Goal: Task Accomplishment & Management: Complete application form

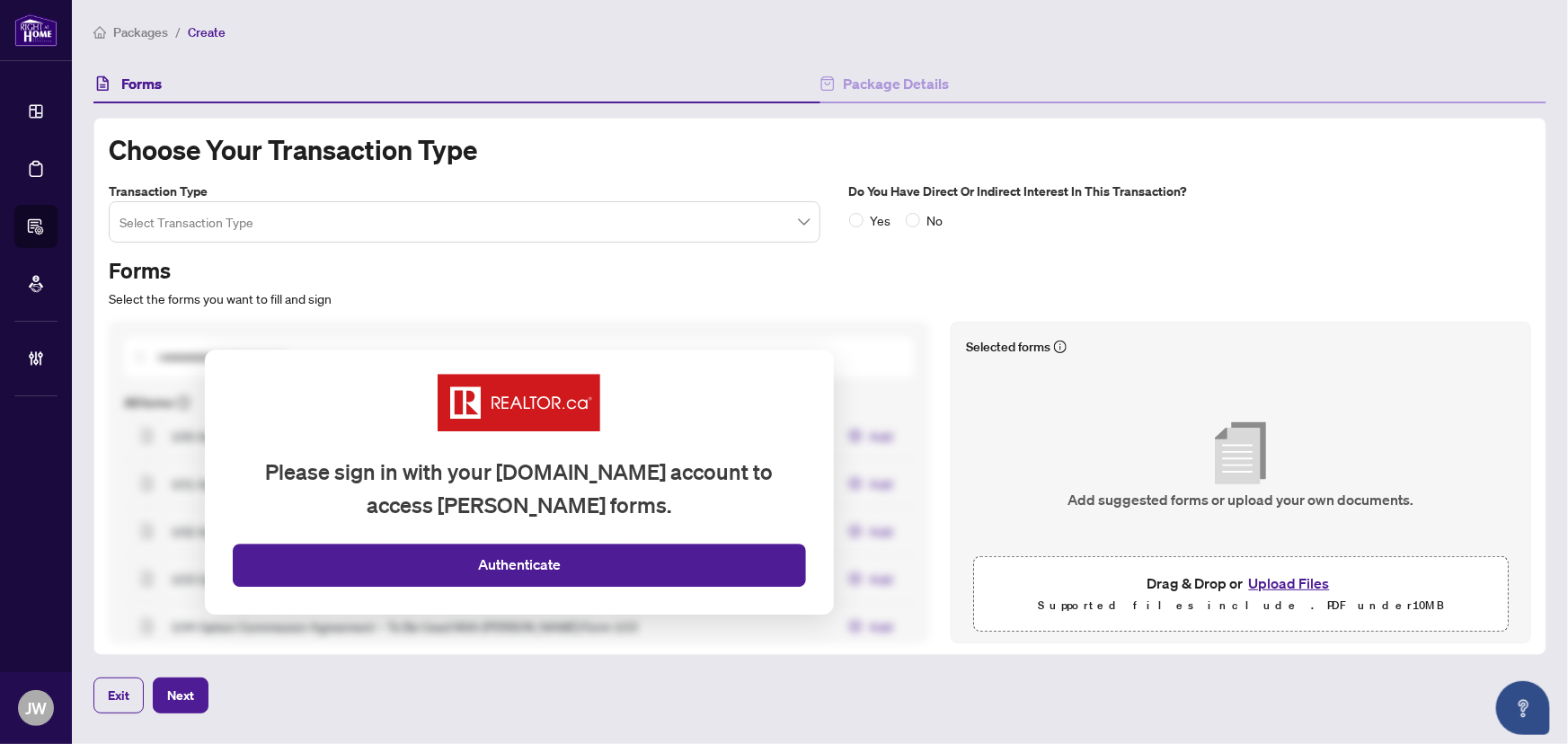
click at [1297, 581] on button "Upload Files" at bounding box center [1289, 583] width 92 height 24
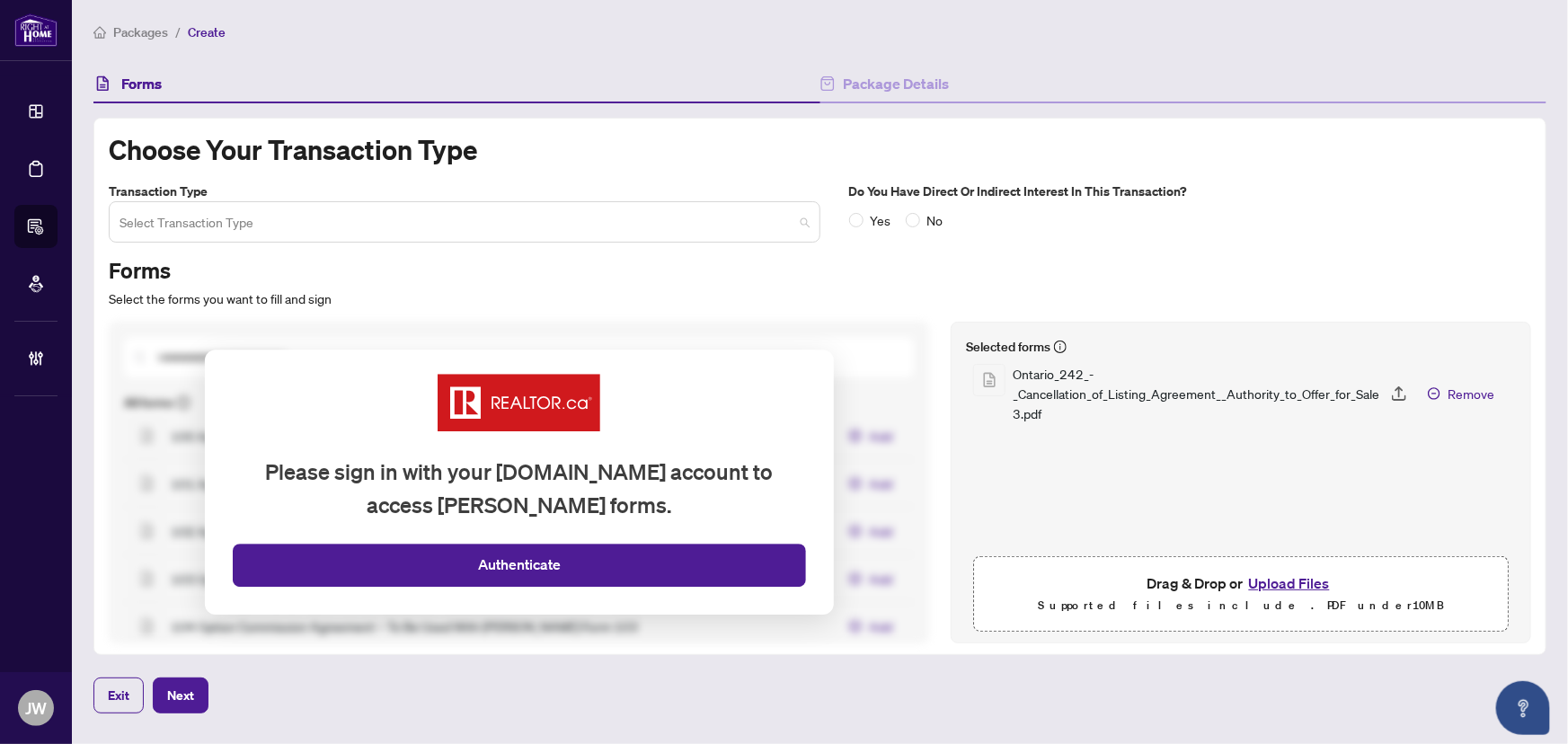
click at [245, 224] on input "search" at bounding box center [456, 225] width 674 height 40
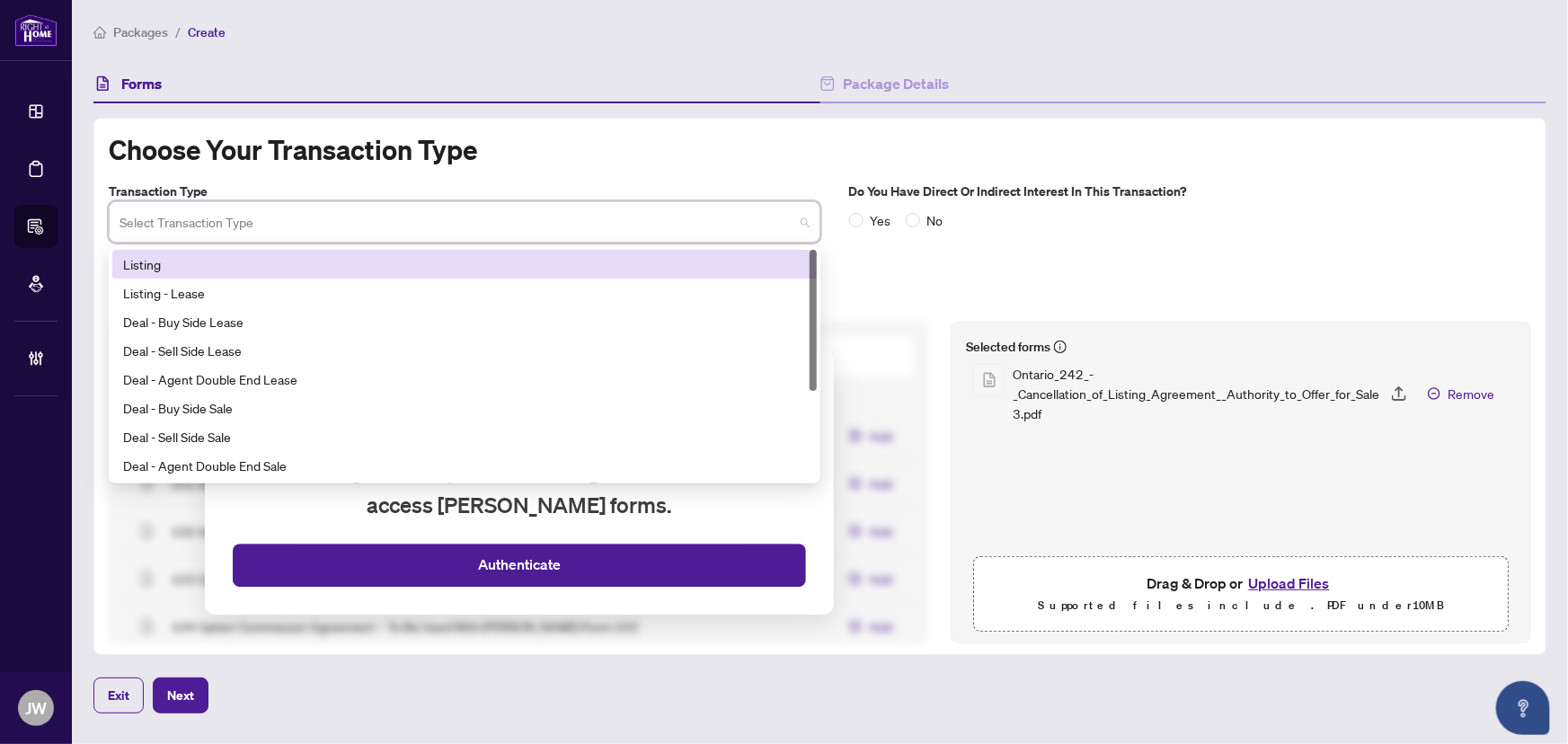
click at [182, 266] on div "Listing" at bounding box center [465, 264] width 683 height 20
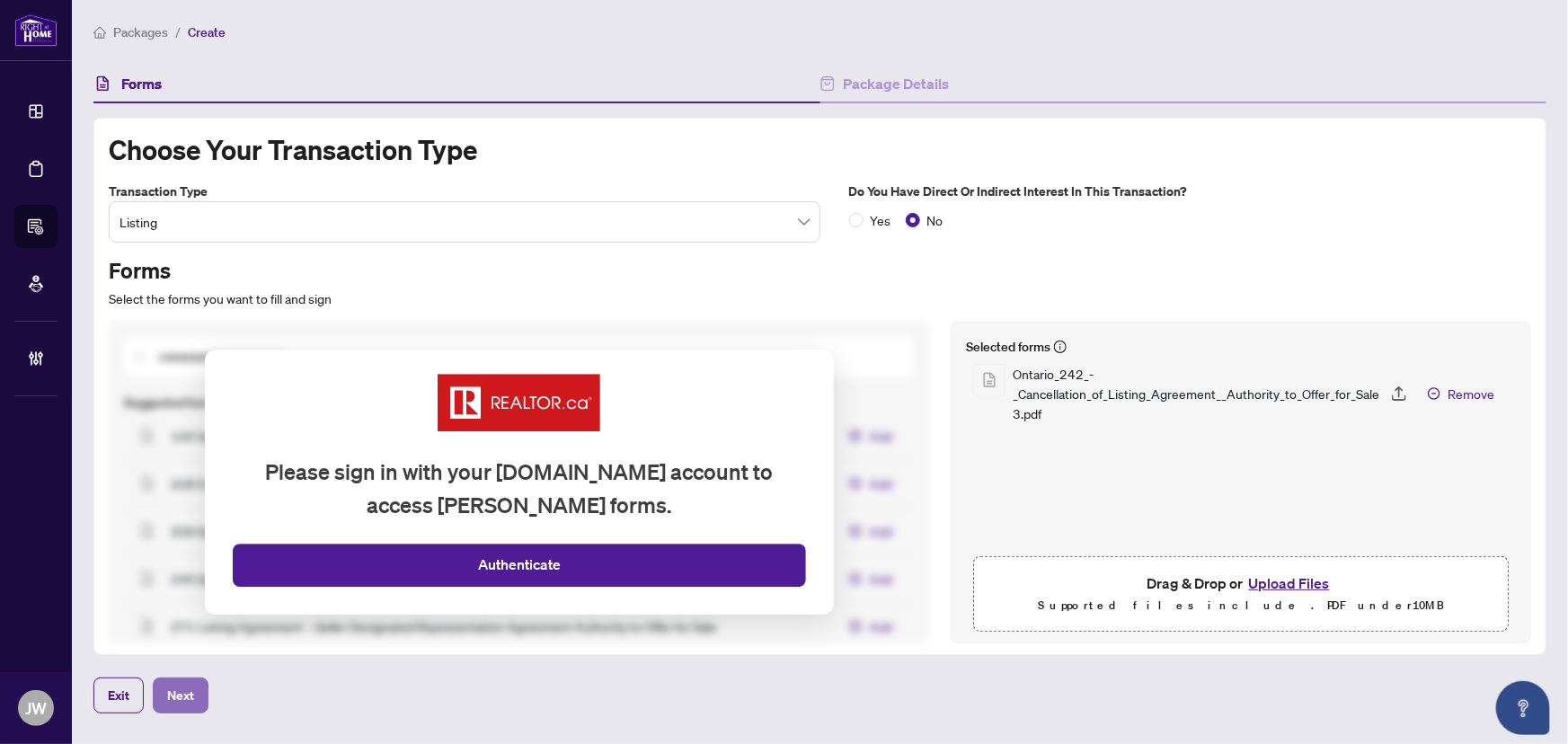
click at [187, 700] on span "Next" at bounding box center [181, 696] width 27 height 29
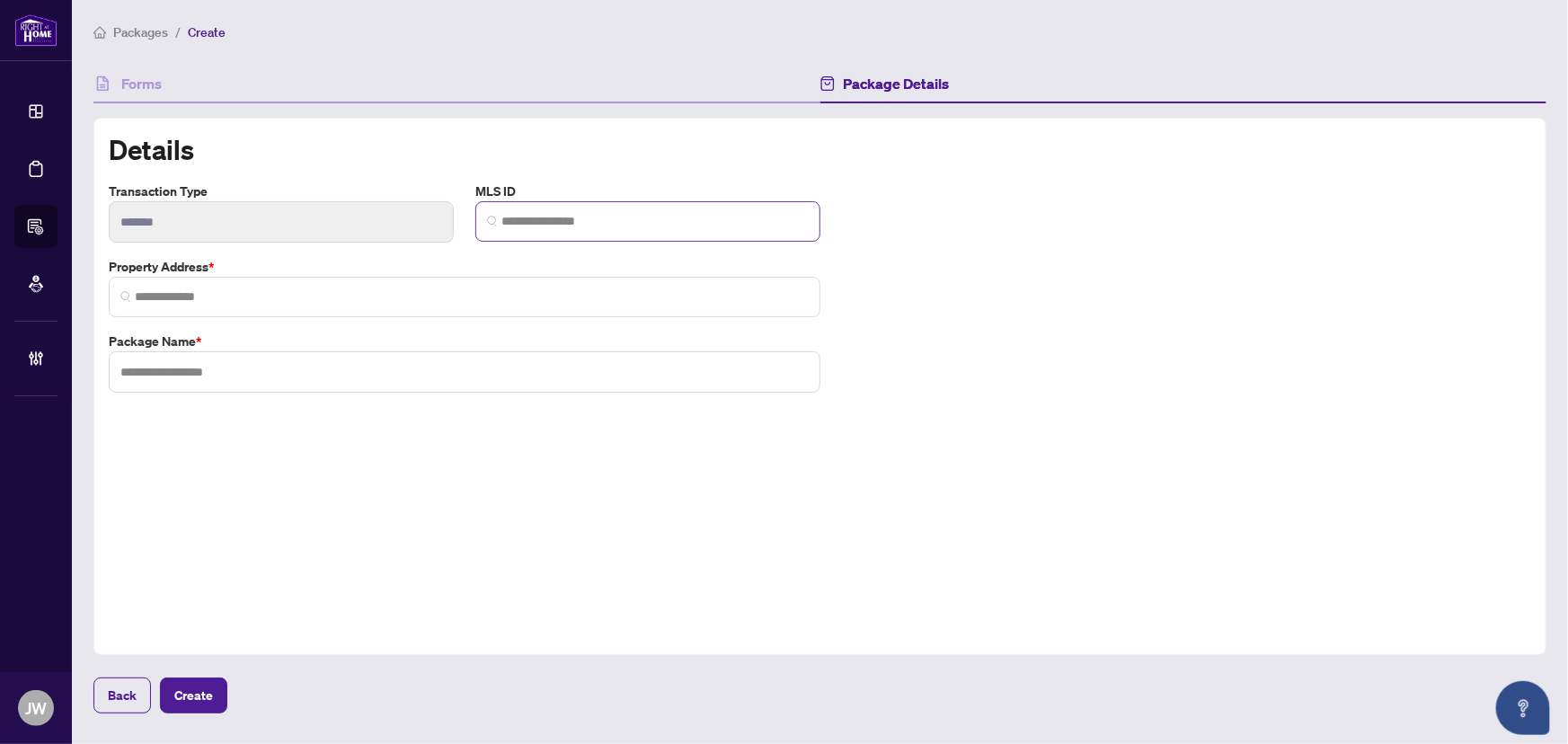
click at [495, 218] on img at bounding box center [493, 221] width 11 height 11
click at [211, 285] on span at bounding box center [465, 297] width 711 height 41
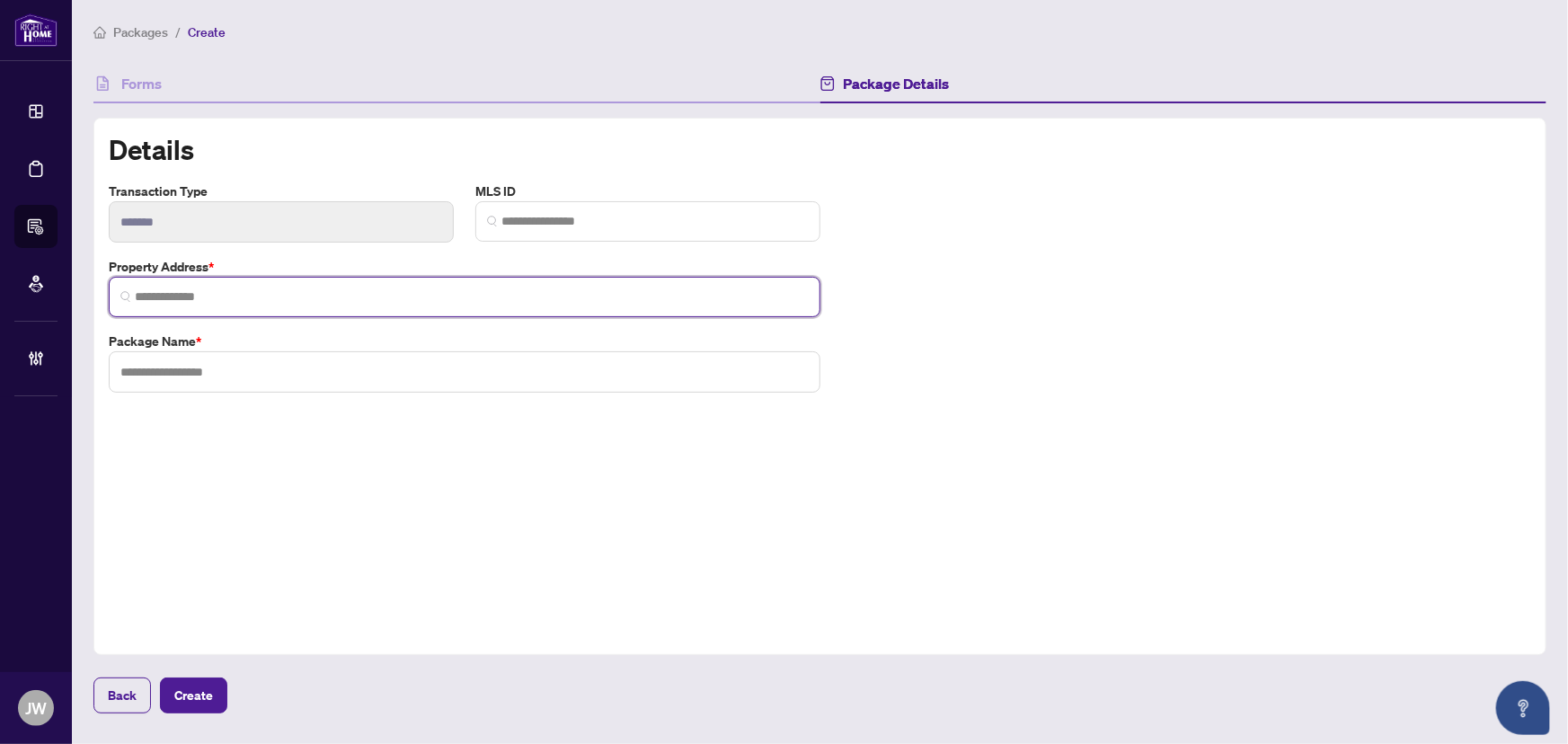
click at [265, 297] on input "search" at bounding box center [472, 297] width 674 height 19
paste input "**********"
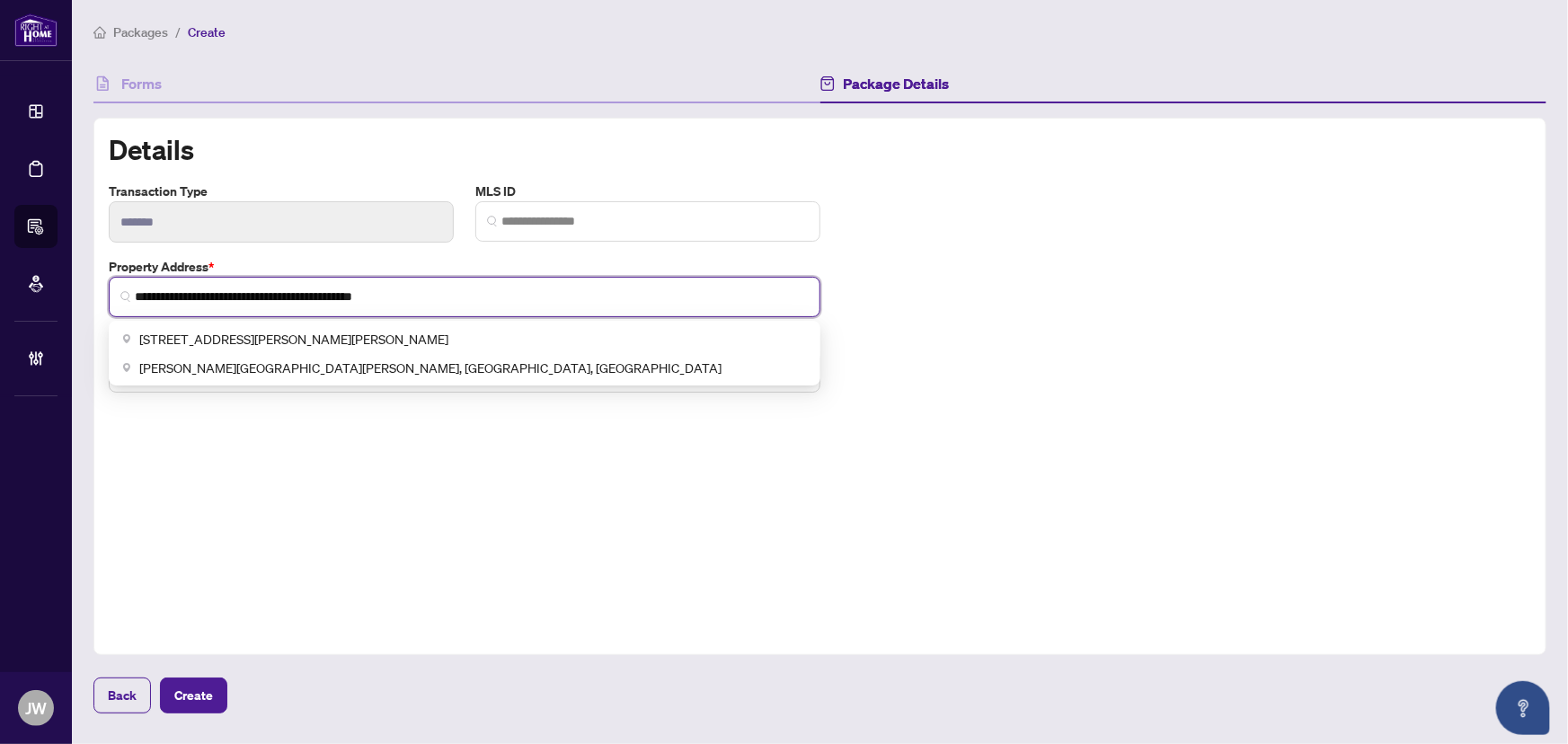
click at [243, 369] on span "Rex Heath Drive, Pickering, ON, Canada" at bounding box center [430, 367] width 583 height 20
type input "**********"
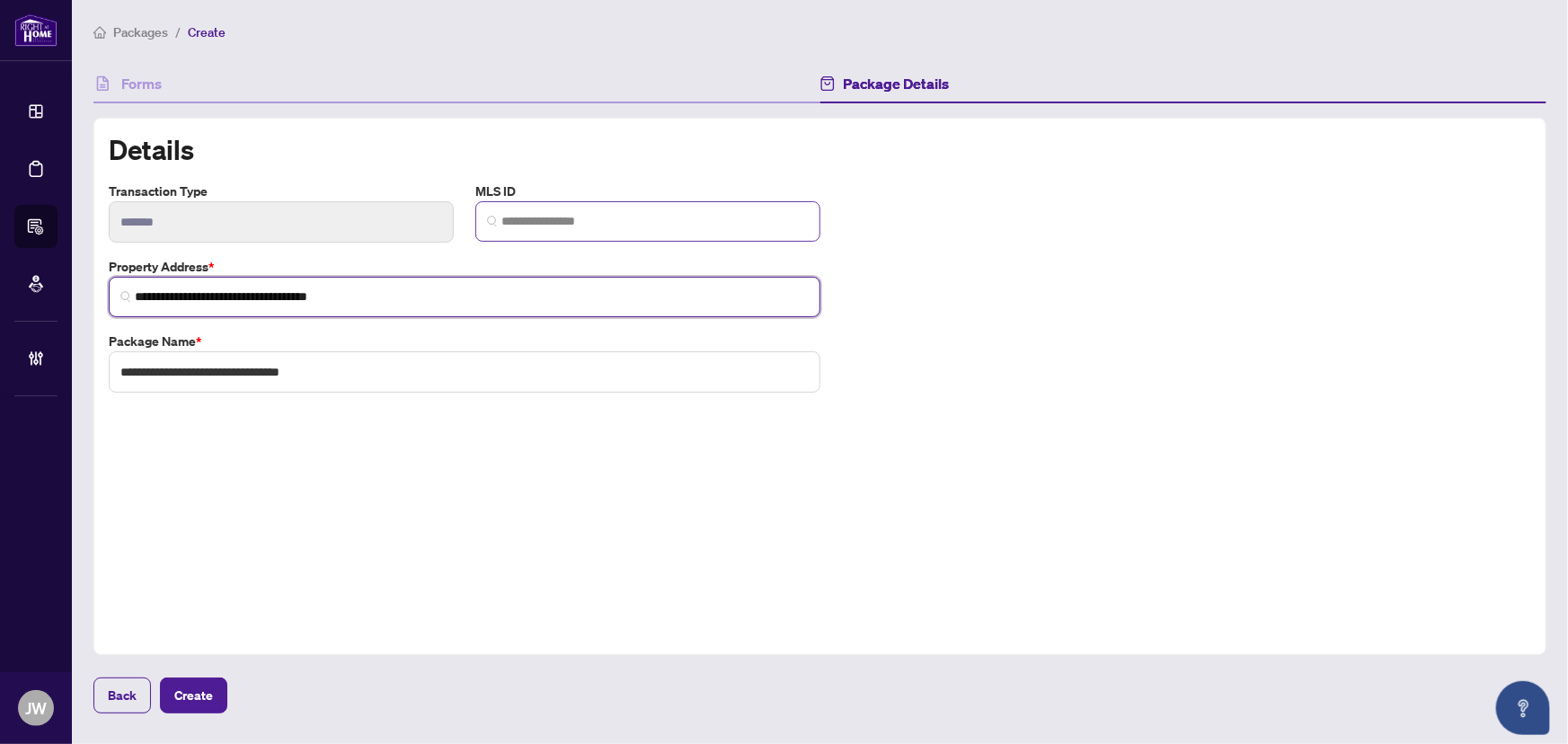
type input "**********"
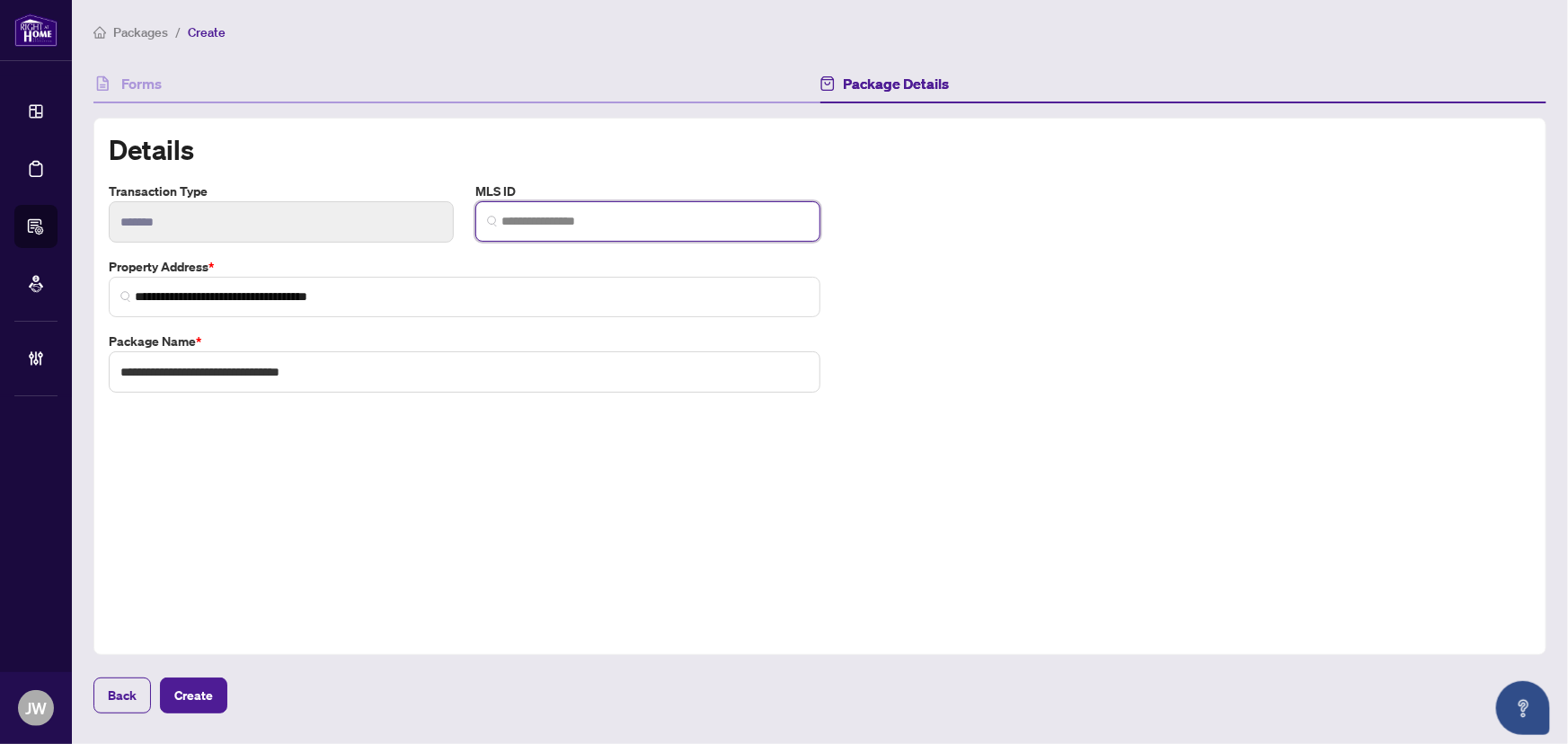
click at [638, 221] on input "search" at bounding box center [655, 221] width 308 height 19
click at [206, 696] on span "Create" at bounding box center [193, 696] width 39 height 29
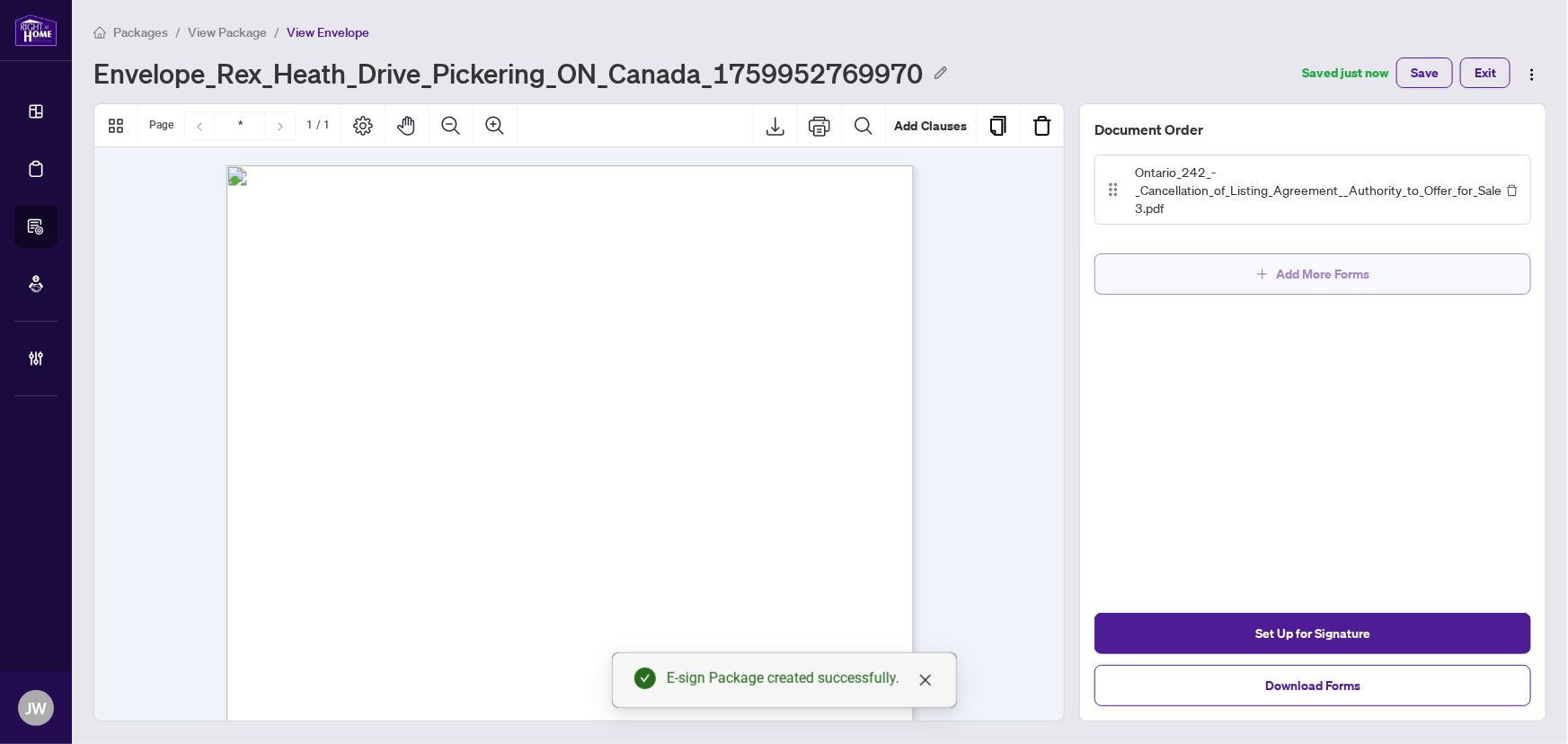
click at [1207, 274] on button "Add More Forms" at bounding box center [1312, 274] width 436 height 42
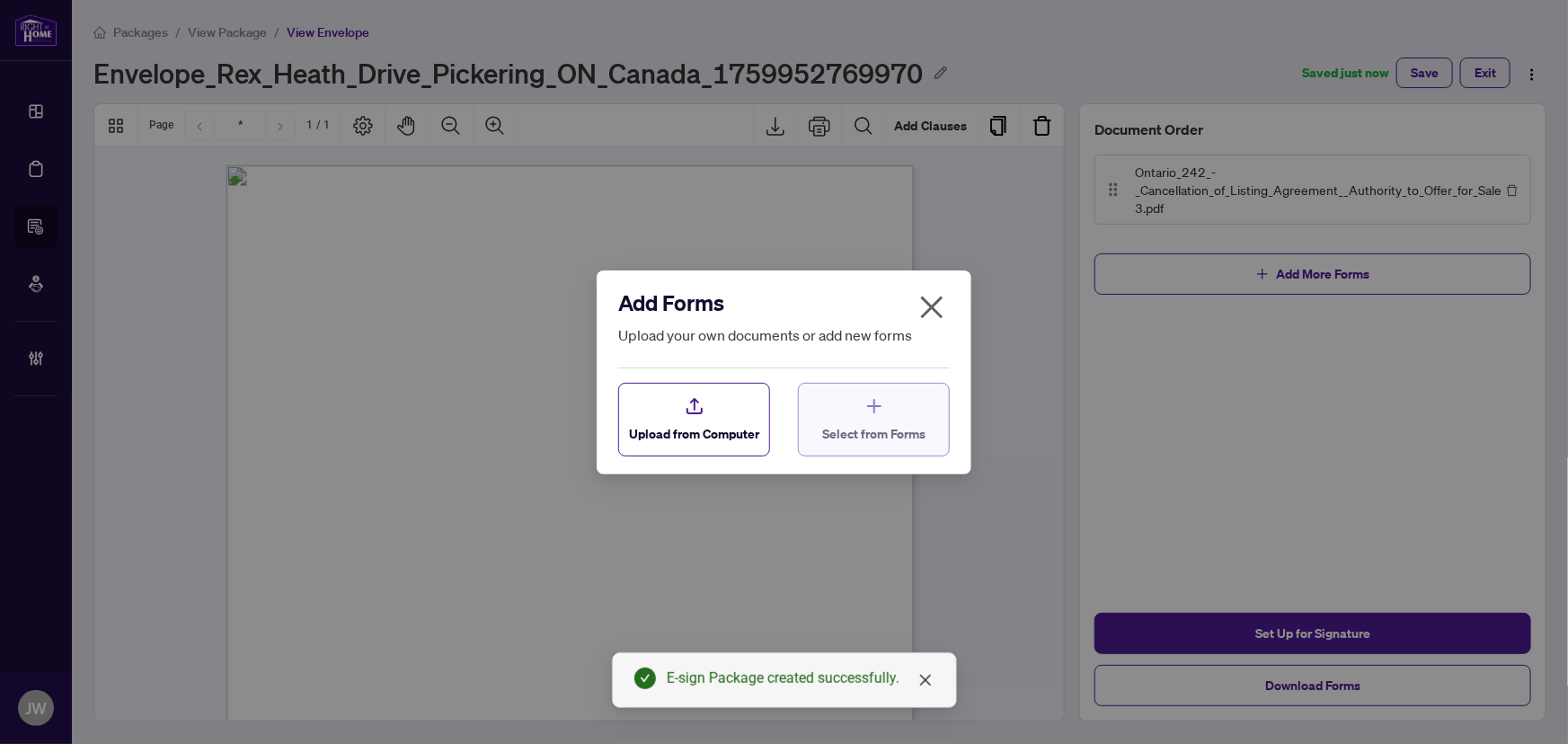
click at [856, 422] on div "Select from Forms" at bounding box center [874, 419] width 103 height 47
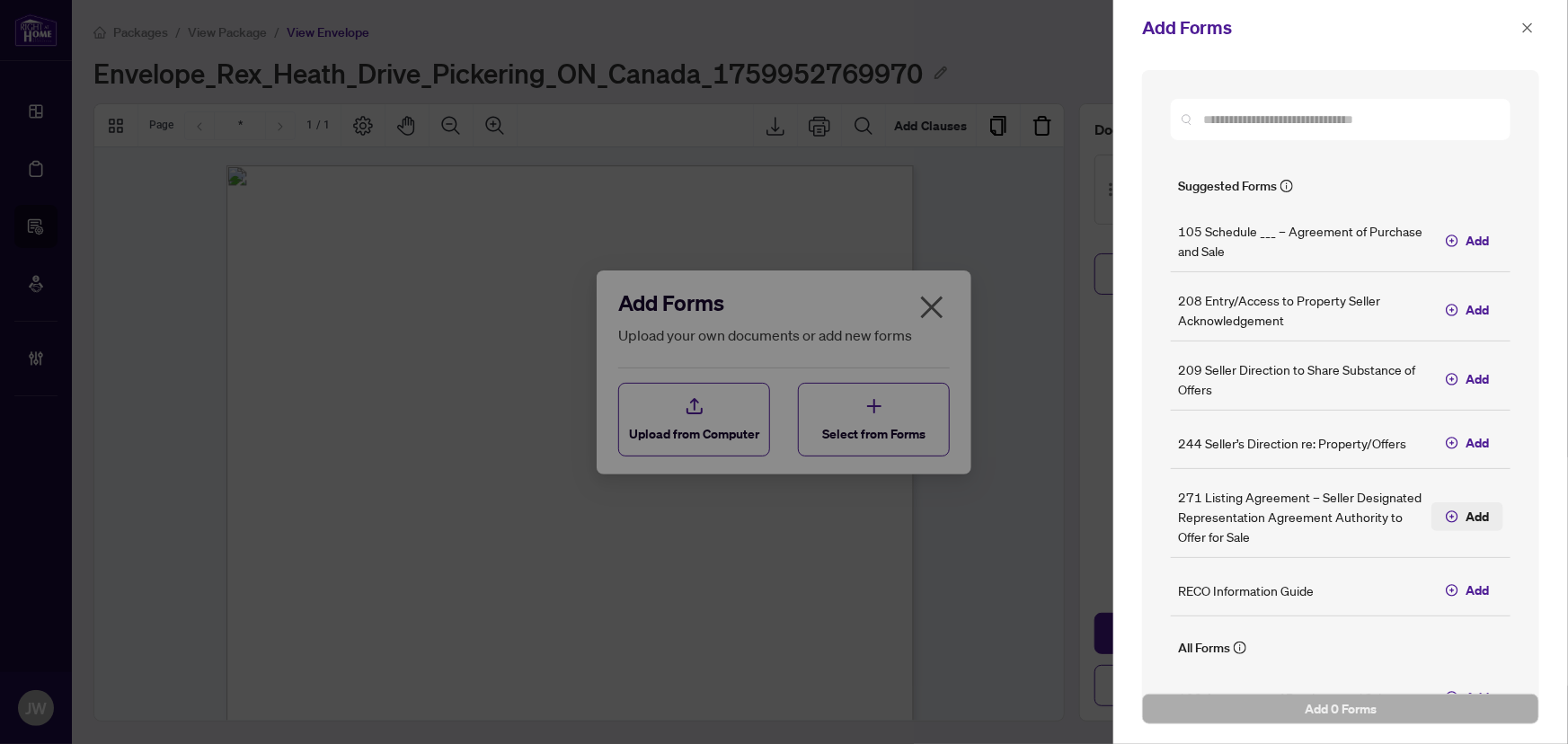
click at [1449, 518] on button "Add" at bounding box center [1466, 517] width 72 height 29
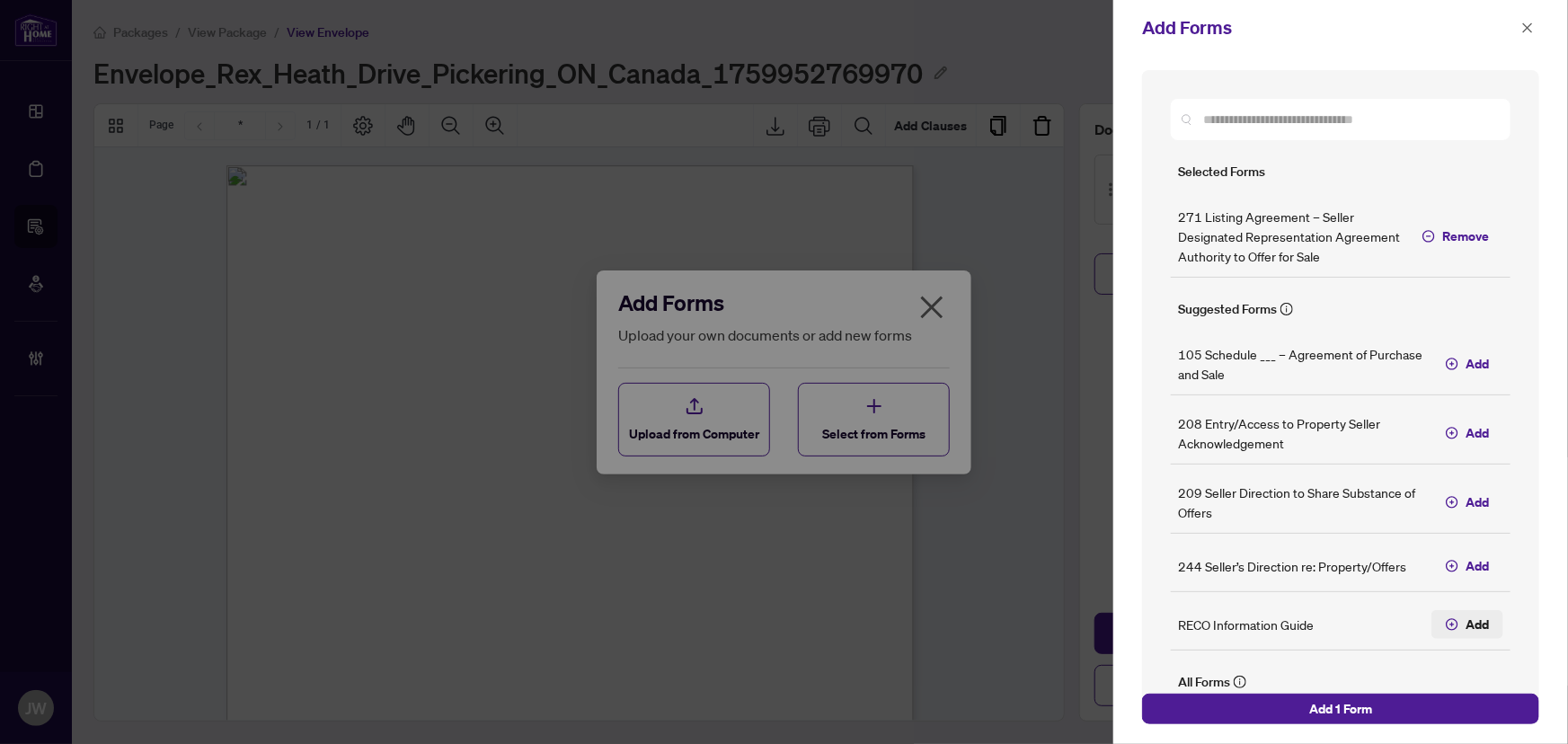
click at [1452, 633] on button "Add" at bounding box center [1466, 624] width 72 height 29
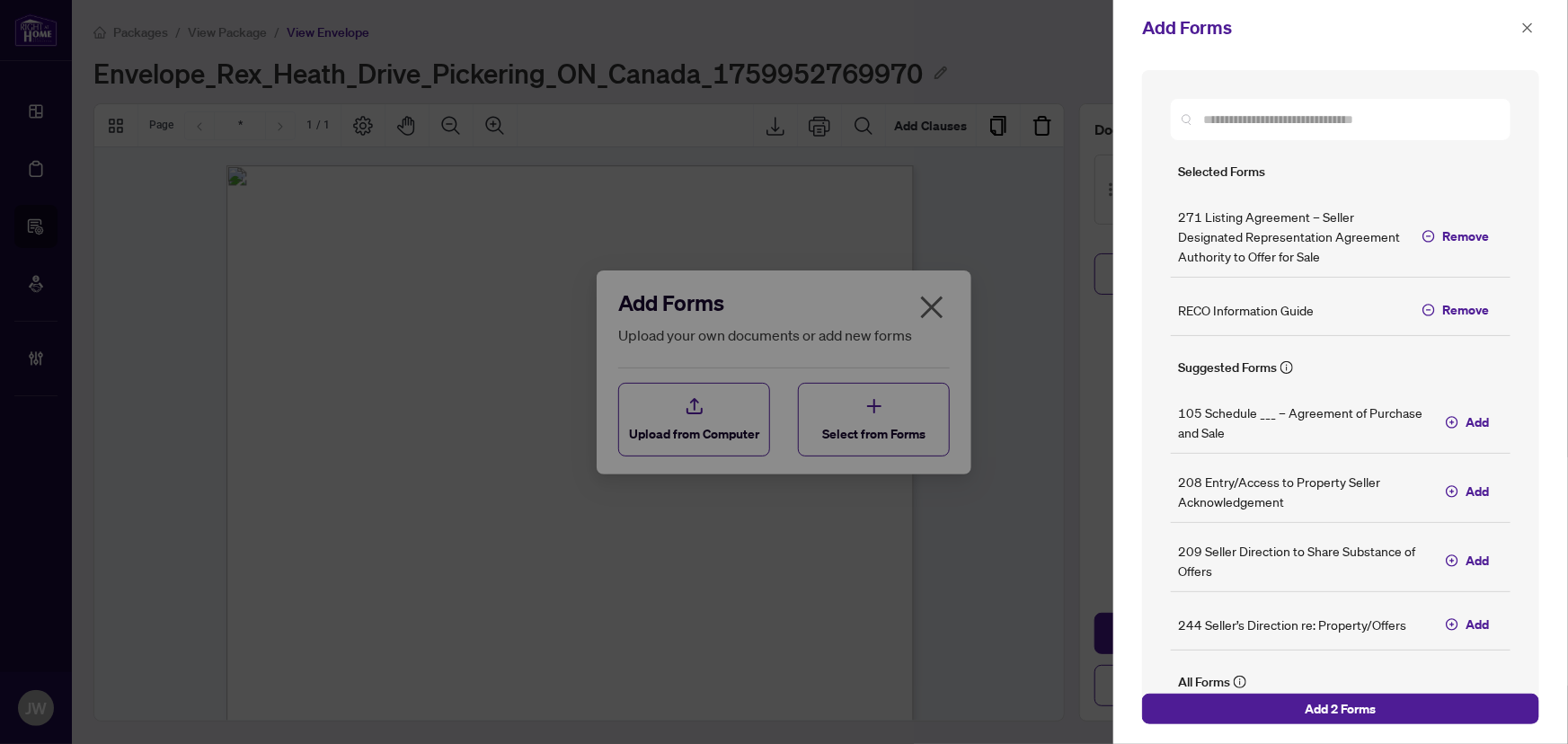
click at [1227, 136] on div at bounding box center [1340, 120] width 339 height 42
click at [1236, 121] on input "text" at bounding box center [1349, 120] width 293 height 20
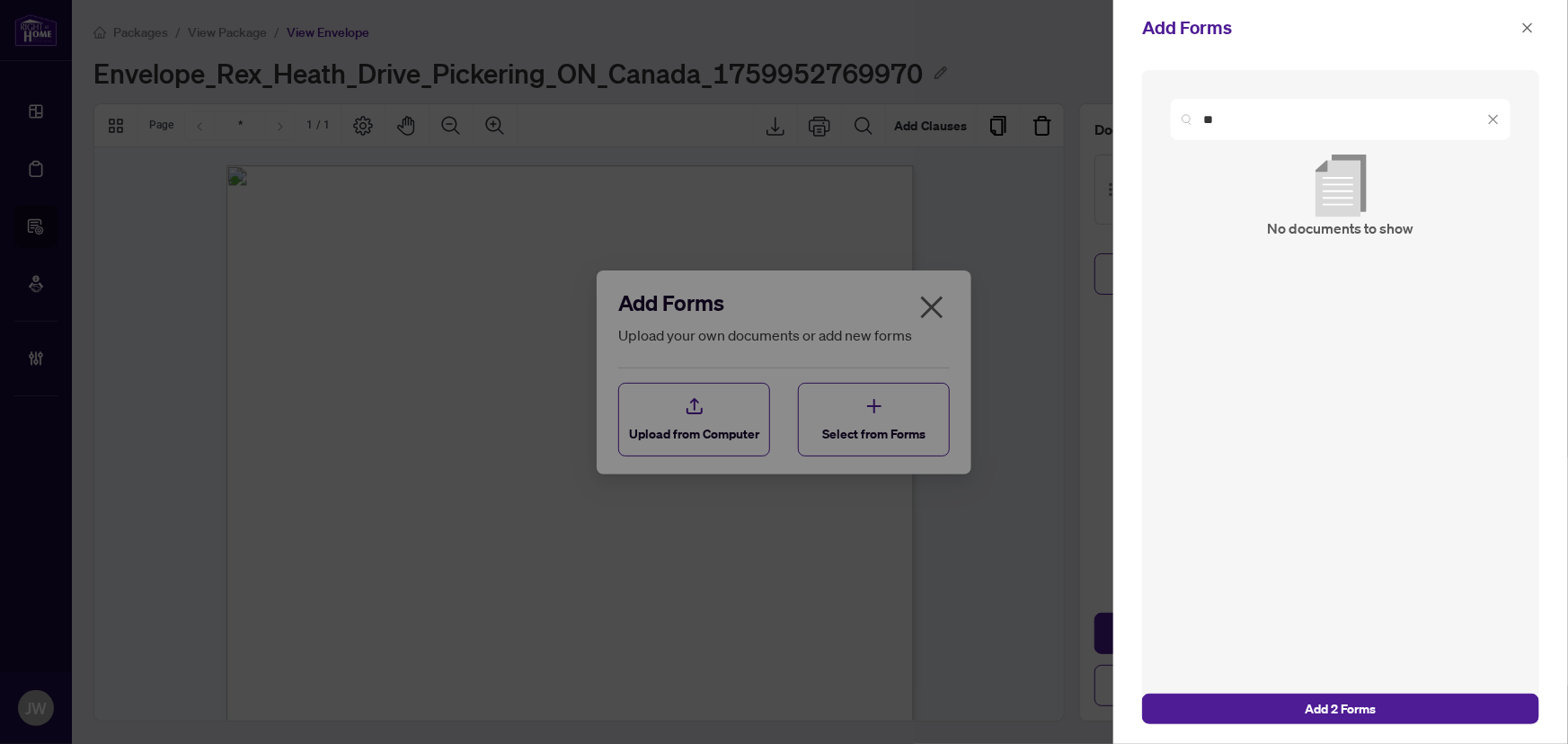
type input "*"
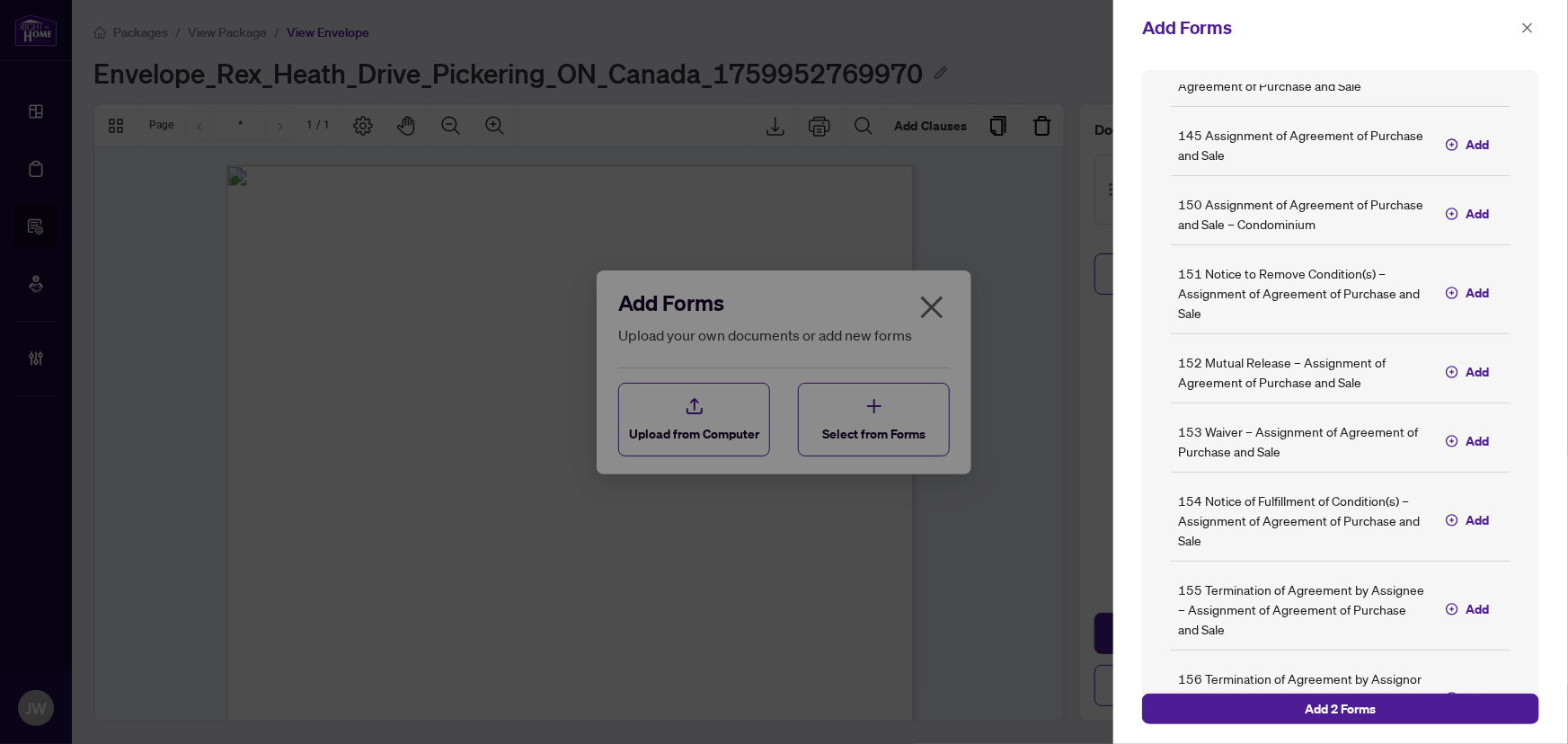
scroll to position [3103, 0]
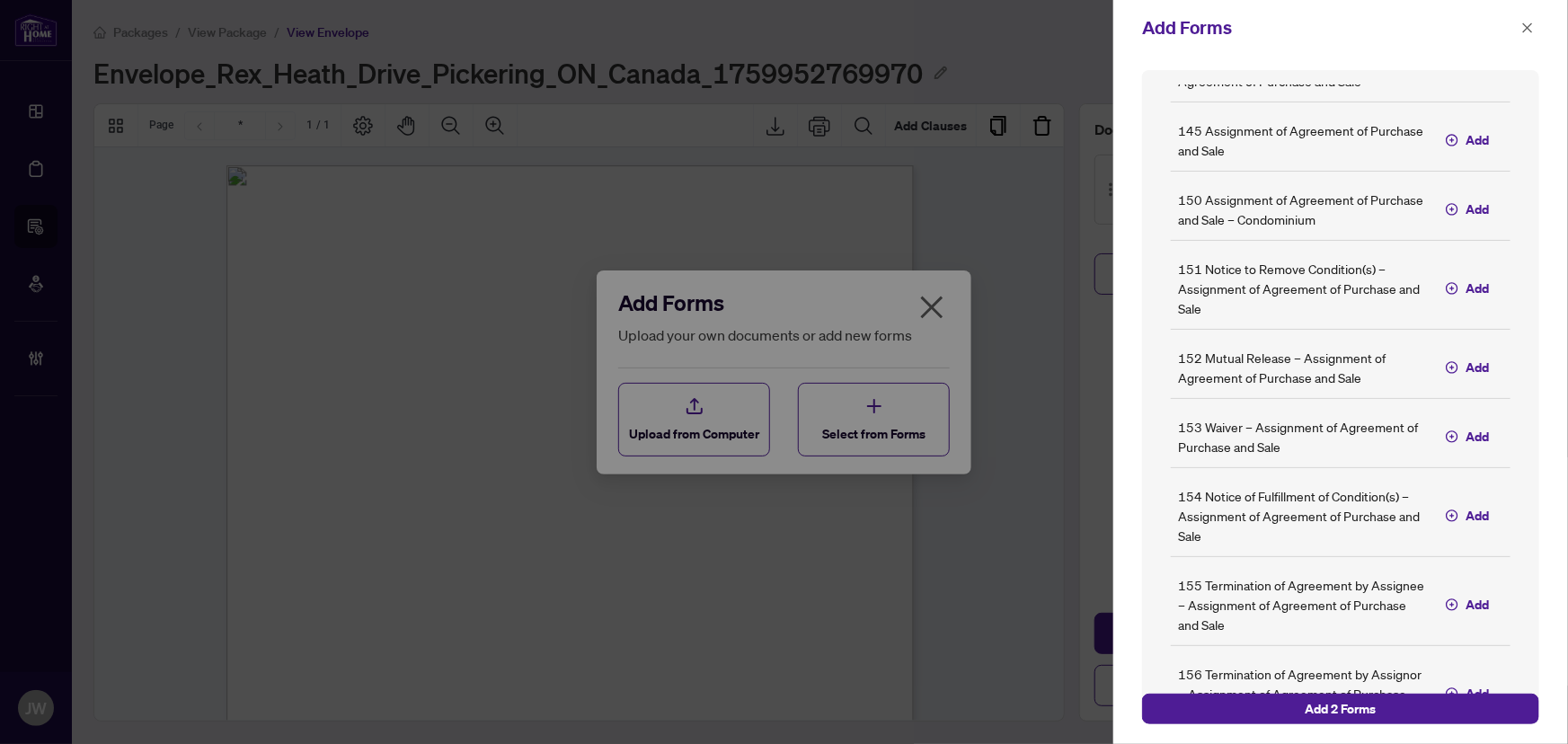
click at [1310, 733] on div "Selected Forms 271 Listing Agreement – Seller Designated Representation Agreeme…" at bounding box center [1340, 399] width 455 height 688
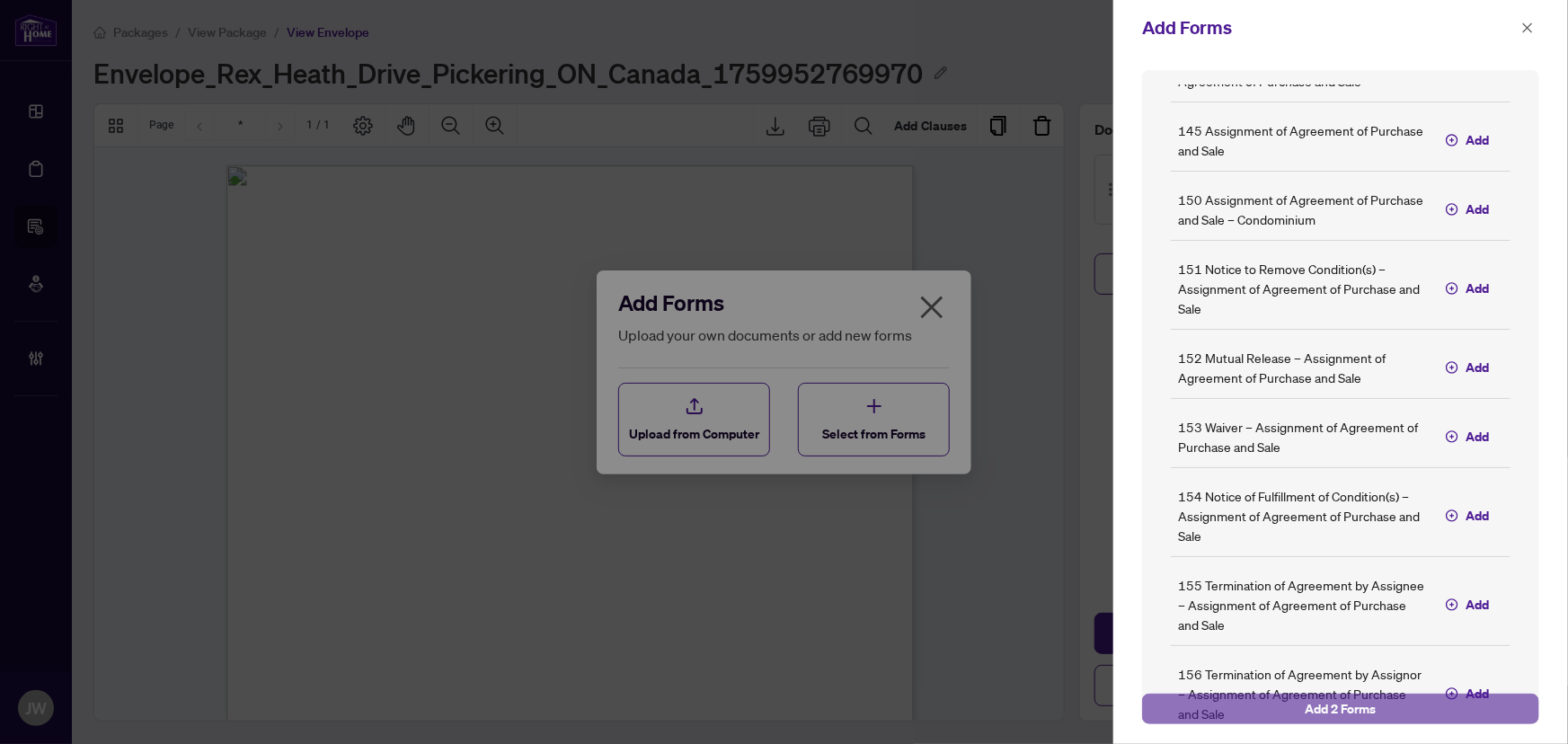
click at [1310, 718] on span "Add 2 Forms" at bounding box center [1341, 709] width 71 height 29
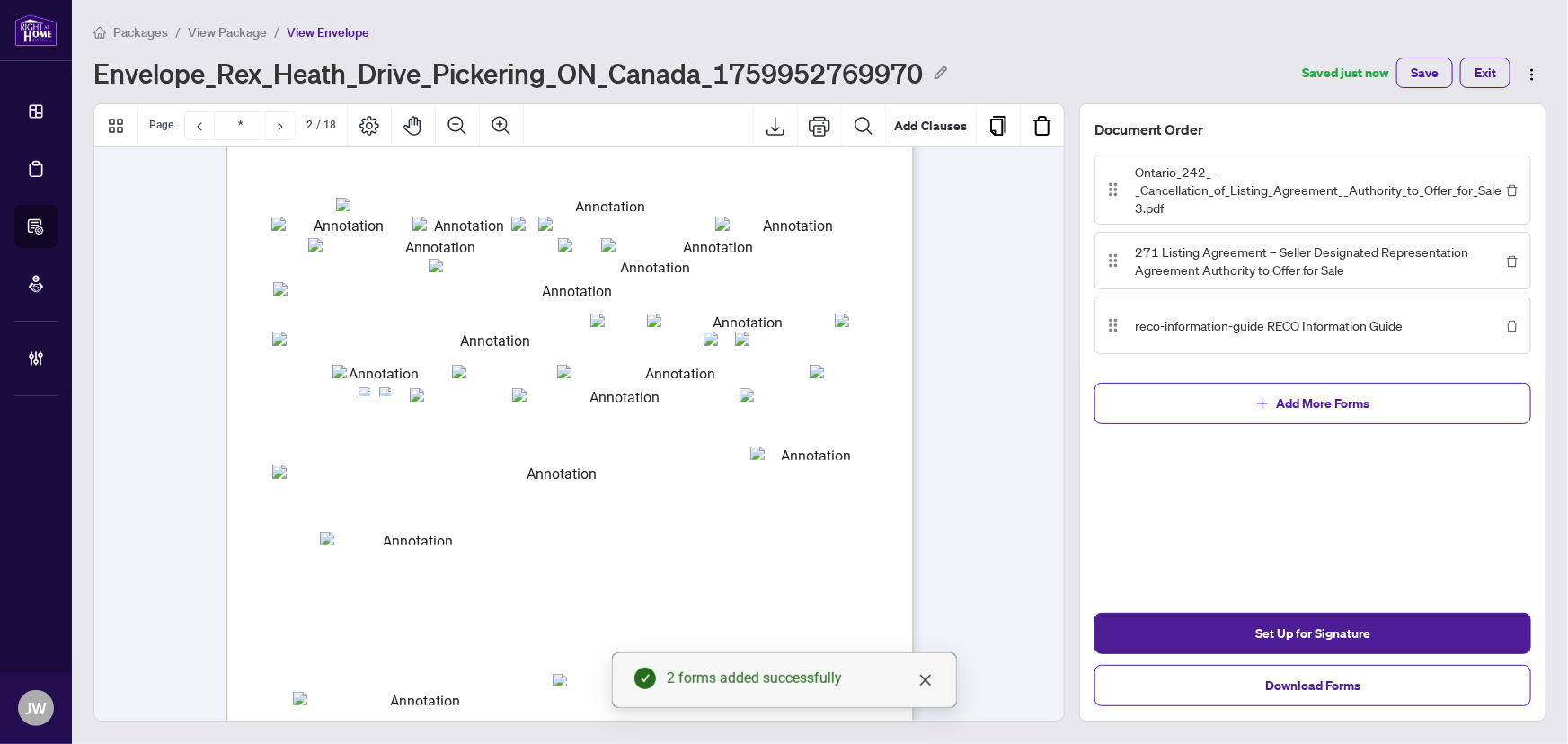
scroll to position [1061, 0]
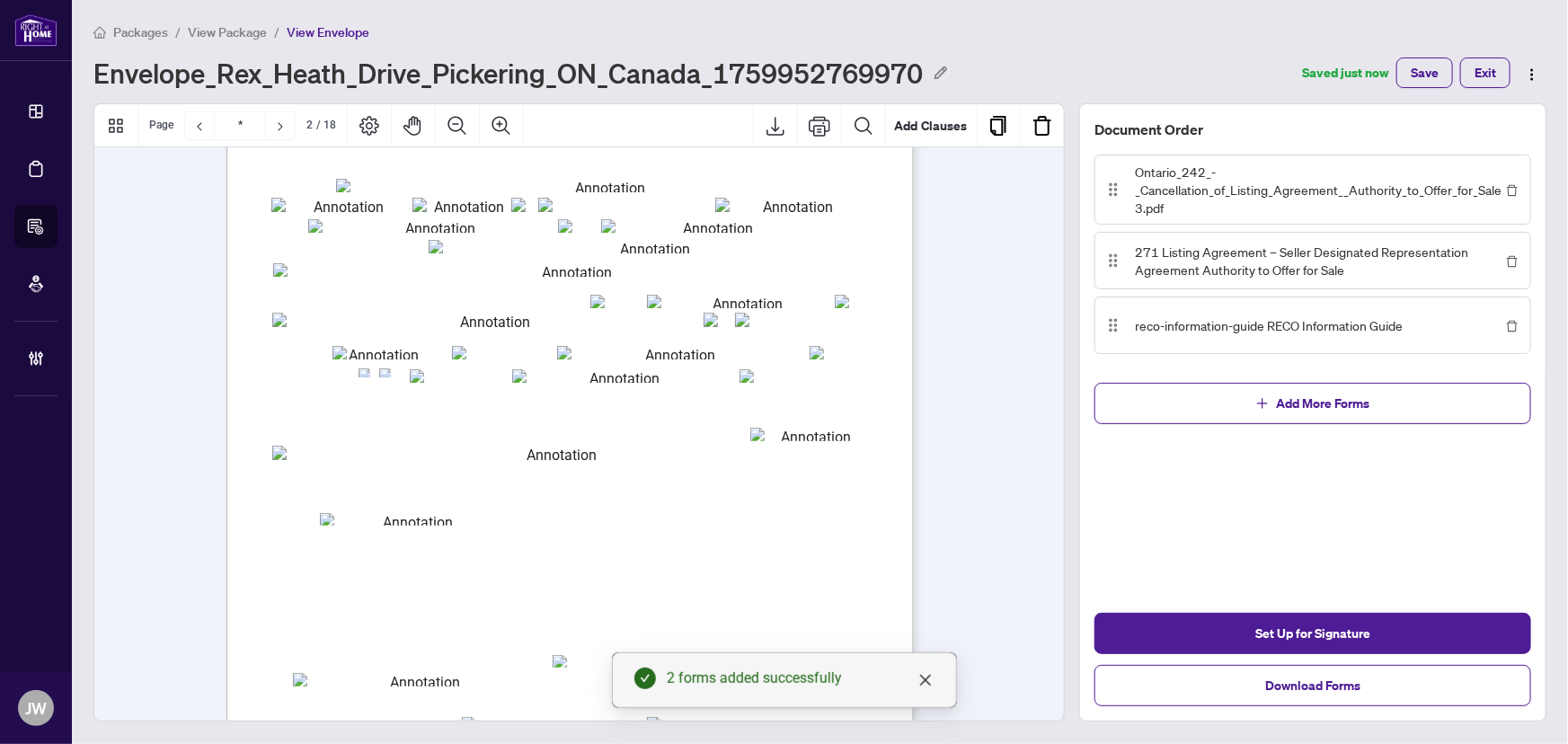
click at [377, 192] on div "Form 271 Revised 2025 Page 1 of 4 The trademarks REALTOR®, REALTORS®, MLS®, Mul…" at bounding box center [656, 573] width 859 height 1112
click at [369, 181] on input "txtl_broker" at bounding box center [602, 185] width 533 height 14
type input "**********"
click at [430, 214] on div "Form 271 Revised 2025 Page 1 of 4 The trademarks REALTOR®, REALTORS®, MLS®, Mul…" at bounding box center [656, 573] width 859 height 1112
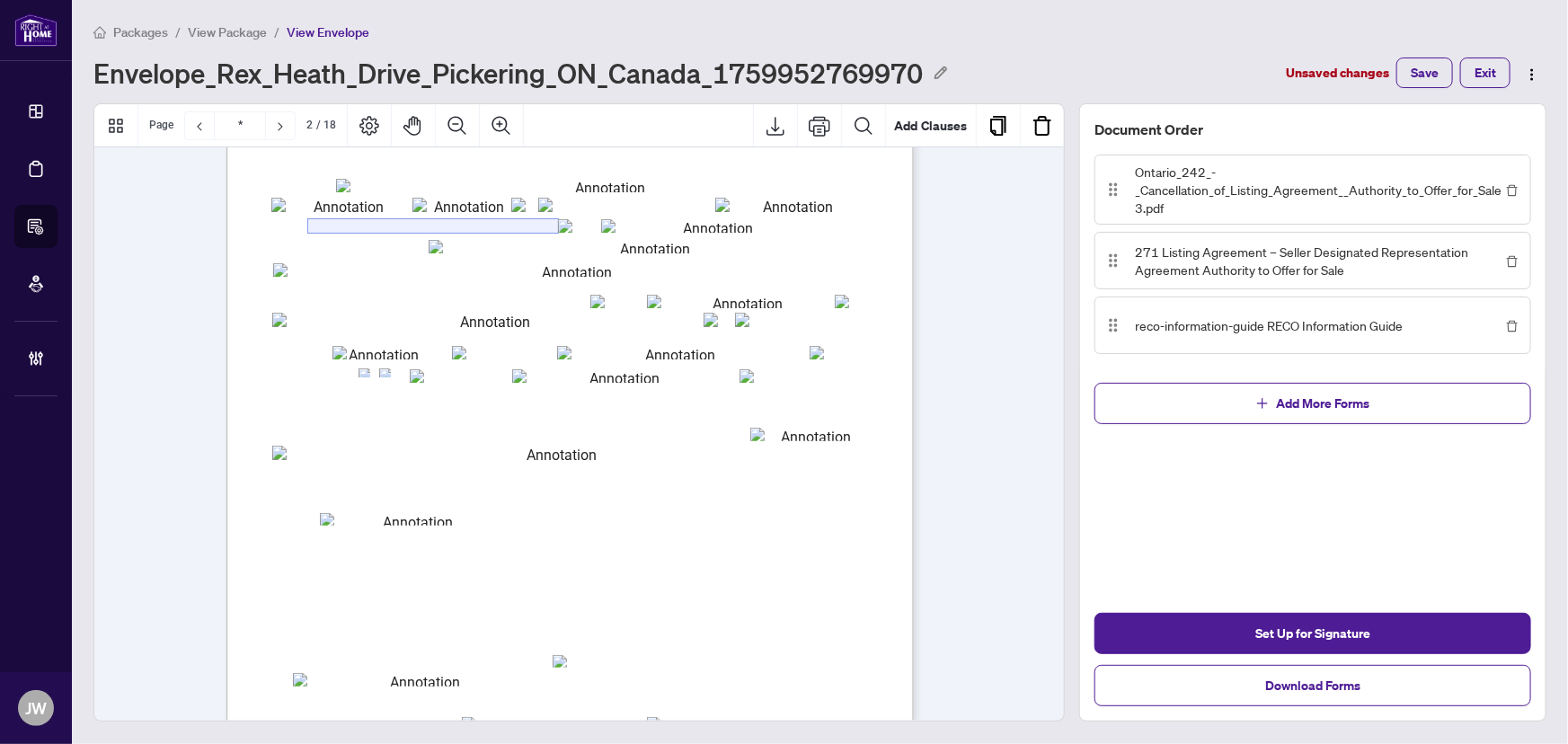
click at [419, 221] on input "txtseller1" at bounding box center [433, 226] width 250 height 14
type input "**********"
click at [632, 215] on div "Form 271 Revised 2025 Page 1 of 4 The trademarks REALTOR®, REALTORS®, MLS®, Mul…" at bounding box center [656, 573] width 859 height 1112
click at [632, 226] on input "txtseller2" at bounding box center [710, 226] width 220 height 14
type input "**********"
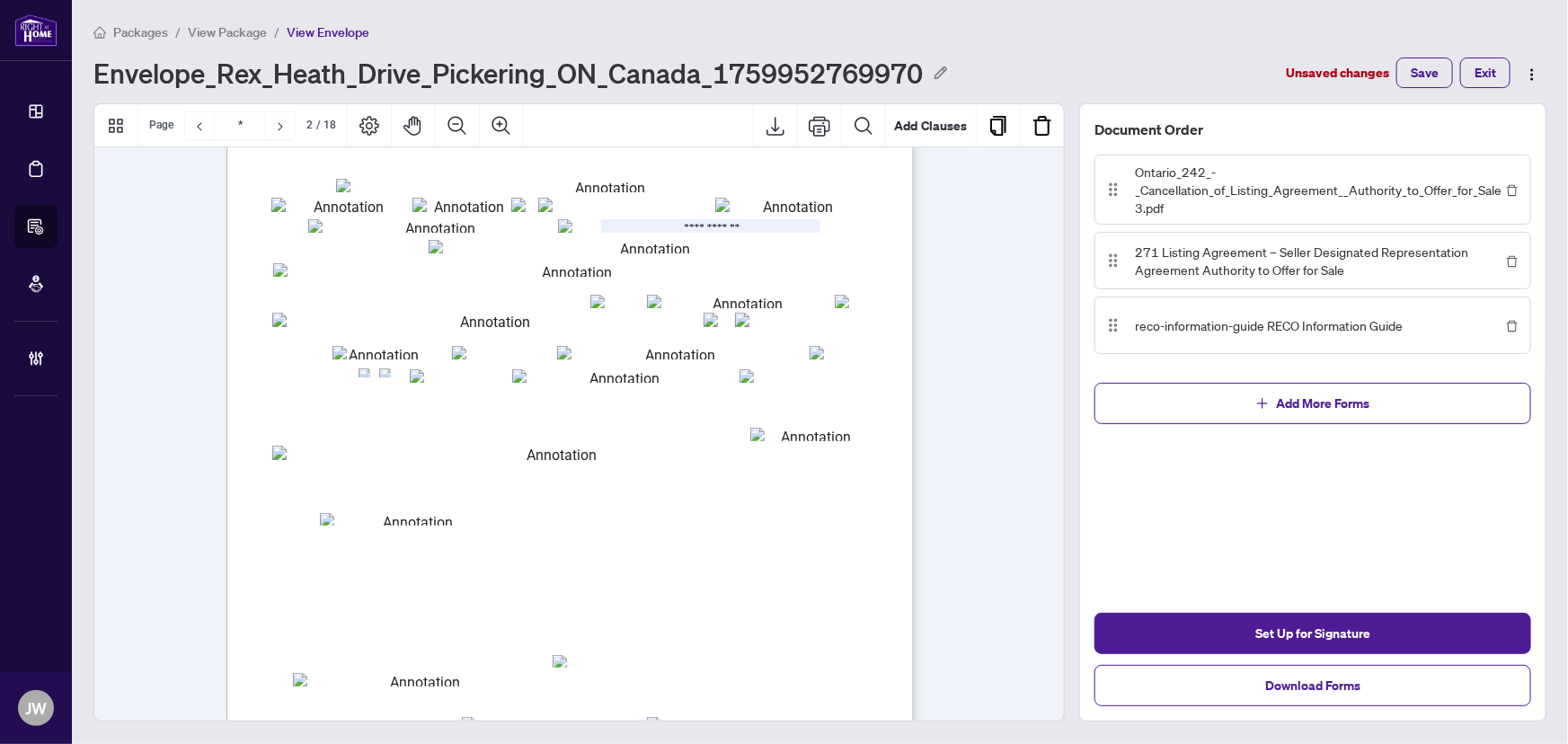
click at [473, 244] on input "txtDesRep1" at bounding box center [648, 246] width 439 height 14
click at [481, 243] on input "txtDesRep1" at bounding box center [648, 246] width 439 height 14
click at [622, 296] on input "txtp_streetnum" at bounding box center [619, 301] width 56 height 14
type input "***"
type input "**********"
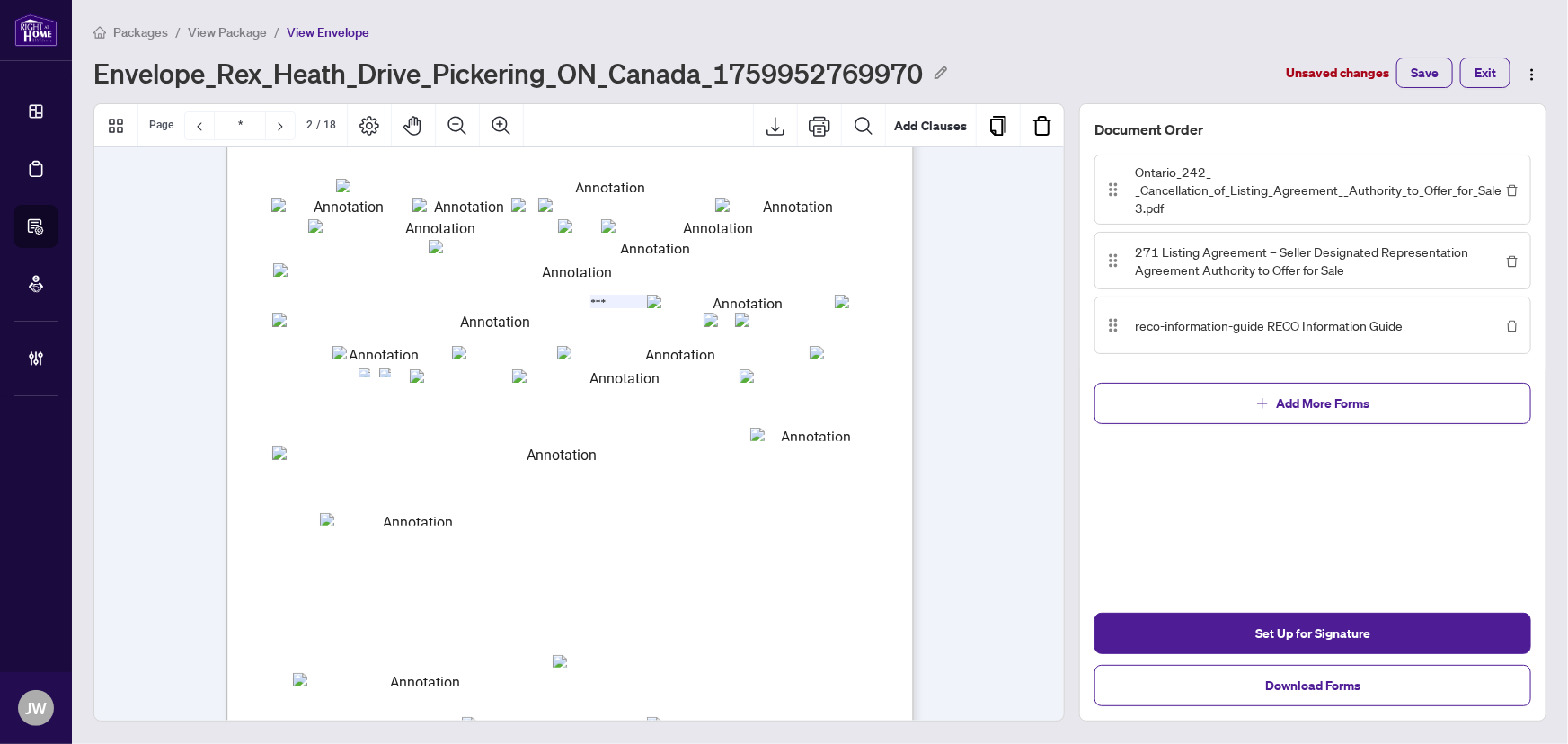
type input "**"
click at [680, 299] on input "txtp_street" at bounding box center [740, 301] width 188 height 14
type input "**********"
click at [426, 323] on input "txtp_city" at bounding box center [487, 320] width 431 height 15
type input "**********"
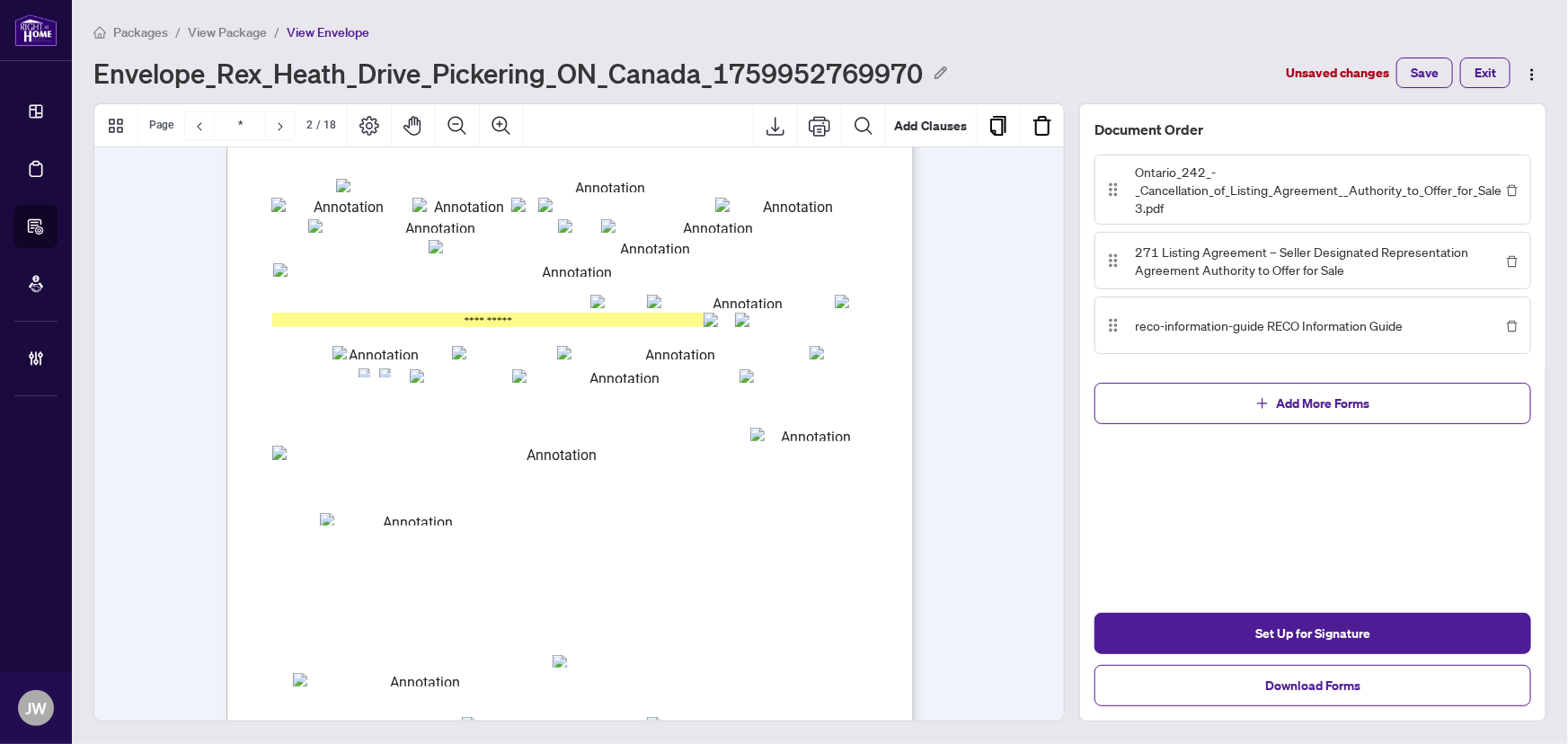
click at [501, 350] on input "txtp_listdate_d" at bounding box center [488, 352] width 74 height 14
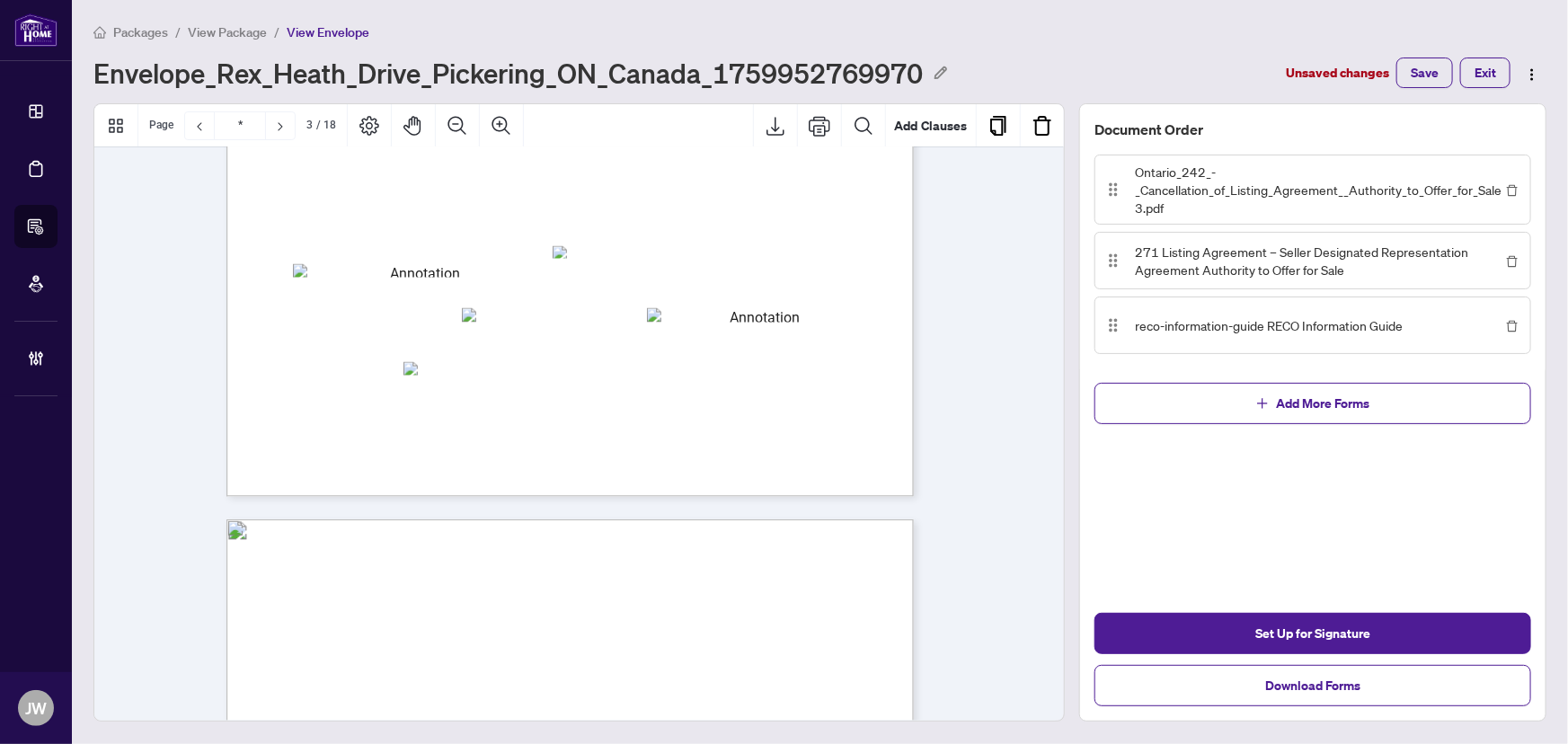
type input "*"
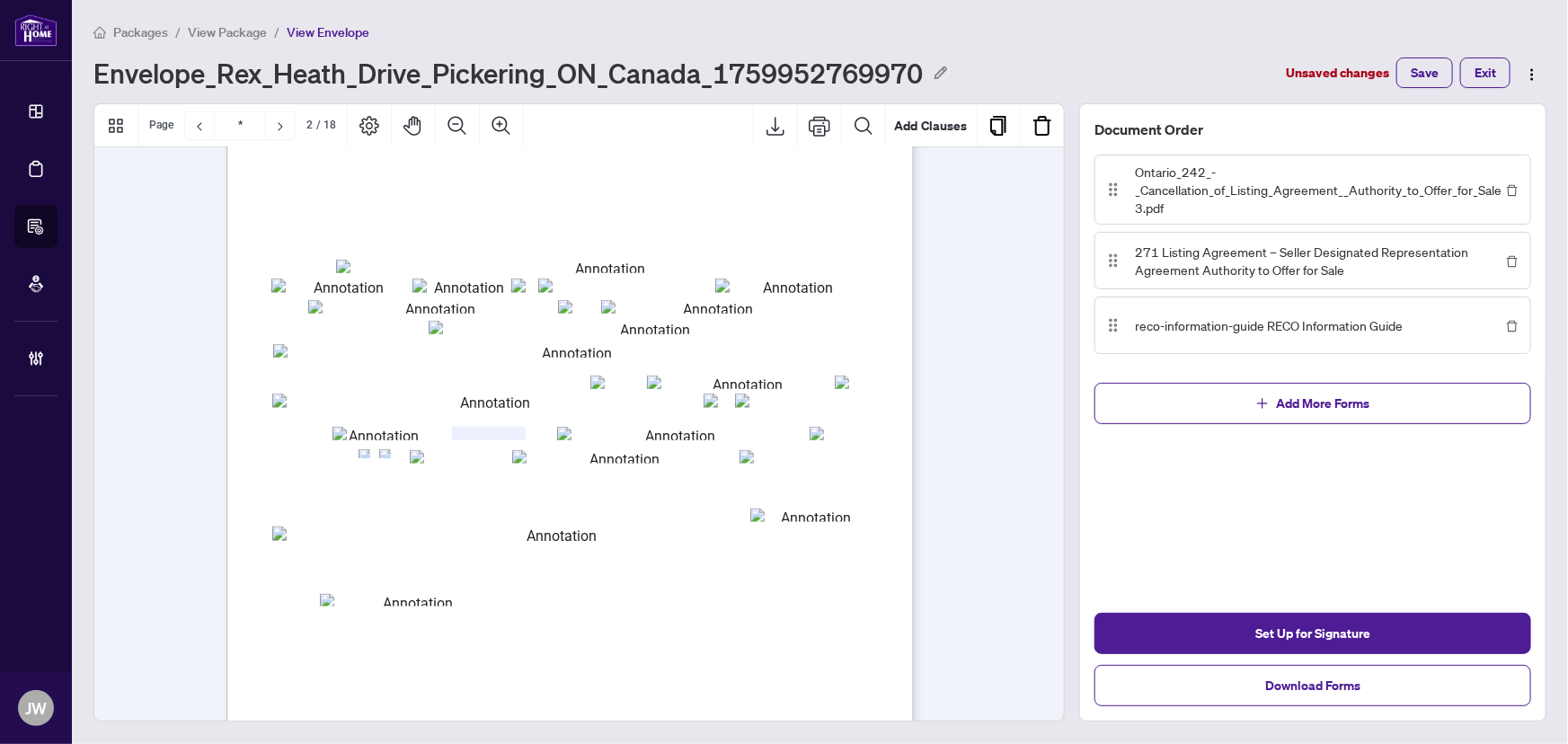
scroll to position [979, 0]
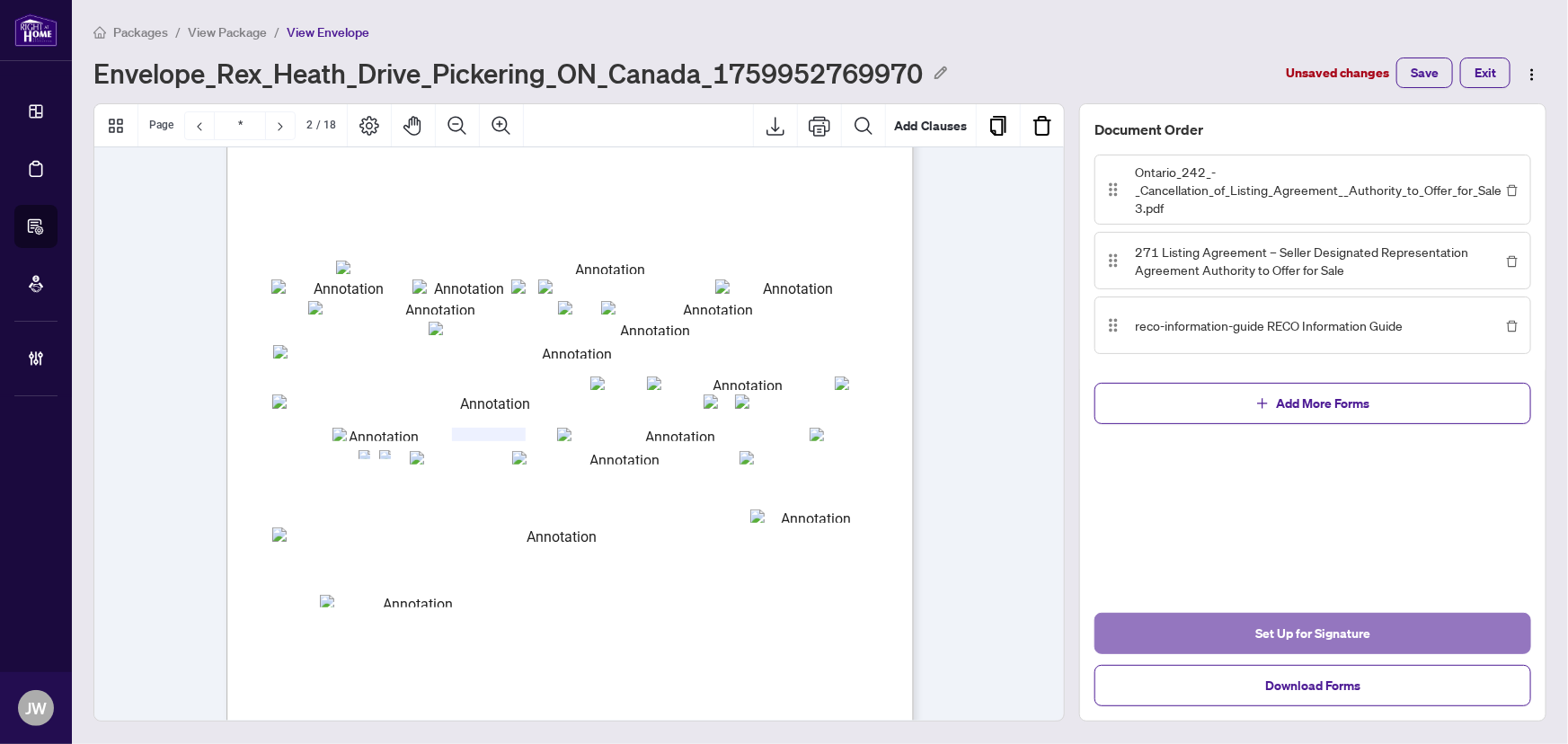
click at [1335, 629] on span "Set Up for Signature" at bounding box center [1312, 633] width 115 height 29
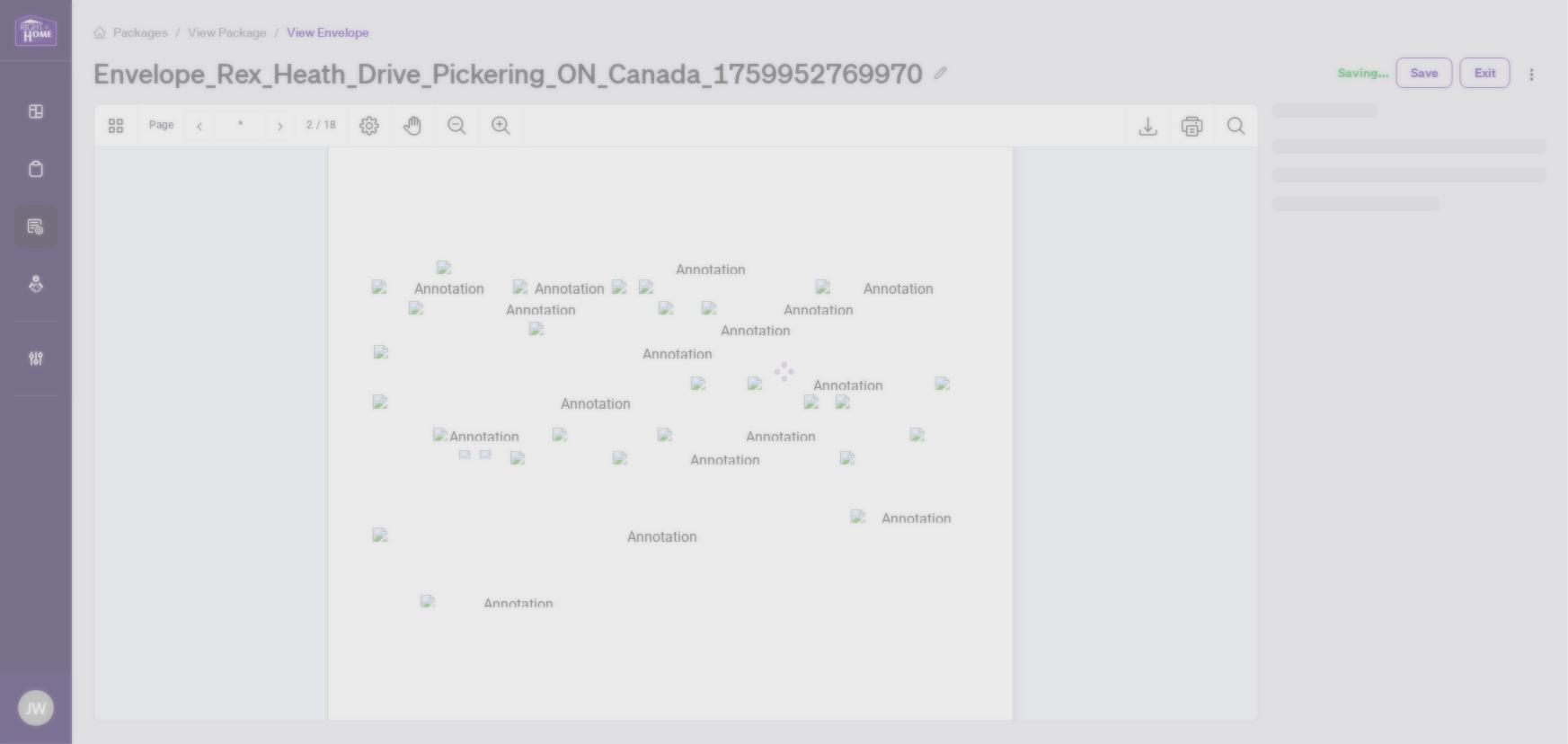
type input "**********"
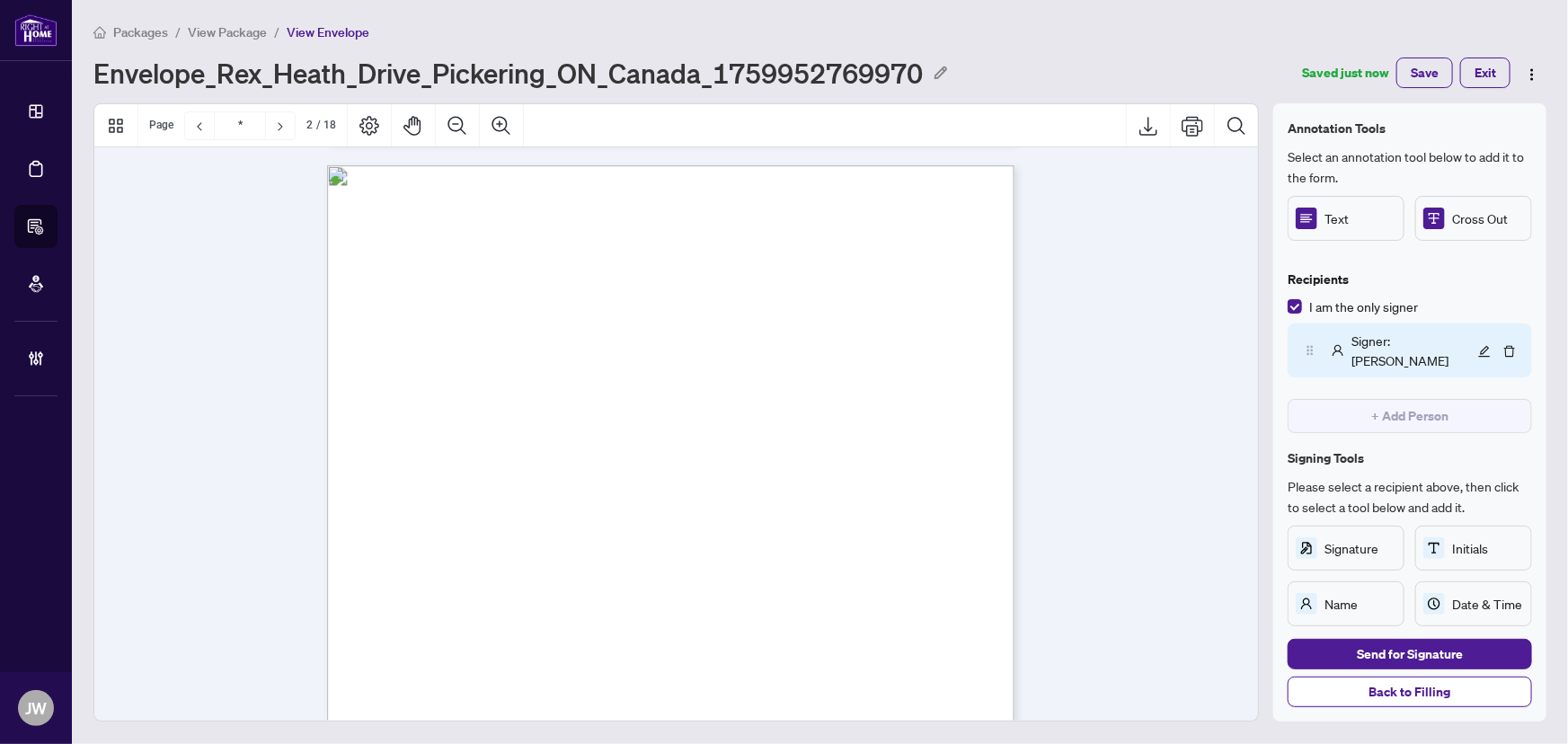
scroll to position [13, 0]
click at [1378, 402] on span "+ Add Person" at bounding box center [1409, 416] width 77 height 29
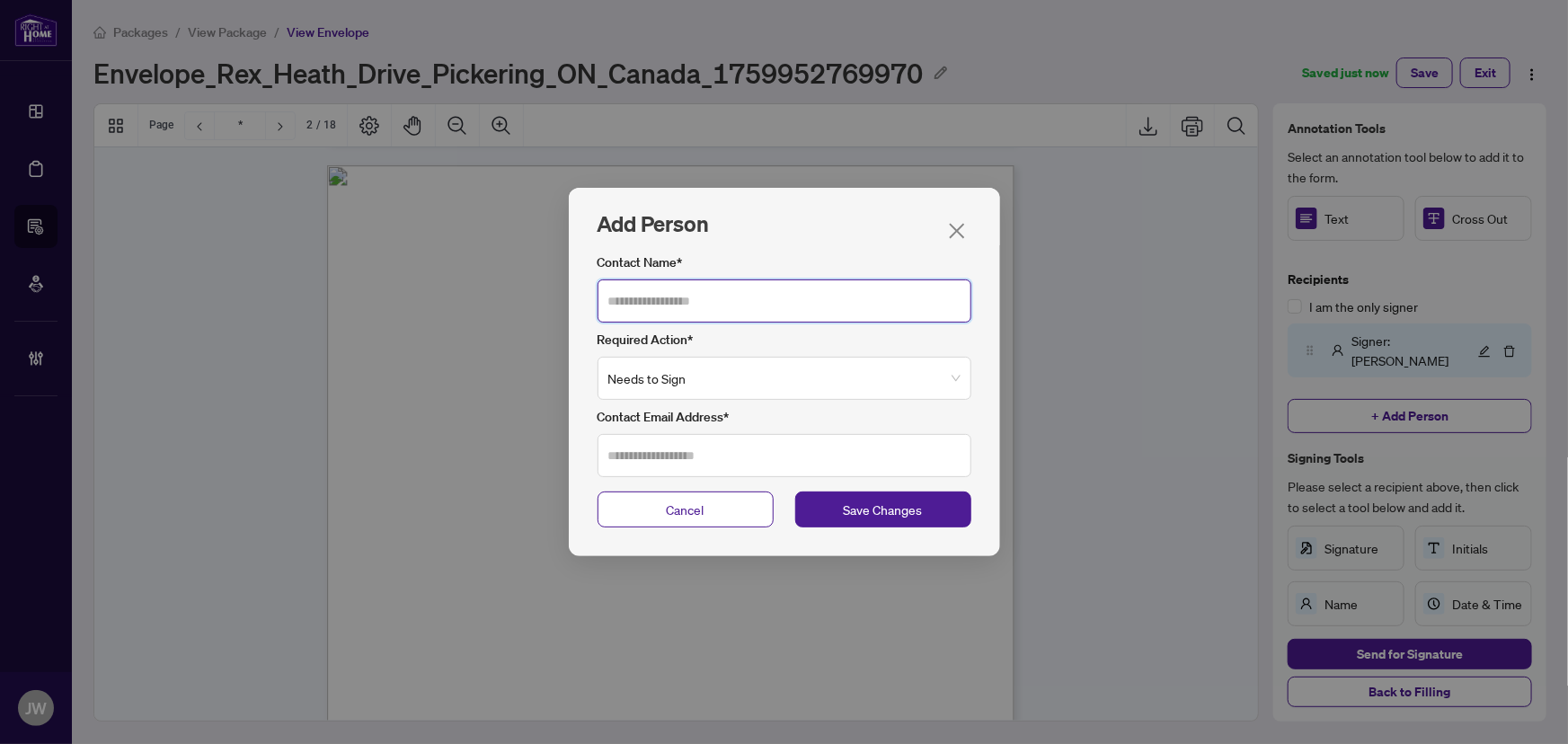
click at [623, 300] on input "Contact Name*" at bounding box center [784, 301] width 374 height 44
type input "***"
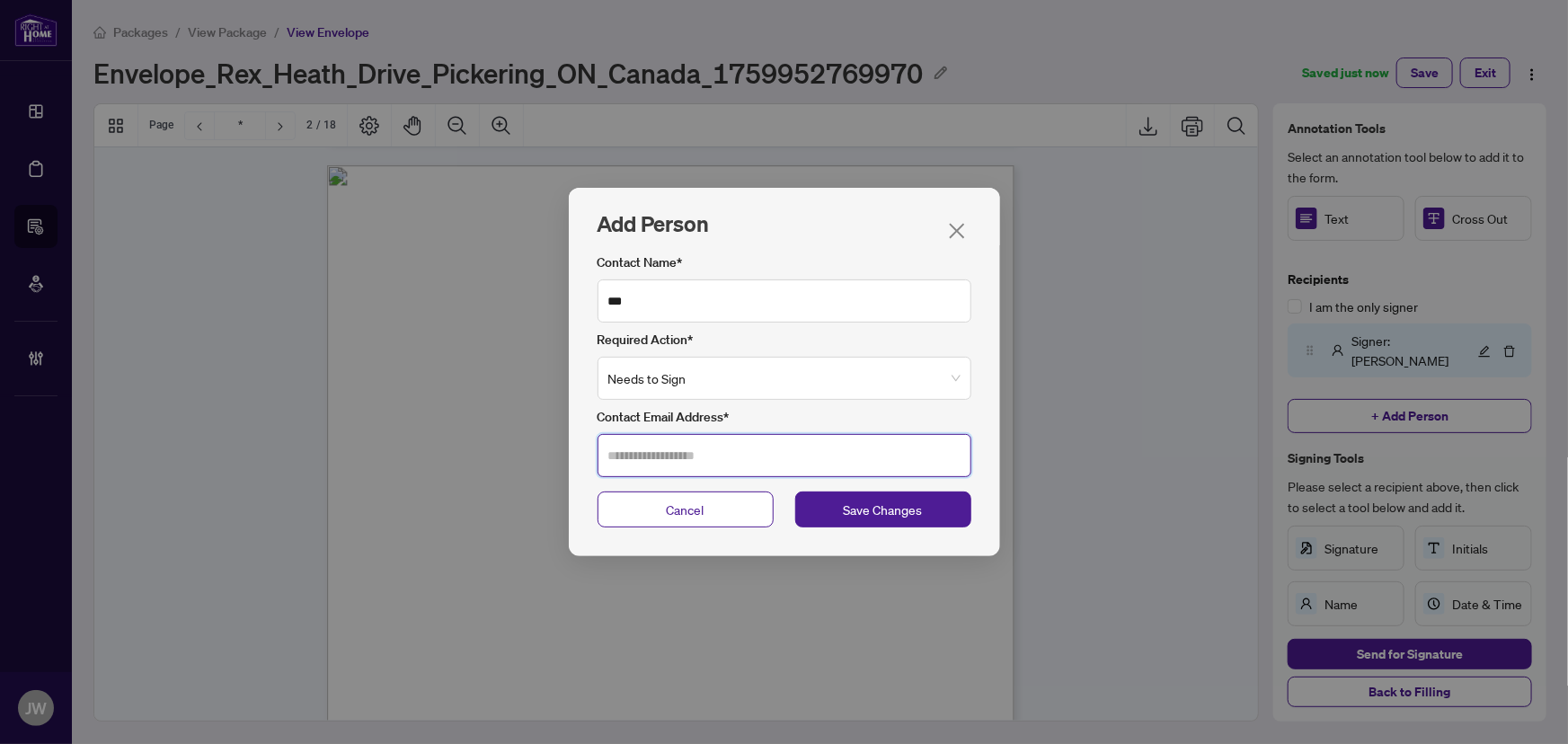
click at [665, 460] on input "Contact Email Address*" at bounding box center [784, 455] width 374 height 44
type input "**********"
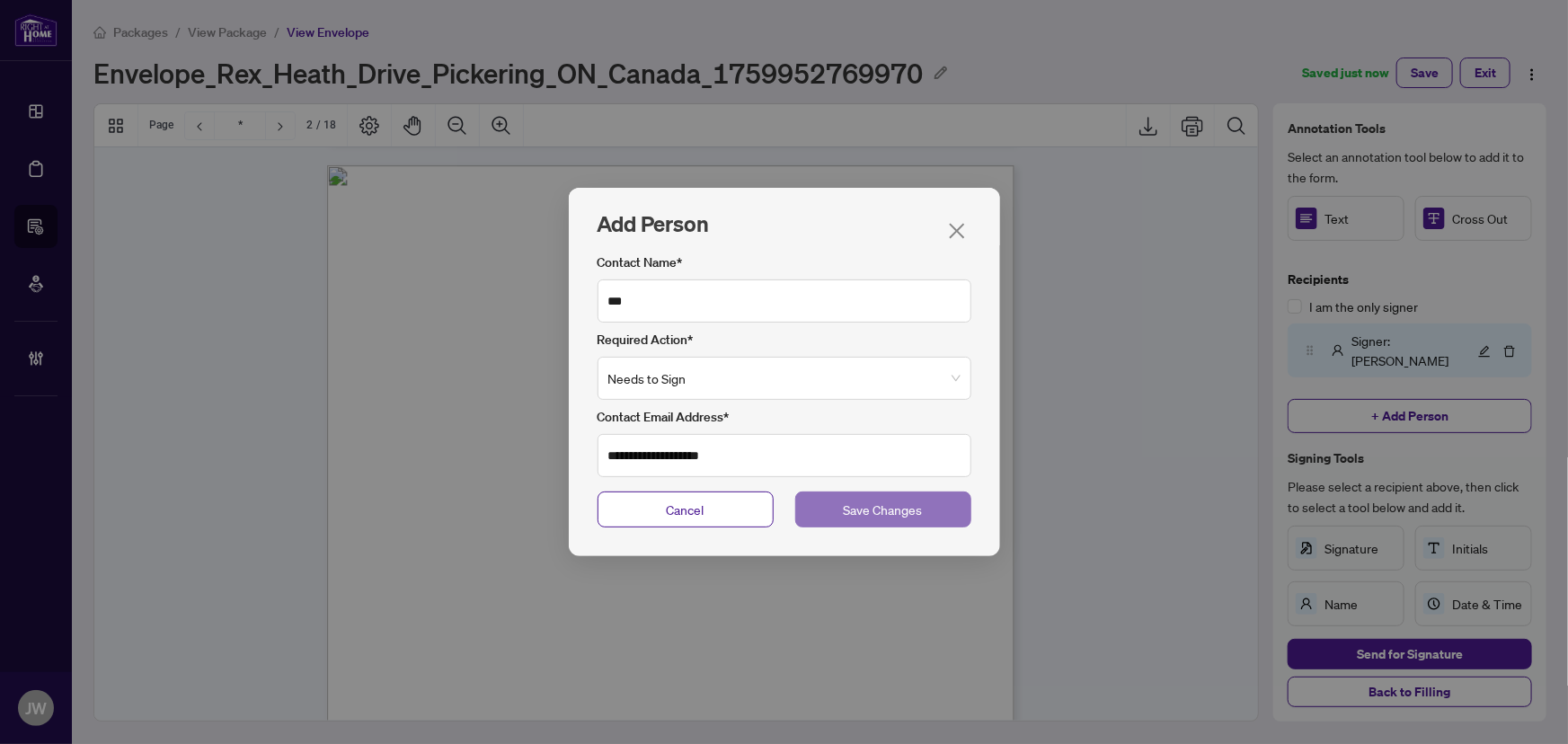
click at [931, 505] on button "Save Changes" at bounding box center [883, 510] width 176 height 36
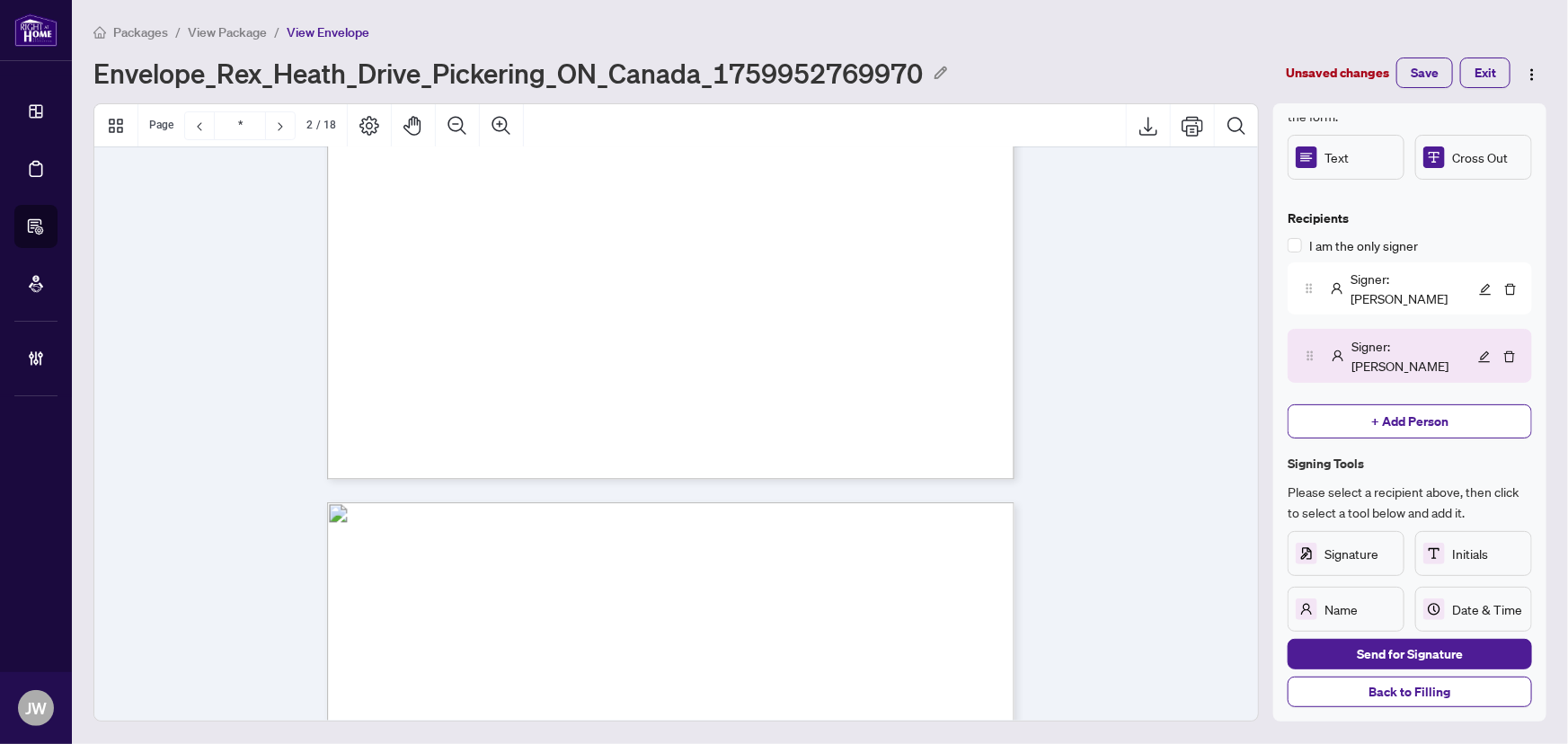
scroll to position [1647, 0]
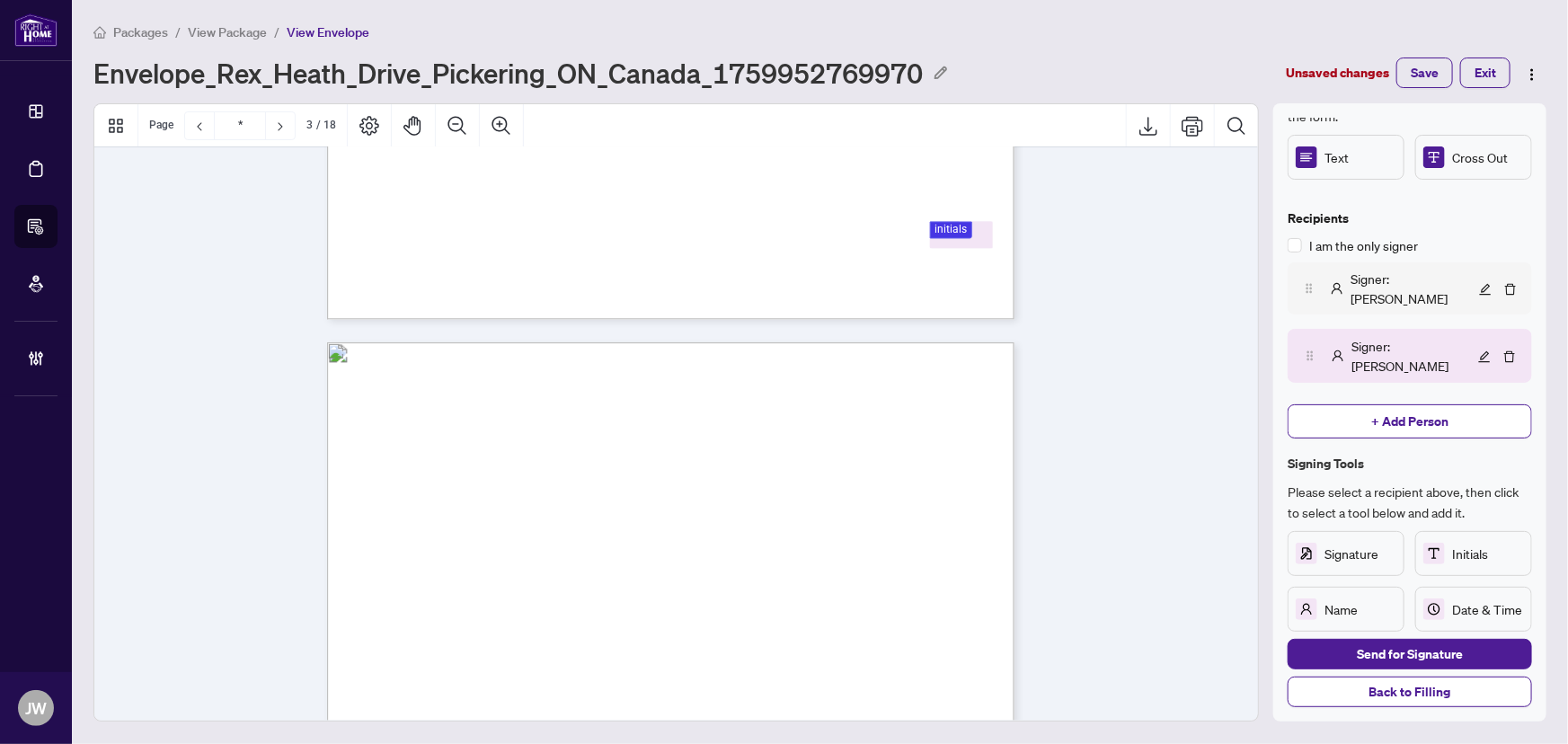
click at [1360, 300] on span "Signer : Jeneel Walker" at bounding box center [1412, 289] width 124 height 40
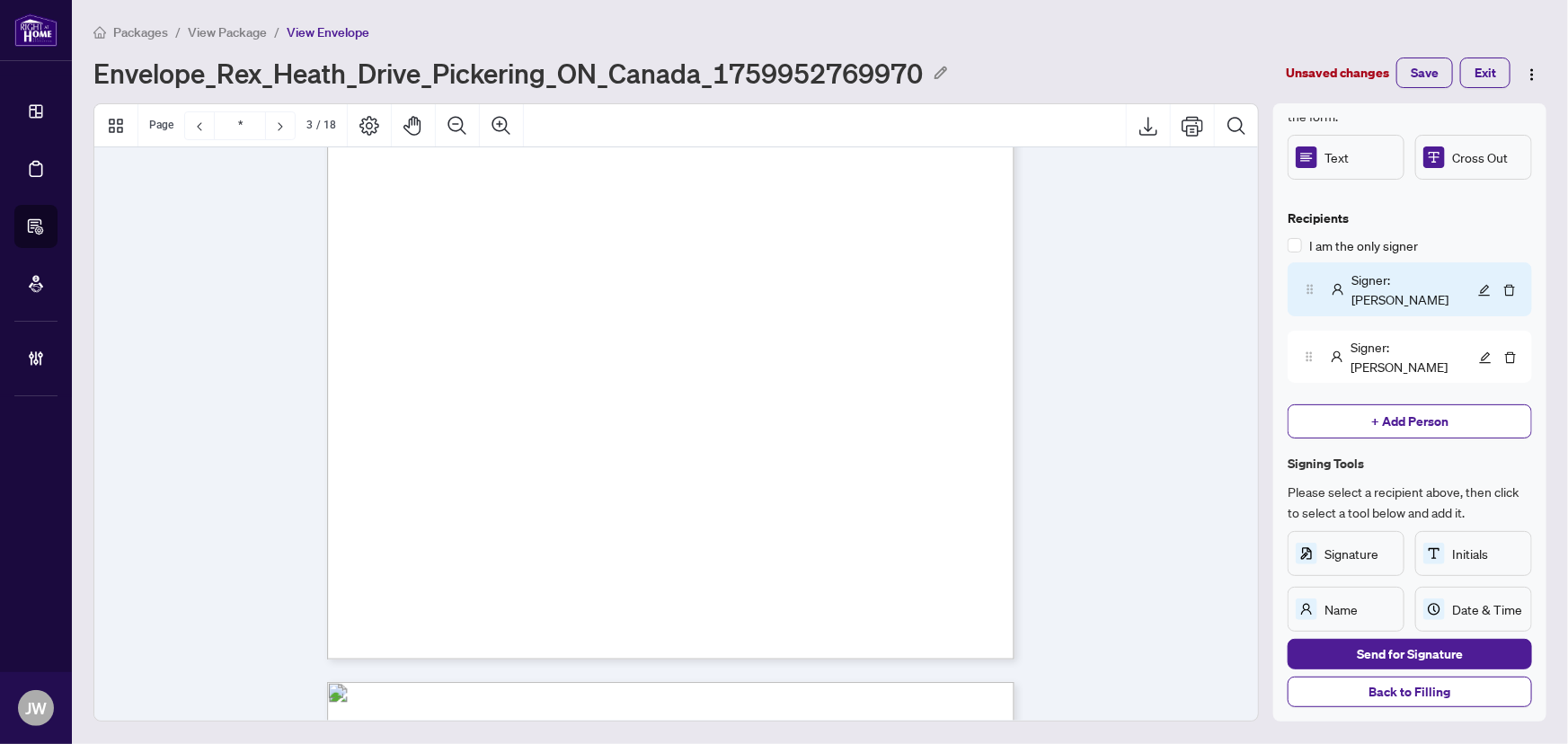
scroll to position [2545, 0]
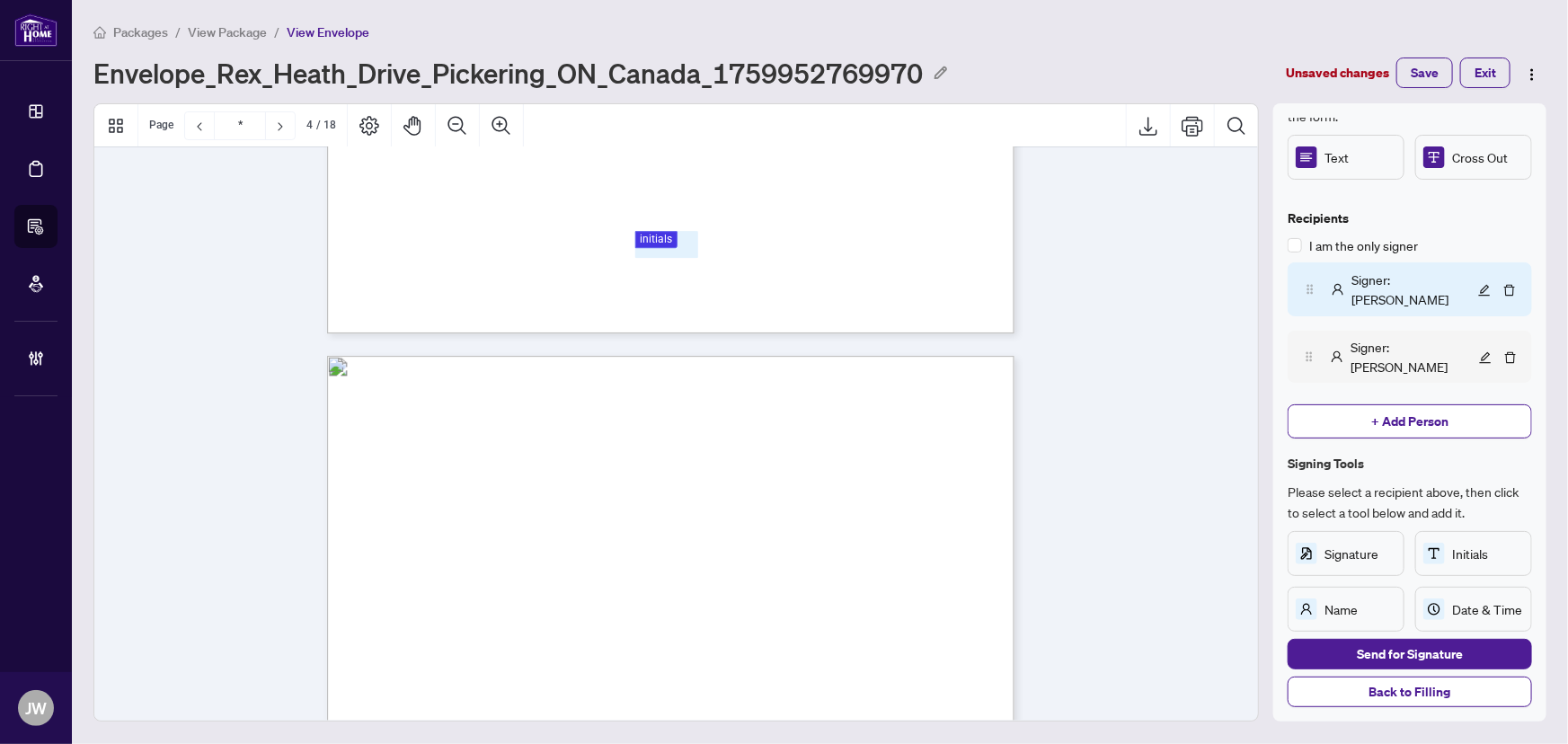
click at [1362, 337] on div "Signer : Jen" at bounding box center [1387, 357] width 176 height 40
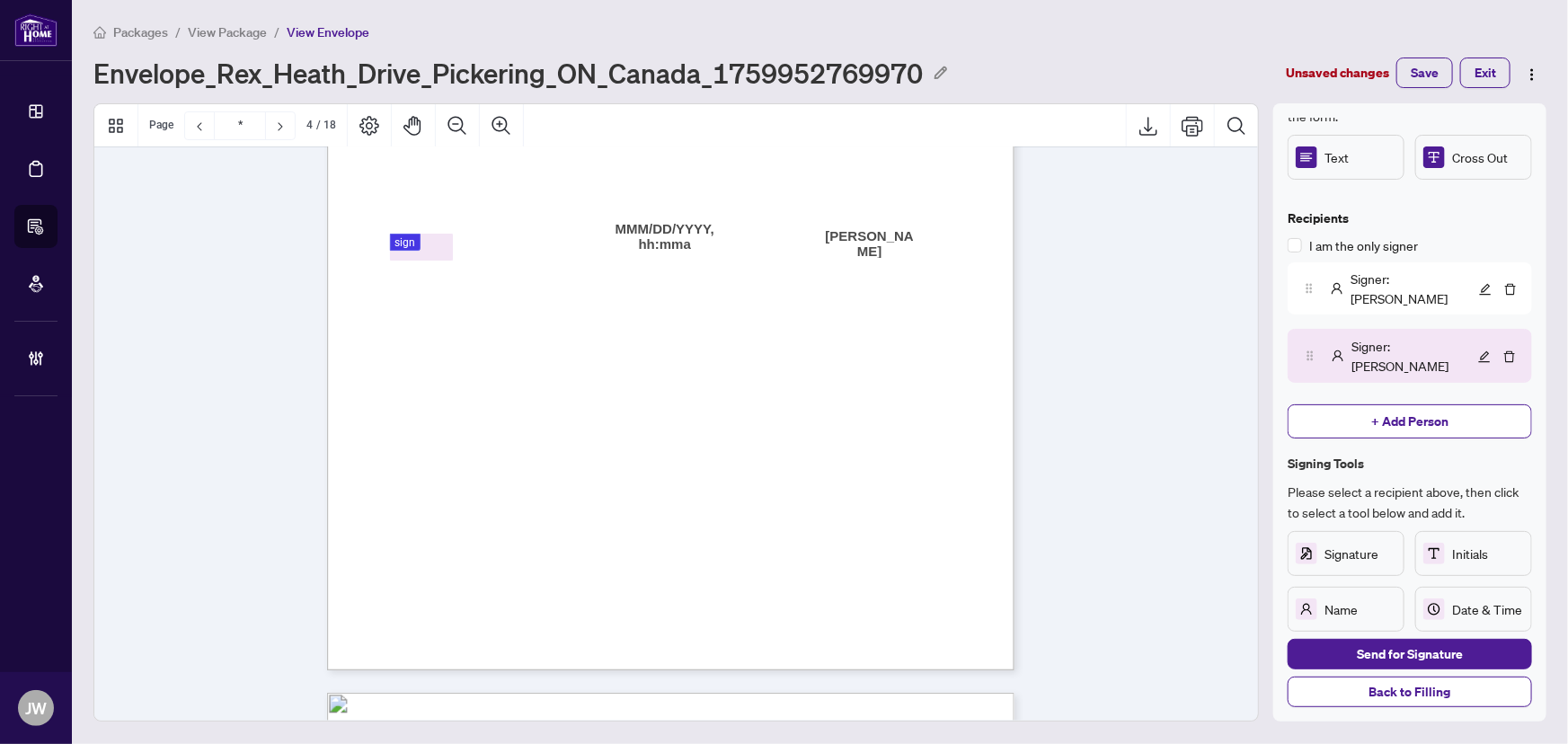
scroll to position [3198, 0]
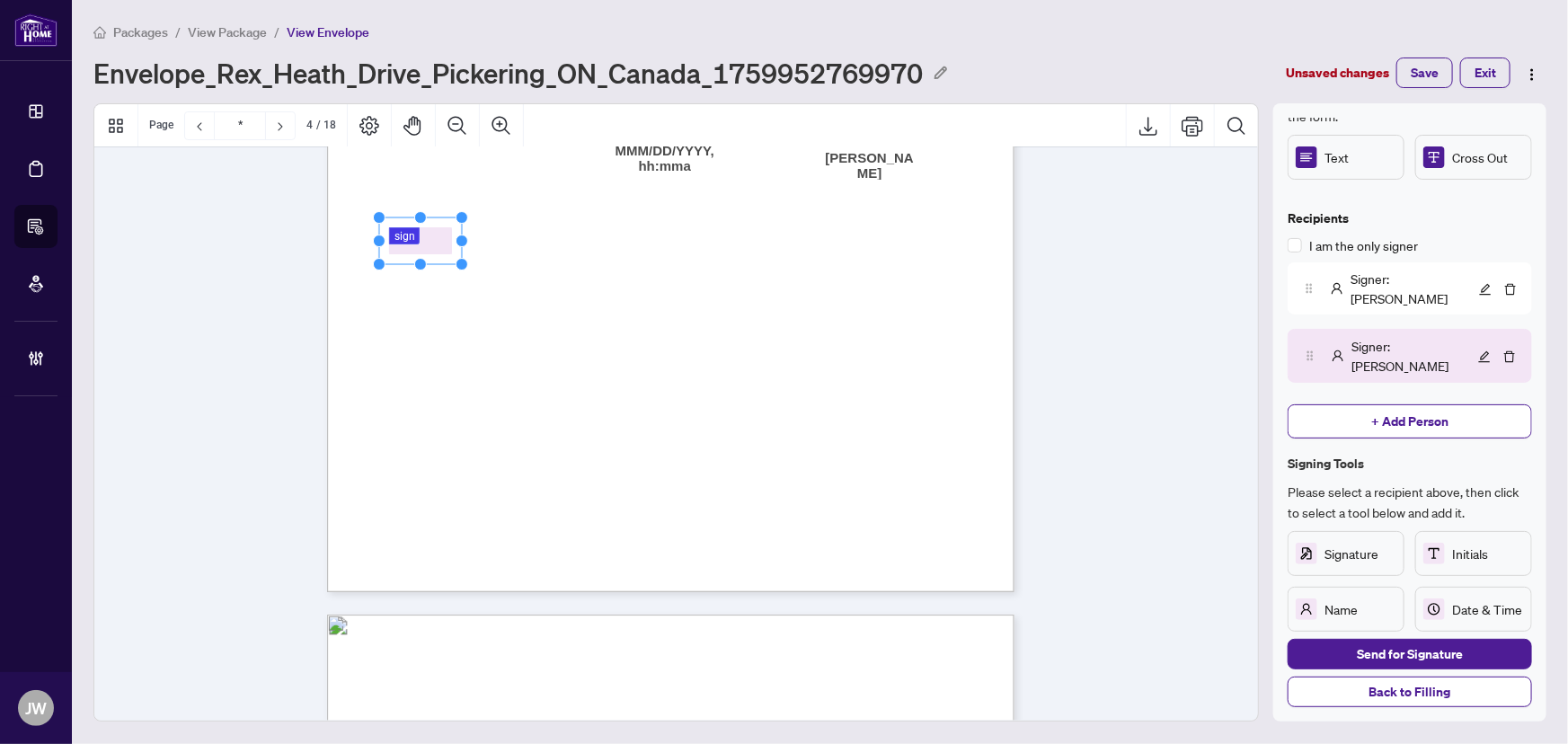
drag, startPoint x: 418, startPoint y: 166, endPoint x: 417, endPoint y: 238, distance: 72.0
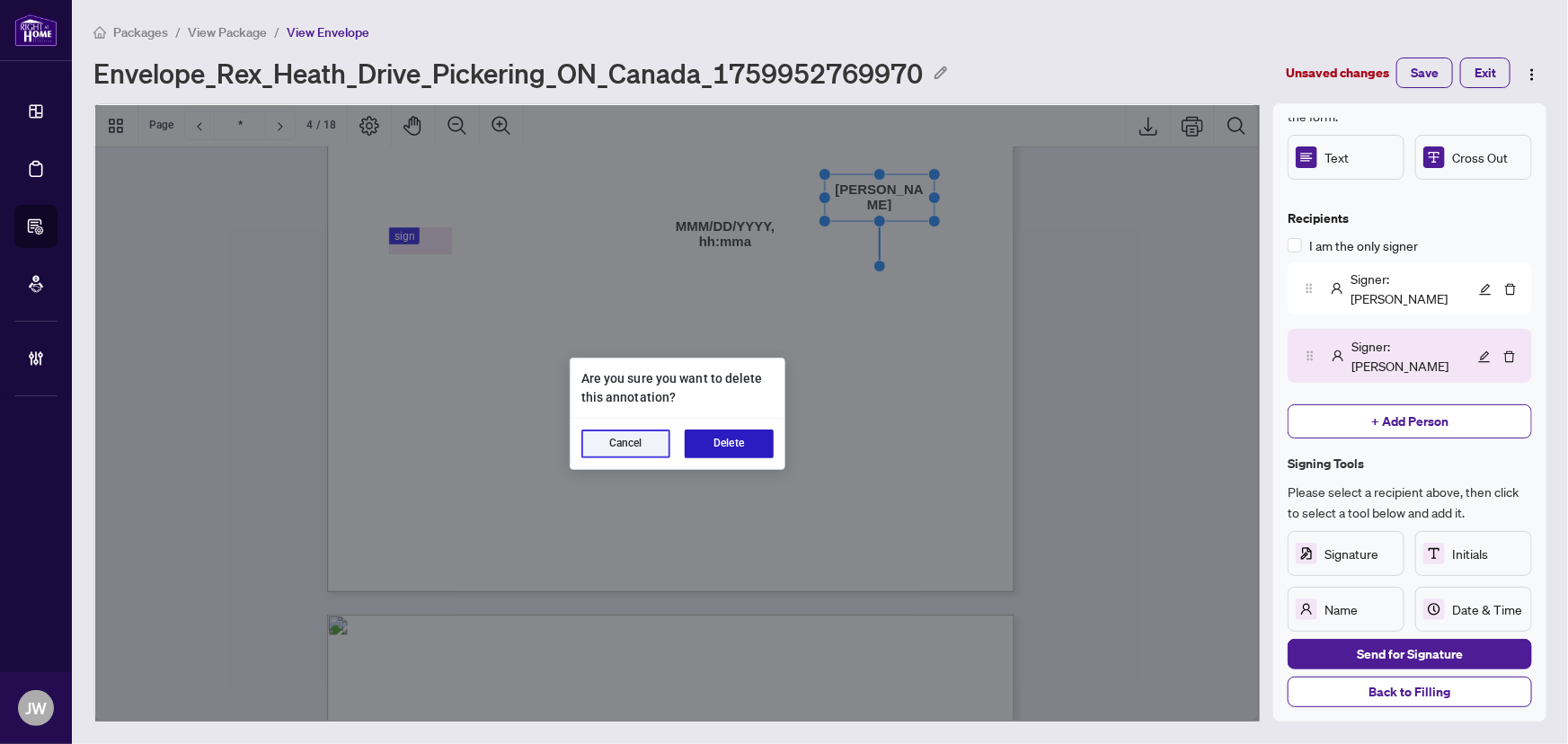
click at [713, 442] on button "Delete" at bounding box center [730, 444] width 89 height 29
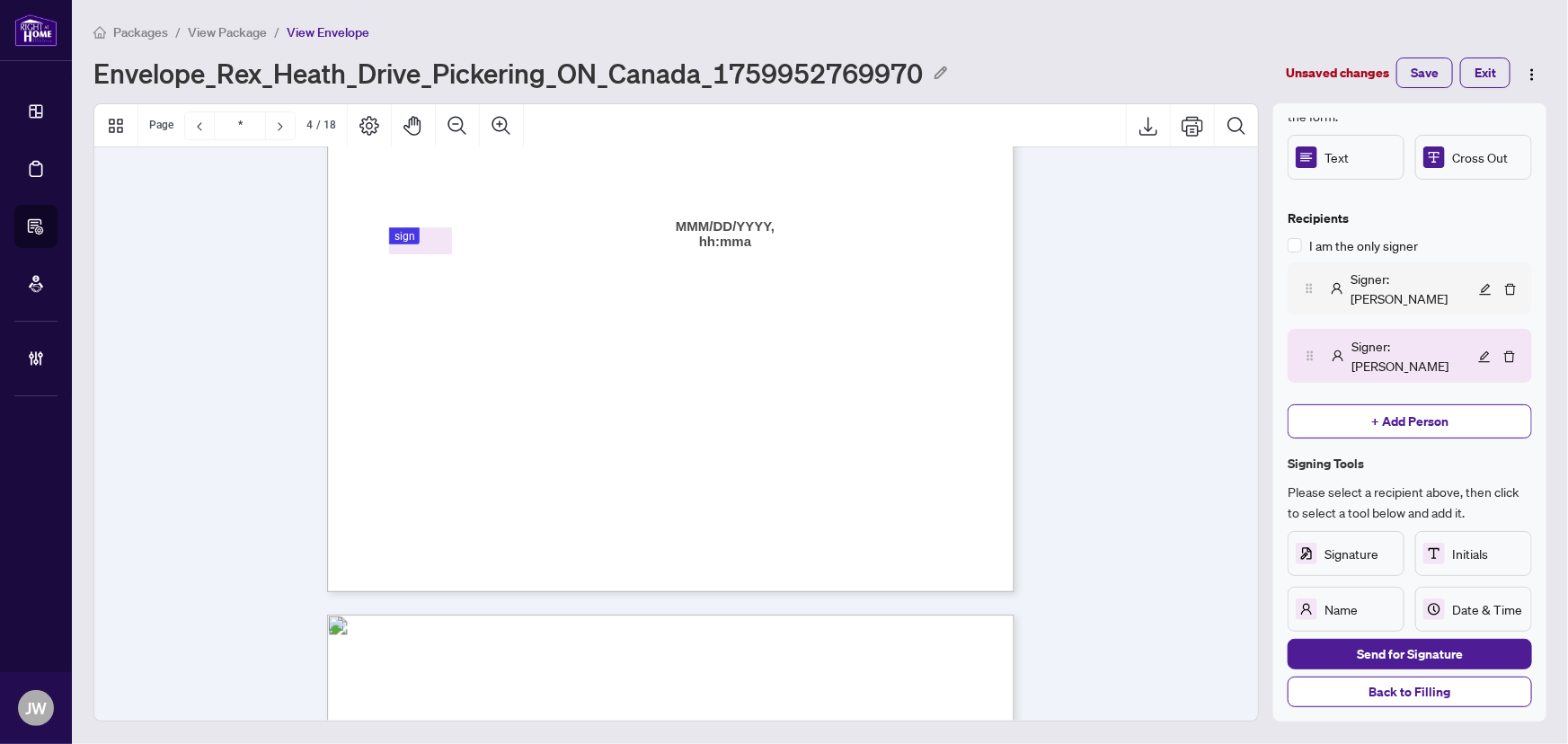
click at [1347, 284] on div "Signer : Jeneel Walker" at bounding box center [1387, 289] width 176 height 40
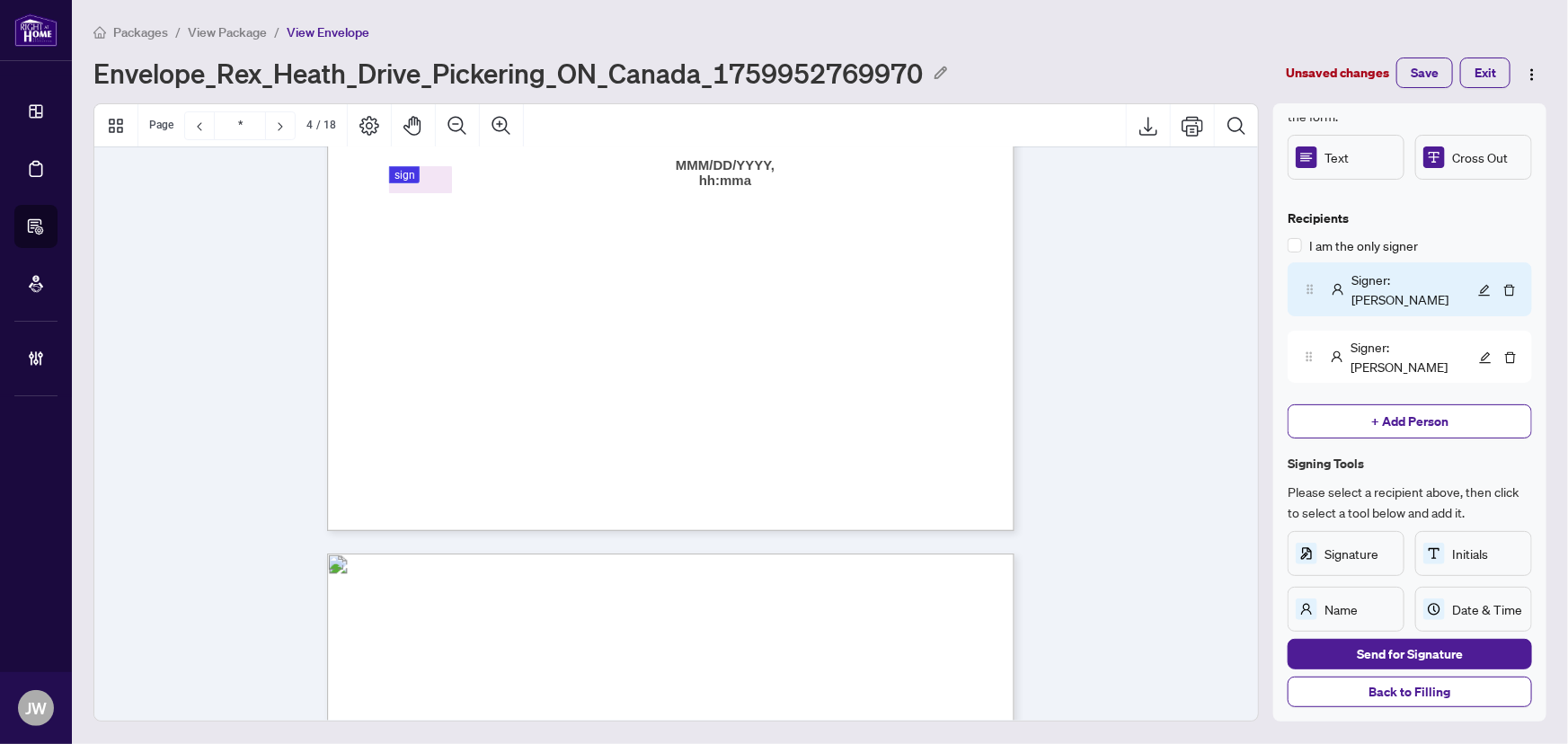
scroll to position [3280, 0]
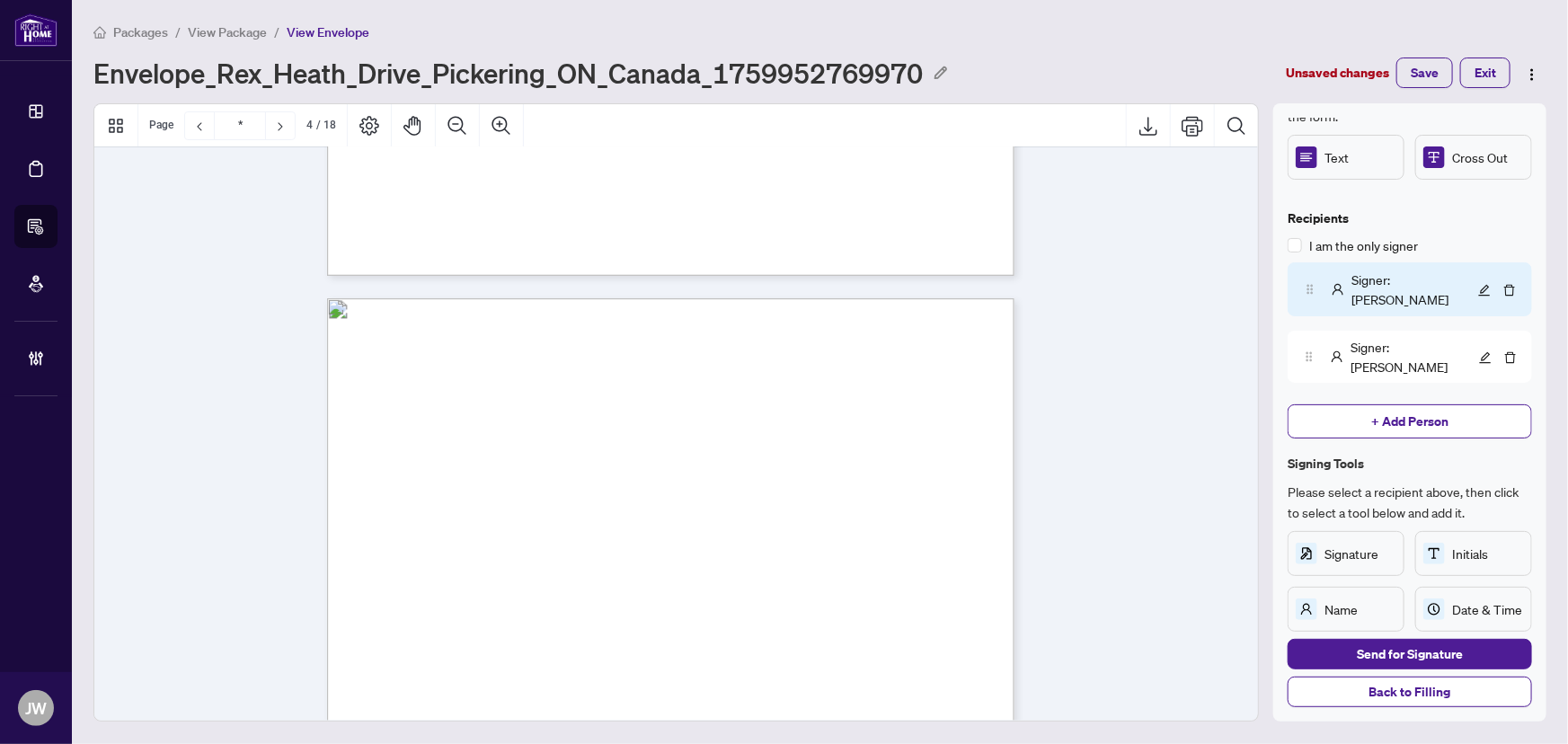
type input "*"
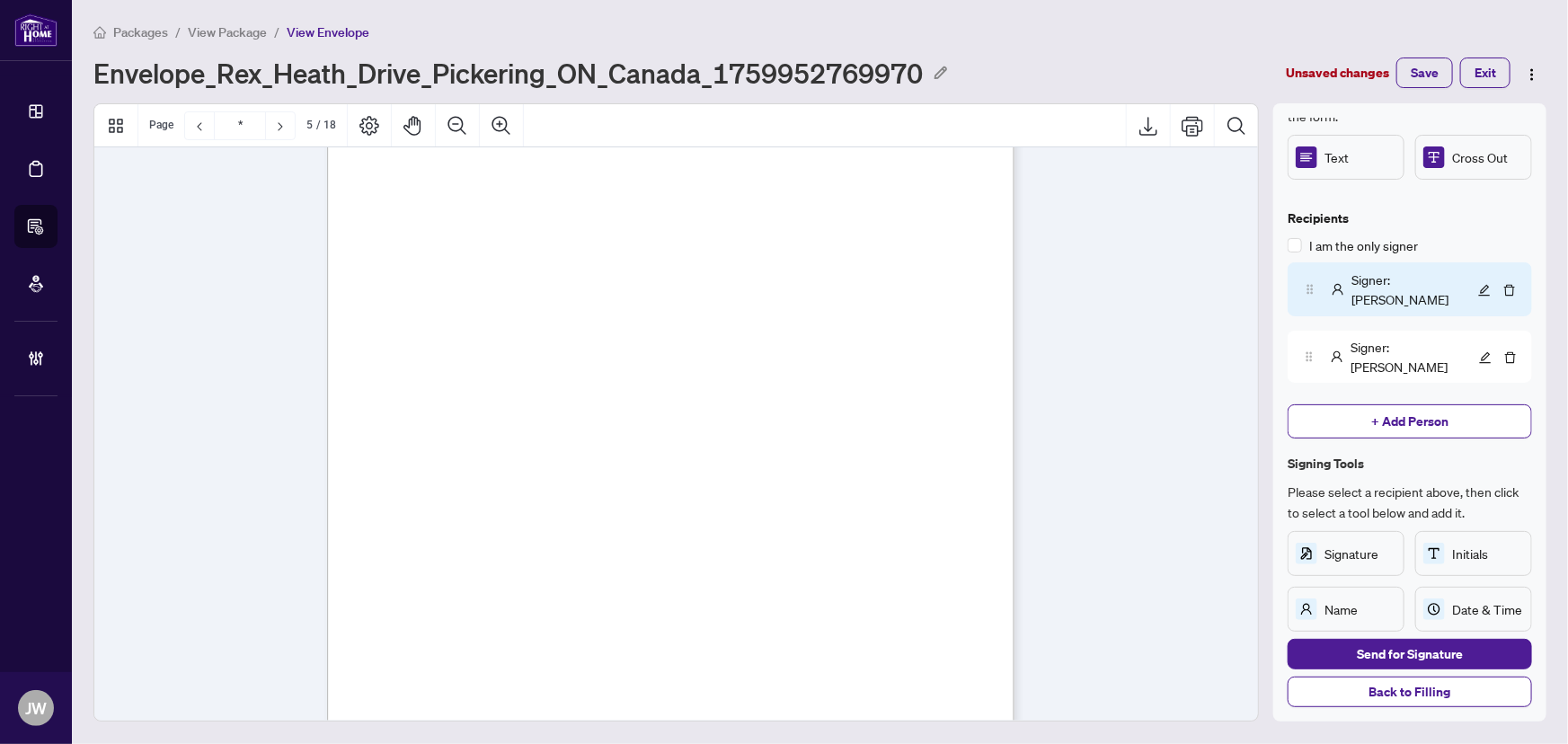
scroll to position [3852, 0]
click at [501, 330] on div "Form 271 Revised 2025 Page 4 of 4 The trademarks REALTOR®, REALTORS®, MLS®, Mul…" at bounding box center [756, 516] width 859 height 1112
click at [1411, 64] on span "Save" at bounding box center [1425, 73] width 28 height 29
click at [1449, 701] on span "Back to Filling" at bounding box center [1410, 692] width 82 height 29
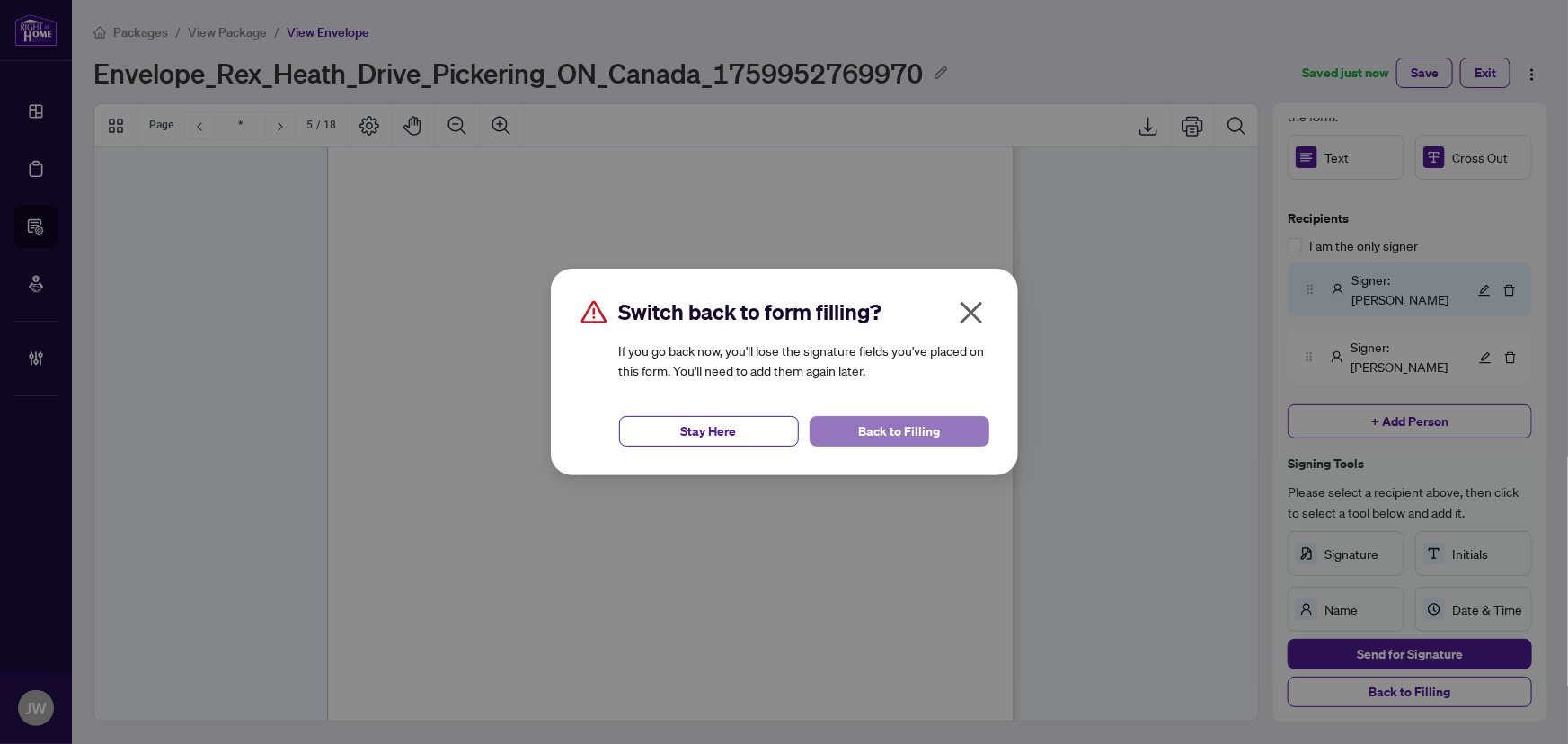
click at [906, 421] on span "Back to Filling" at bounding box center [899, 431] width 82 height 29
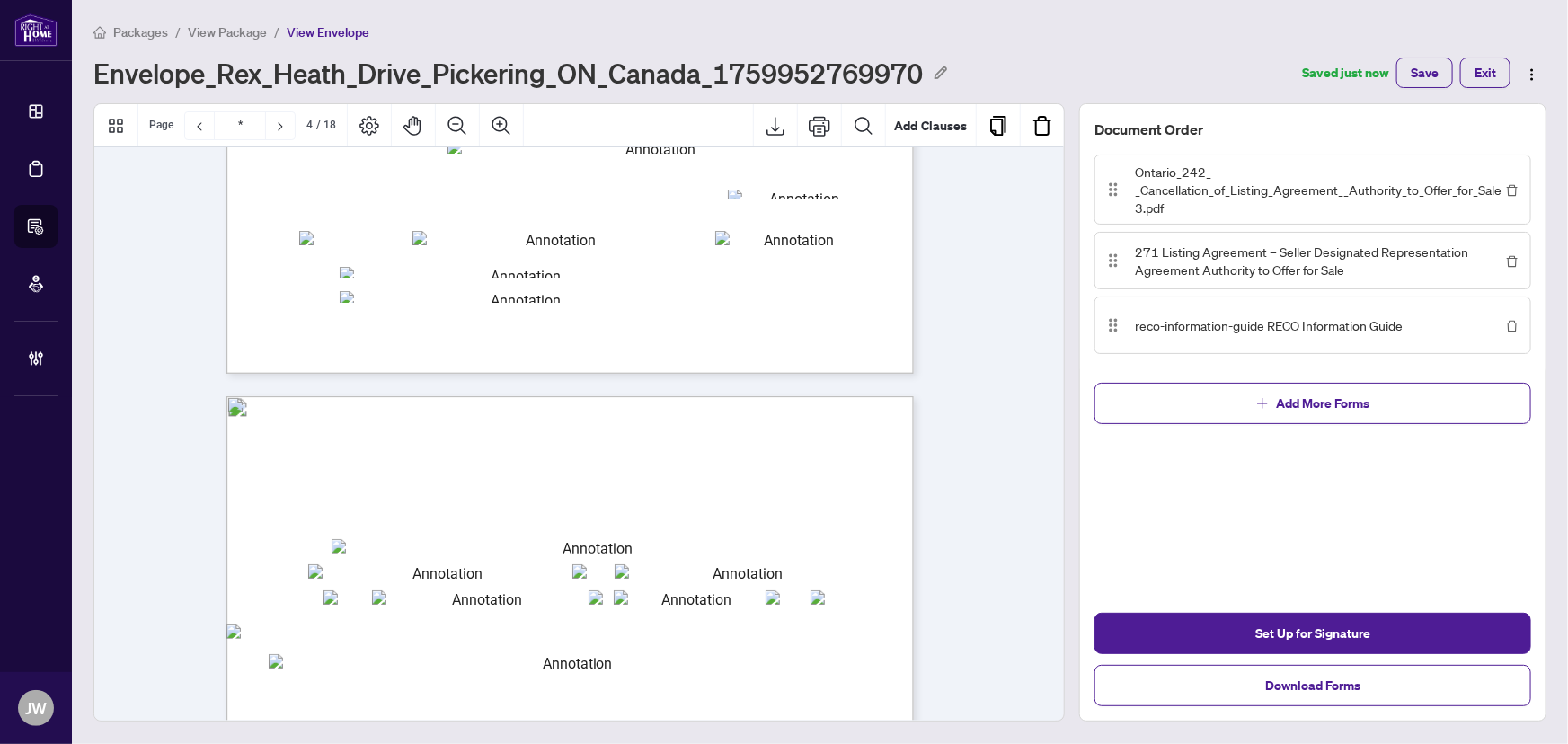
type input "*"
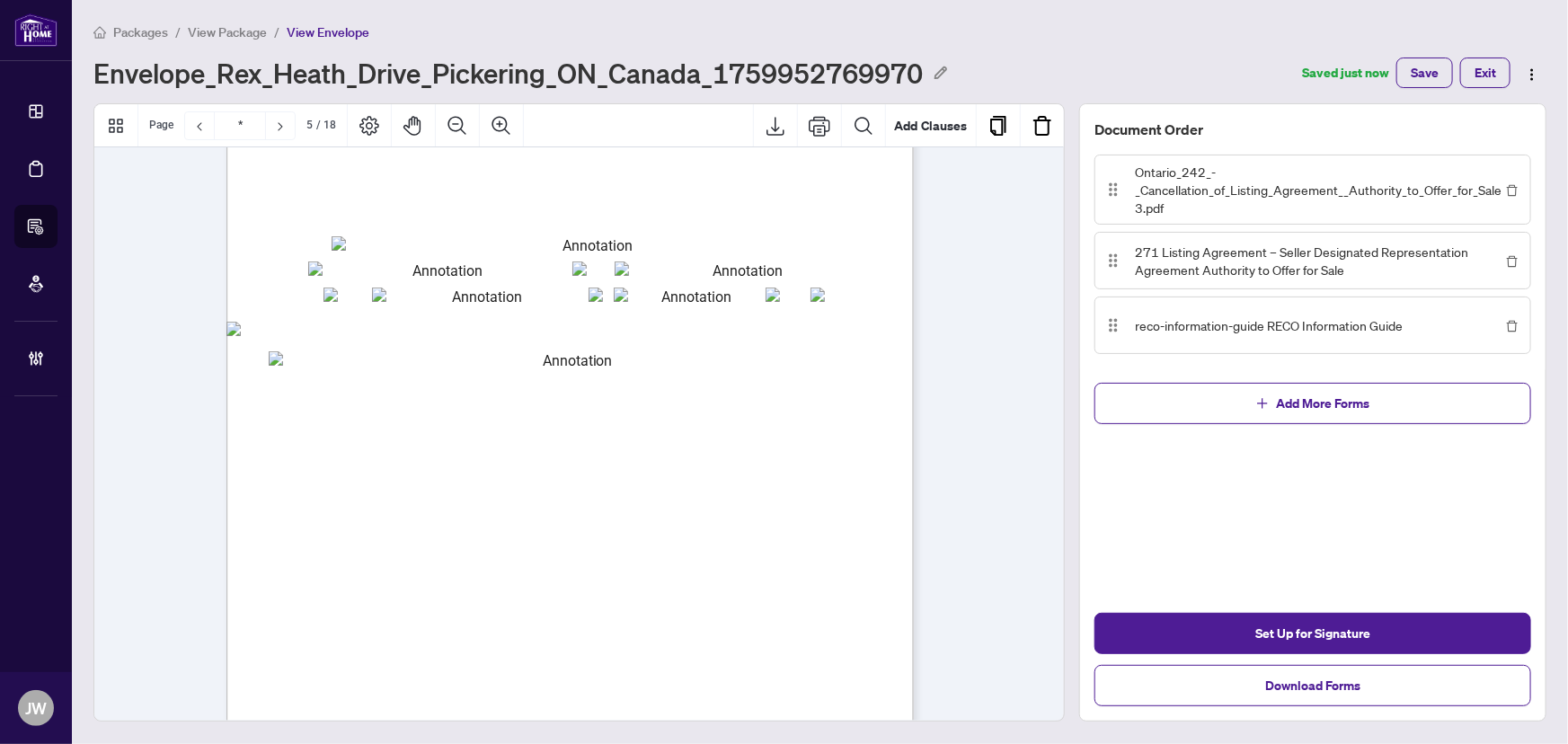
scroll to position [3756, 0]
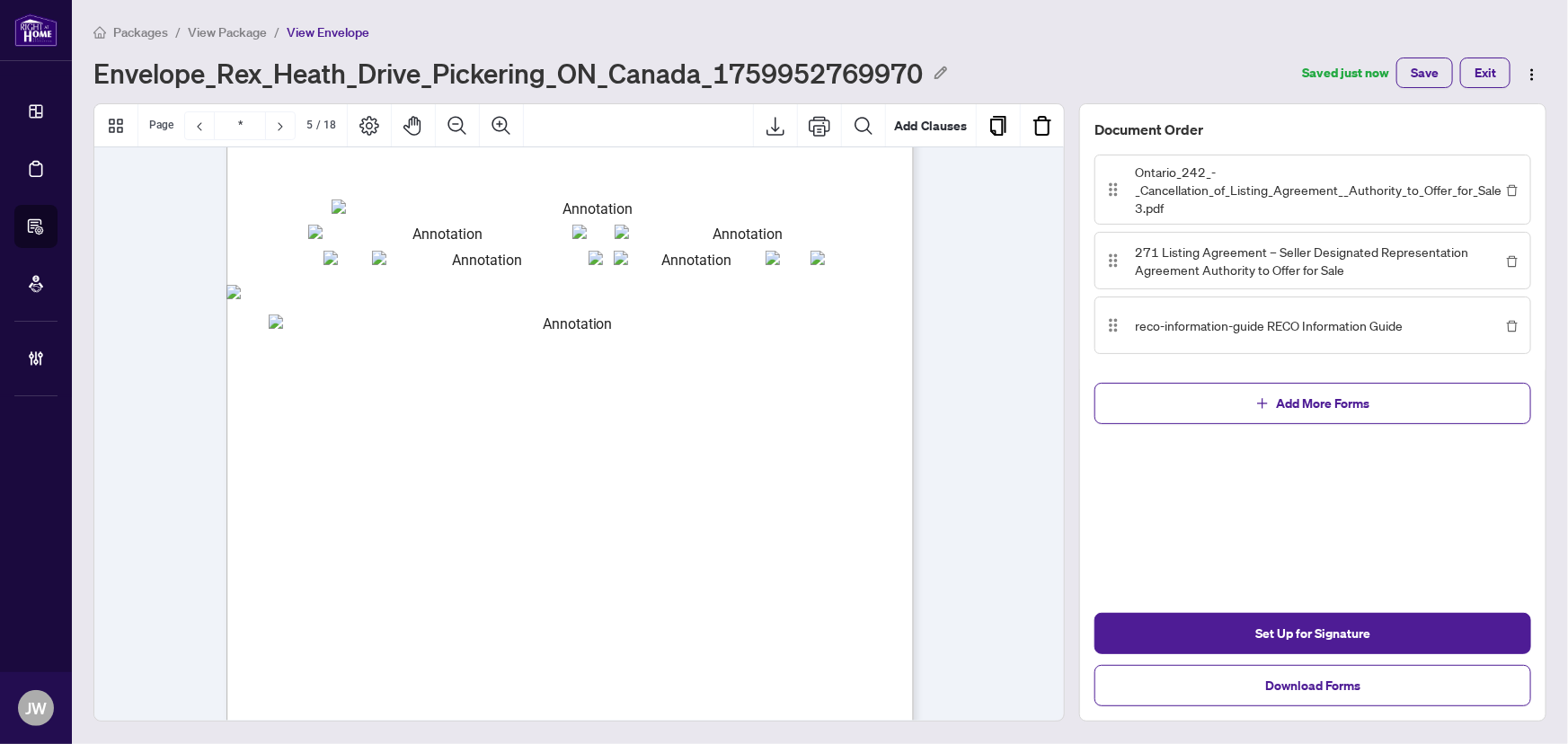
click at [543, 416] on textarea "txtAddSchedule" at bounding box center [569, 557] width 602 height 485
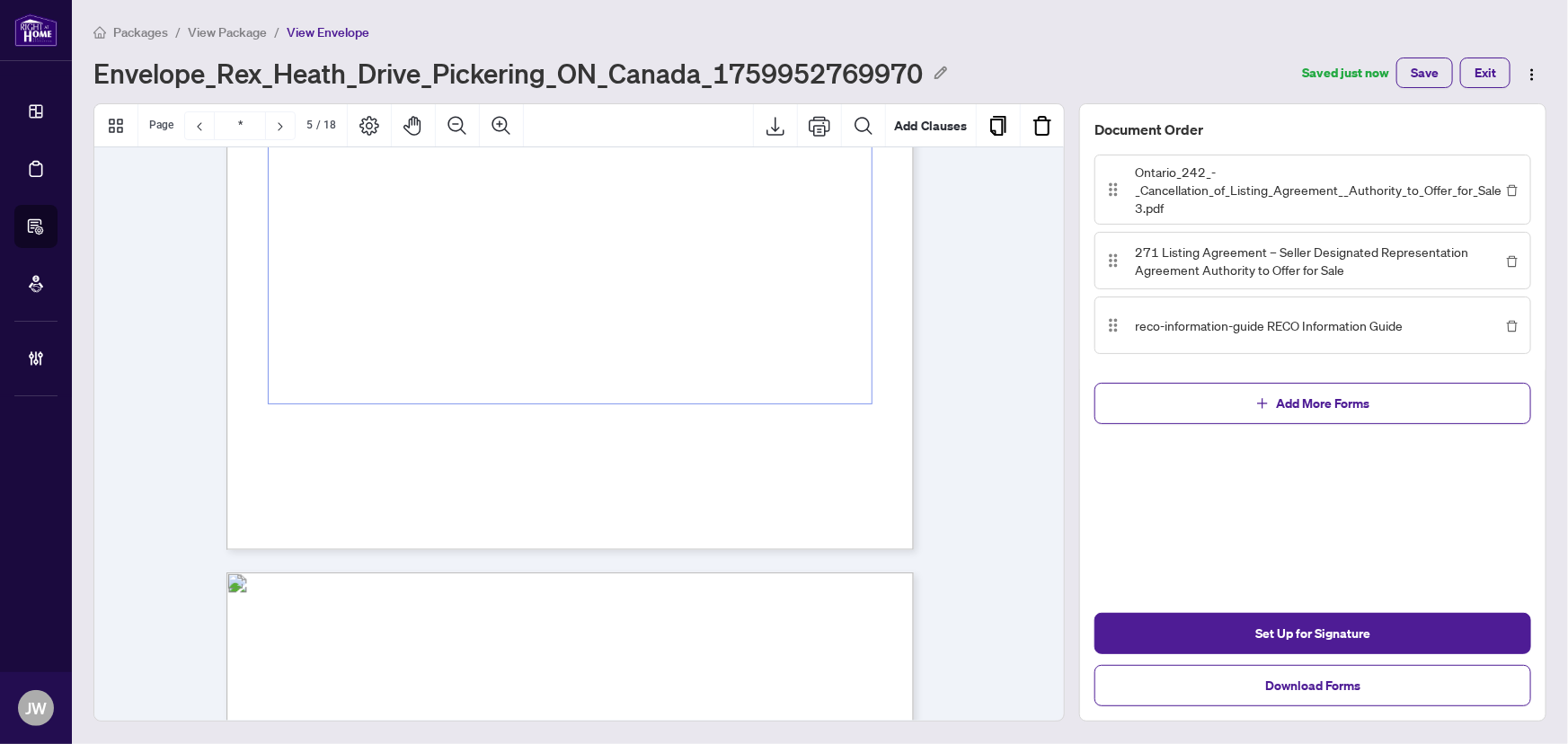
scroll to position [3838, 0]
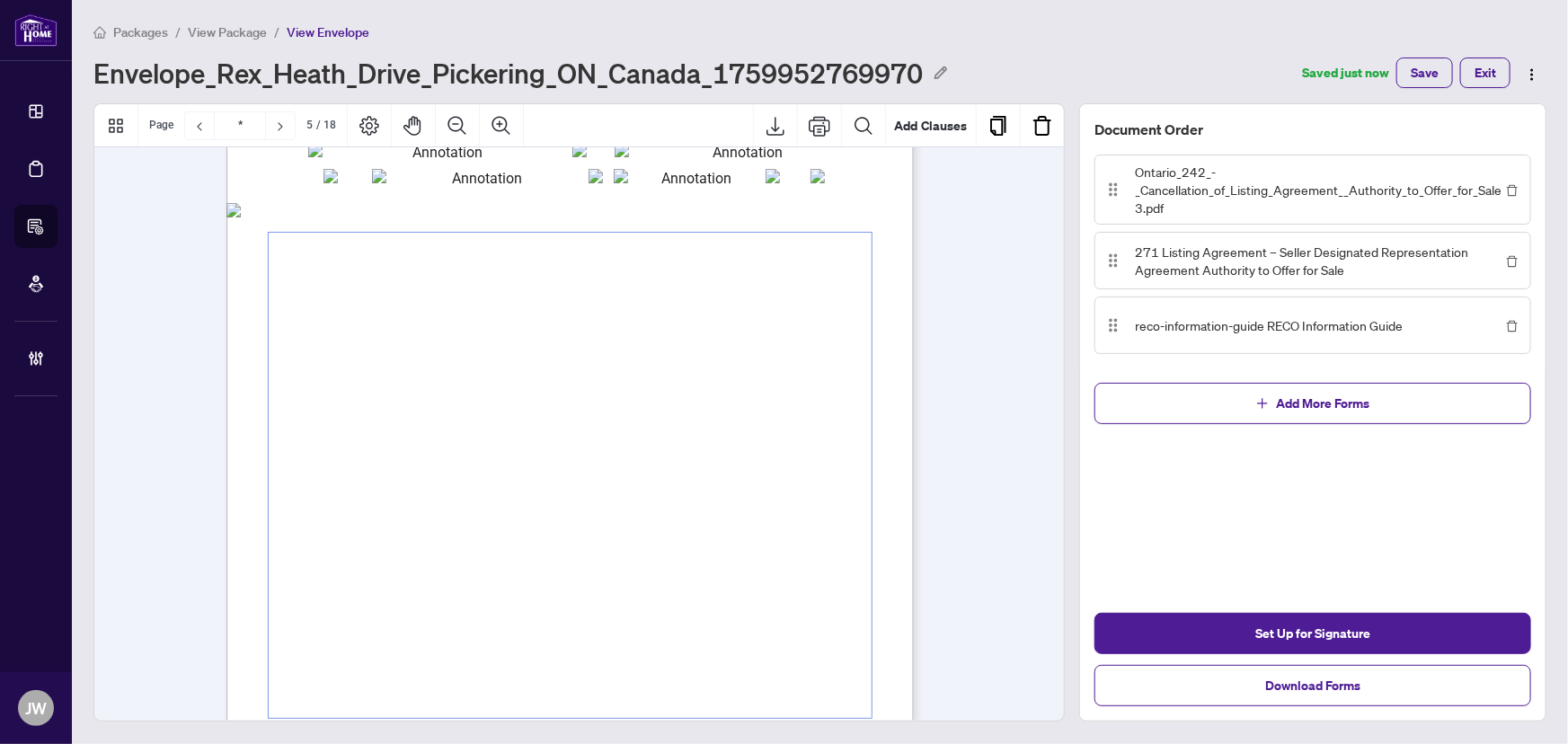
click at [386, 269] on textarea "txtAddSchedule" at bounding box center [570, 475] width 603 height 485
click at [377, 252] on textarea "txtAddSchedule" at bounding box center [570, 475] width 603 height 485
paste textarea "txtAddSchedule"
drag, startPoint x: 304, startPoint y: 250, endPoint x: 731, endPoint y: 268, distance: 427.4
click at [731, 268] on textarea "txtAddSchedule" at bounding box center [570, 475] width 603 height 485
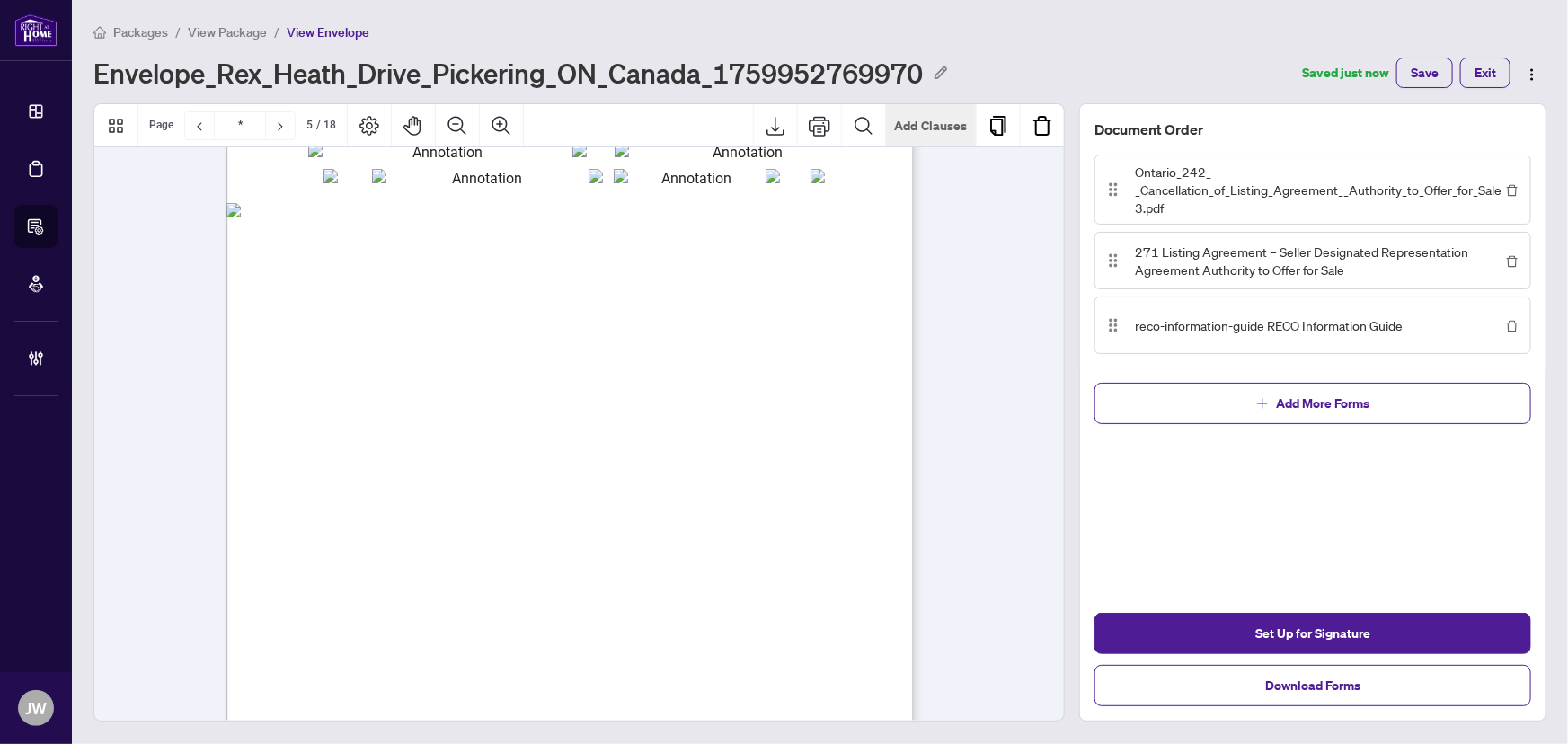
click at [917, 118] on button "Add Clauses" at bounding box center [930, 126] width 90 height 44
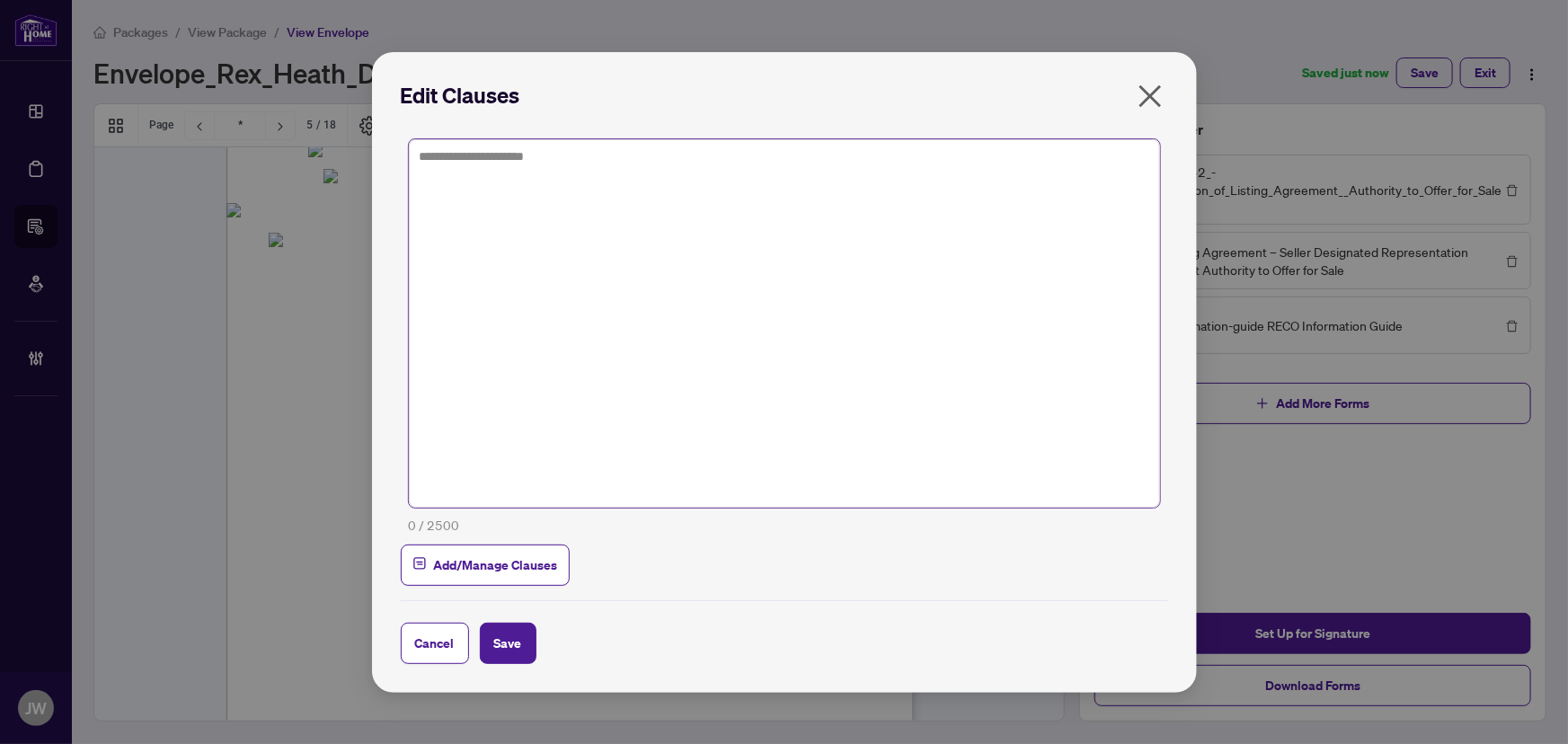
click at [456, 171] on textarea at bounding box center [785, 323] width 751 height 368
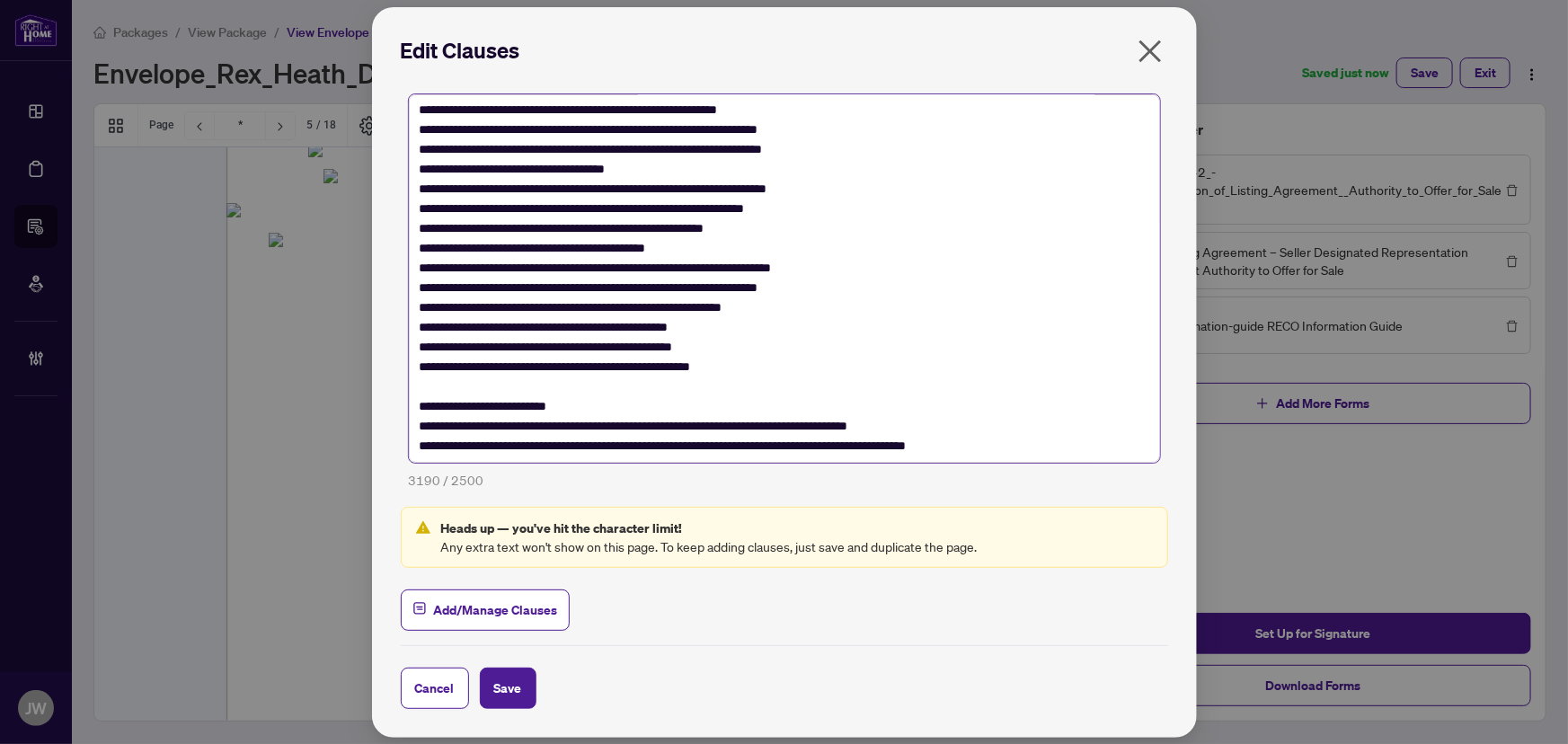
scroll to position [674, 0]
type textarea "**********"
click at [523, 699] on button "Save" at bounding box center [508, 689] width 56 height 42
type textarea "**********"
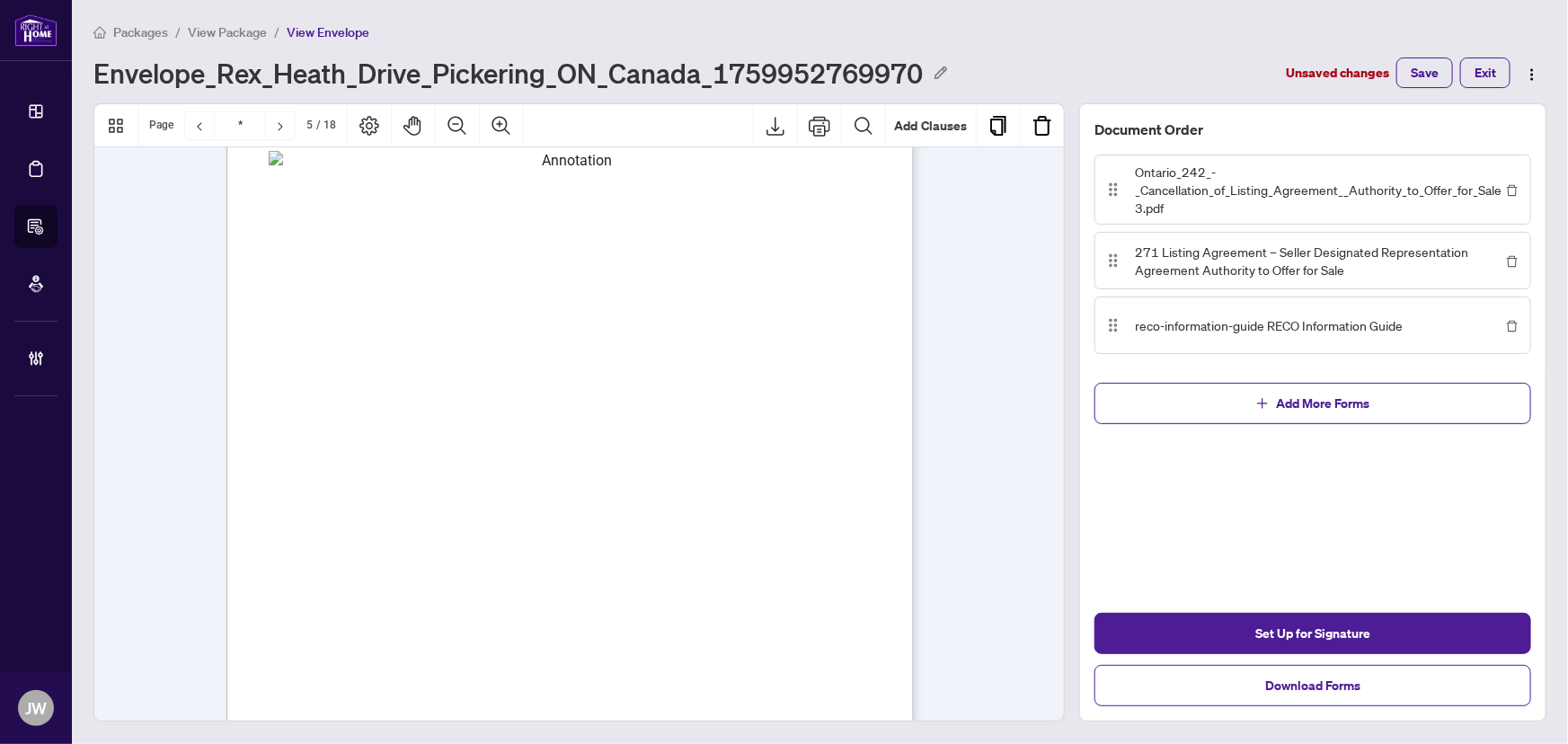
scroll to position [81, 0]
click at [939, 126] on button "Add Clauses" at bounding box center [930, 126] width 90 height 44
click at [682, 390] on body "**********" at bounding box center [784, 372] width 1568 height 744
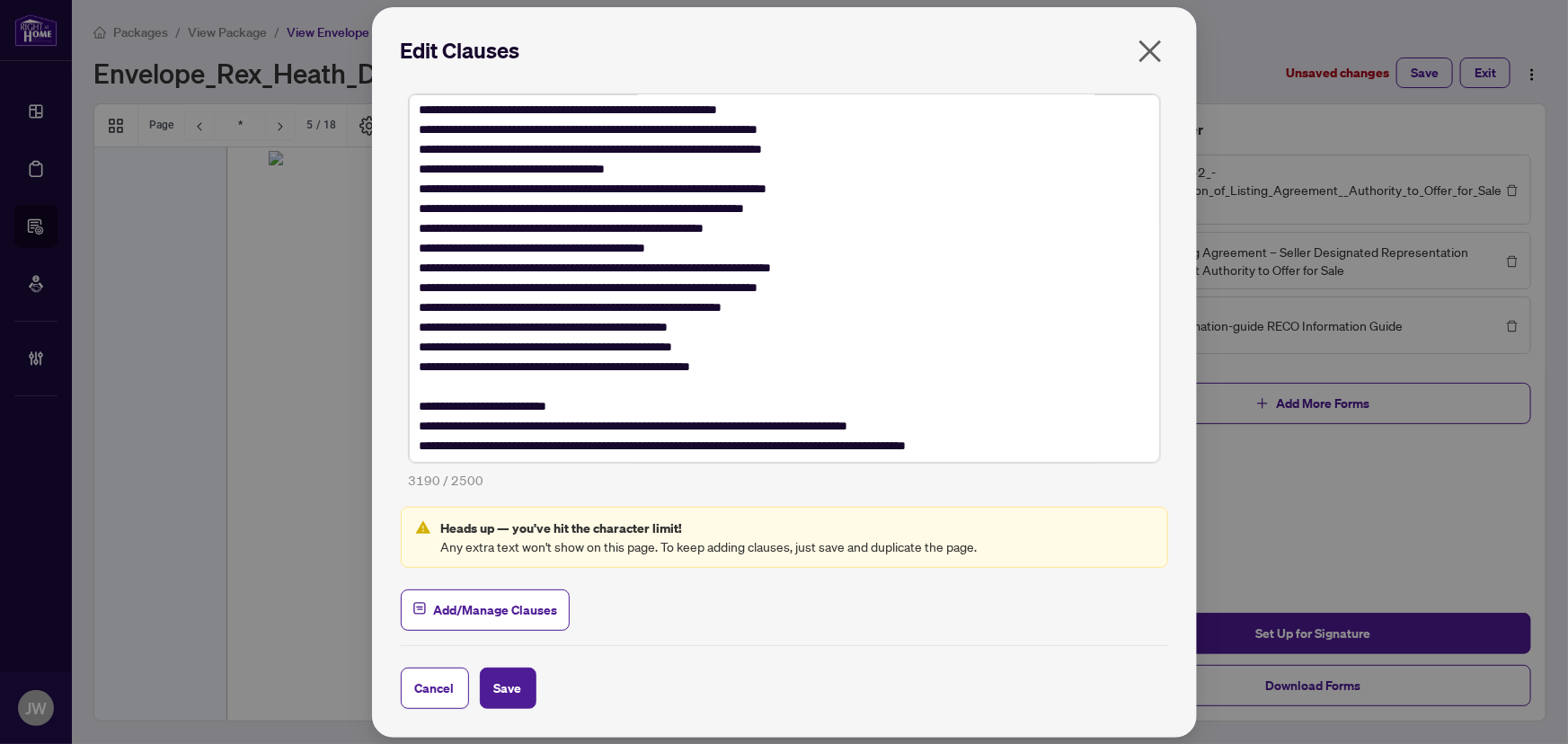
scroll to position [674, 0]
drag, startPoint x: 419, startPoint y: 209, endPoint x: 1031, endPoint y: 455, distance: 659.6
click at [1031, 455] on textarea at bounding box center [785, 279] width 751 height 368
click at [536, 616] on span "Add/Manage Clauses" at bounding box center [495, 611] width 124 height 29
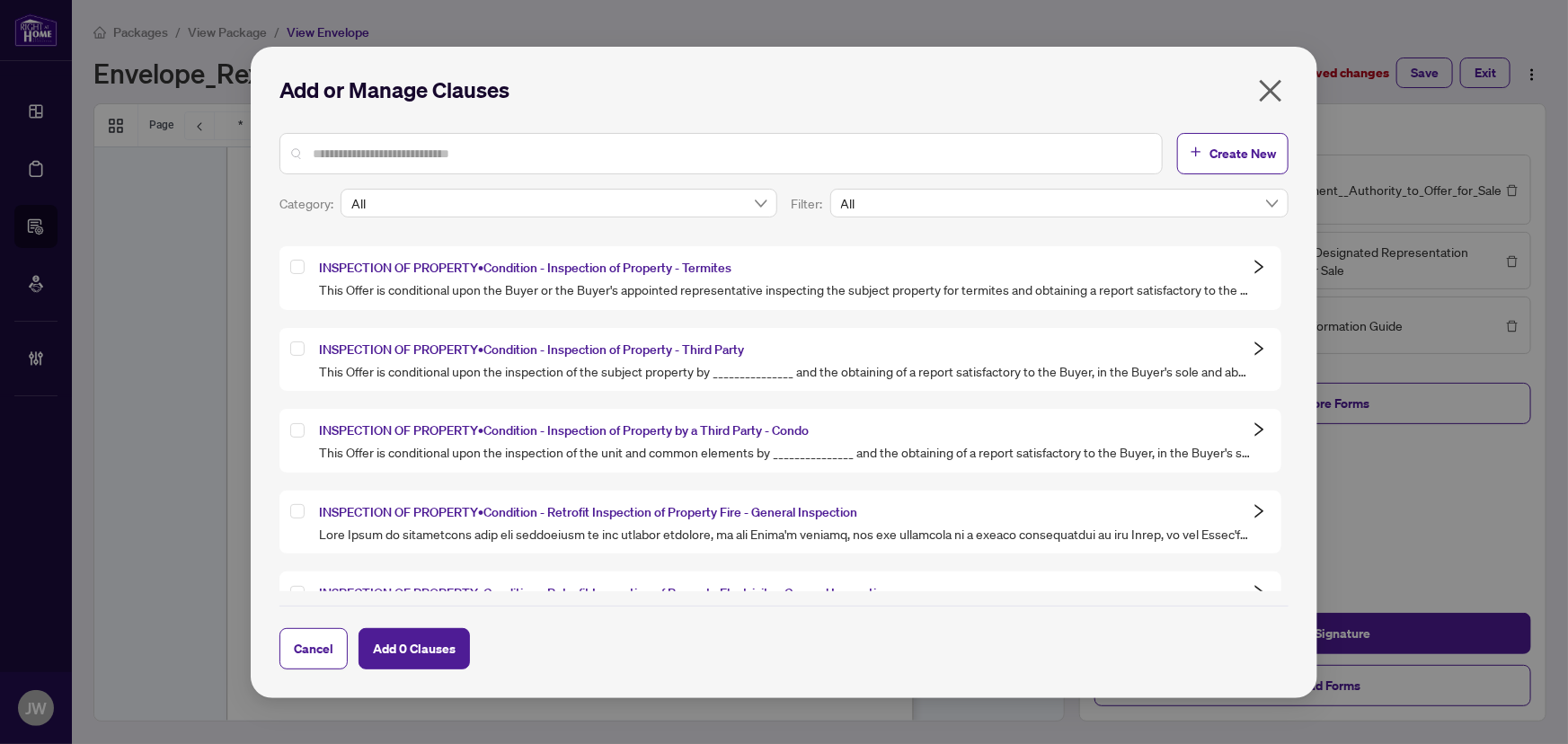
scroll to position [7758, 0]
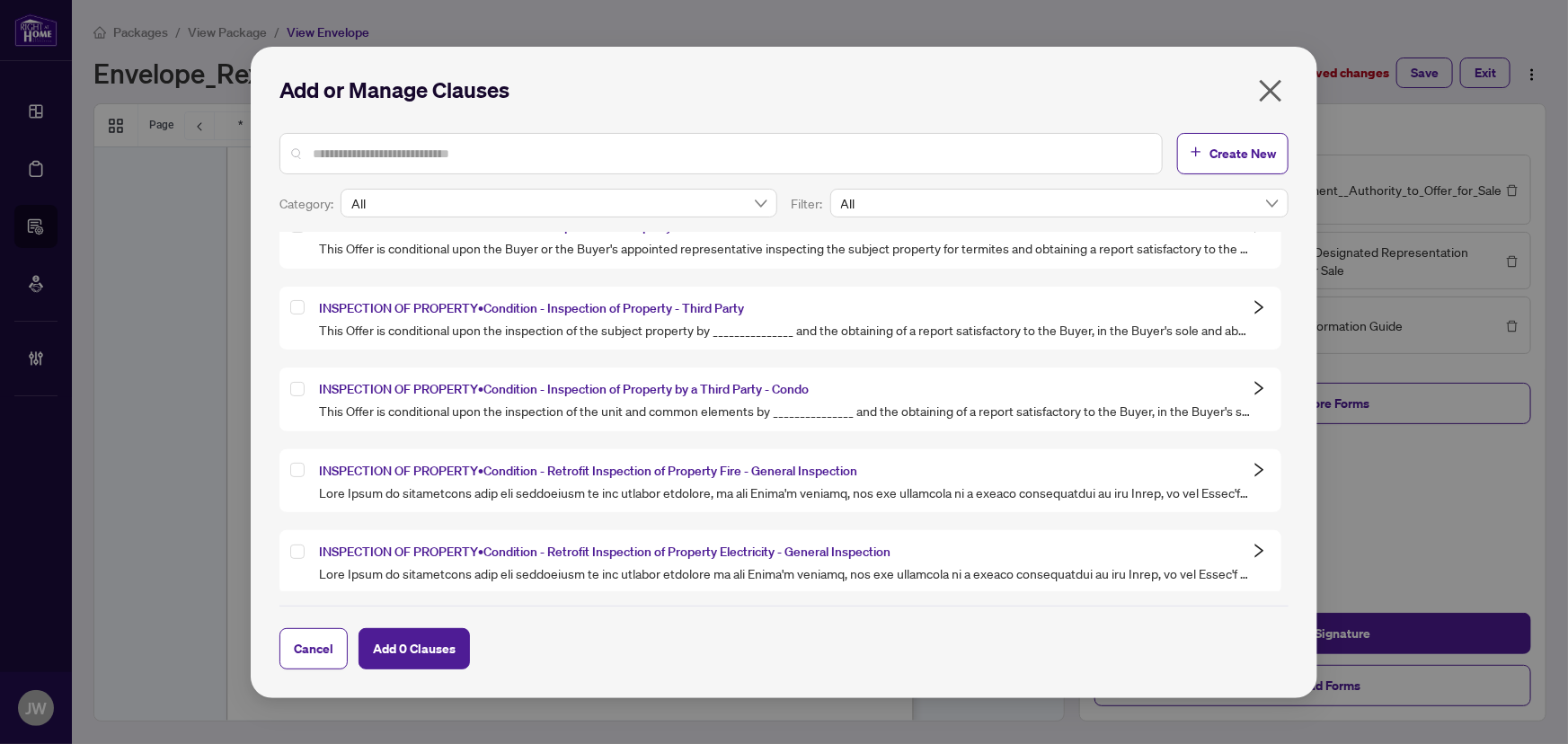
click at [1268, 95] on icon "close" at bounding box center [1270, 91] width 29 height 29
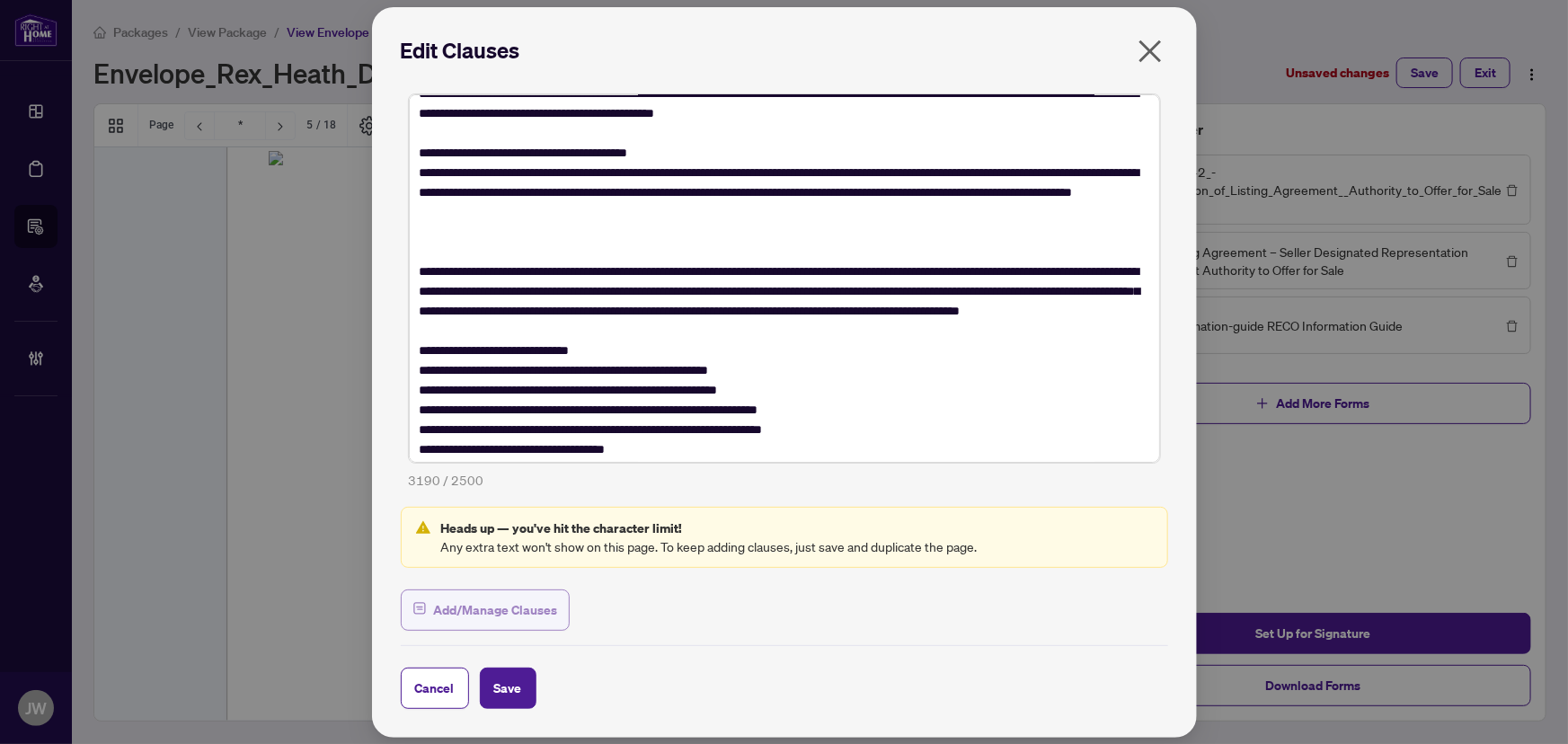
scroll to position [326, 0]
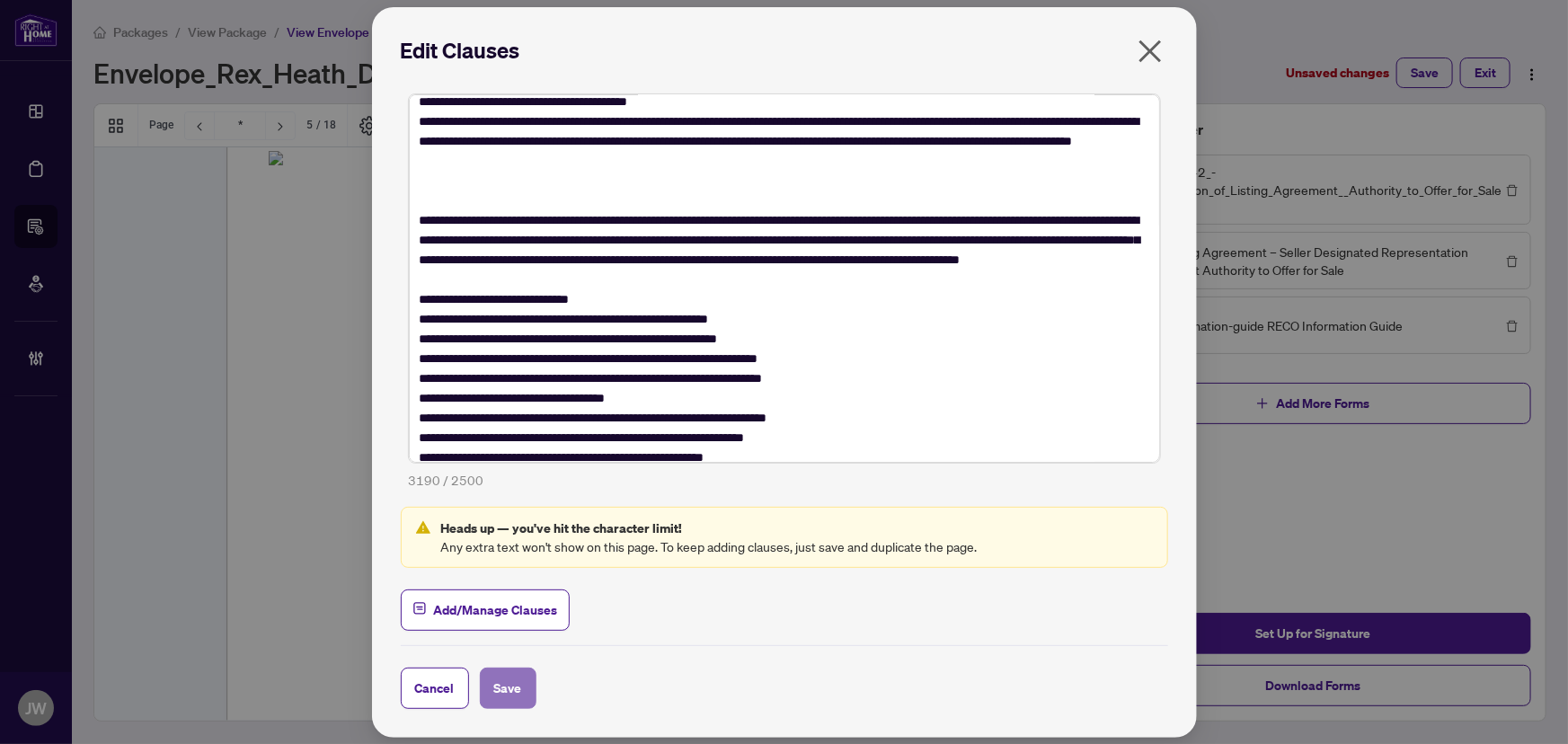
click at [505, 681] on span "Save" at bounding box center [508, 689] width 28 height 29
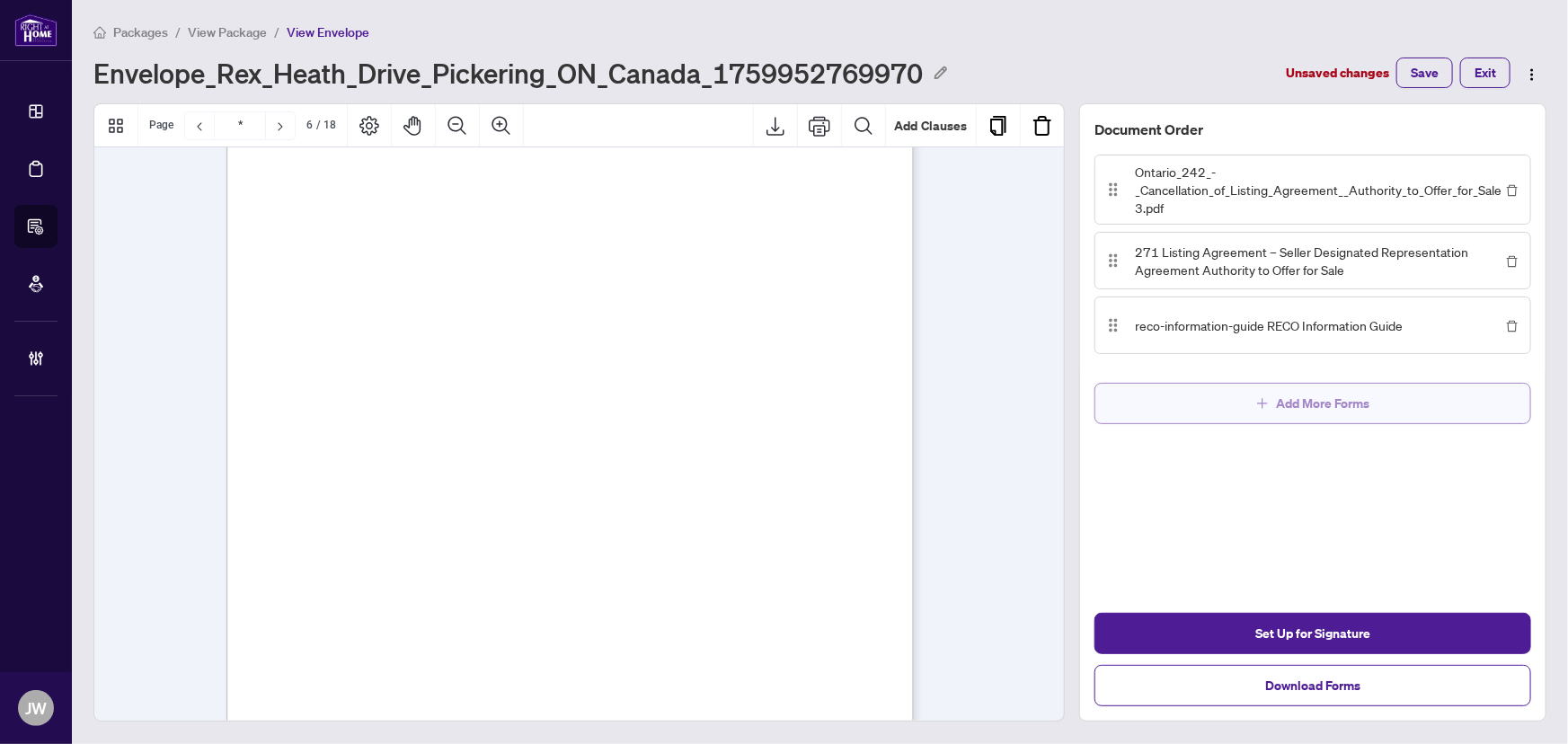
scroll to position [5145, 0]
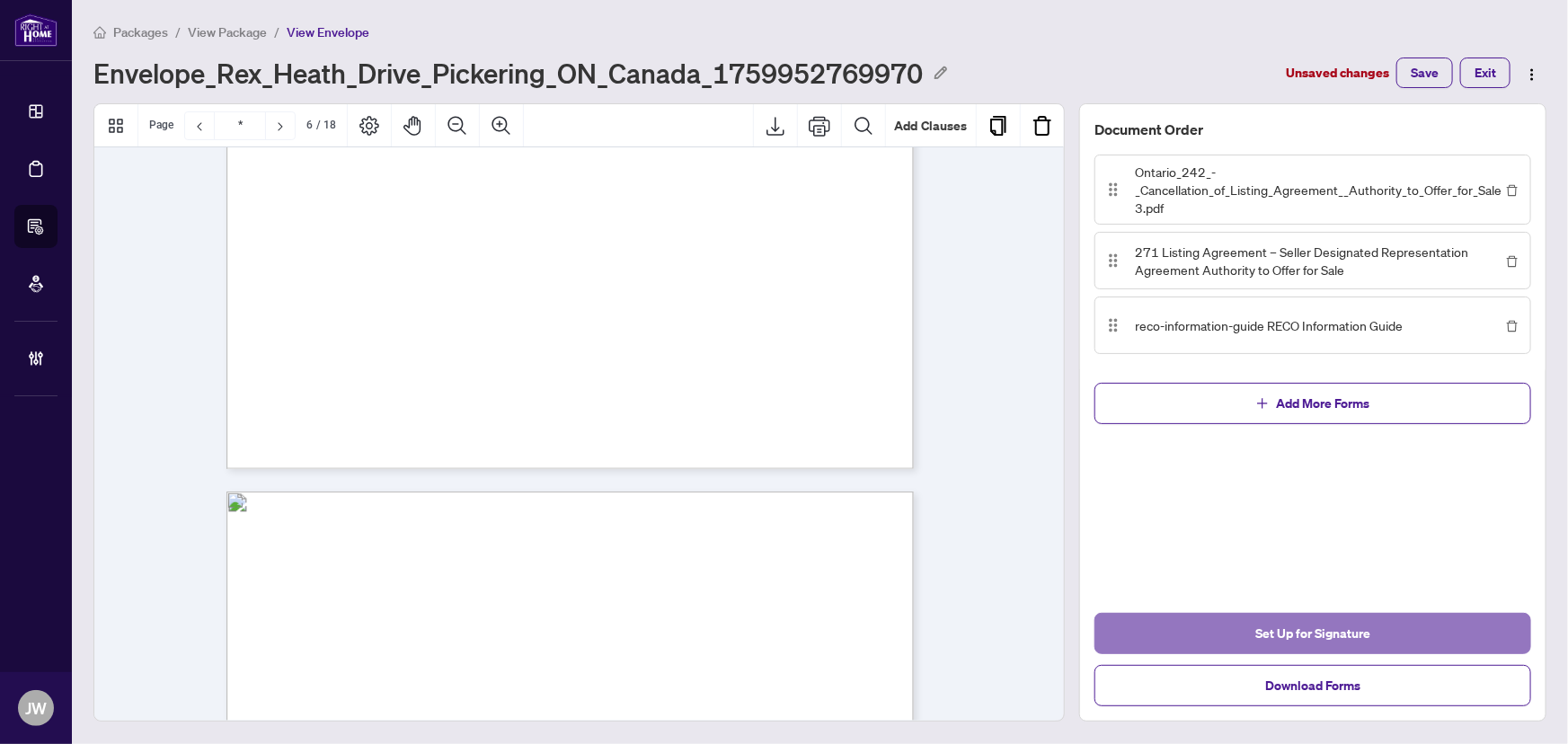
click at [1275, 626] on span "Set Up for Signature" at bounding box center [1312, 633] width 115 height 29
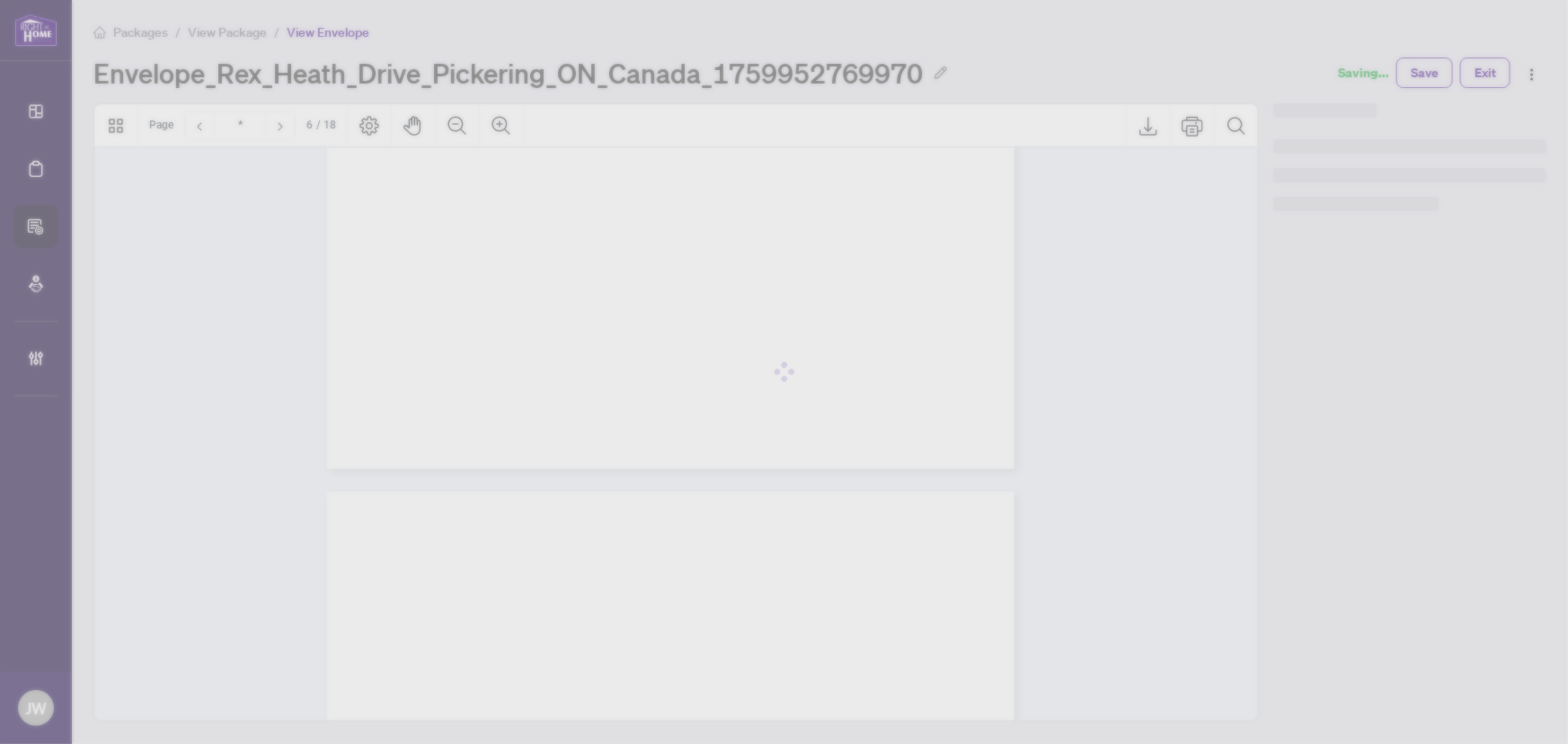
scroll to position [4559, 0]
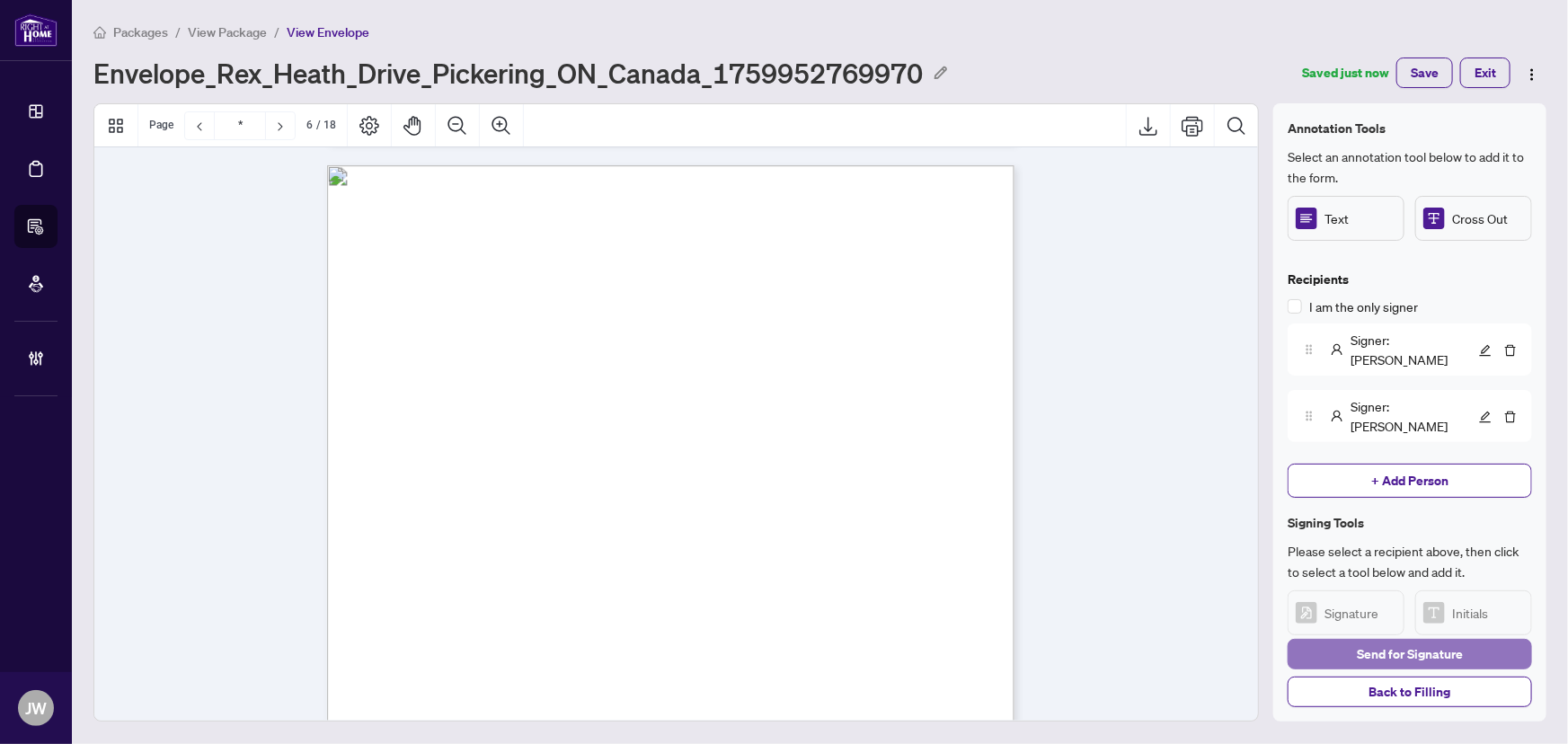
click at [1419, 655] on span "Send for Signature" at bounding box center [1409, 654] width 106 height 29
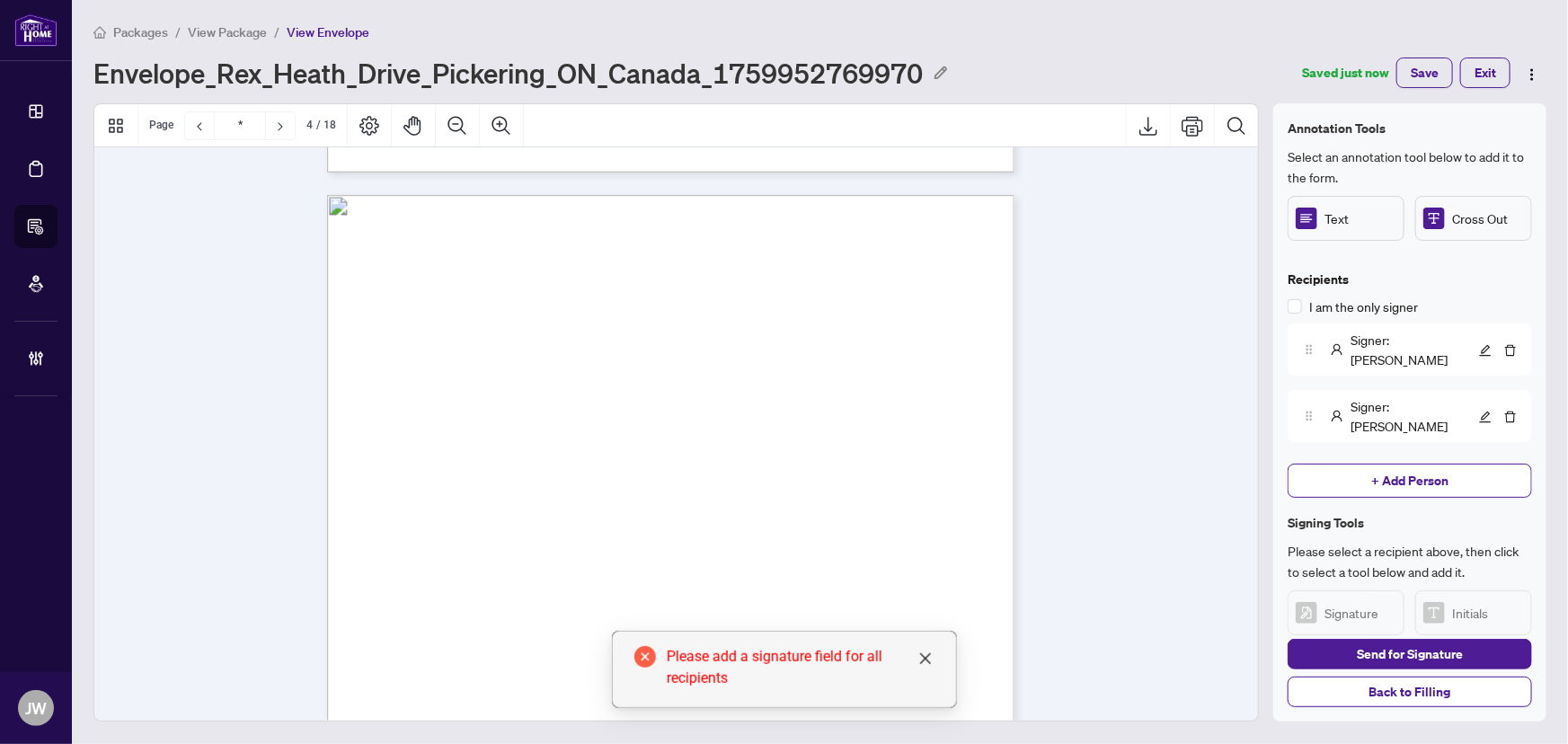
type input "*"
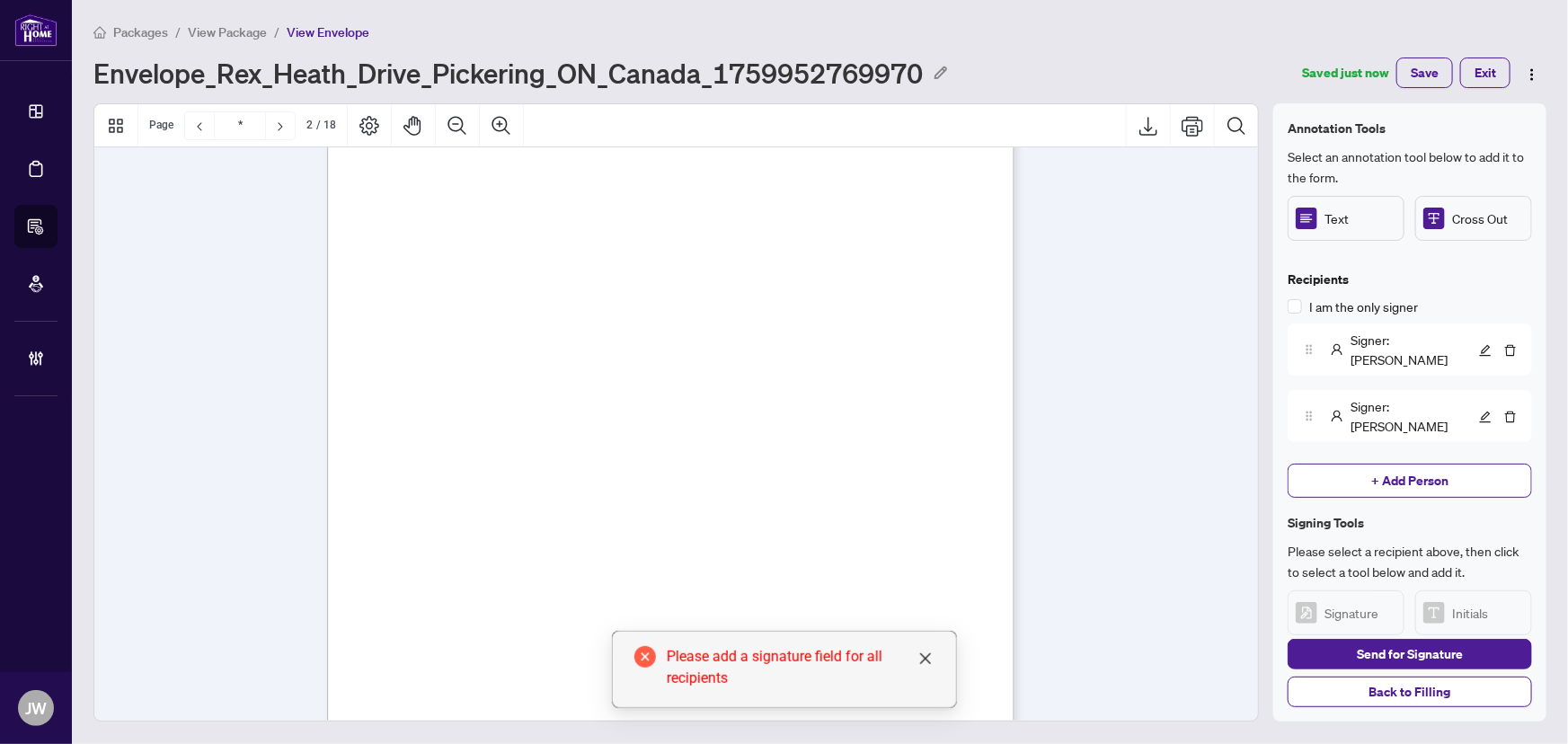
scroll to position [0, 0]
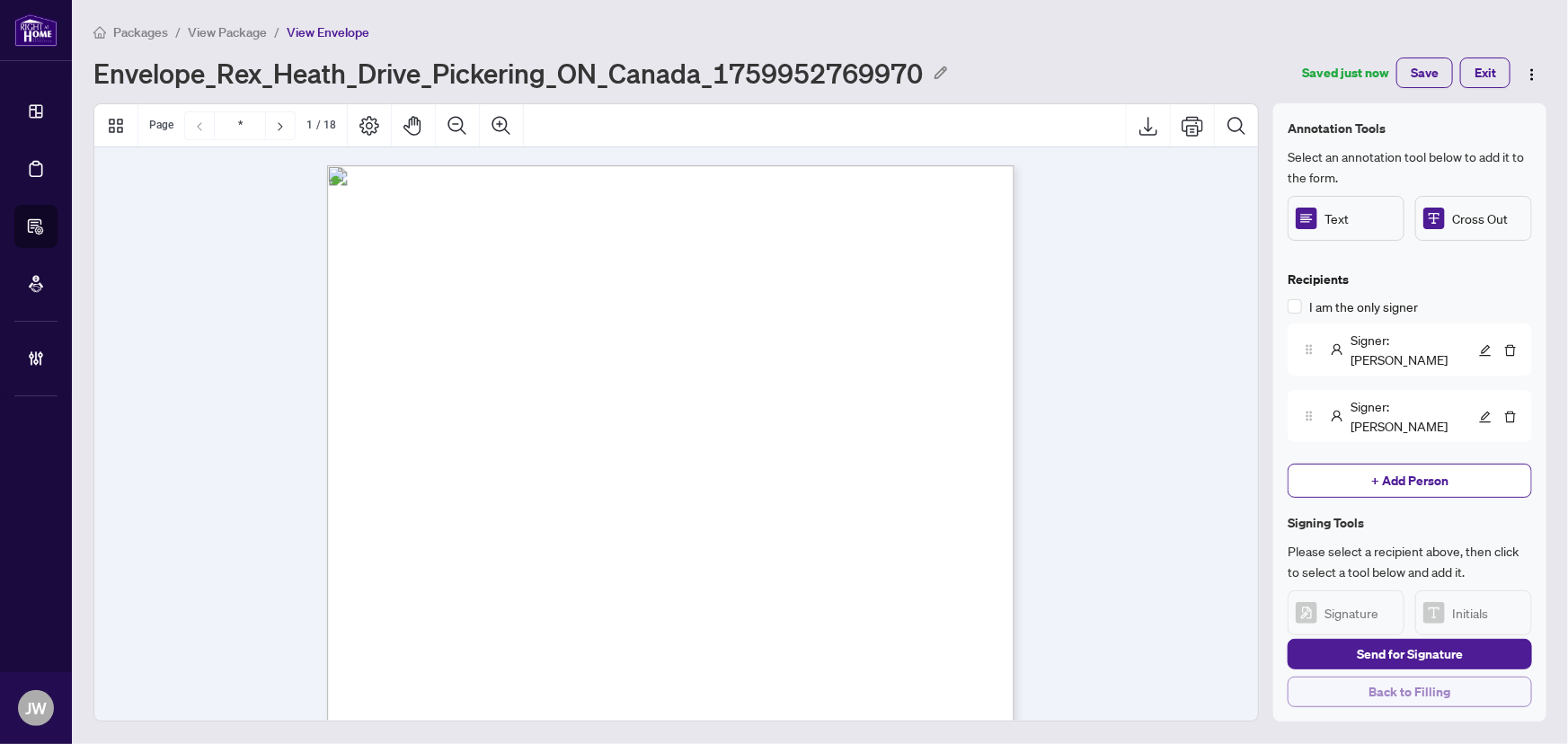
click at [1394, 691] on span "Back to Filling" at bounding box center [1410, 692] width 82 height 29
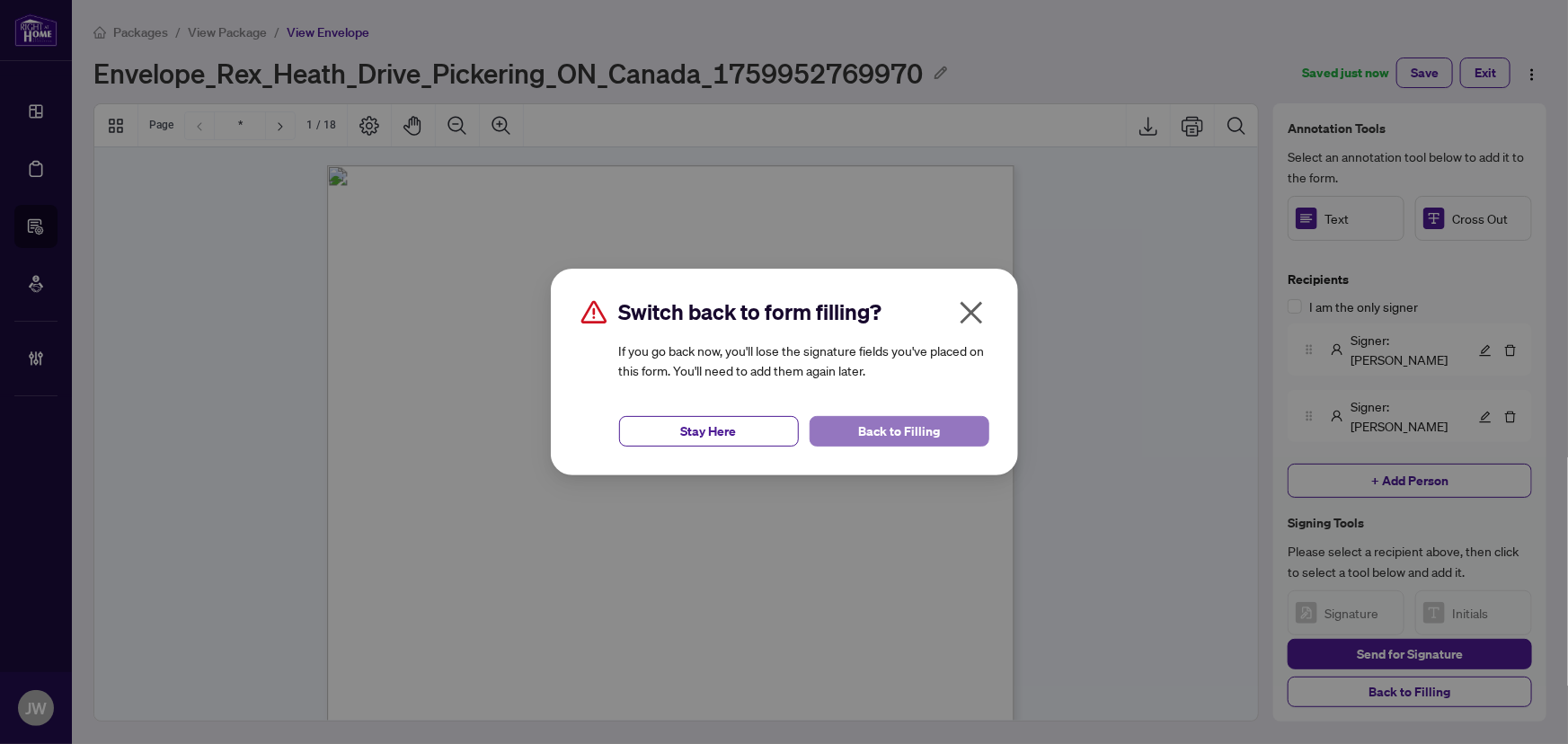
click at [937, 418] on span "Back to Filling" at bounding box center [899, 431] width 82 height 29
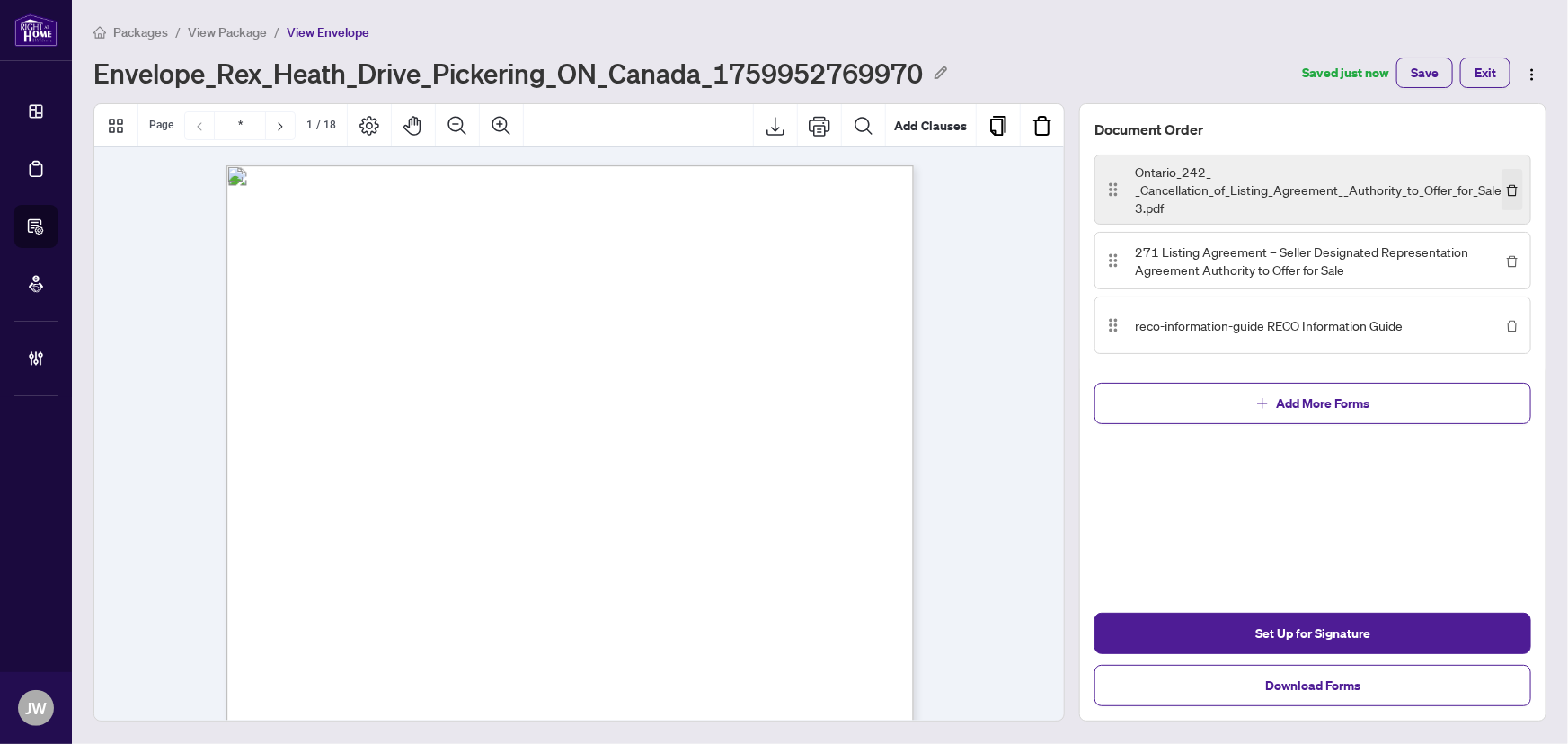
click at [1509, 195] on span "button" at bounding box center [1513, 190] width 13 height 20
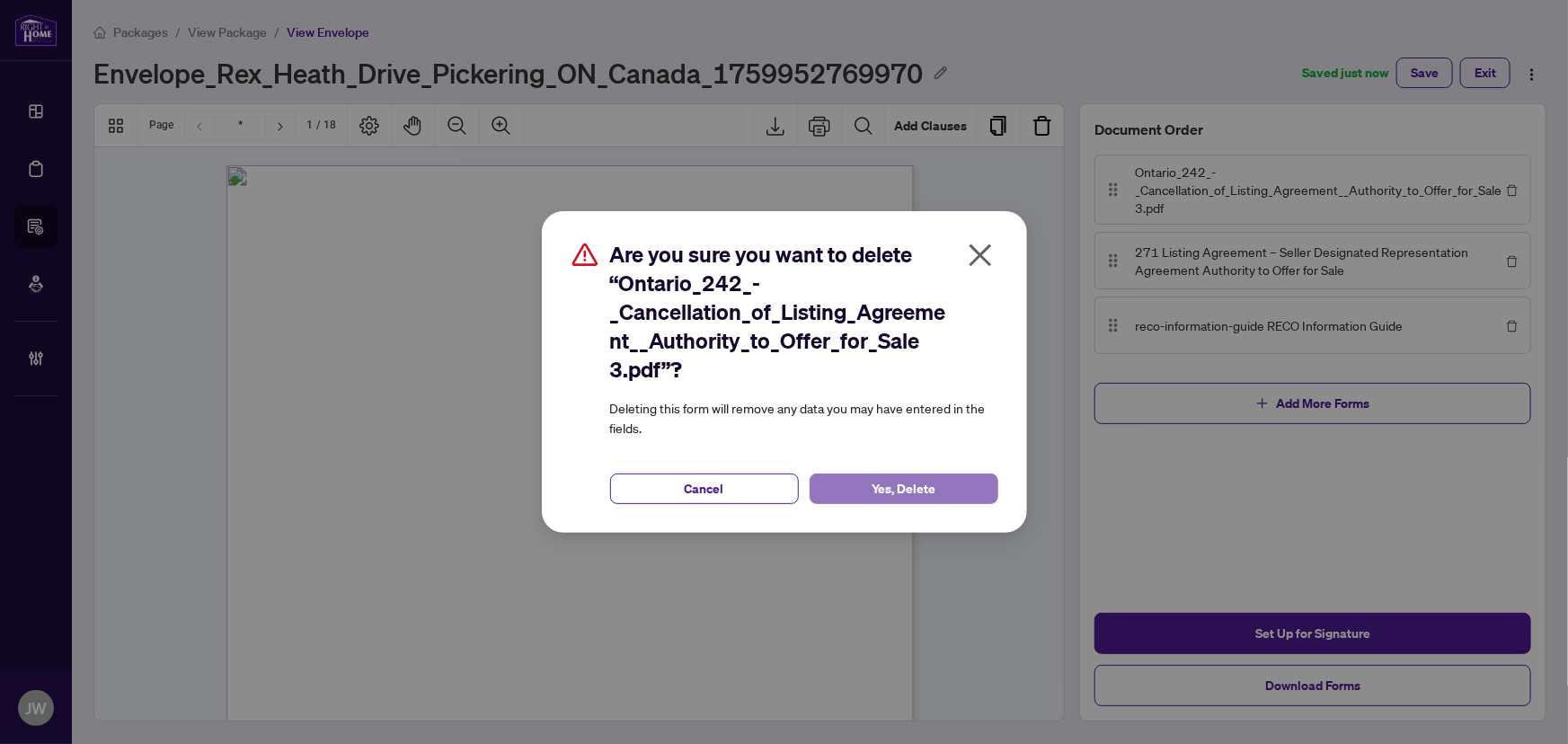
click at [972, 494] on button "Yes, Delete" at bounding box center [904, 489] width 189 height 31
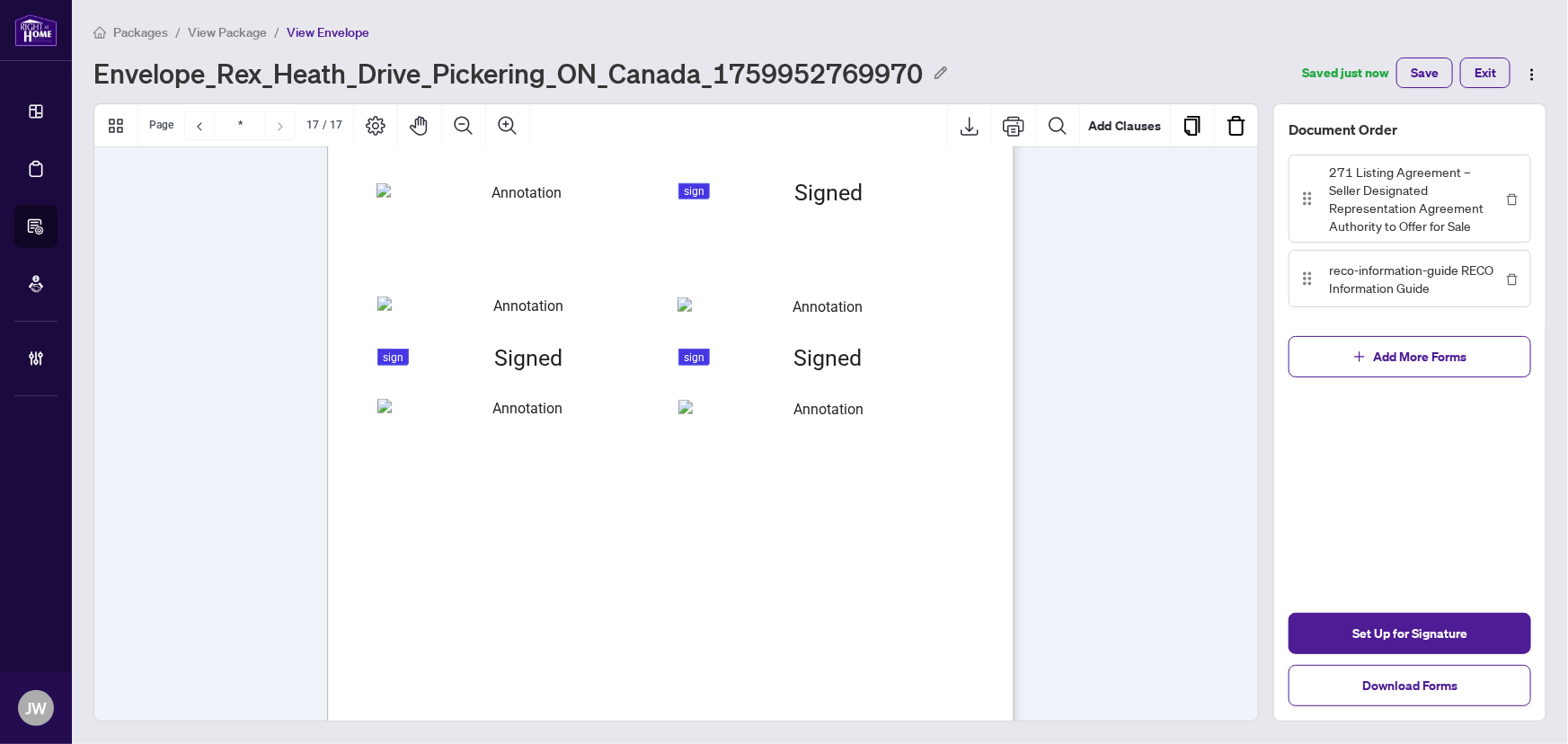
scroll to position [14942, 0]
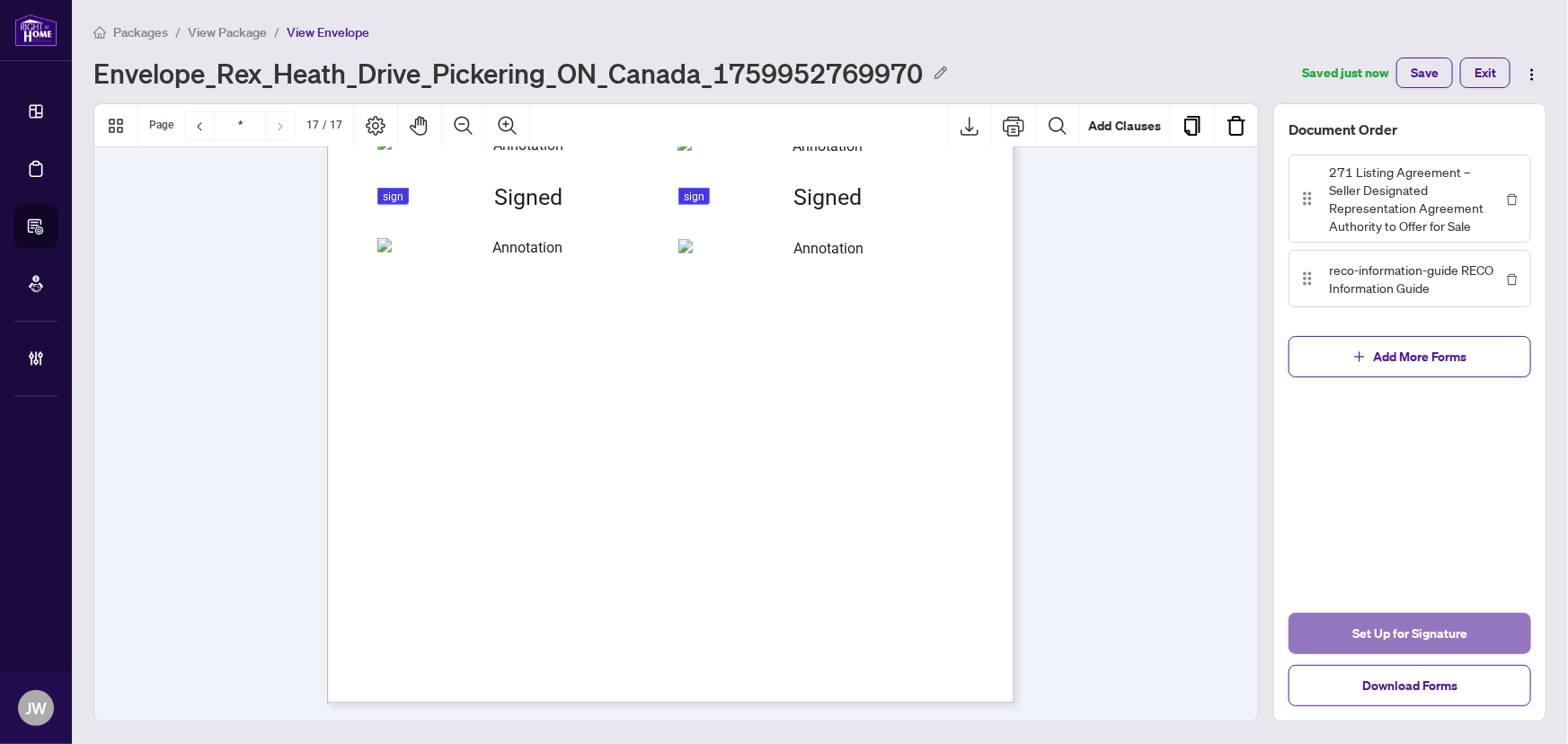
click at [1389, 642] on span "Set Up for Signature" at bounding box center [1409, 633] width 115 height 29
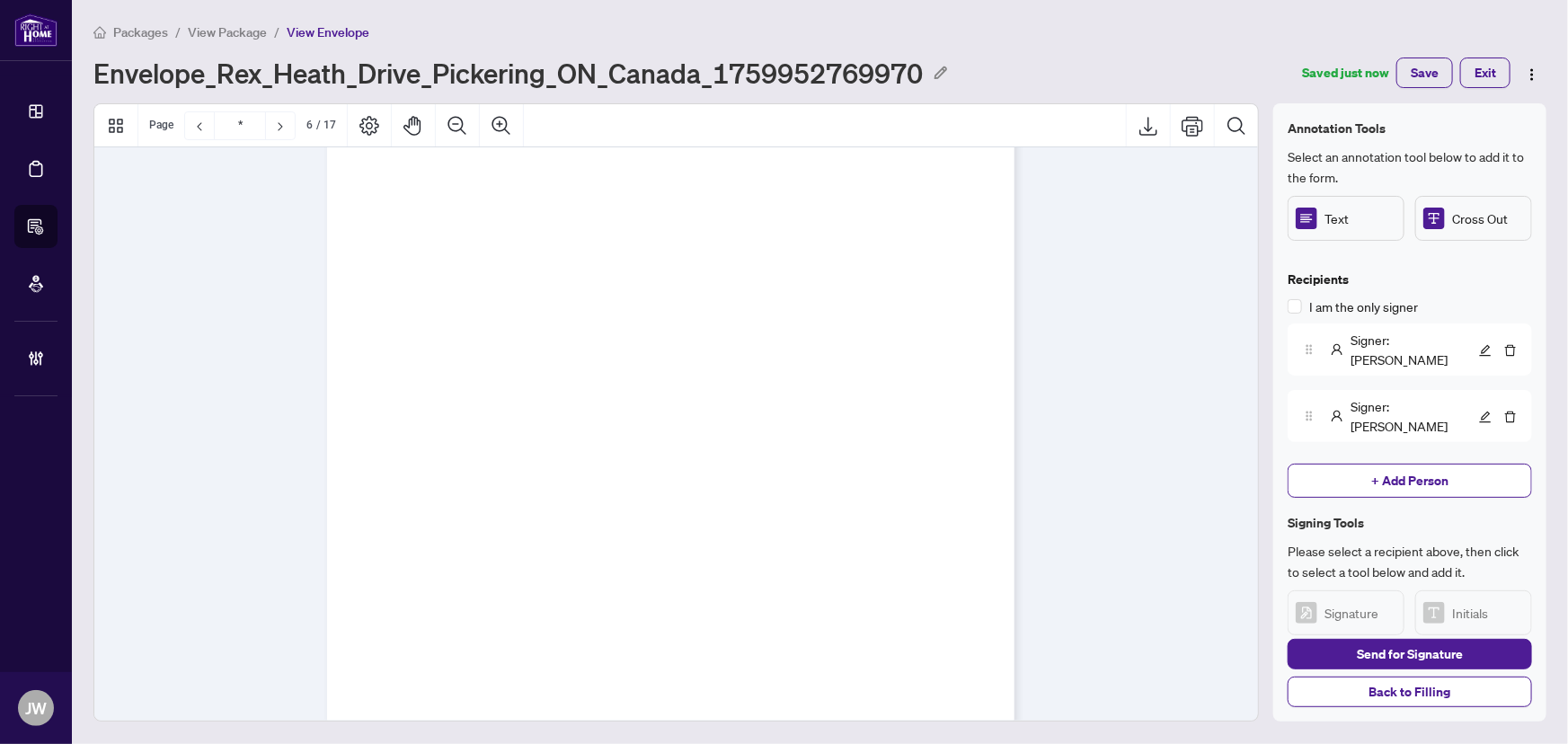
scroll to position [2154, 0]
click at [1346, 399] on div "Signer : Jen" at bounding box center [1387, 416] width 176 height 40
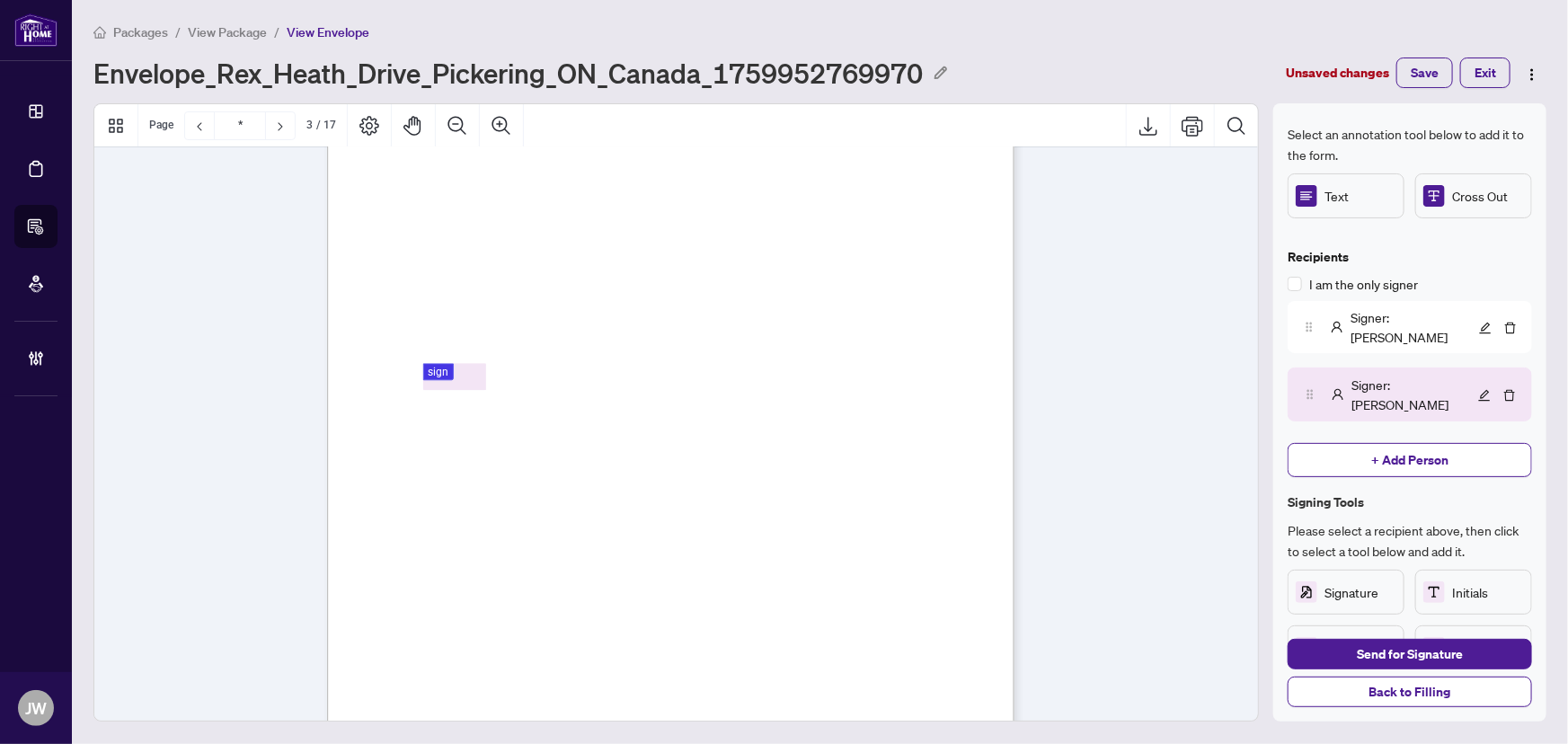
scroll to position [61, 0]
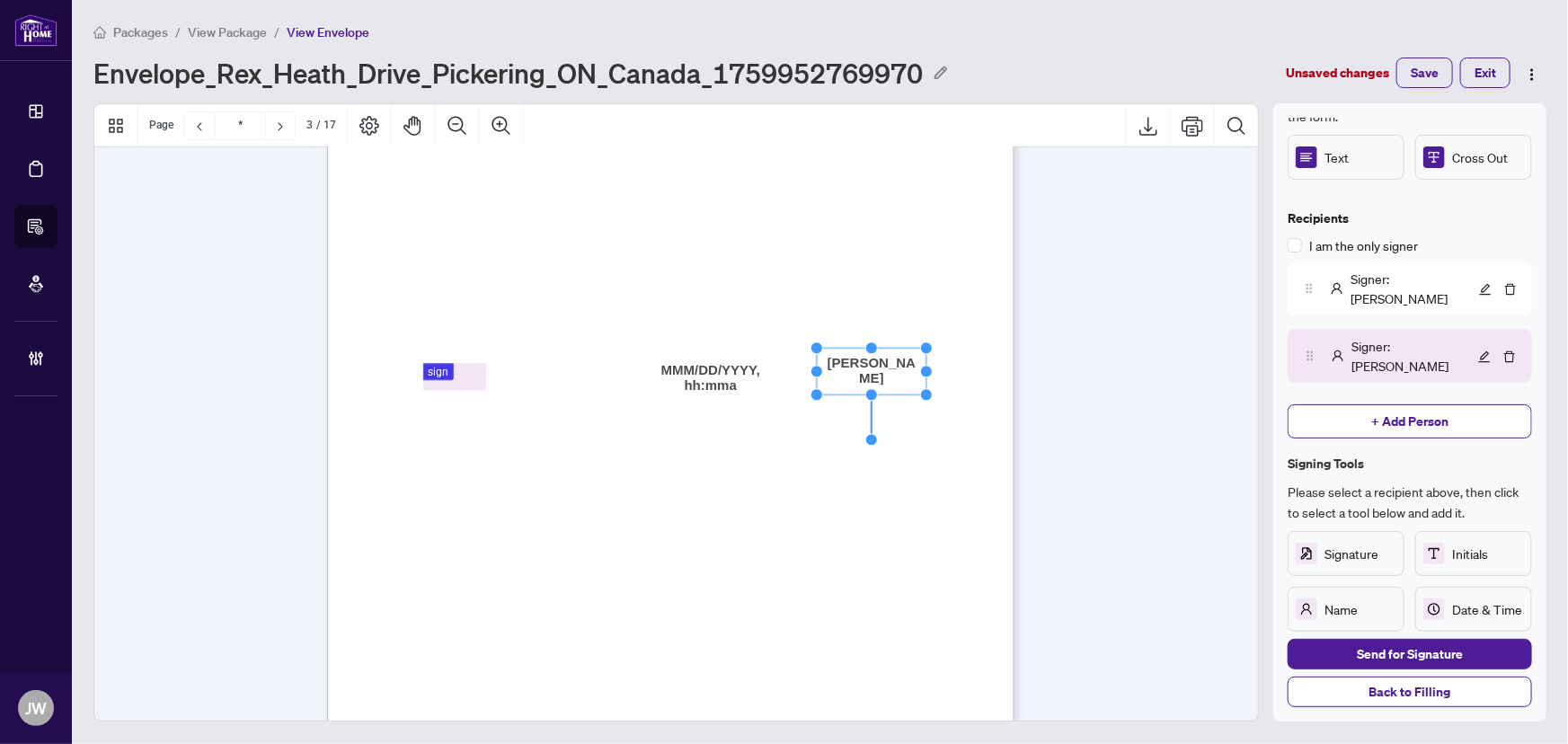
click at [655, 497] on span "The Salesperson/Broker/Broker of Record .......................................…" at bounding box center [595, 502] width 425 height 10
drag, startPoint x: 1362, startPoint y: 559, endPoint x: 745, endPoint y: 504, distance: 619.4
click at [601, 496] on div "Annotation Tools Select an annotation tool below to add it to the form. Text Cr…" at bounding box center [819, 412] width 1467 height 618
click at [1352, 280] on span "Signer : Jeneel Walker" at bounding box center [1412, 289] width 124 height 40
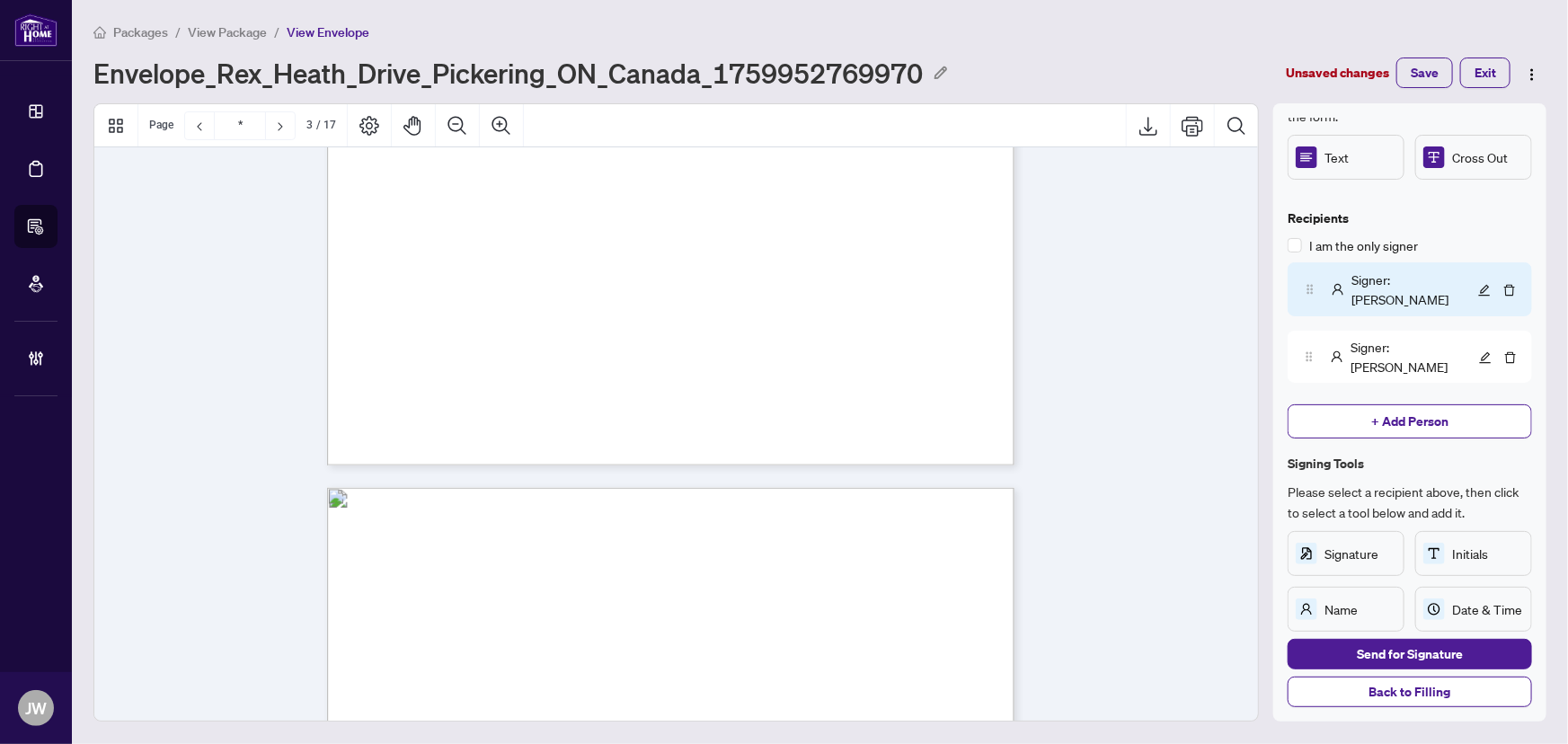
scroll to position [1501, 0]
drag, startPoint x: 1449, startPoint y: 538, endPoint x: 672, endPoint y: 373, distance: 794.3
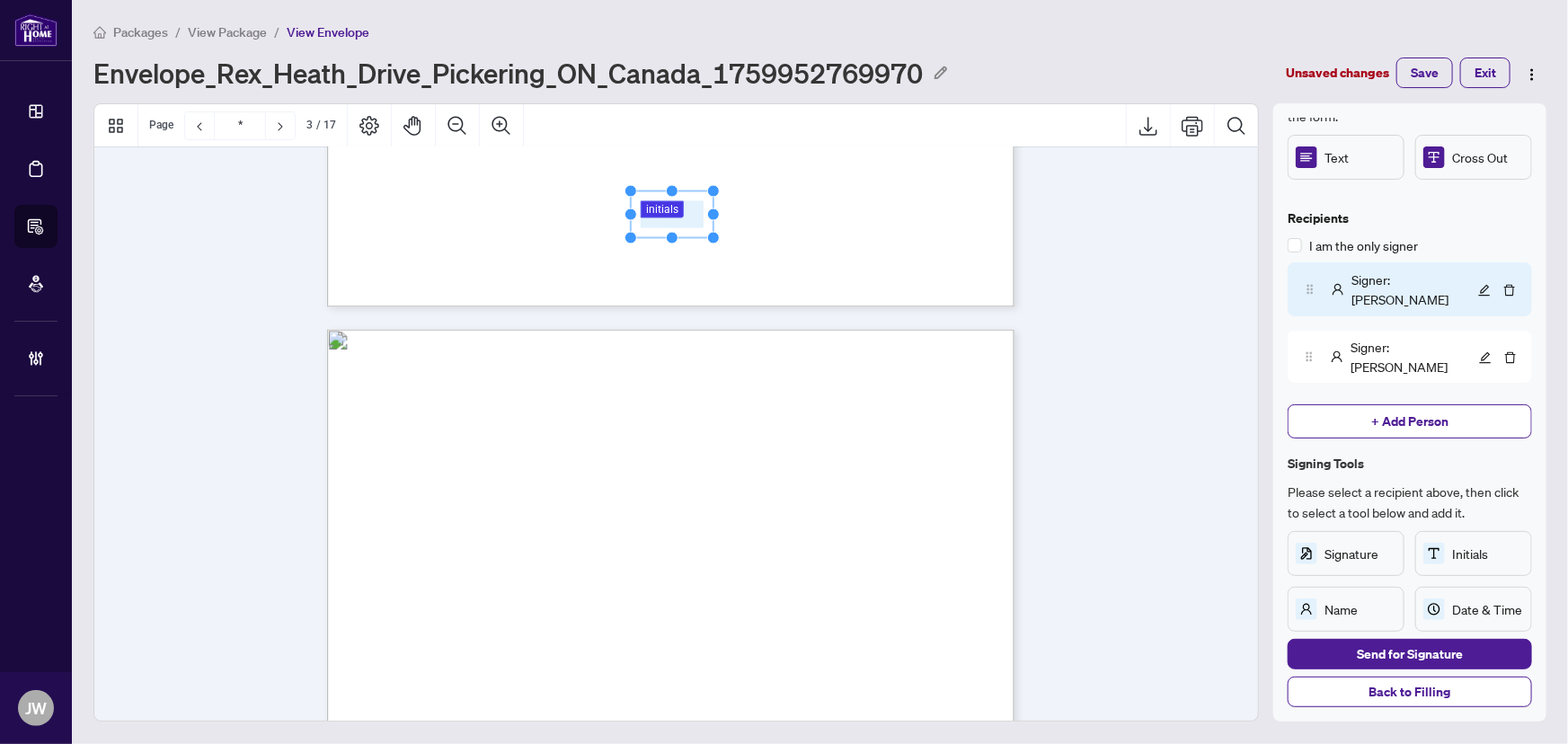
scroll to position [1663, 0]
click at [1338, 337] on div "Signer : Jen" at bounding box center [1387, 357] width 176 height 40
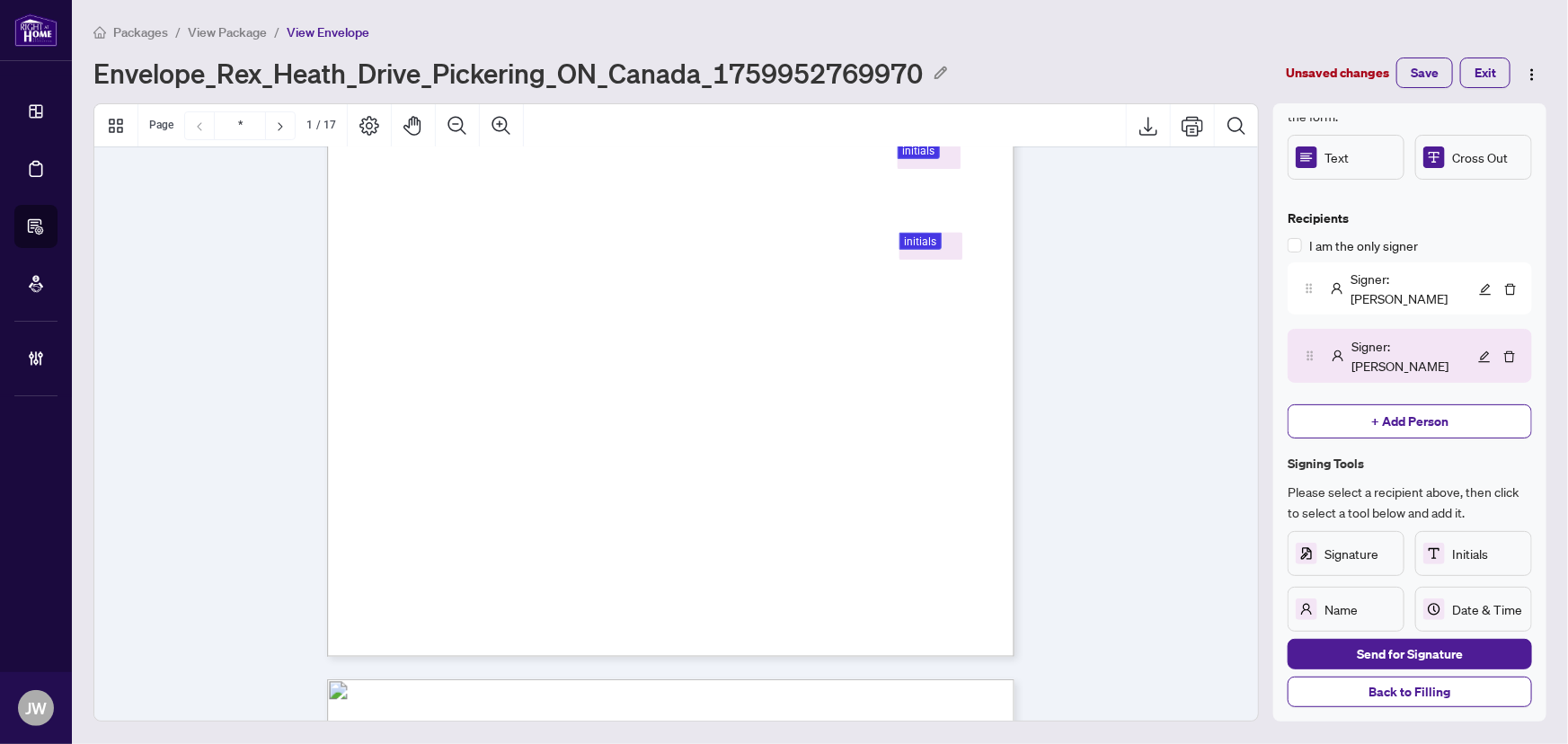
scroll to position [572, 0]
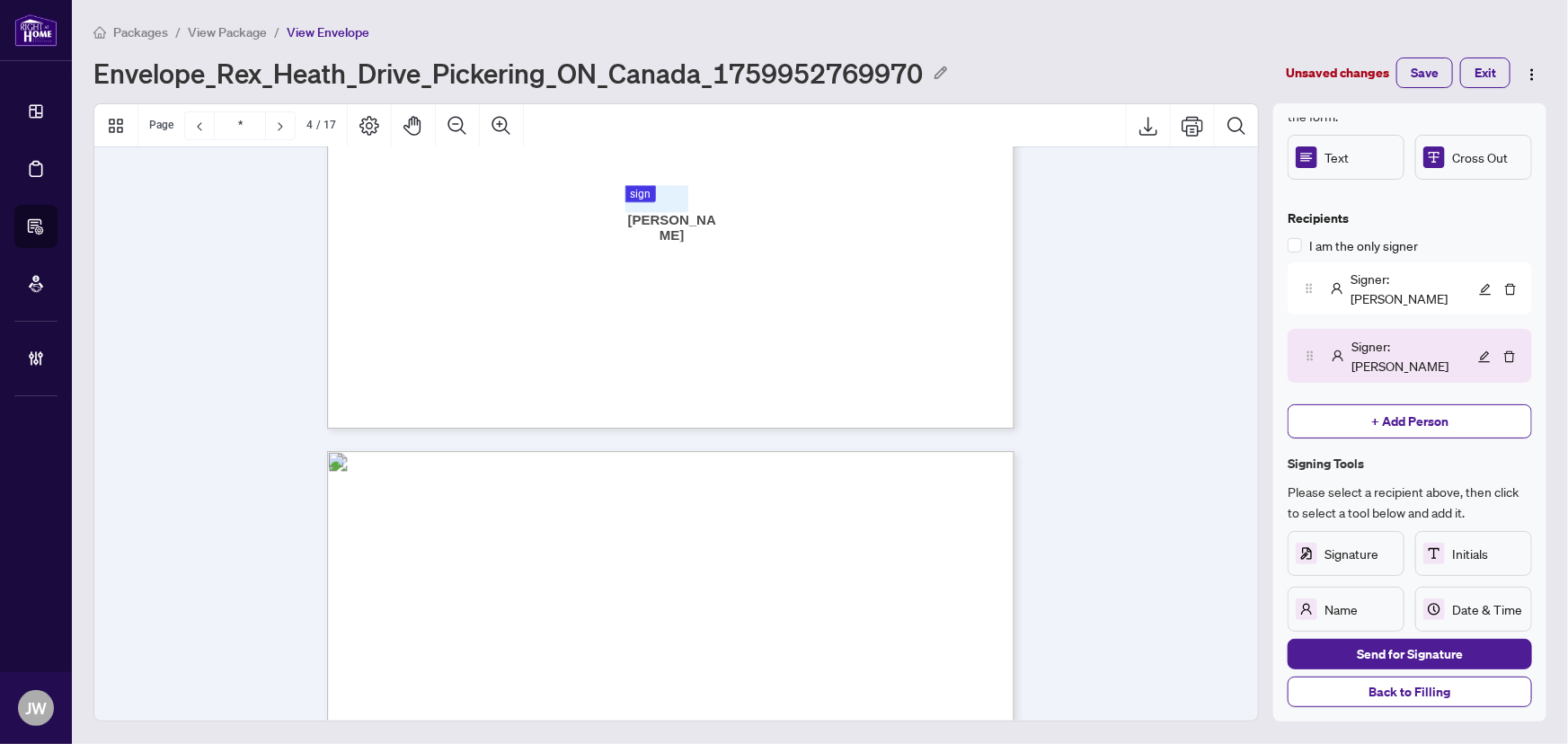
type input "*"
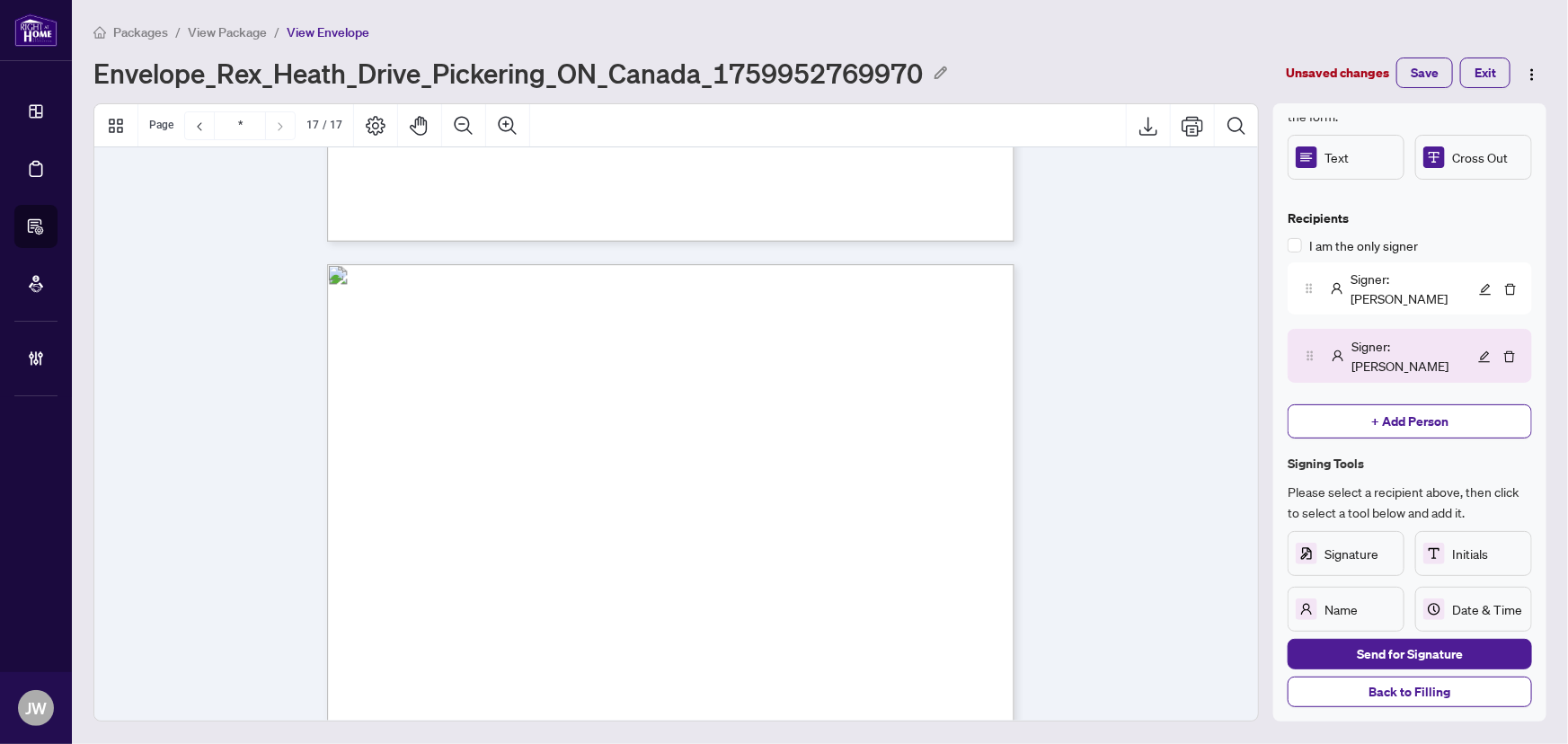
scroll to position [14631, 0]
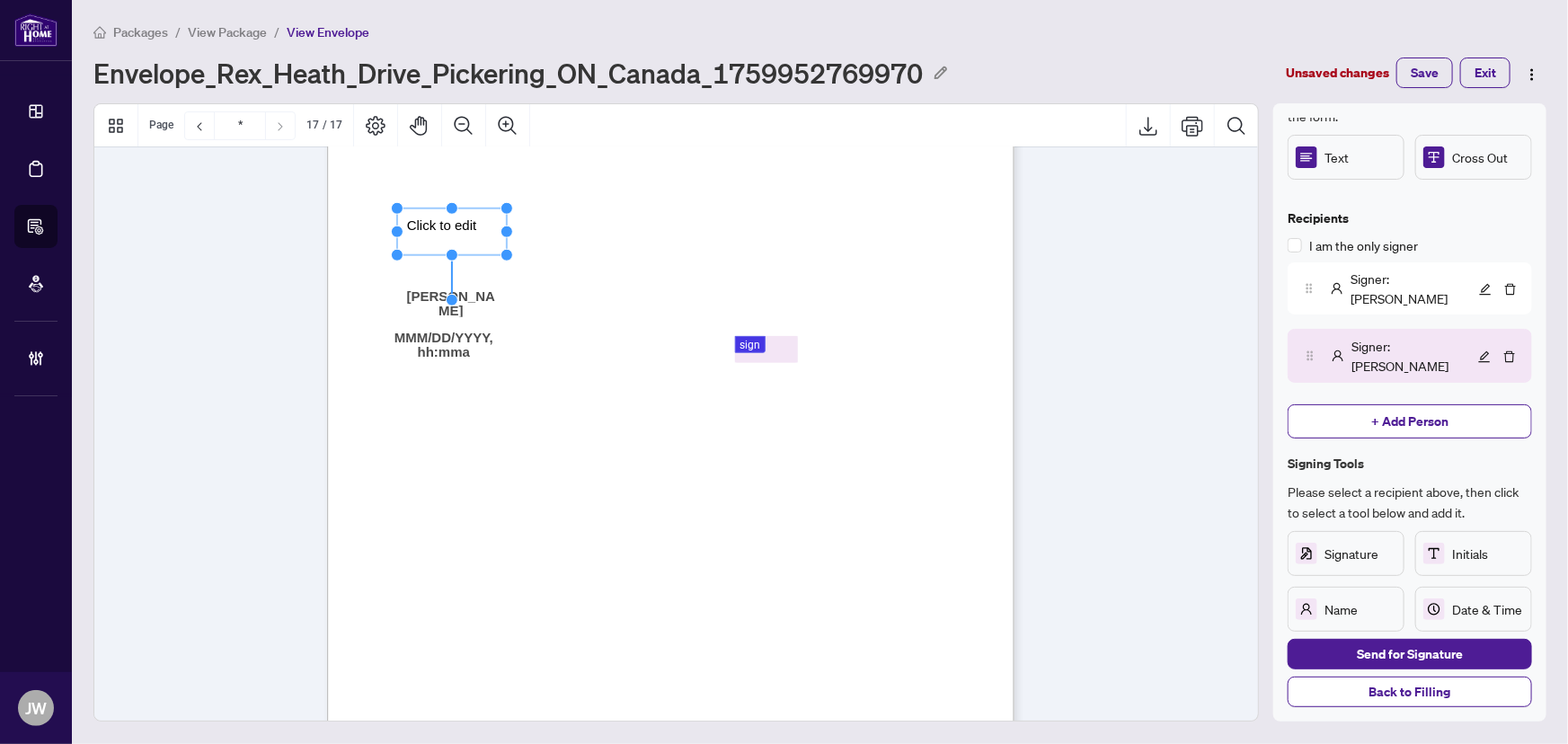
click at [468, 231] on rect "Page 4" at bounding box center [452, 231] width 110 height 46
click at [468, 231] on div "**********" at bounding box center [439, 226] width 65 height 15
click at [472, 225] on span "**********" at bounding box center [439, 226] width 65 height 16
drag, startPoint x: 476, startPoint y: 225, endPoint x: 340, endPoint y: 219, distance: 136.1
click at [340, 124] on div "**********" at bounding box center [671, 124] width 688 height 0
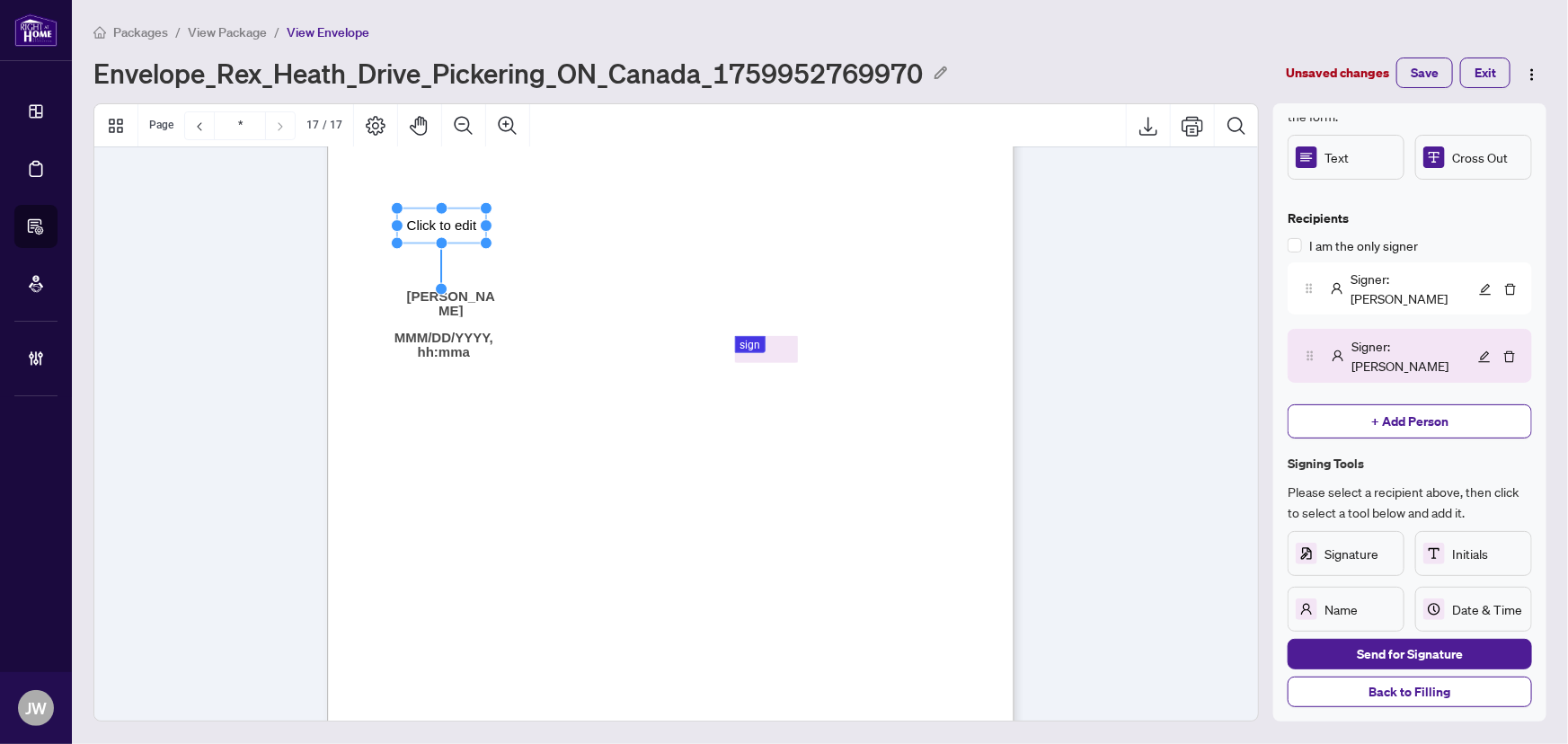
click at [466, 222] on rect "Page 4" at bounding box center [442, 226] width 90 height 35
click at [560, 395] on span "I acknowledge the real estate agent named above provided the" at bounding box center [537, 401] width 316 height 13
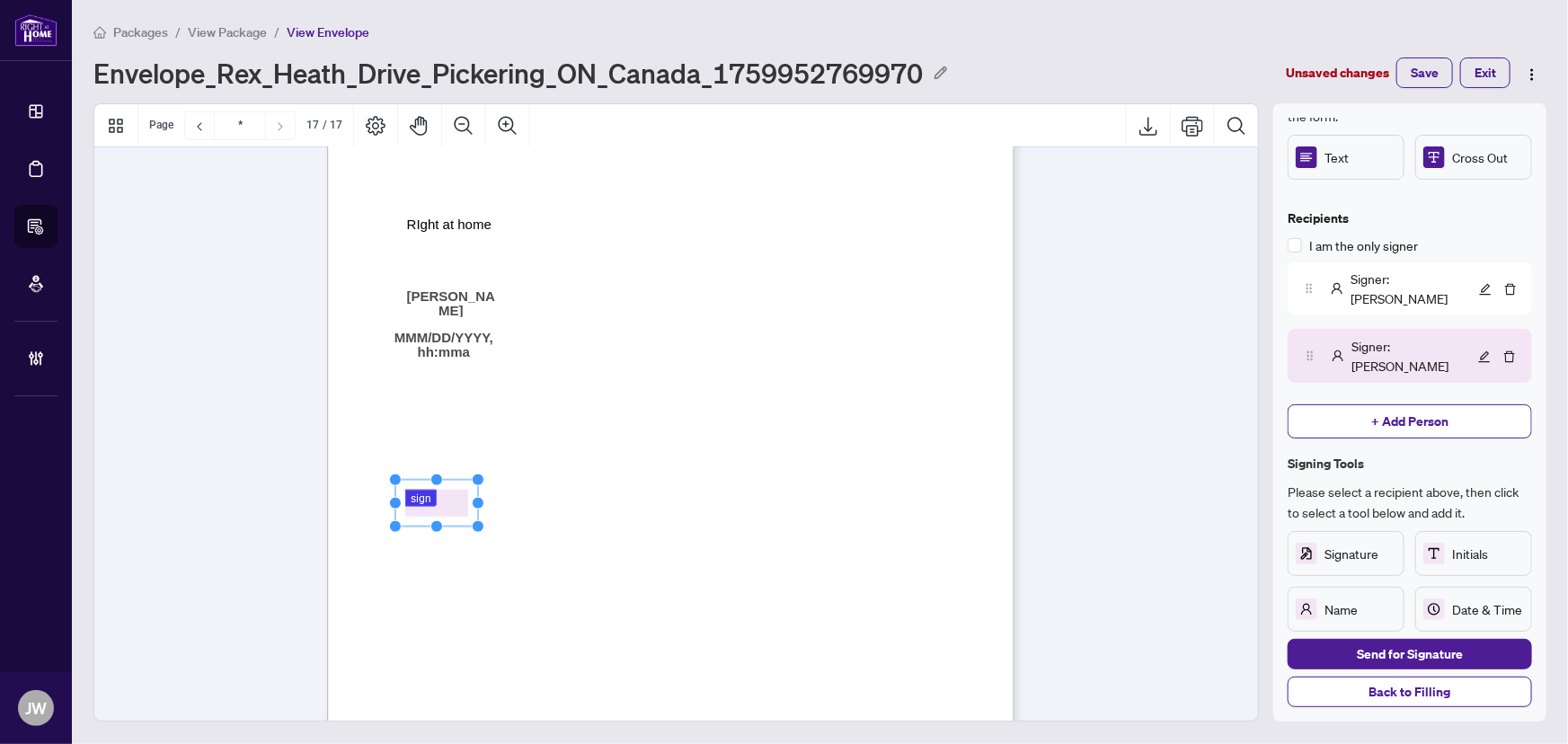
drag, startPoint x: 764, startPoint y: 351, endPoint x: 440, endPoint y: 474, distance: 346.6
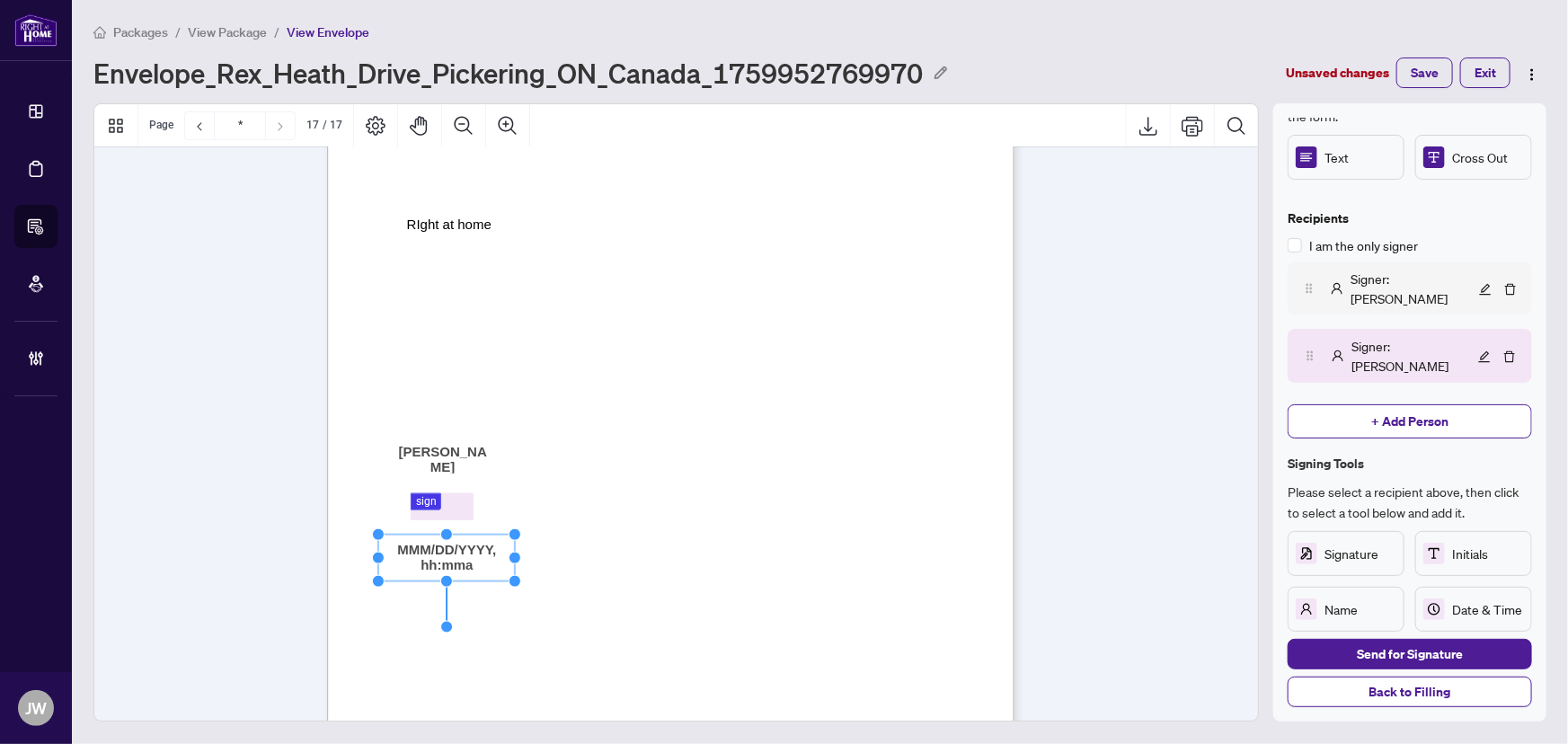
click at [1376, 279] on span "Signer : Jeneel Walker" at bounding box center [1412, 289] width 124 height 40
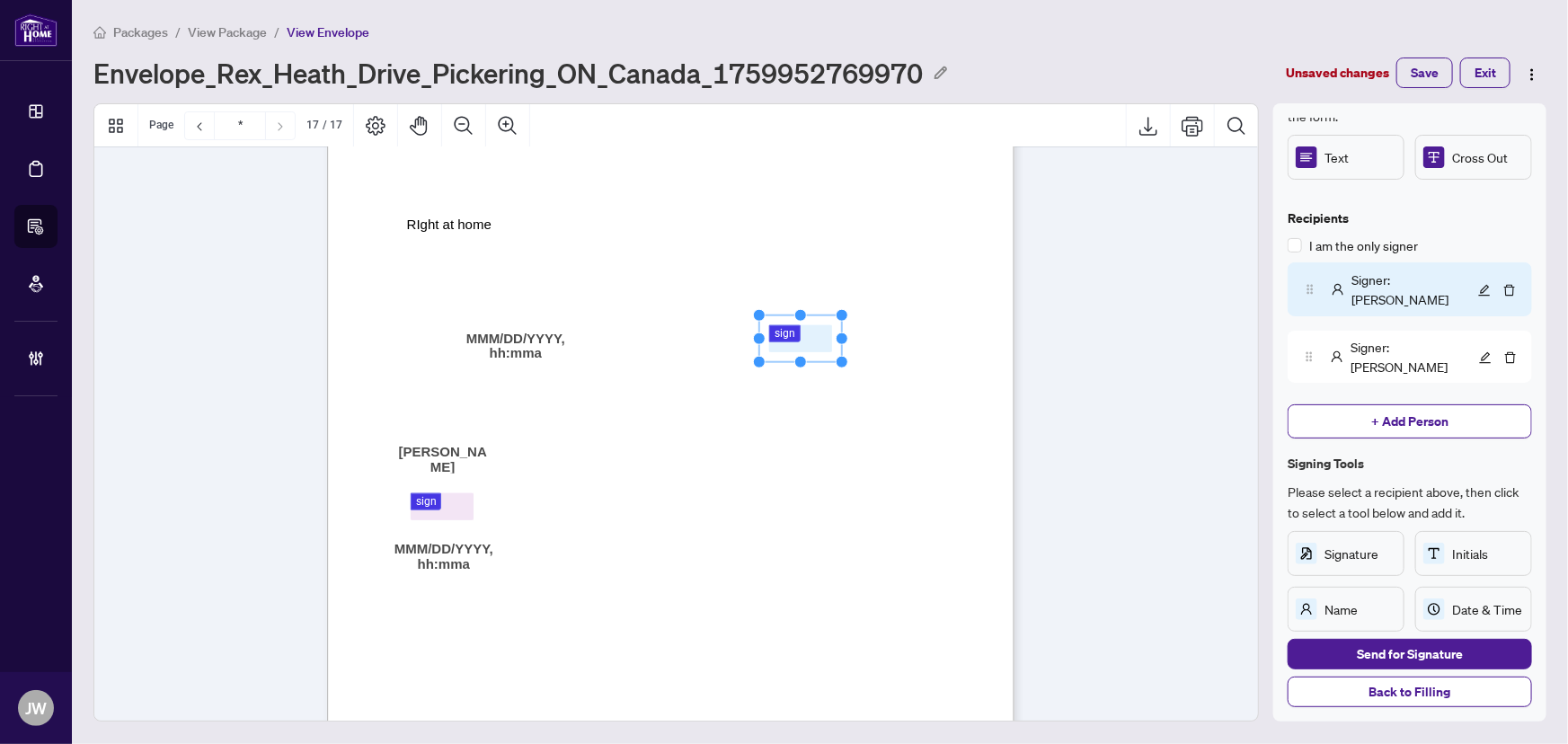
drag, startPoint x: 417, startPoint y: 290, endPoint x: 591, endPoint y: 304, distance: 174.6
click at [481, 232] on div "I acknowledge the real estate agent named above provided the RECO Information G…" at bounding box center [756, 680] width 859 height 1112
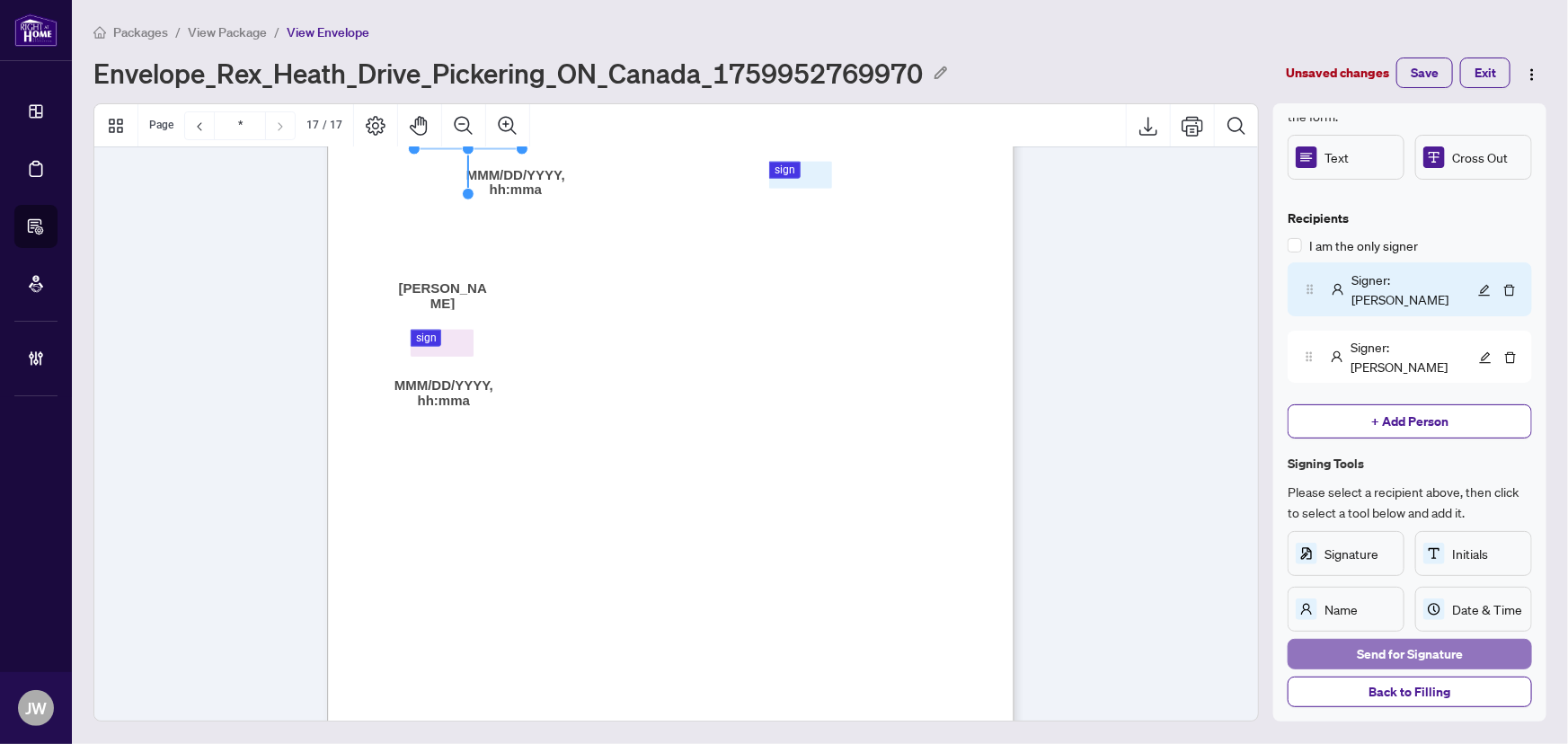
click at [1354, 643] on button "Send for Signature" at bounding box center [1409, 654] width 244 height 31
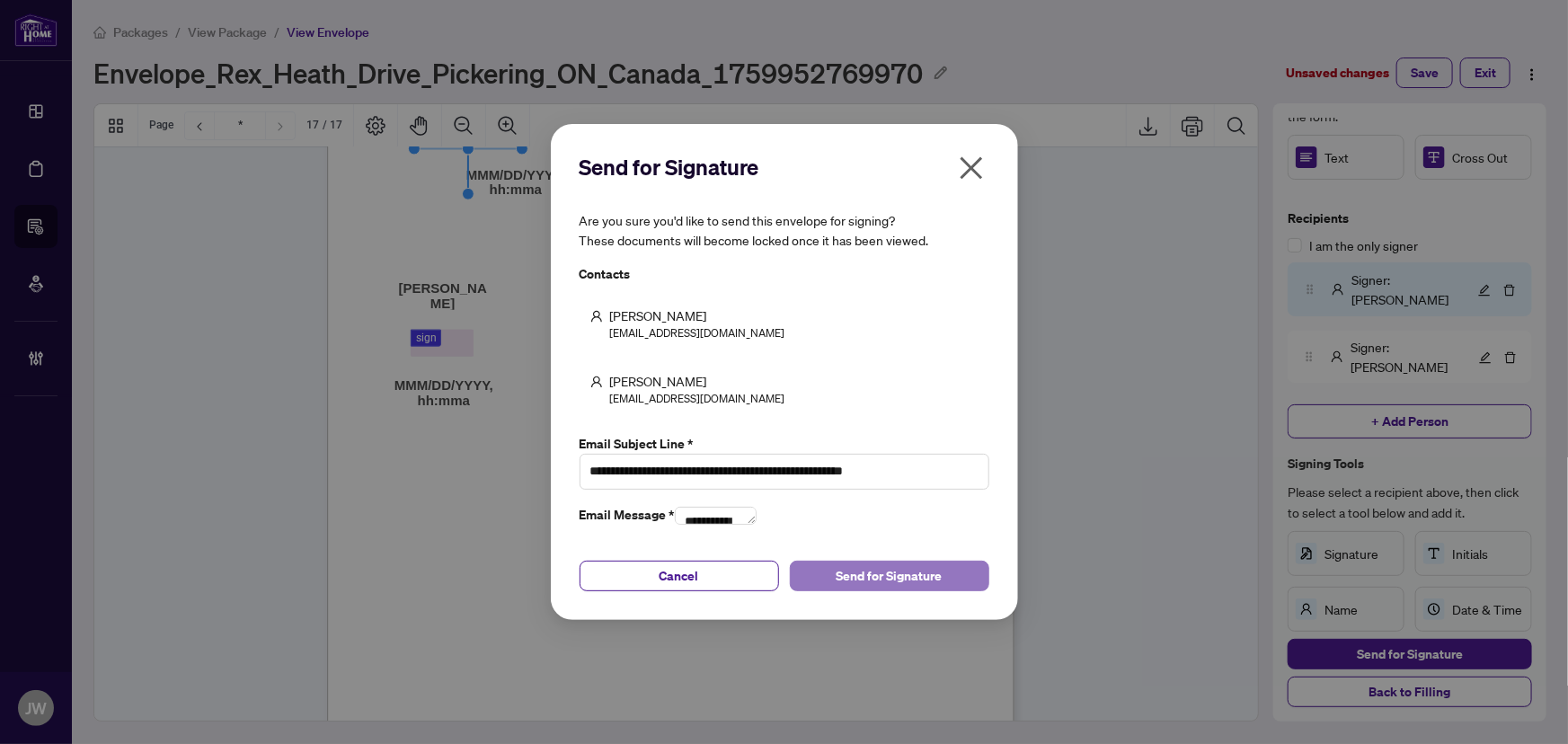
click at [896, 591] on span "Send for Signature" at bounding box center [889, 576] width 106 height 29
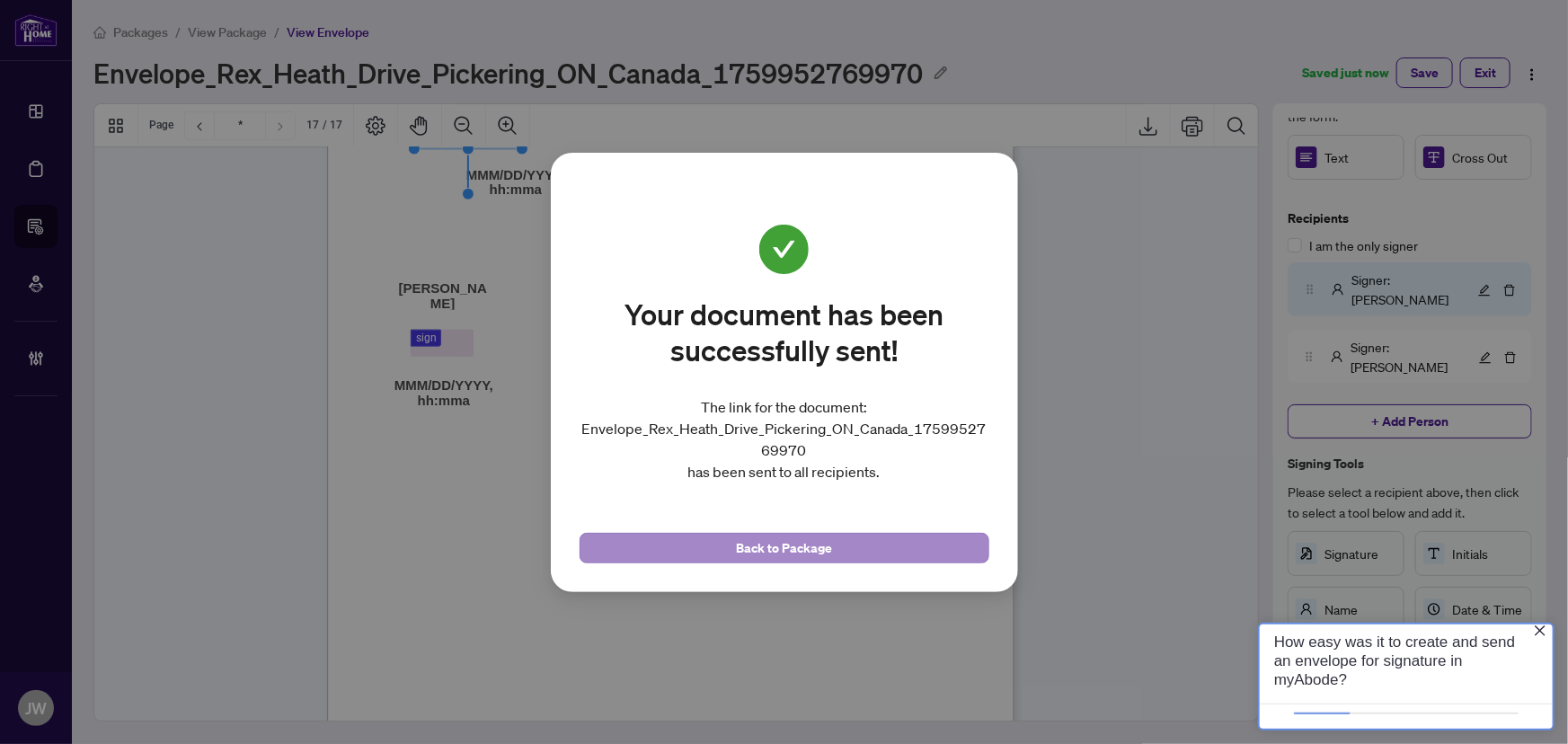
scroll to position [0, 0]
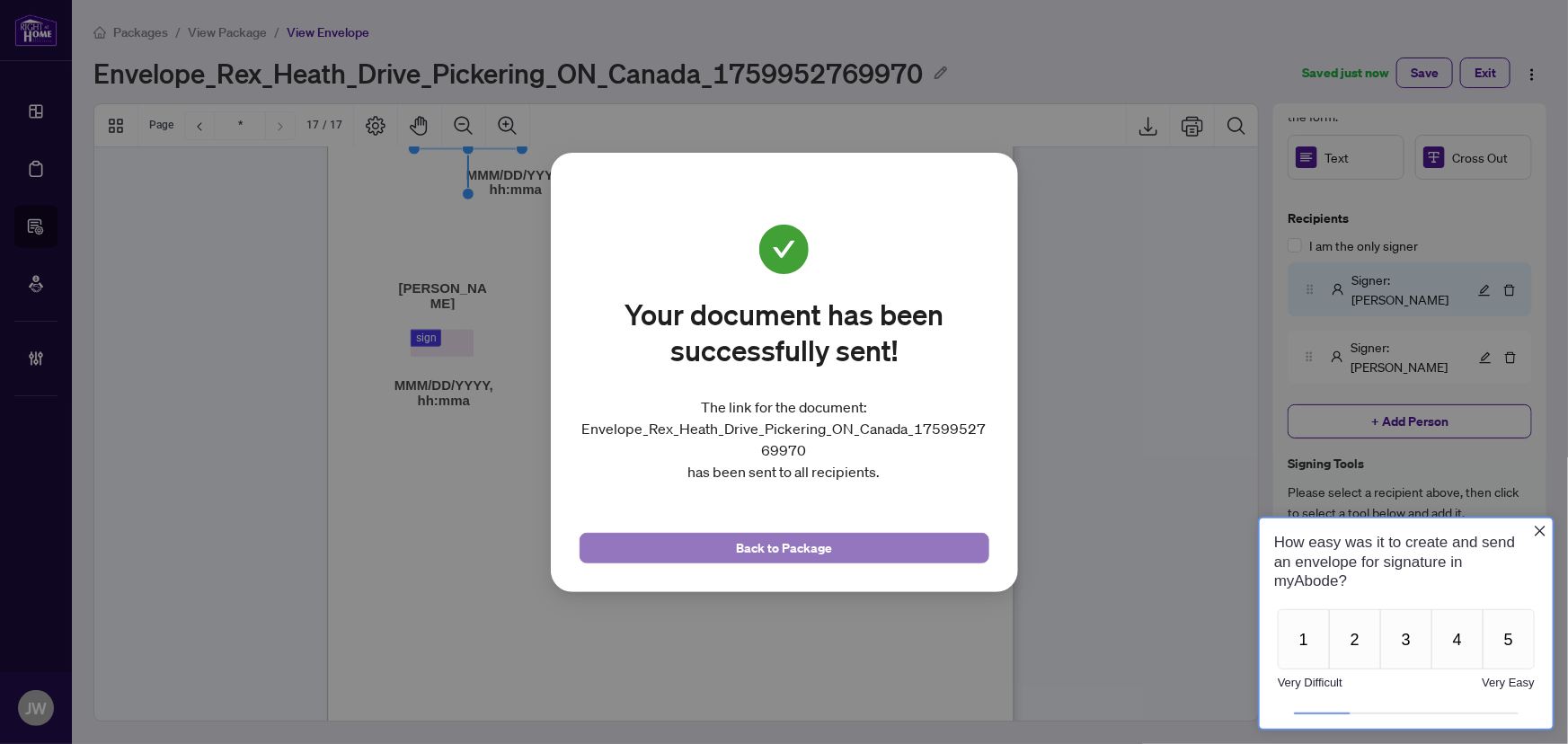
click at [685, 541] on button "Back to Package" at bounding box center [785, 548] width 410 height 31
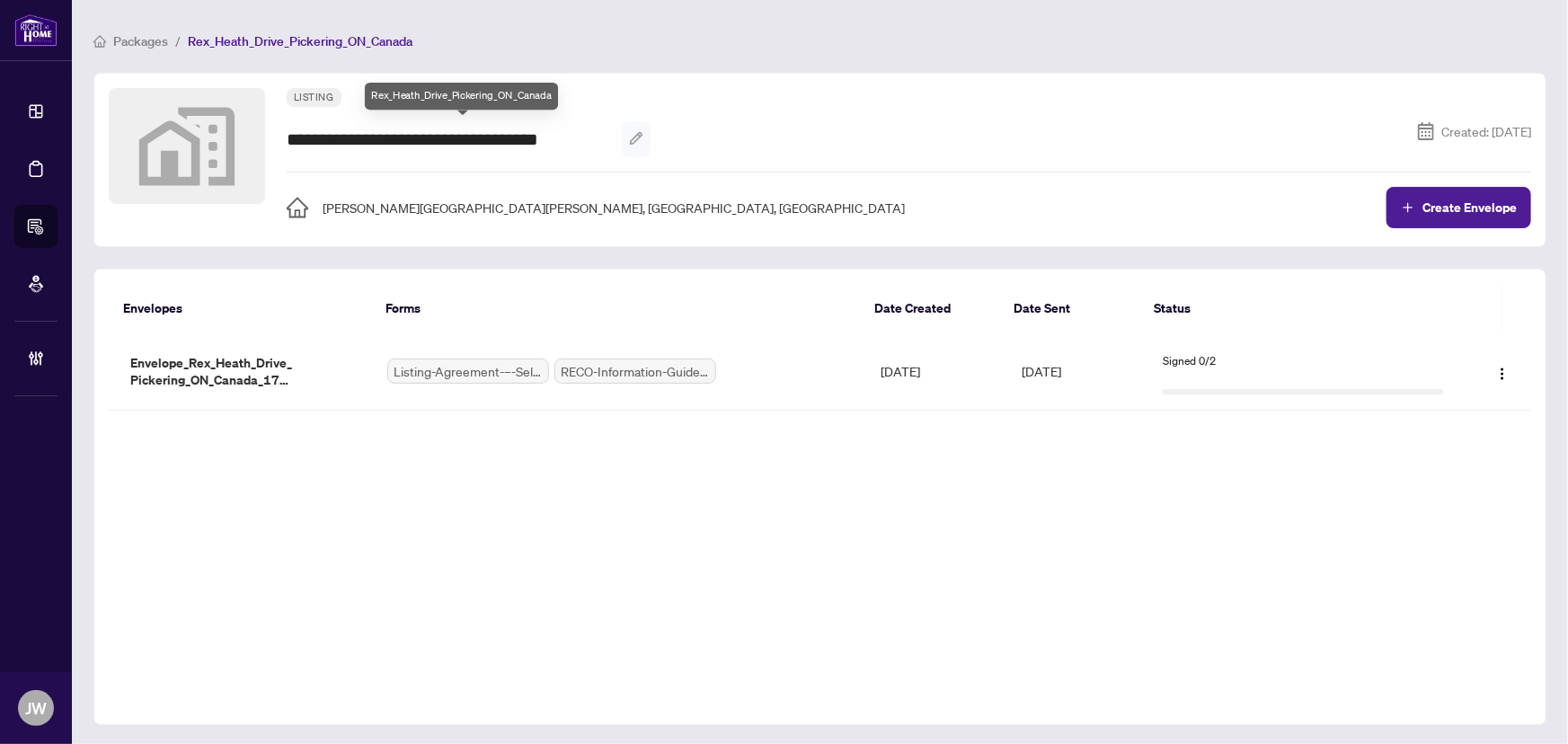
click at [629, 132] on icon "button" at bounding box center [636, 139] width 15 height 15
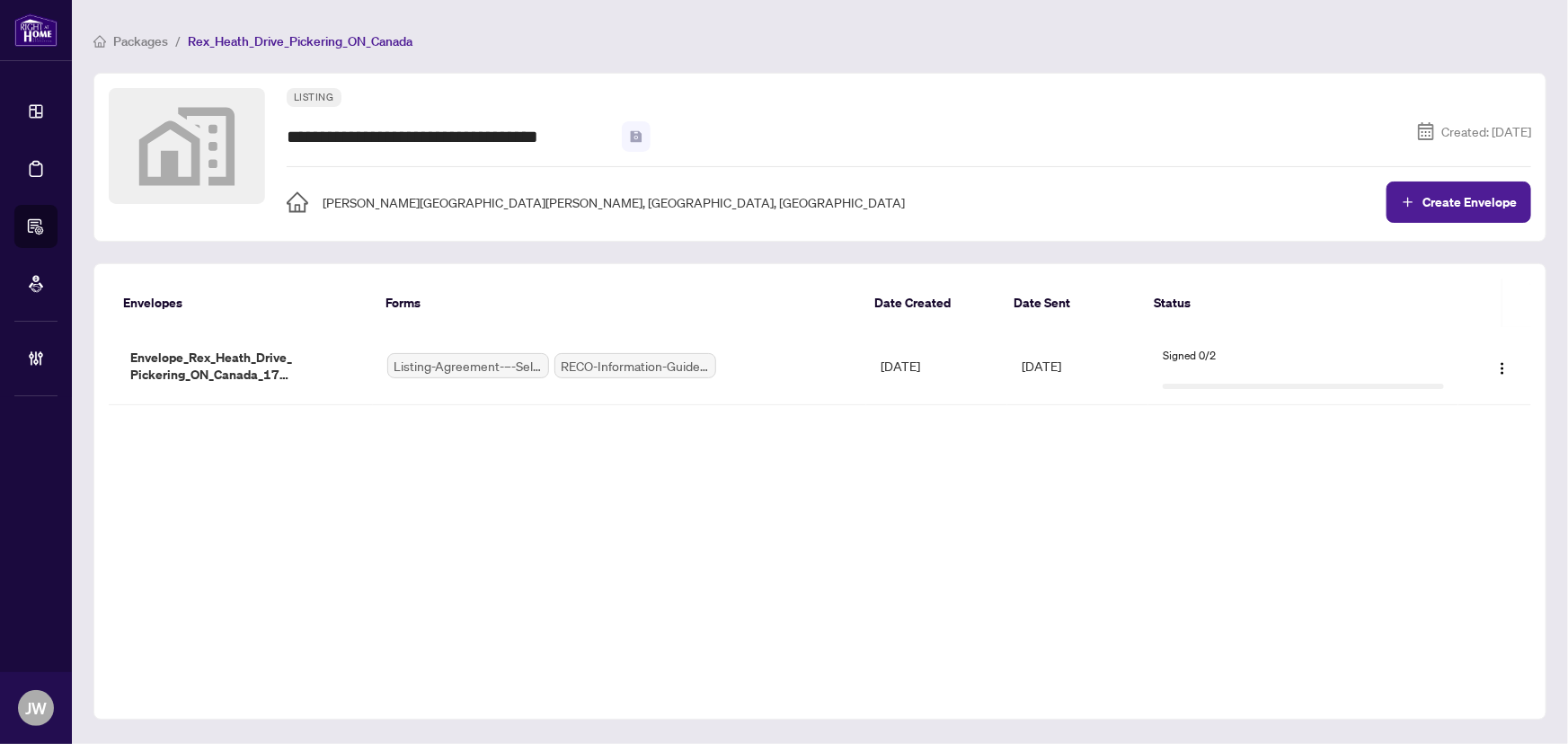
scroll to position [0, 17]
click at [599, 132] on input "**********" at bounding box center [444, 137] width 314 height 31
drag, startPoint x: 599, startPoint y: 133, endPoint x: 72, endPoint y: 126, distance: 527.0
click at [72, 126] on main "**********" at bounding box center [819, 372] width 1496 height 744
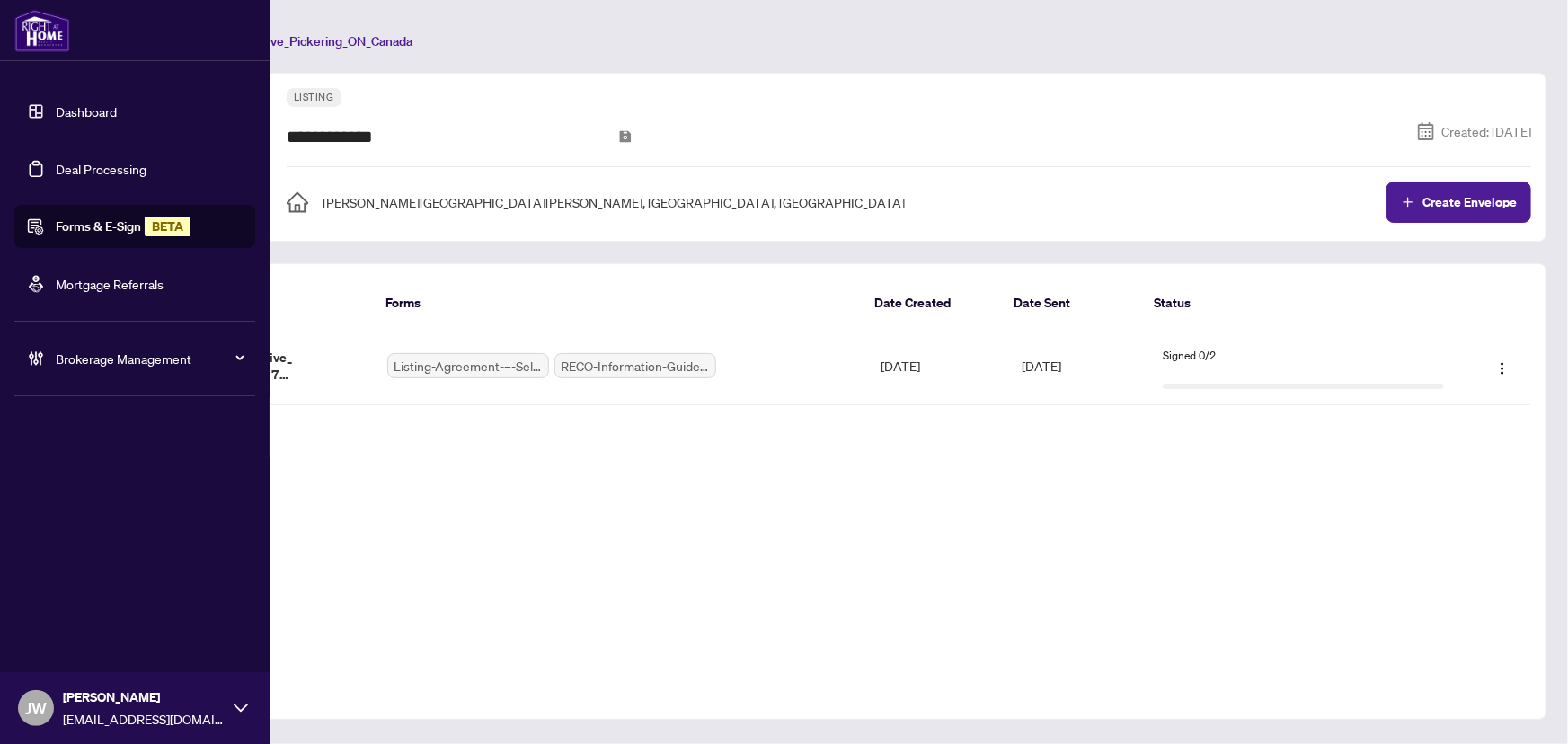
type input "**********"
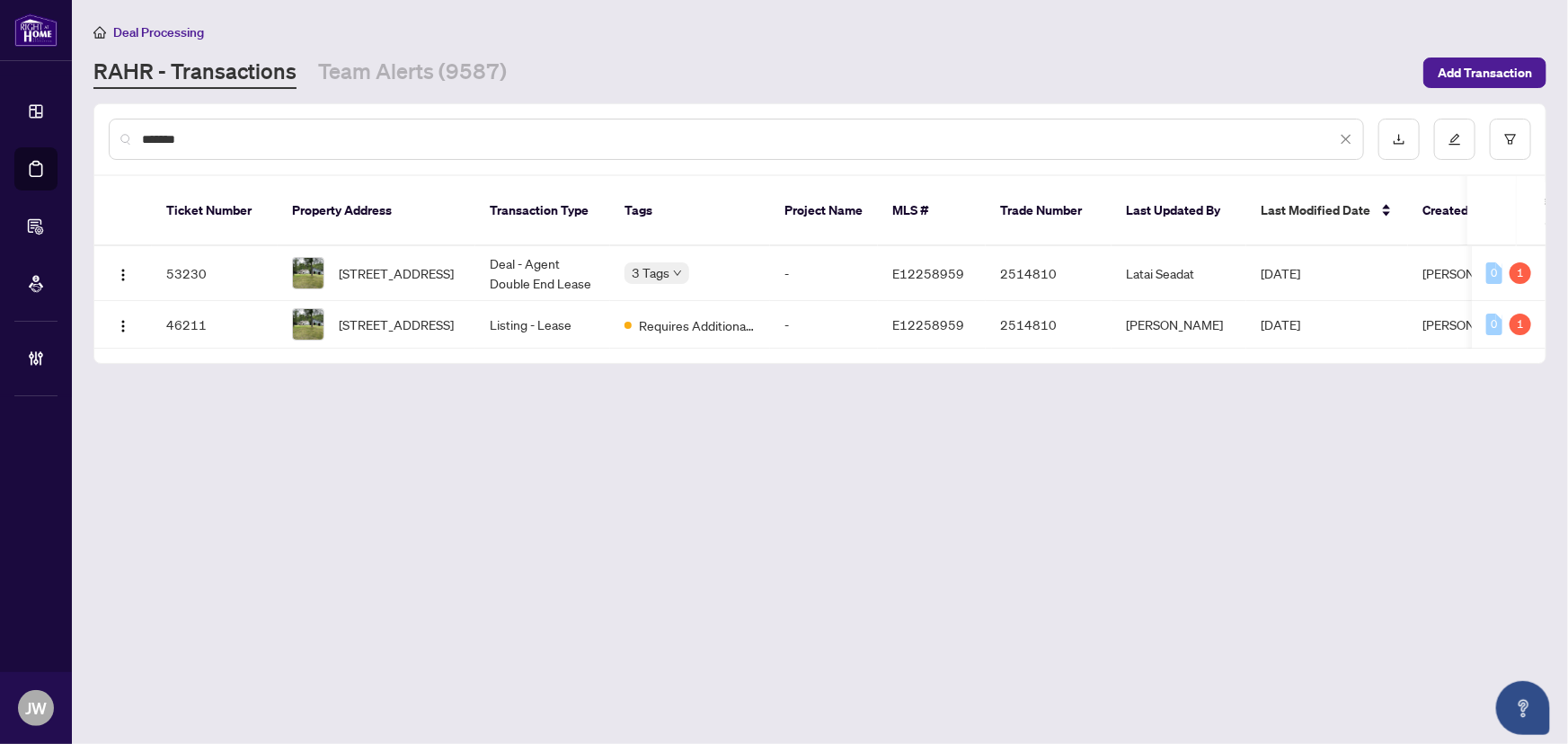
drag, startPoint x: 207, startPoint y: 143, endPoint x: 38, endPoint y: 146, distance: 169.0
click at [38, 146] on div "Dashboard Deal Processing Forms & E-Sign BETA Mortgage Referrals Brokerage Mana…" at bounding box center [784, 372] width 1568 height 744
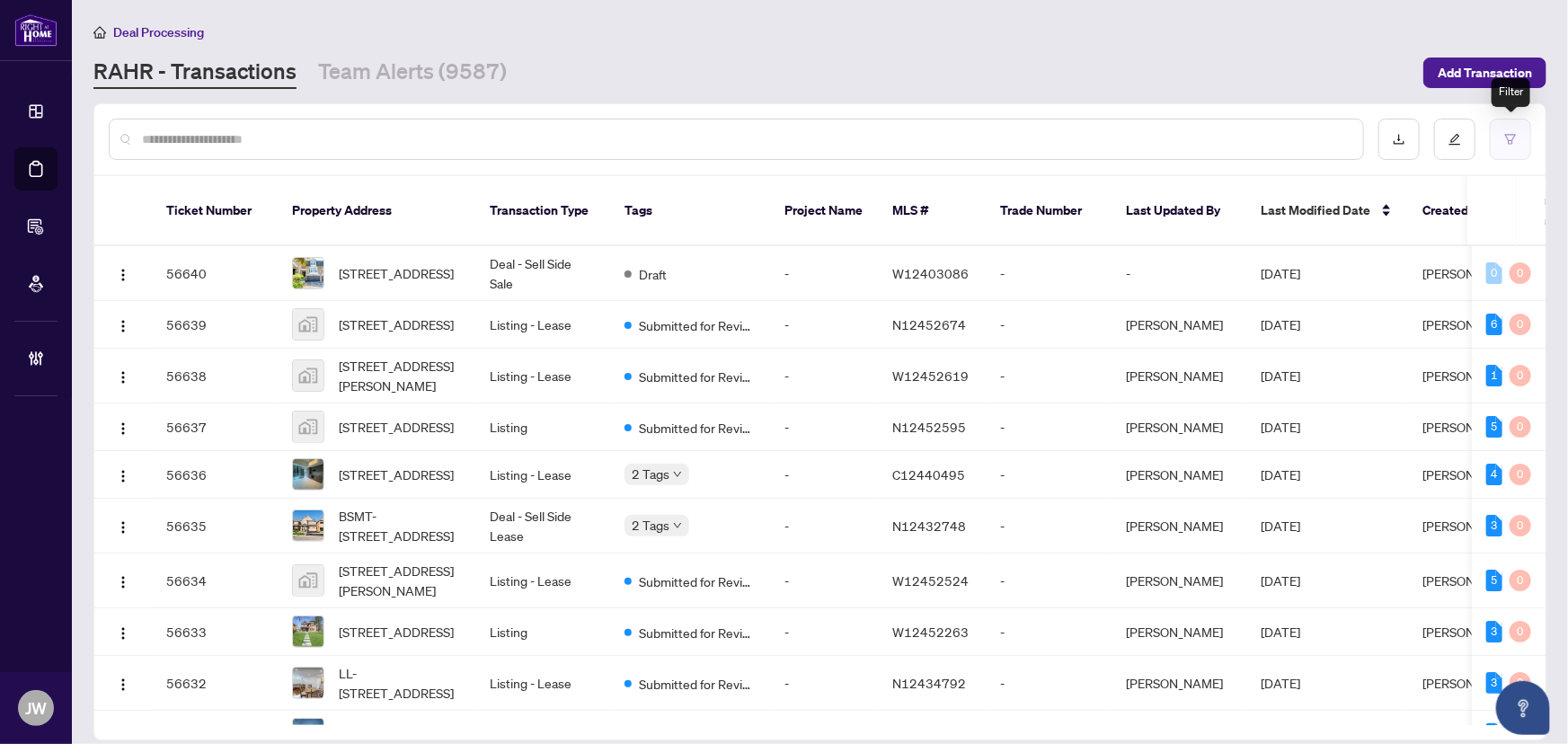
click at [1519, 150] on button "button" at bounding box center [1511, 140] width 42 height 42
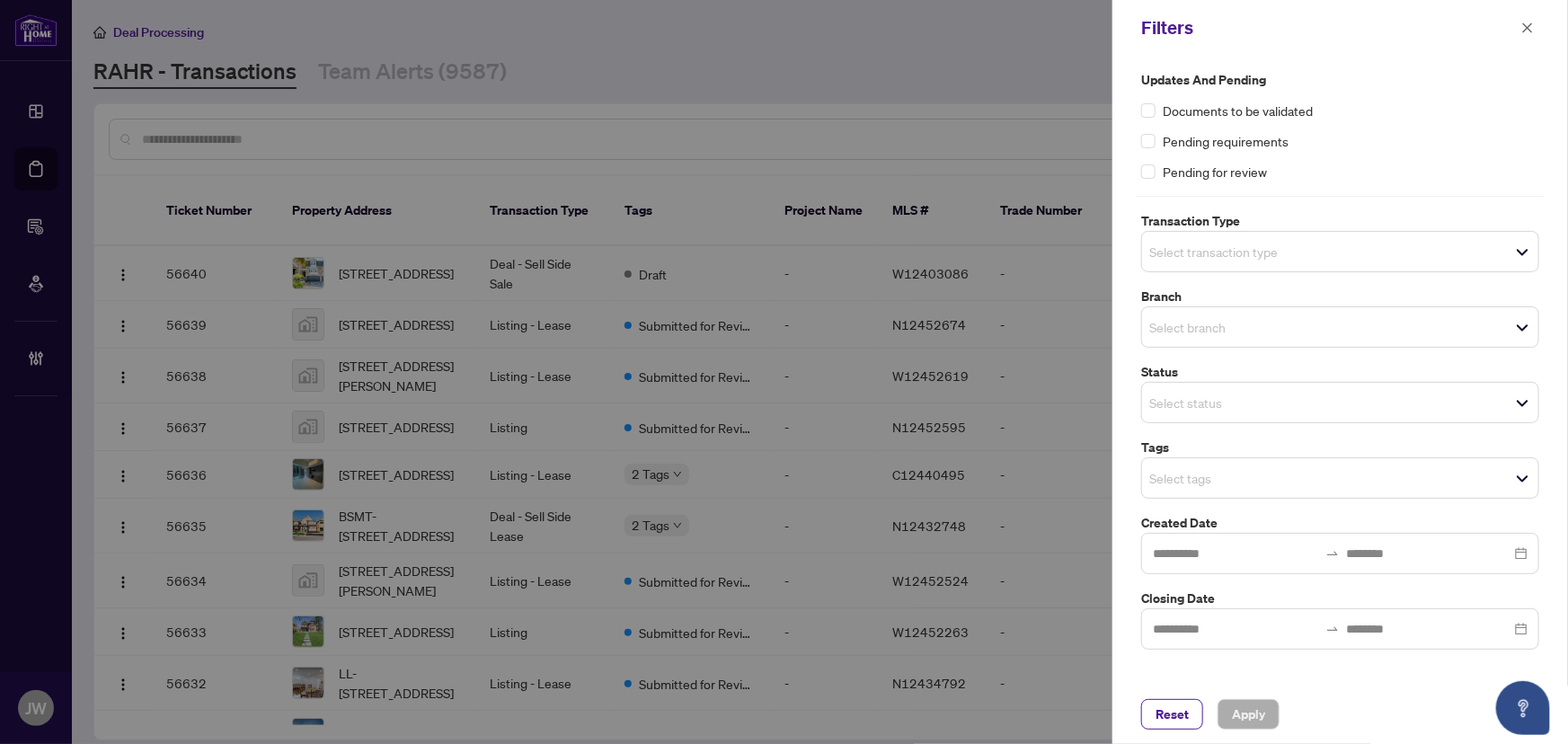
click at [1196, 395] on input "search" at bounding box center [1211, 403] width 126 height 22
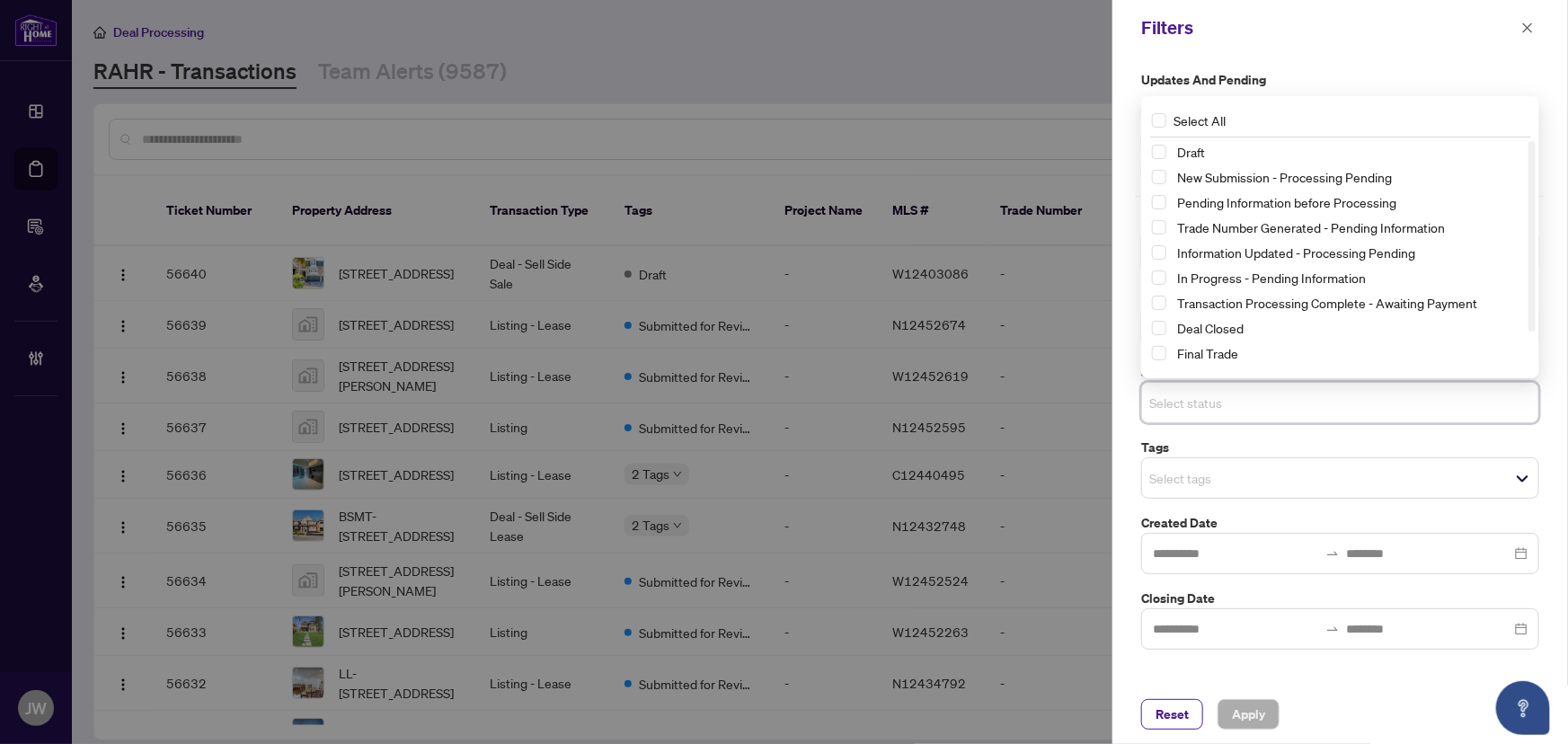
click at [1111, 468] on div "Filters Updates and Pending Documents to be validated Pending requirements Pend…" at bounding box center [784, 372] width 1568 height 744
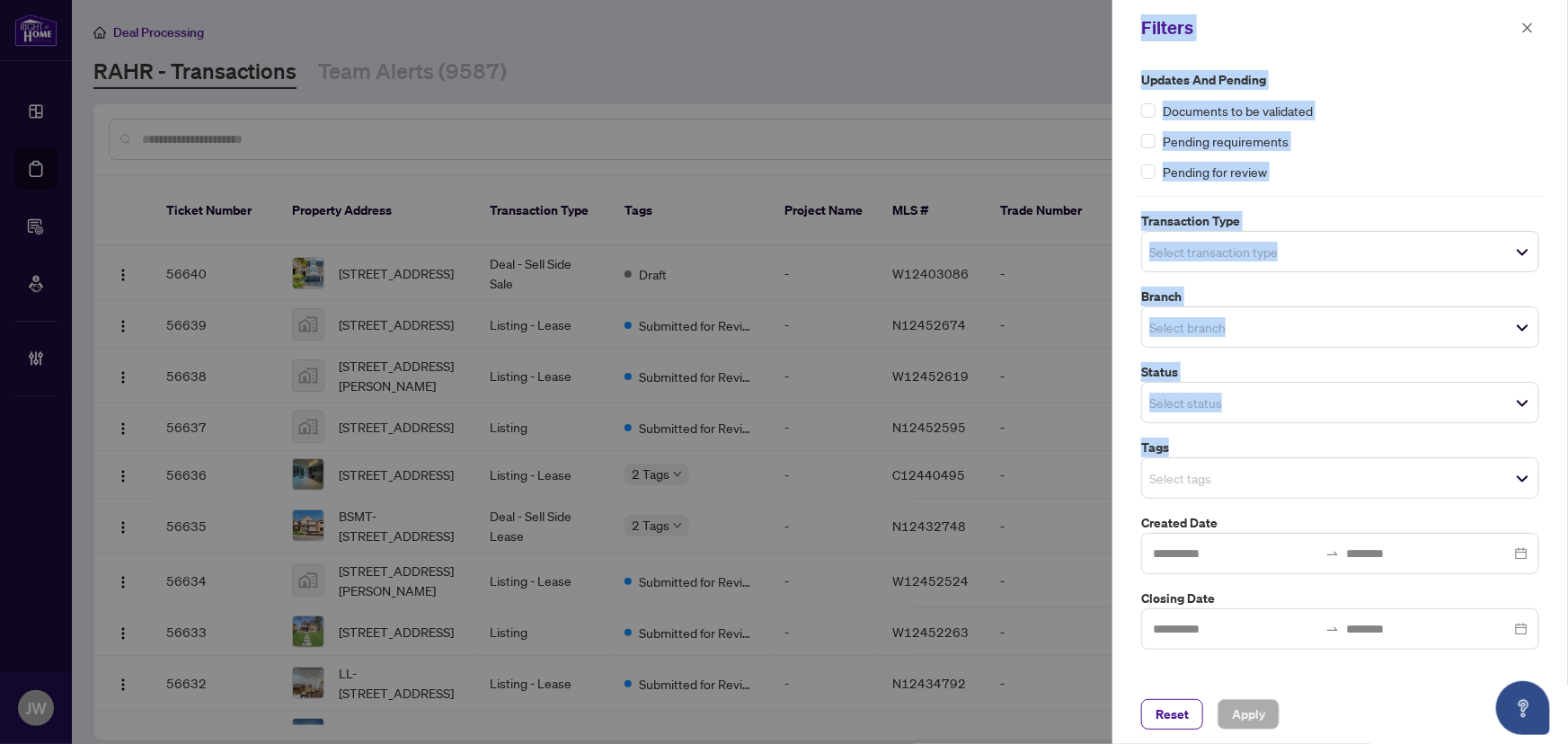
click at [1191, 329] on input "search" at bounding box center [1211, 328] width 126 height 22
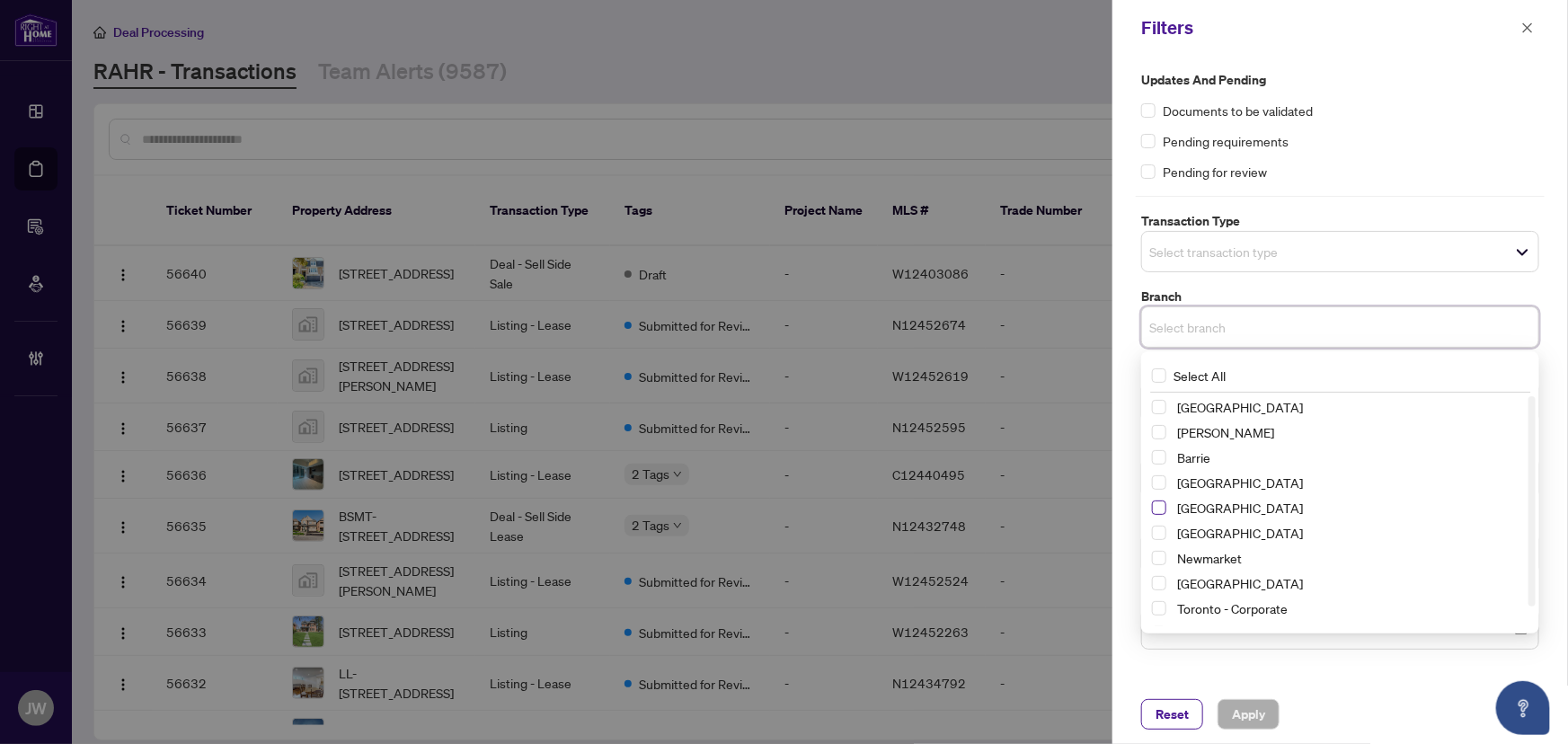
click at [1162, 513] on span "Select Durham" at bounding box center [1159, 508] width 15 height 15
click at [1273, 299] on label "Branch" at bounding box center [1340, 297] width 398 height 20
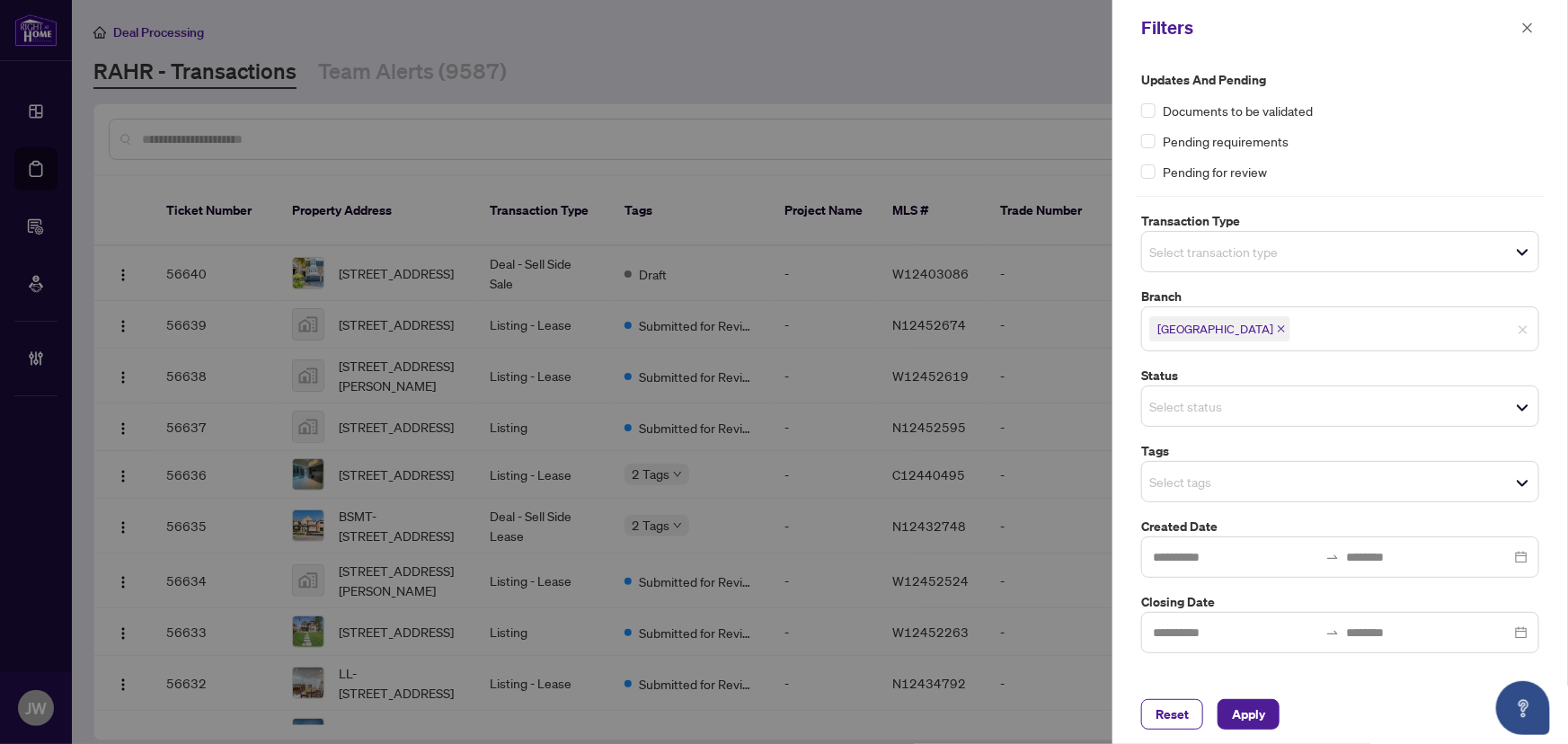
click at [1182, 400] on input "search" at bounding box center [1211, 406] width 126 height 22
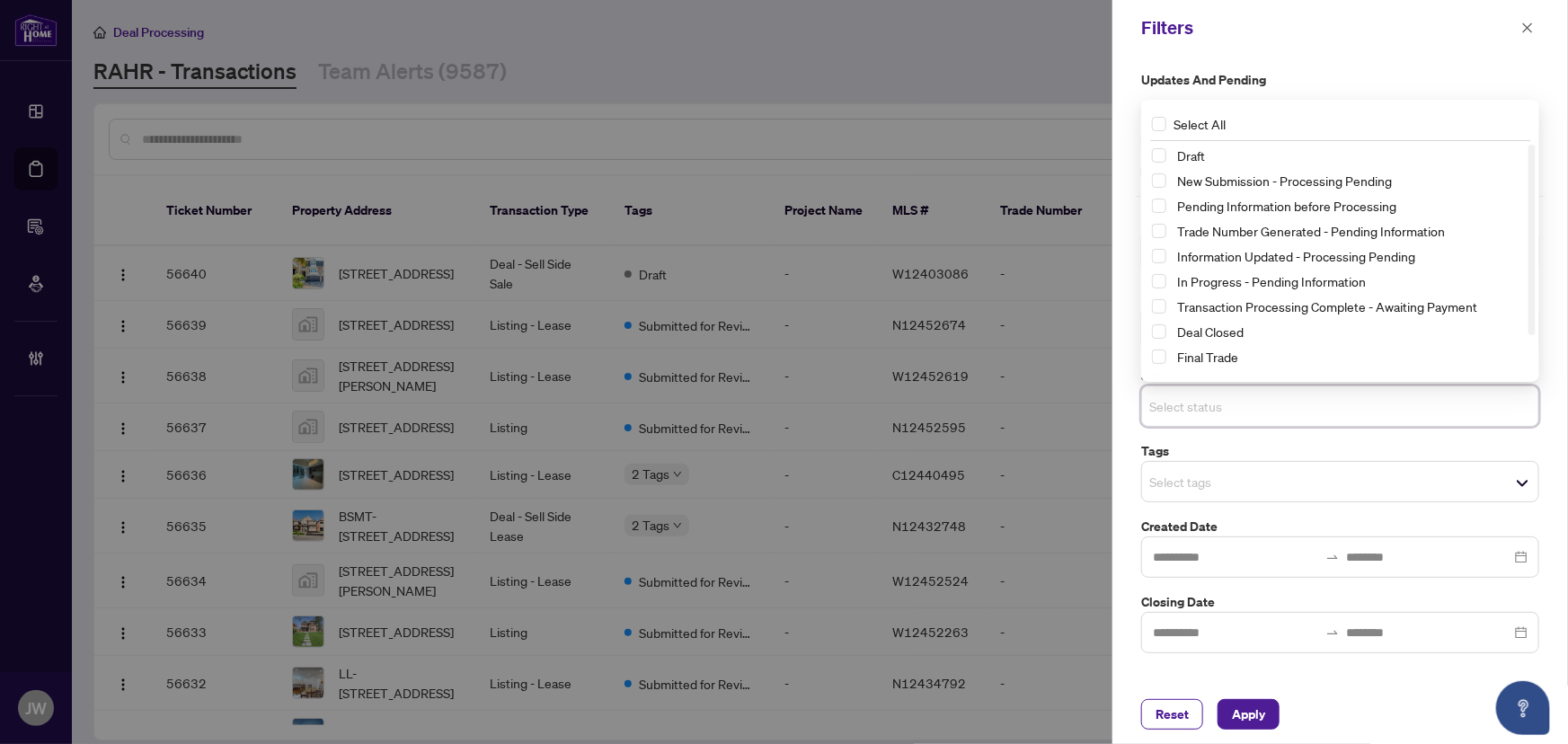
click at [1275, 475] on input "search" at bounding box center [1211, 482] width 126 height 22
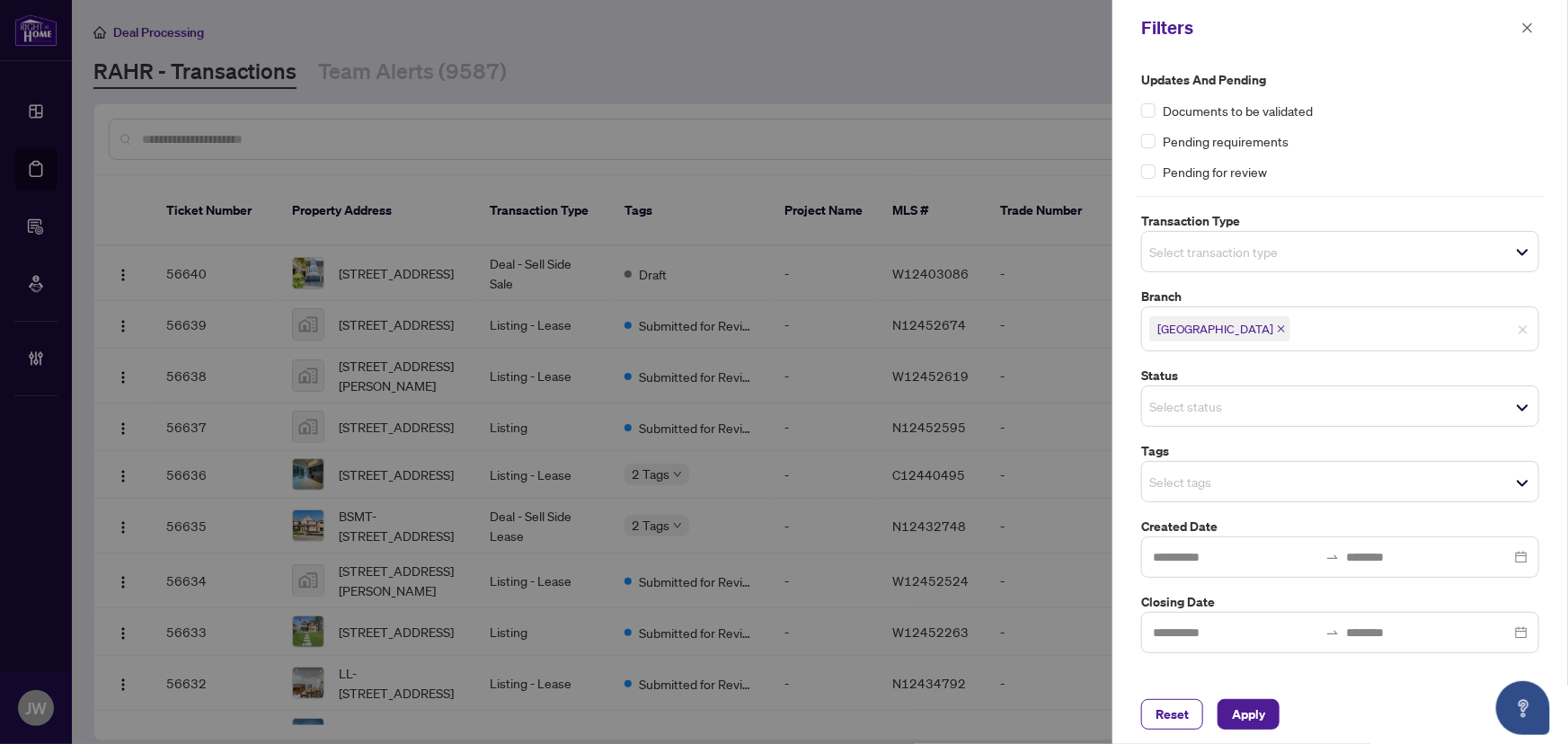
click at [1310, 150] on div "Pending requirements" at bounding box center [1340, 142] width 398 height 20
click at [1181, 401] on input "search" at bounding box center [1211, 406] width 126 height 22
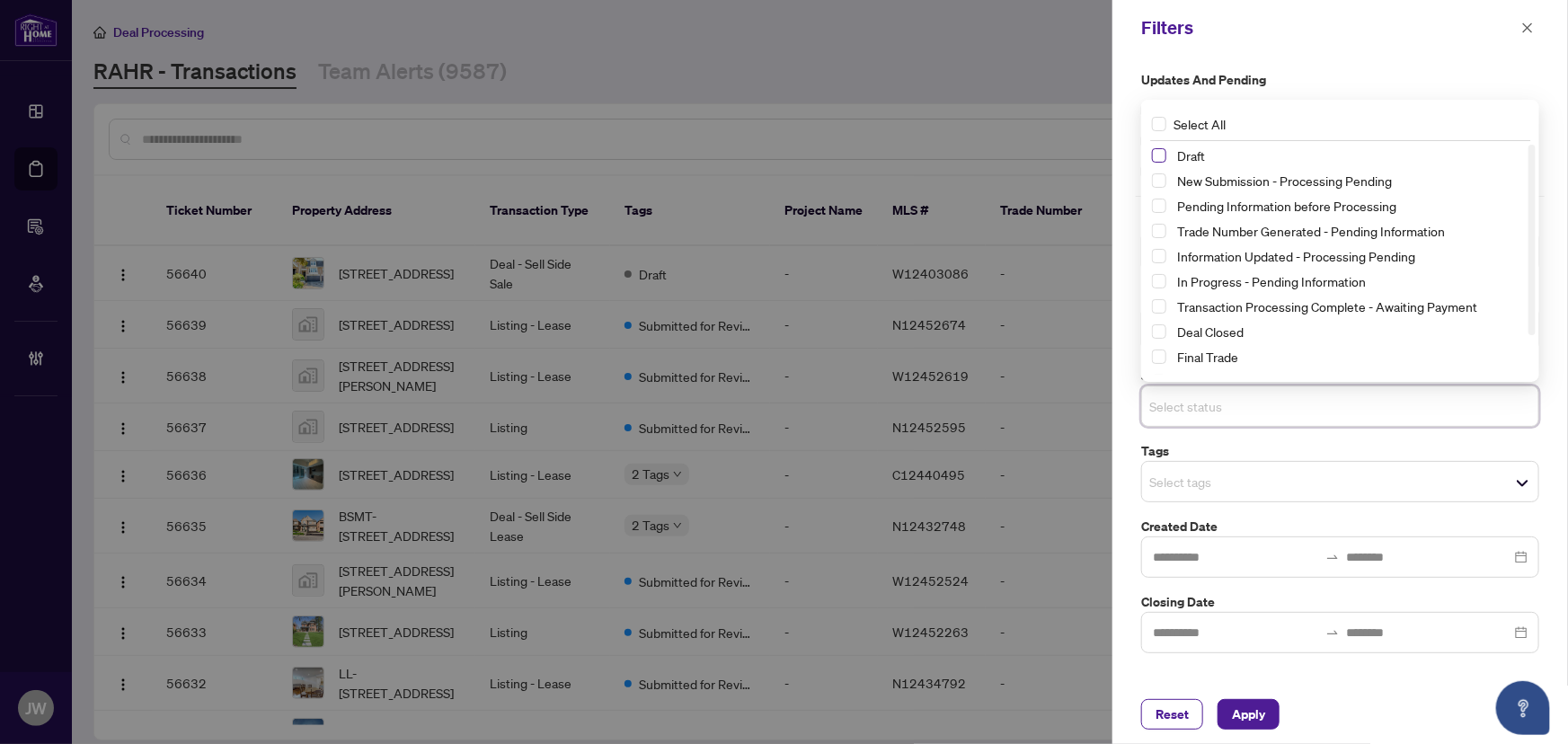
click at [1155, 157] on span "Select Draft" at bounding box center [1159, 155] width 15 height 15
click at [1389, 64] on div "Updates and Pending Documents to be validated Pending requirements Pending for …" at bounding box center [1340, 369] width 456 height 629
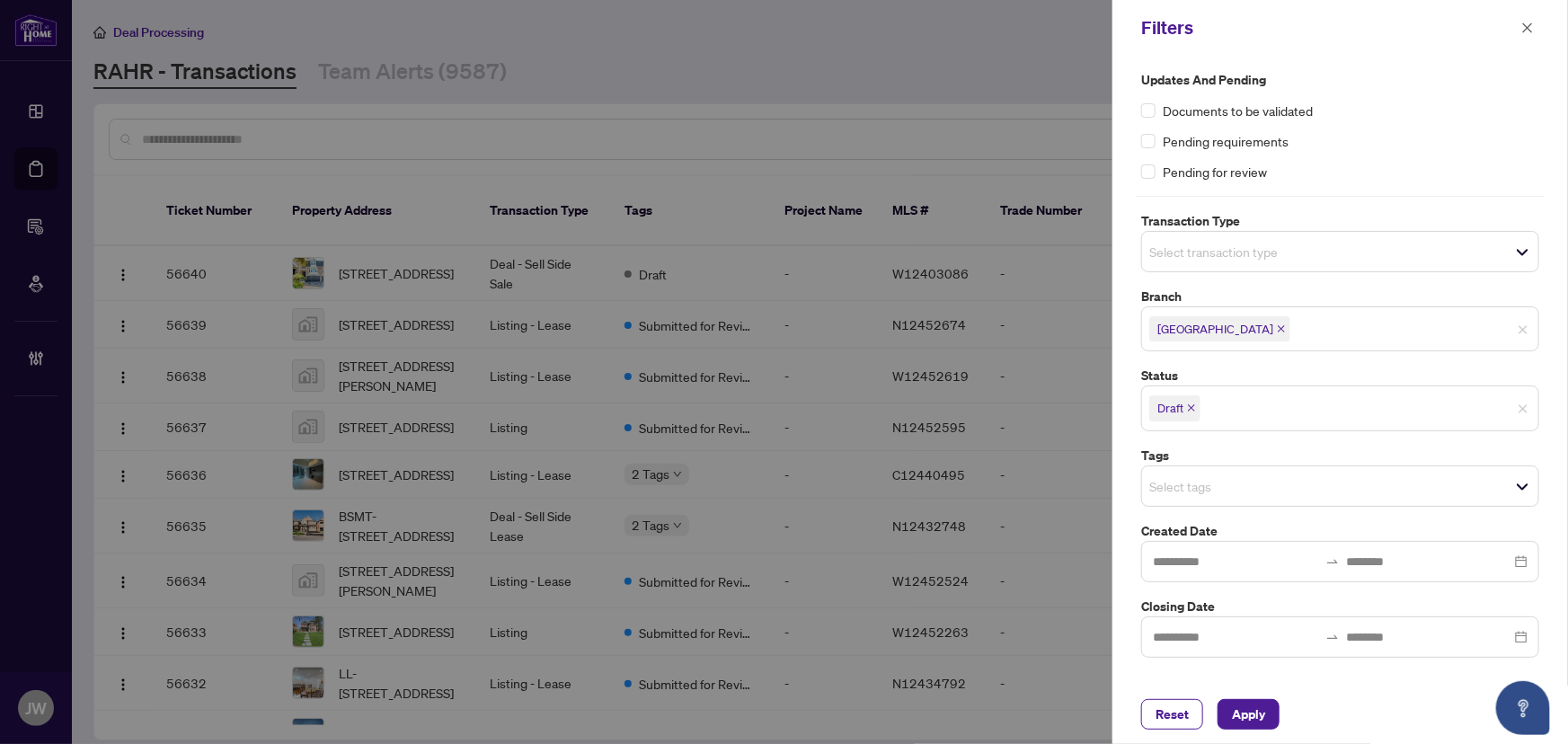
click at [1202, 241] on input "search" at bounding box center [1211, 251] width 126 height 22
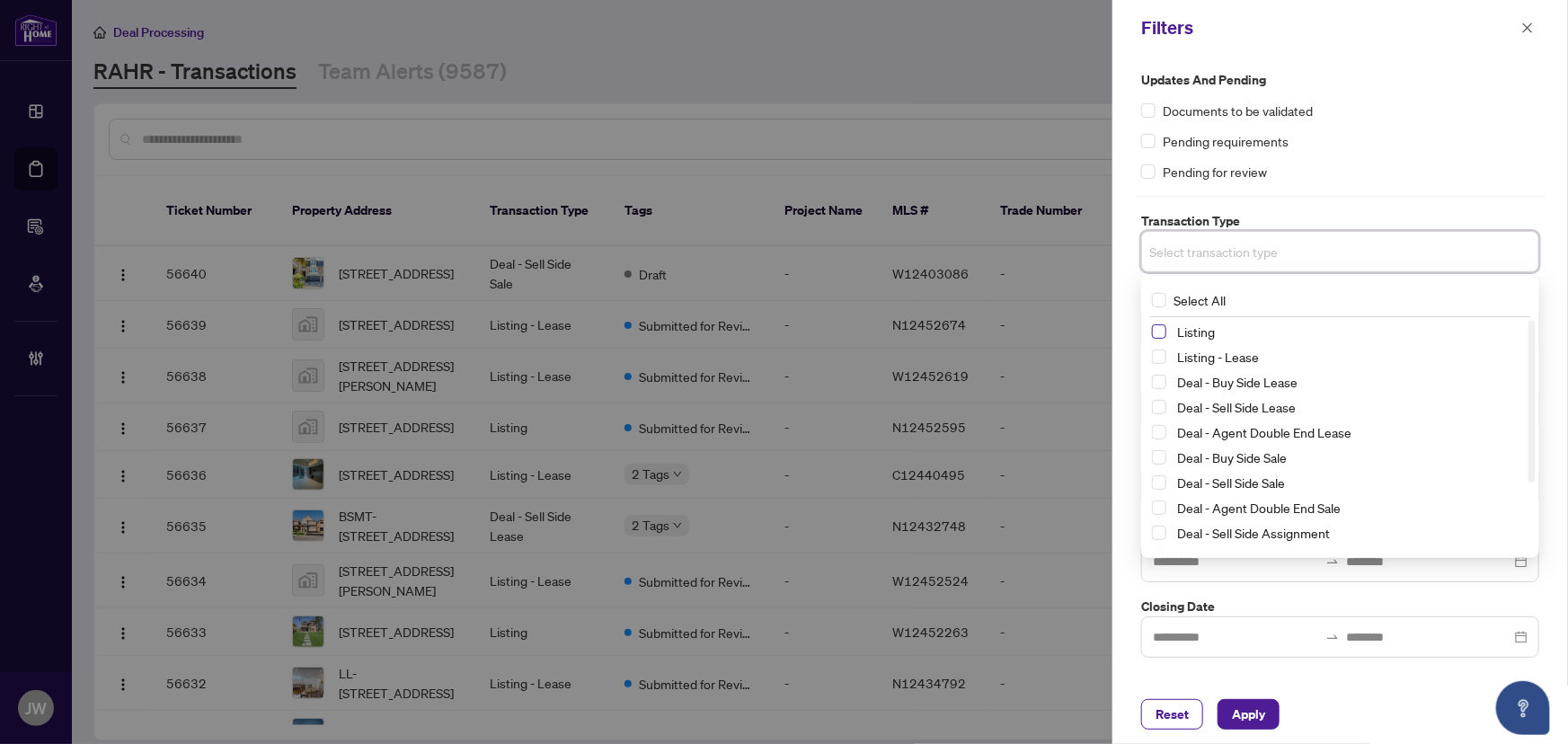
click at [1157, 327] on span "Select Listing" at bounding box center [1159, 331] width 15 height 15
click at [1161, 365] on span "Select Listing - Lease" at bounding box center [1159, 360] width 15 height 15
click at [1338, 198] on div "Updates and Pending Documents to be validated Pending requirements Pending for …" at bounding box center [1340, 366] width 409 height 592
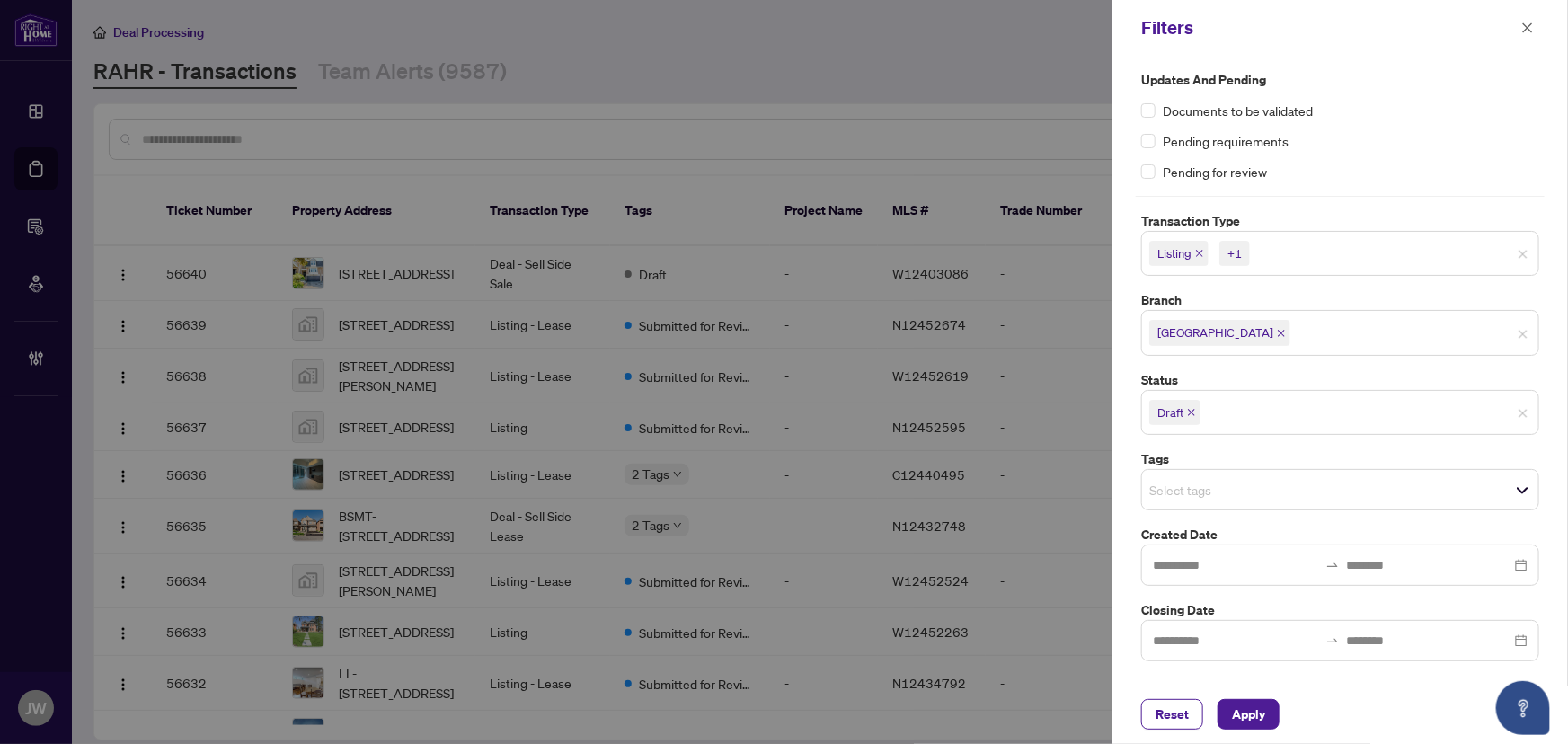
click at [1194, 482] on input "search" at bounding box center [1211, 490] width 126 height 22
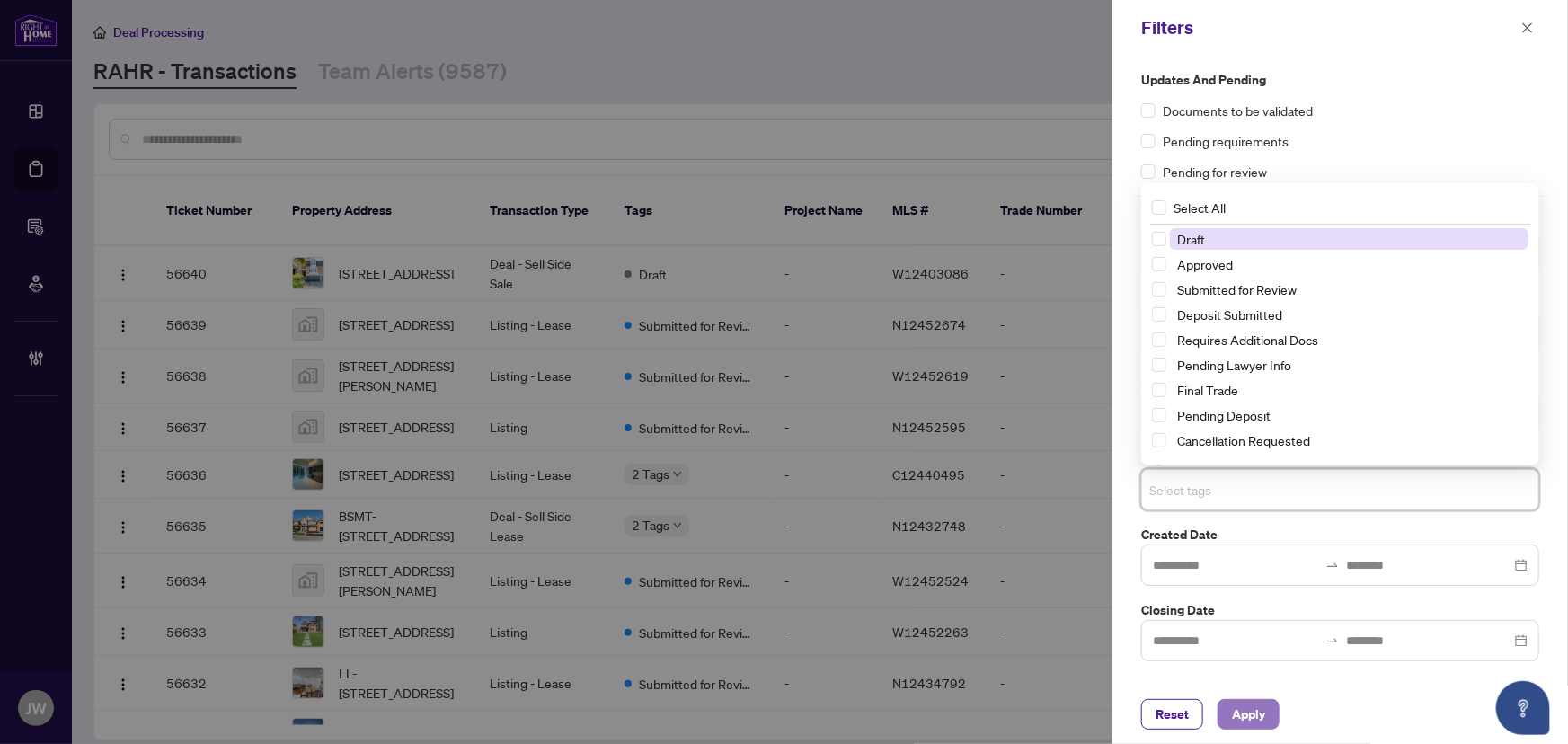
click at [1263, 710] on span "Apply" at bounding box center [1249, 714] width 34 height 29
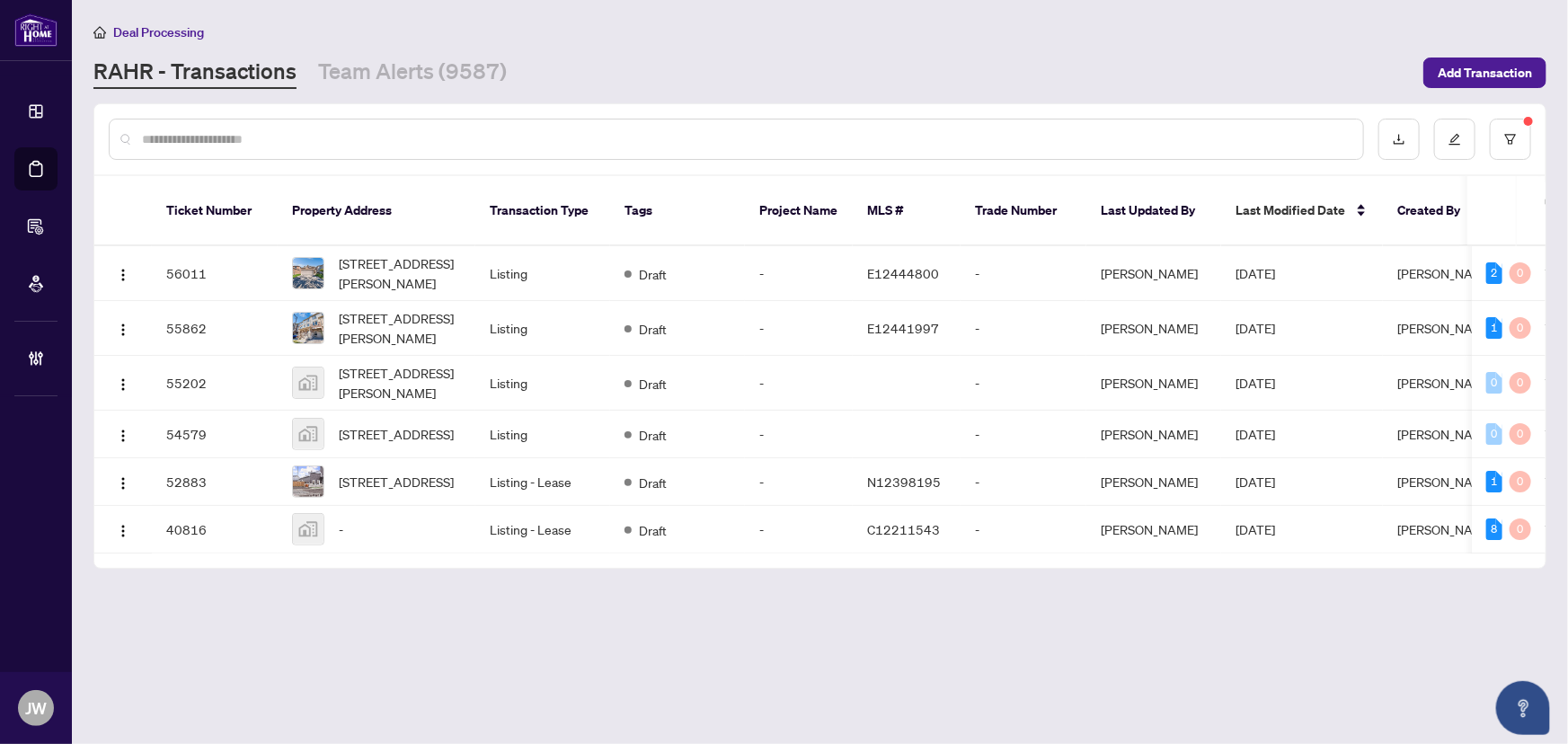
click at [284, 131] on input "text" at bounding box center [745, 140] width 1207 height 20
click at [1534, 138] on div at bounding box center [819, 139] width 1451 height 70
click at [1528, 138] on button "button" at bounding box center [1511, 140] width 42 height 42
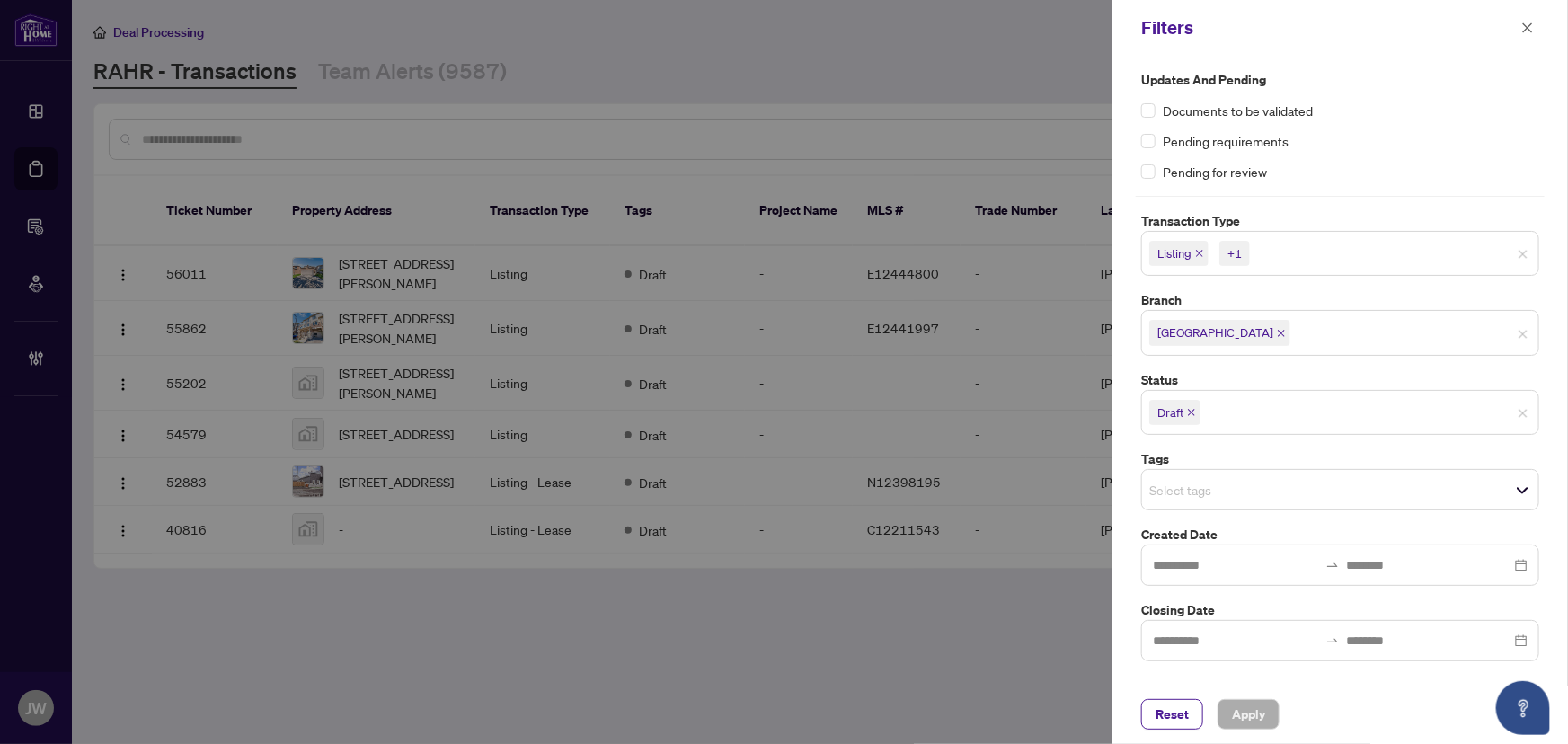
click at [1191, 418] on span "Draft" at bounding box center [1174, 413] width 51 height 25
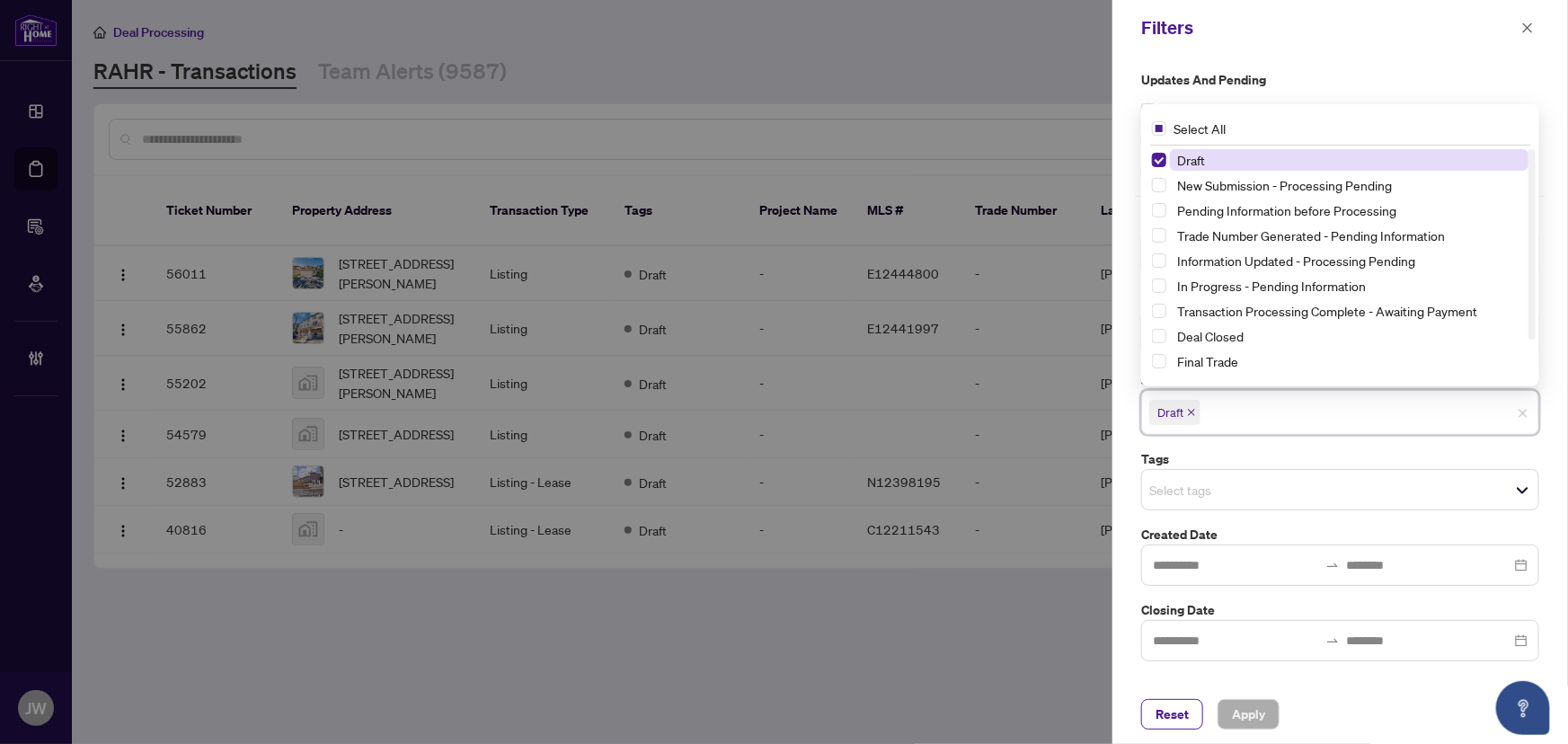
click at [1191, 418] on span "Draft" at bounding box center [1174, 413] width 51 height 25
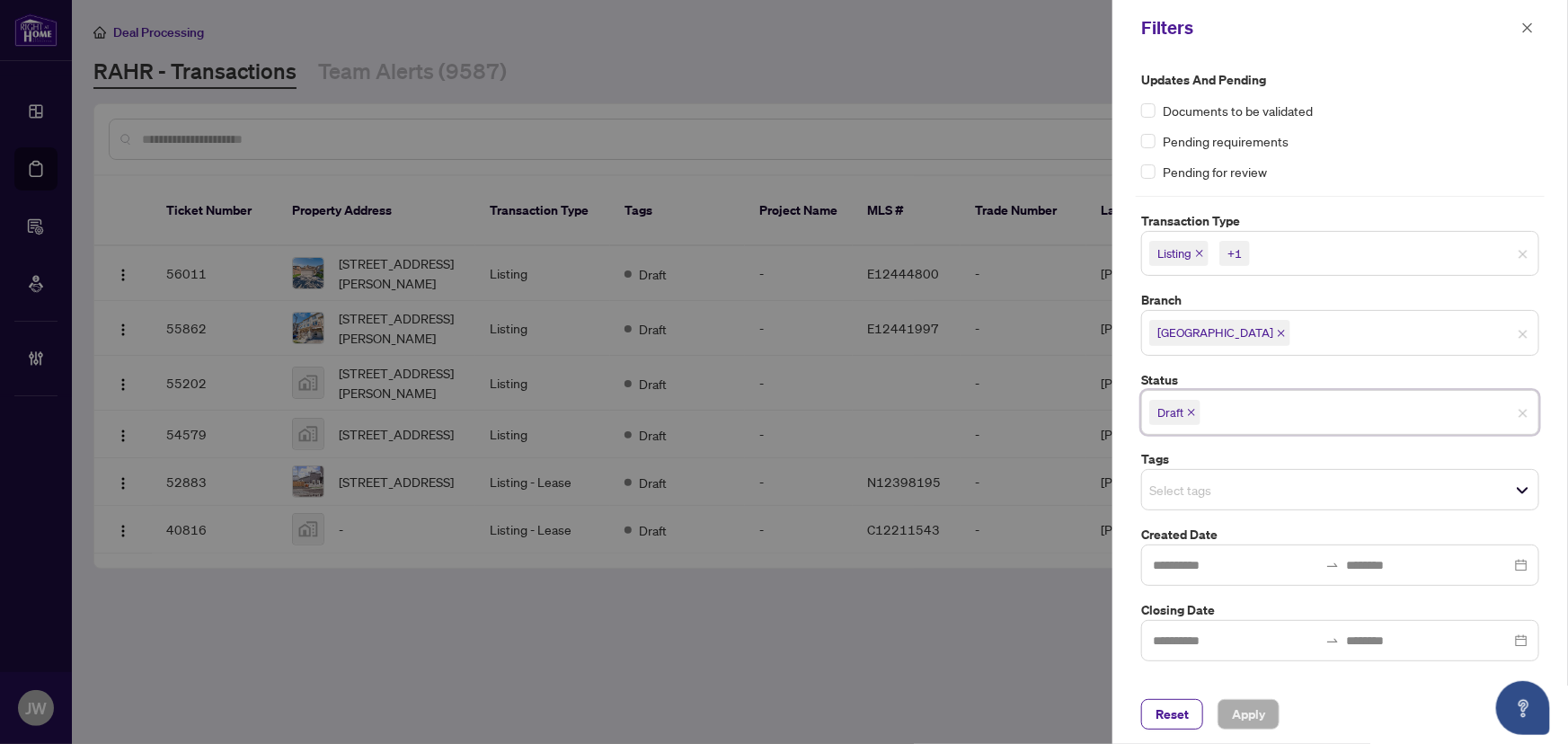
click at [1193, 404] on span "Draft" at bounding box center [1174, 413] width 51 height 25
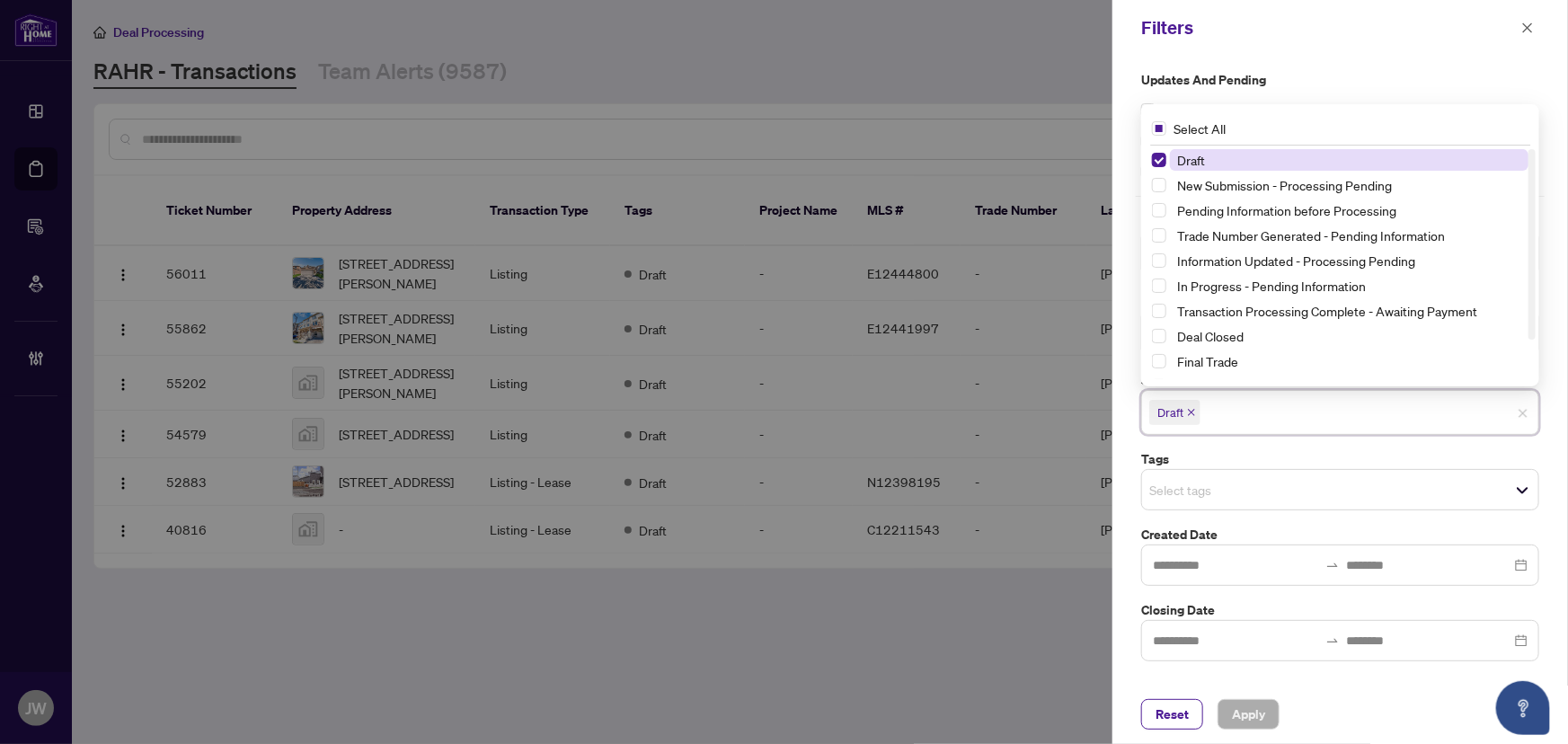
click at [1191, 410] on icon "close" at bounding box center [1191, 413] width 7 height 7
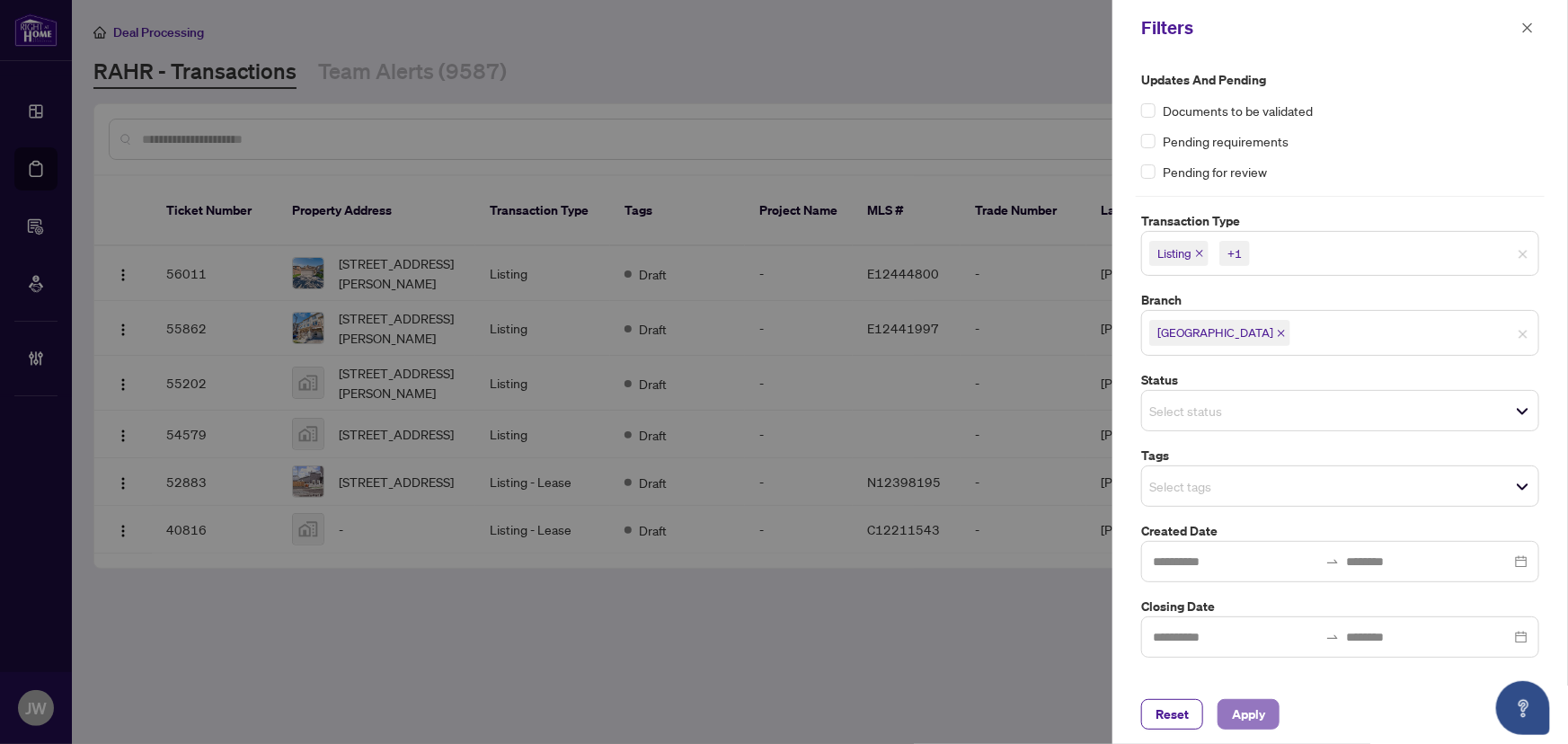
click at [1270, 719] on button "Apply" at bounding box center [1249, 714] width 62 height 31
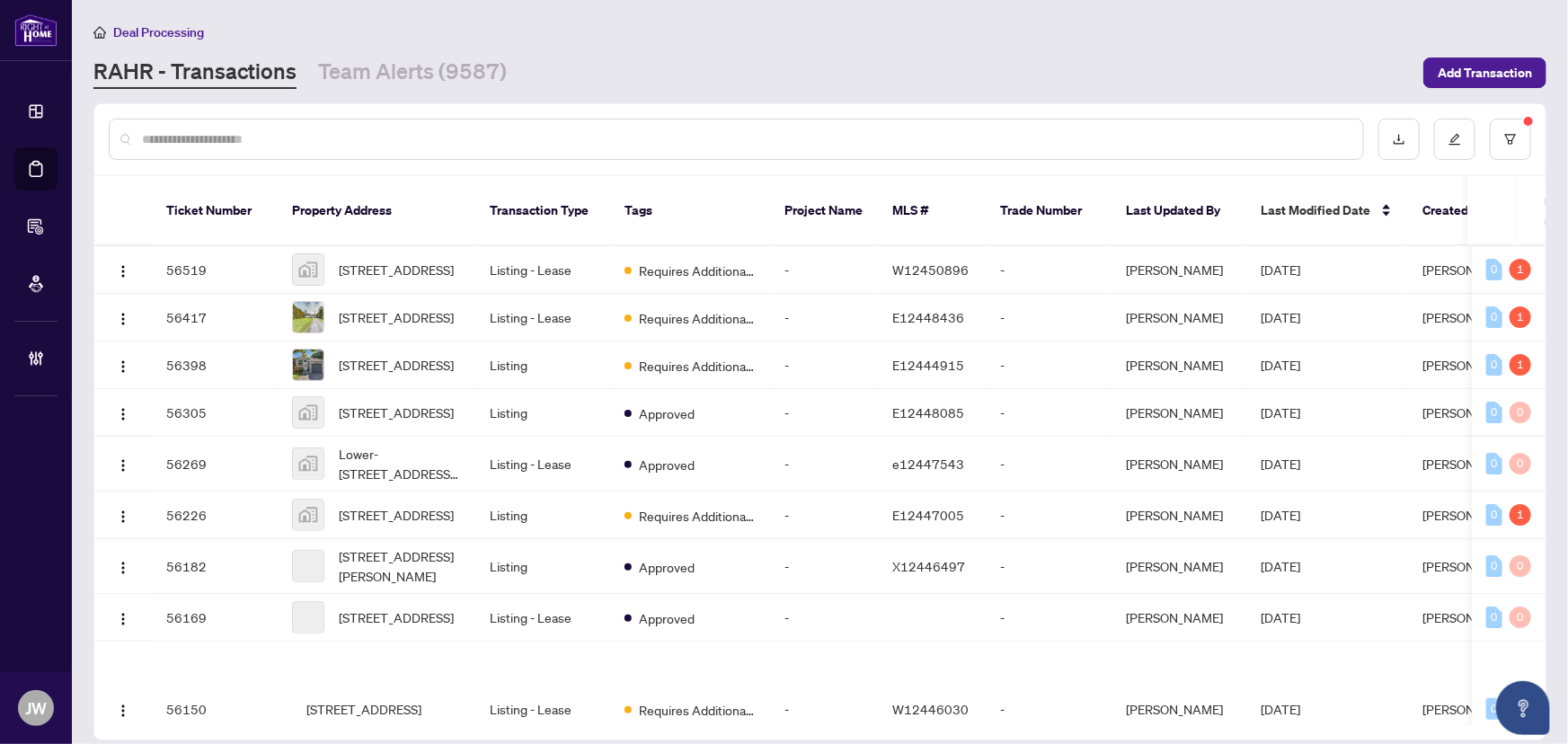
click at [199, 142] on input "text" at bounding box center [745, 140] width 1207 height 20
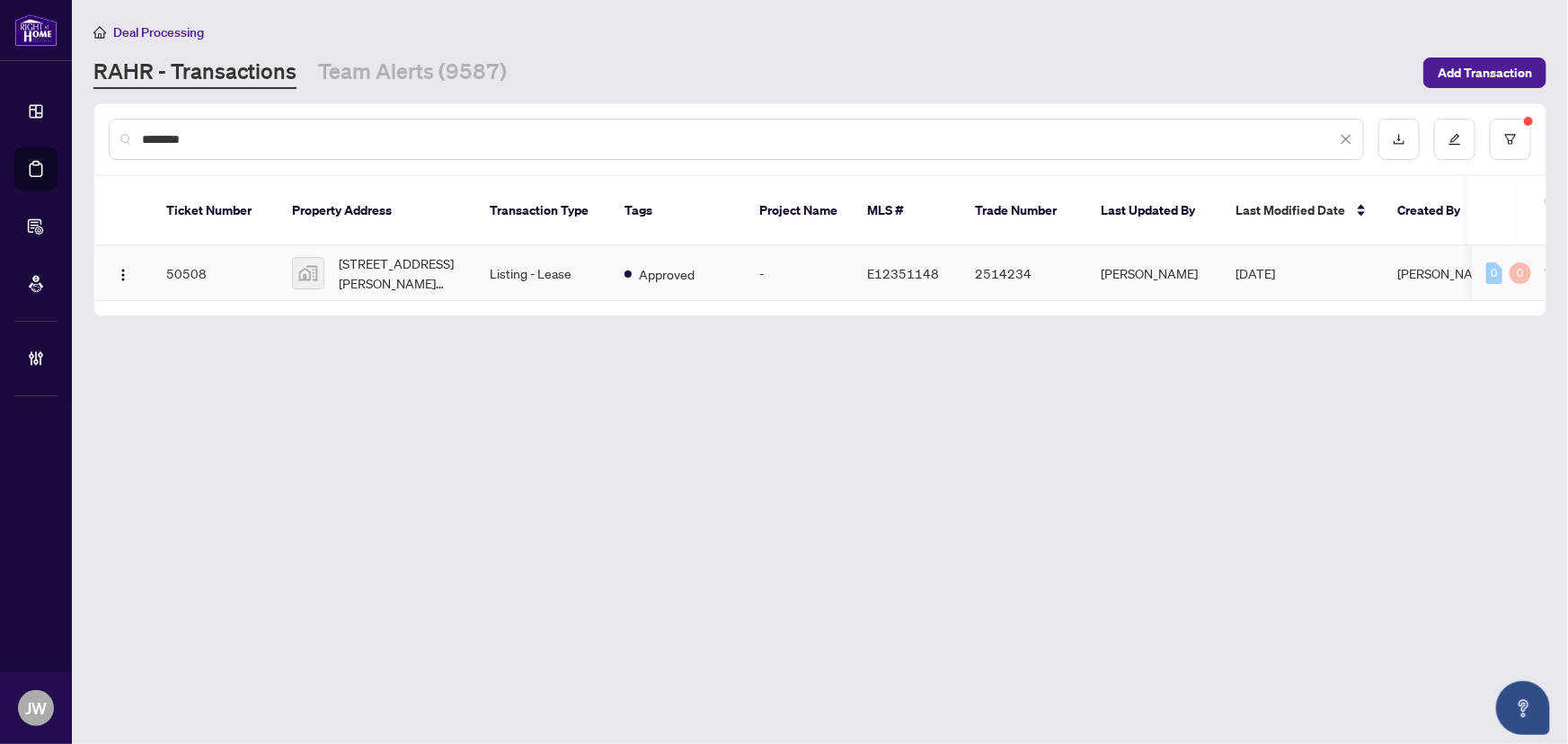
type input "********"
click at [436, 253] on span "243-1811 Rex Heath Drive #243, Pickering, ON, Canada" at bounding box center [399, 273] width 122 height 40
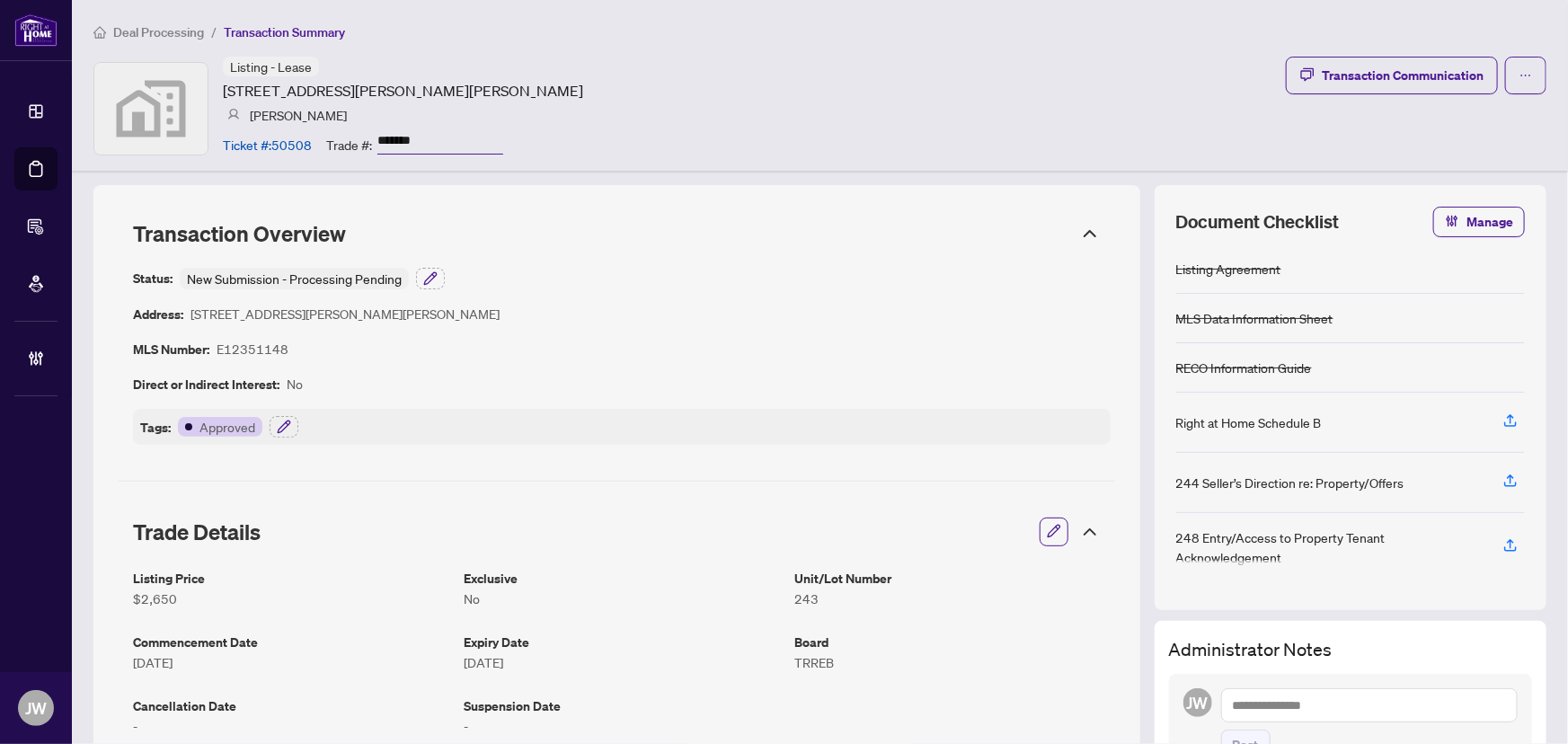
drag, startPoint x: 552, startPoint y: 93, endPoint x: 225, endPoint y: 100, distance: 327.1
click at [225, 100] on div "Listing - Lease 1811 Rex Heath Drive #243, Pickering, ON, Canada Nasir Kabli Ti…" at bounding box center [819, 108] width 1453 height 103
copy article "1811 Rex Heath Drive #243, Pickering, ON, Canada"
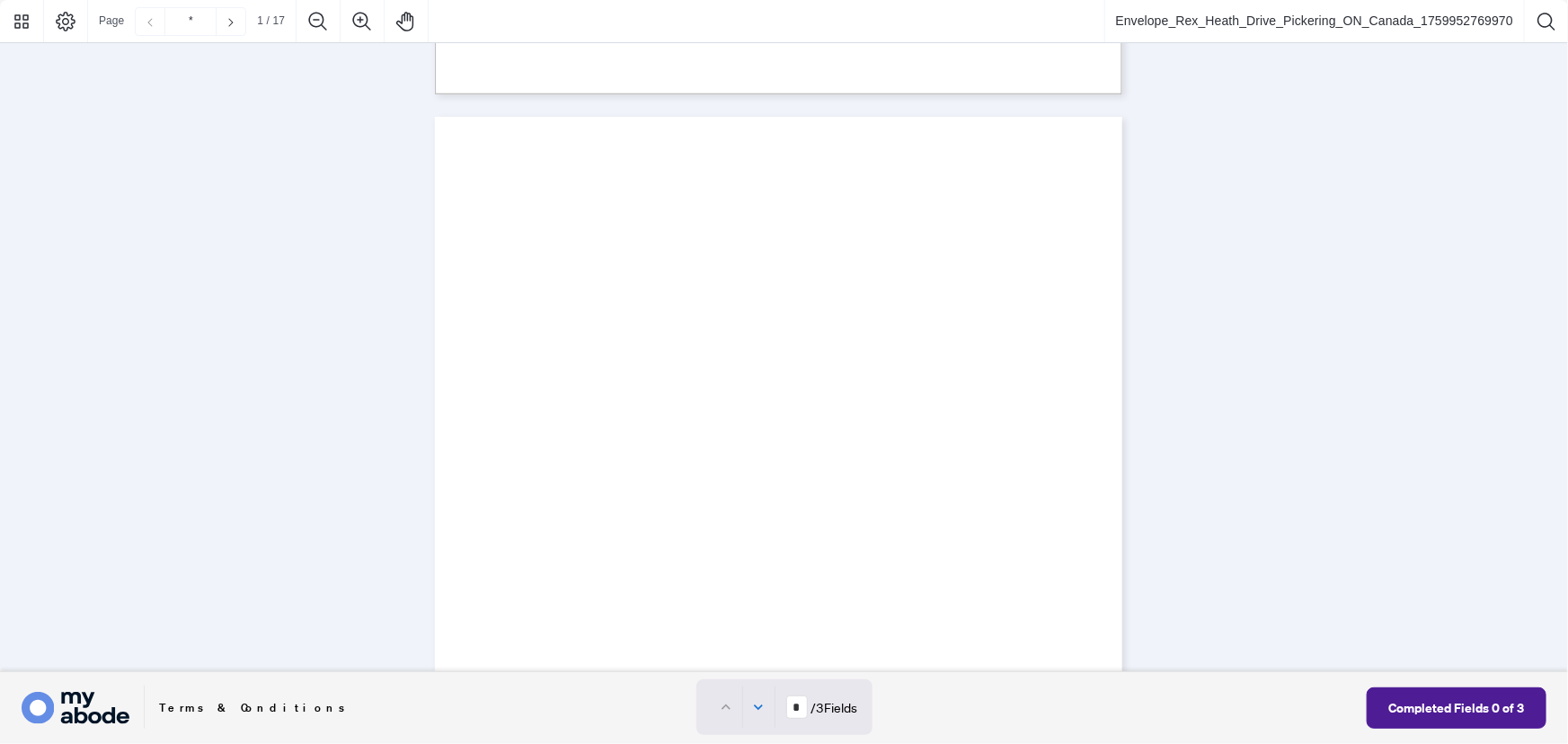
type input "*"
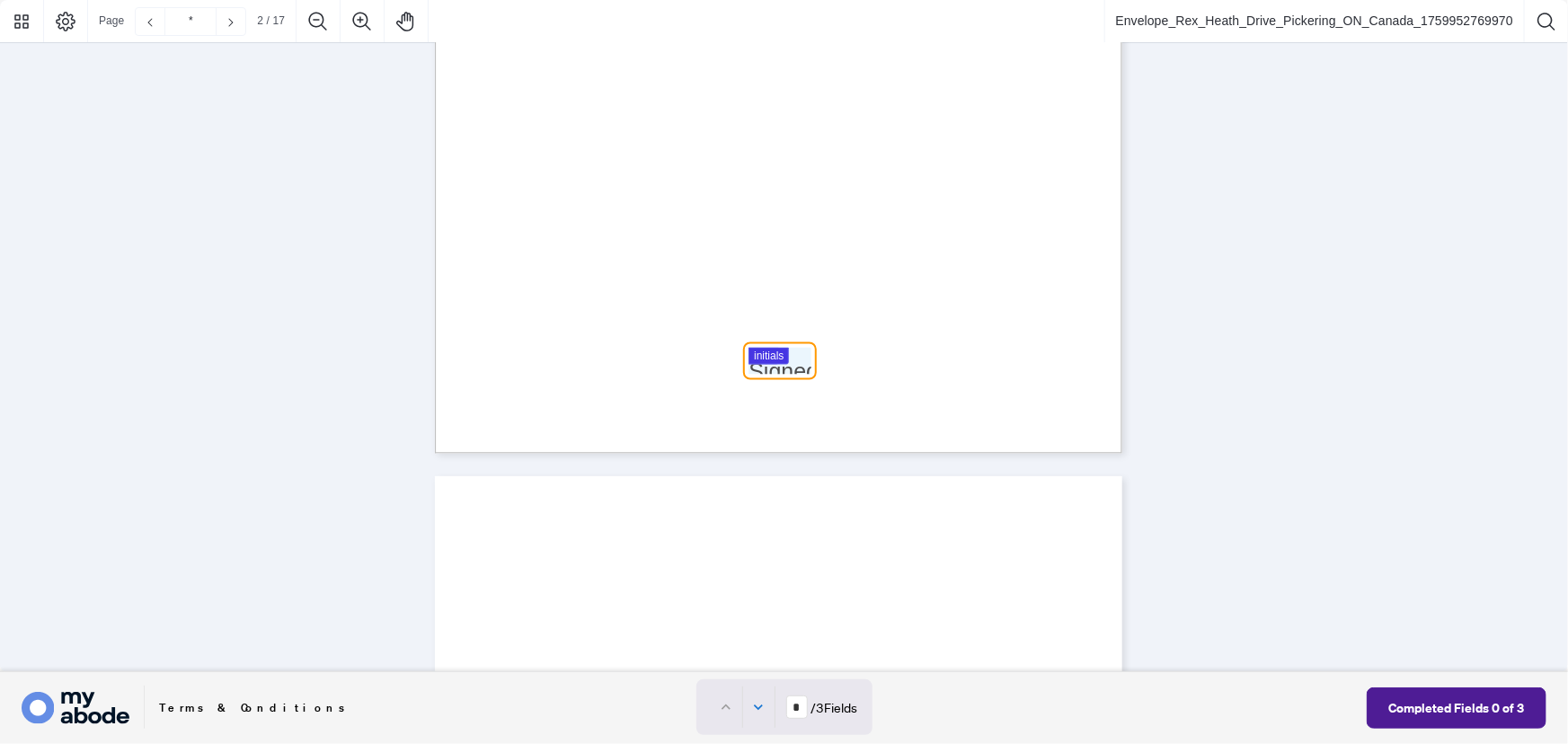
scroll to position [1412, 0]
click at [776, 359] on div at bounding box center [784, 336] width 1568 height 672
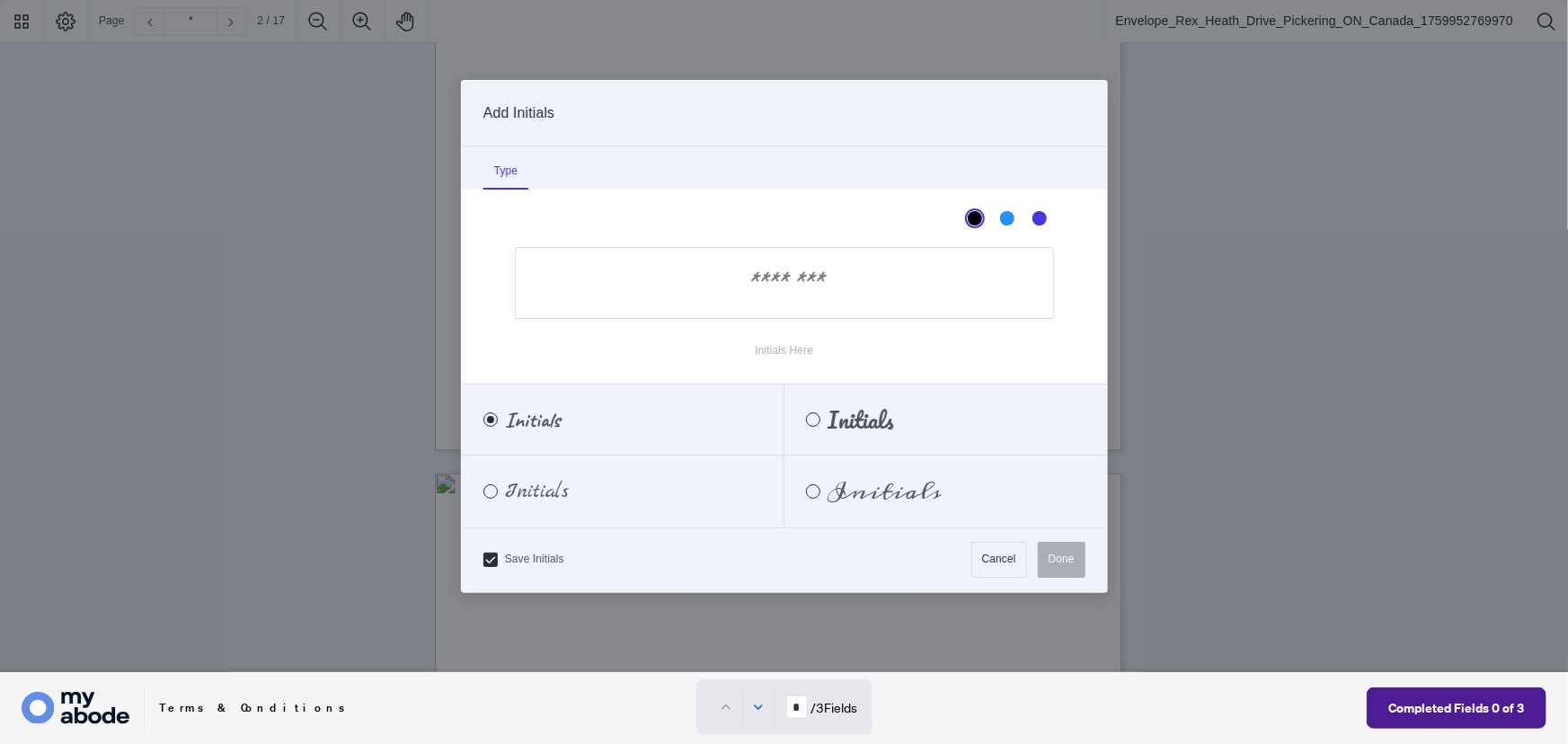
click at [767, 289] on input "Initials Here" at bounding box center [784, 282] width 539 height 72
type input "*"
type input "**"
click at [808, 492] on div "Meddon" at bounding box center [813, 492] width 15 height 15
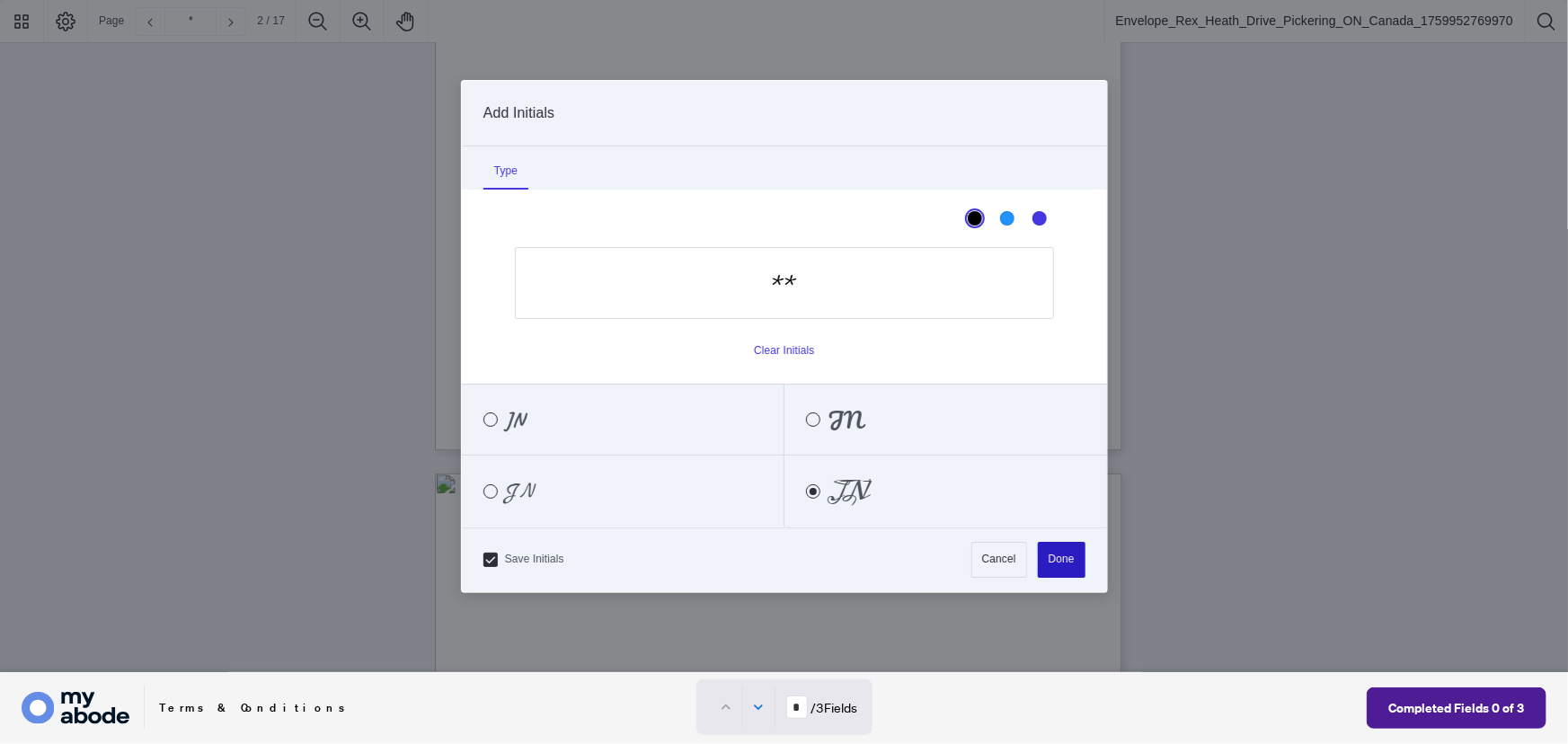
click at [1074, 551] on button "Done" at bounding box center [1062, 560] width 47 height 36
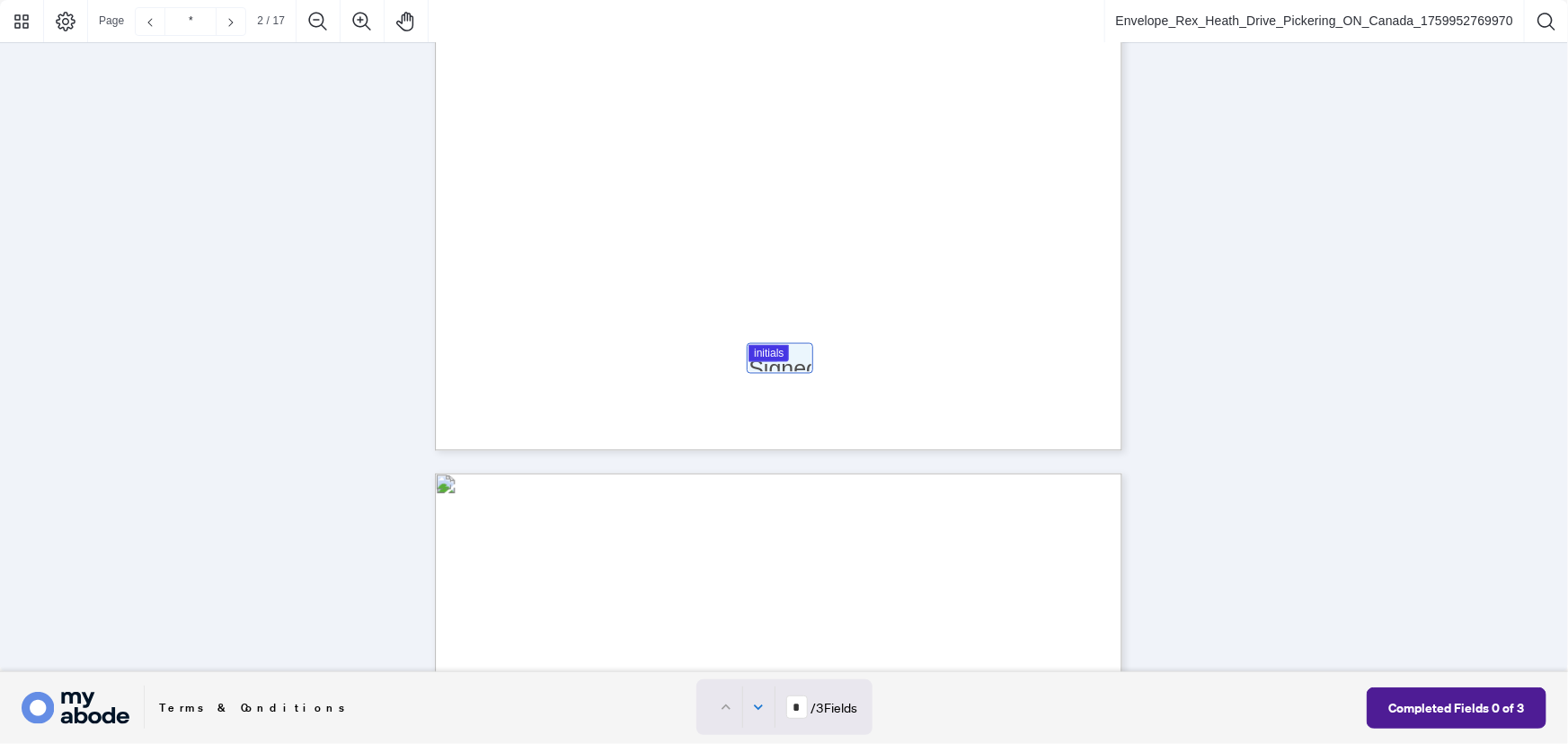
type input "*"
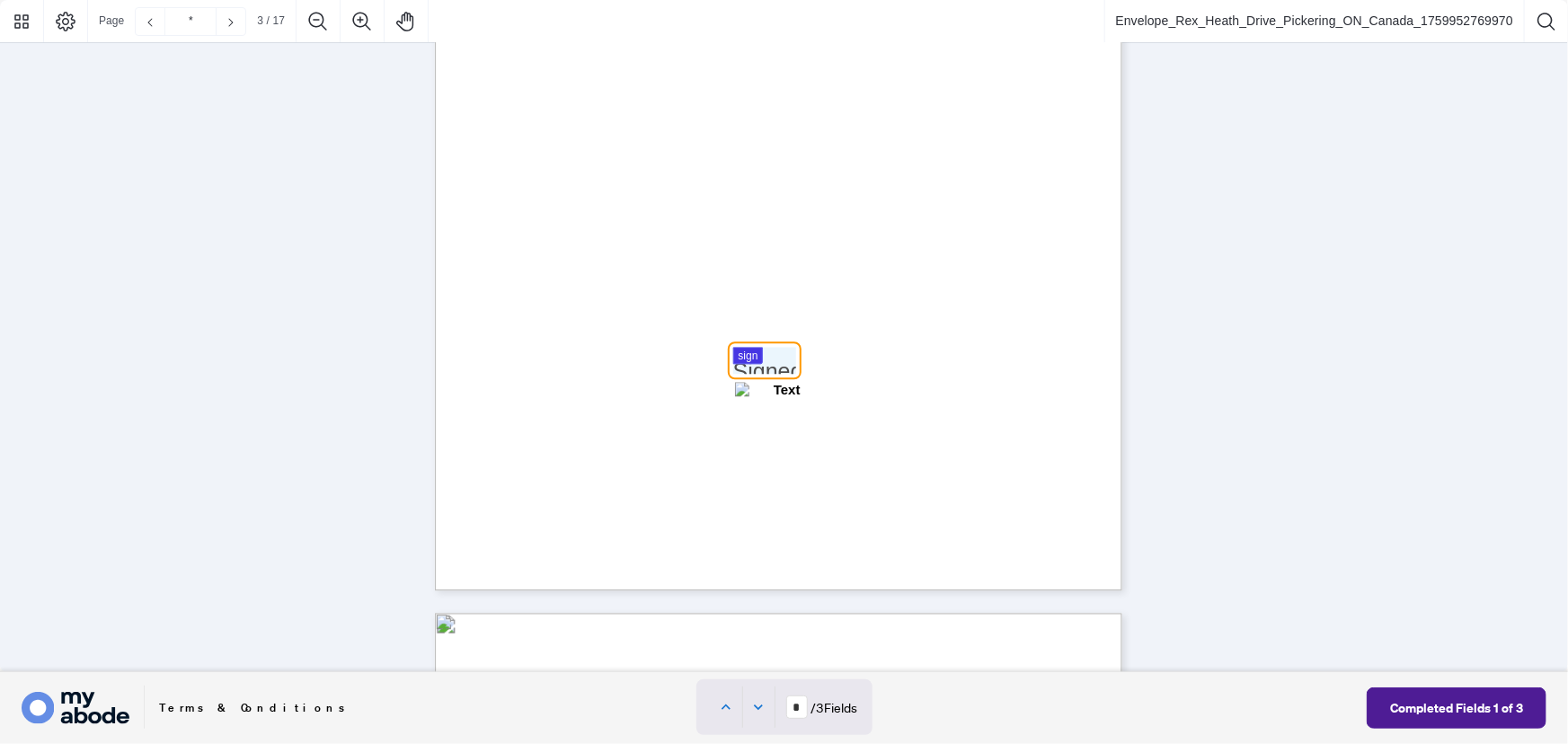
scroll to position [2186, 0]
click at [761, 359] on div at bounding box center [784, 336] width 1568 height 672
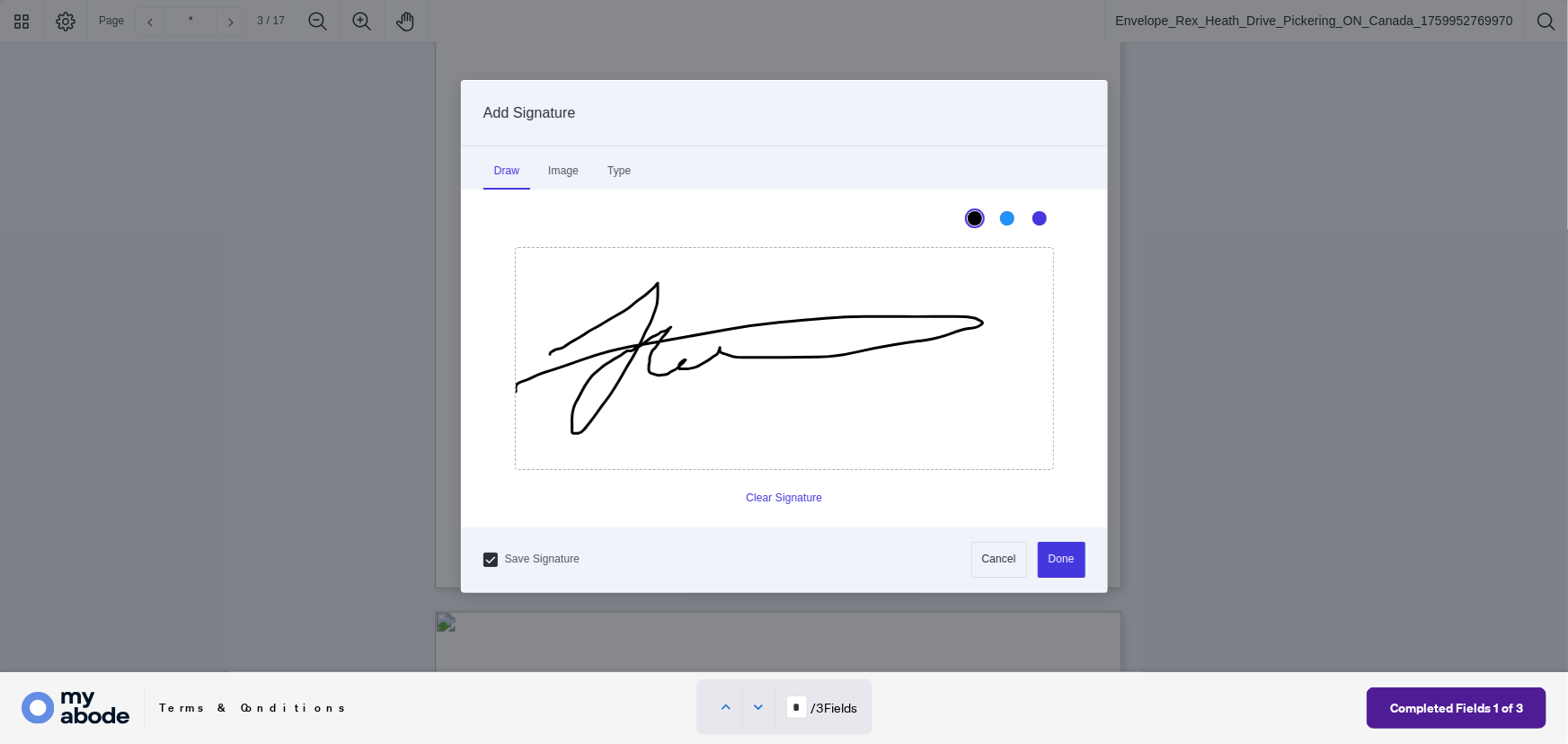
drag, startPoint x: 549, startPoint y: 353, endPoint x: 993, endPoint y: 387, distance: 445.3
click at [993, 387] on icon "Drawing canvas" at bounding box center [784, 358] width 537 height 221
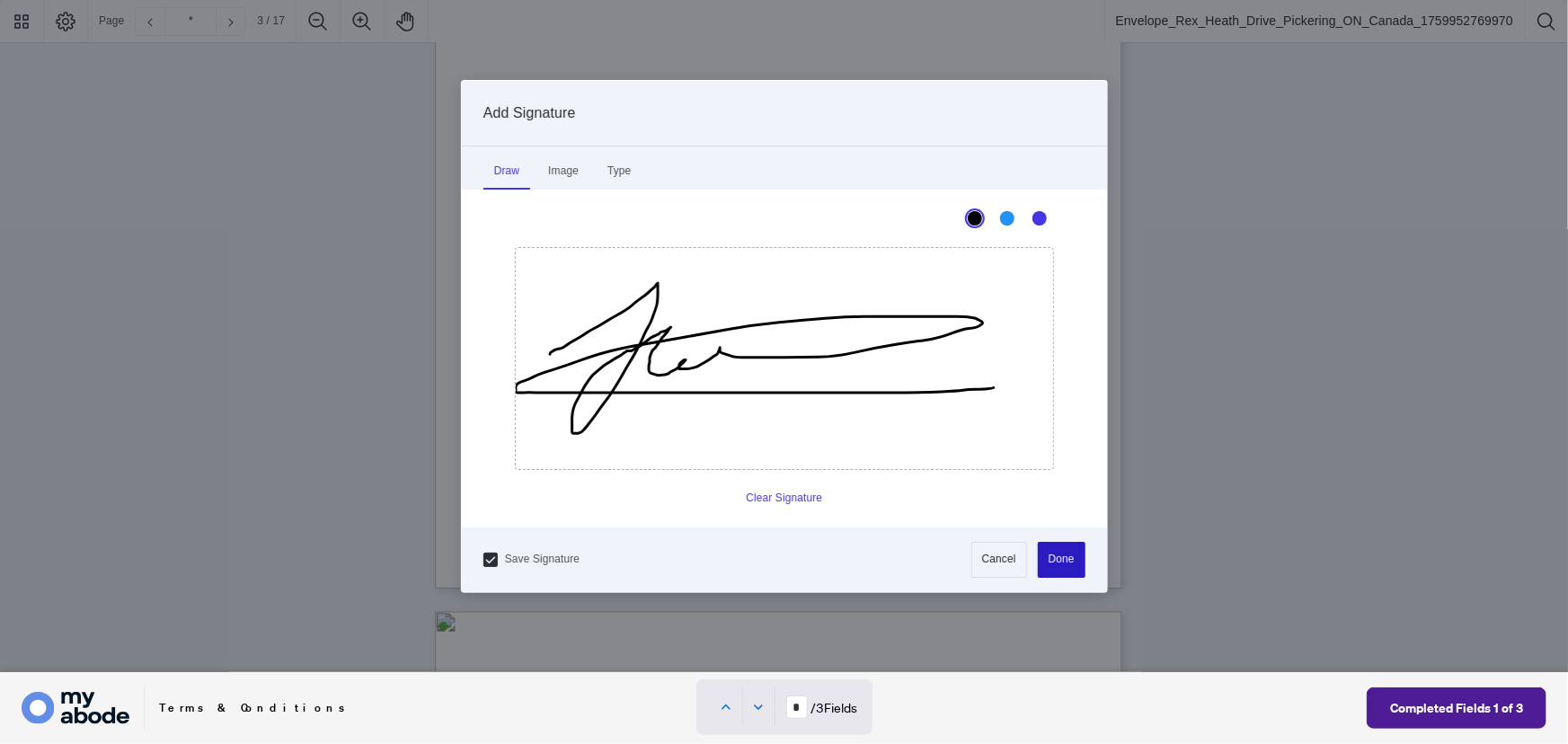
click at [1077, 558] on button "Done" at bounding box center [1062, 560] width 47 height 36
type input "*"
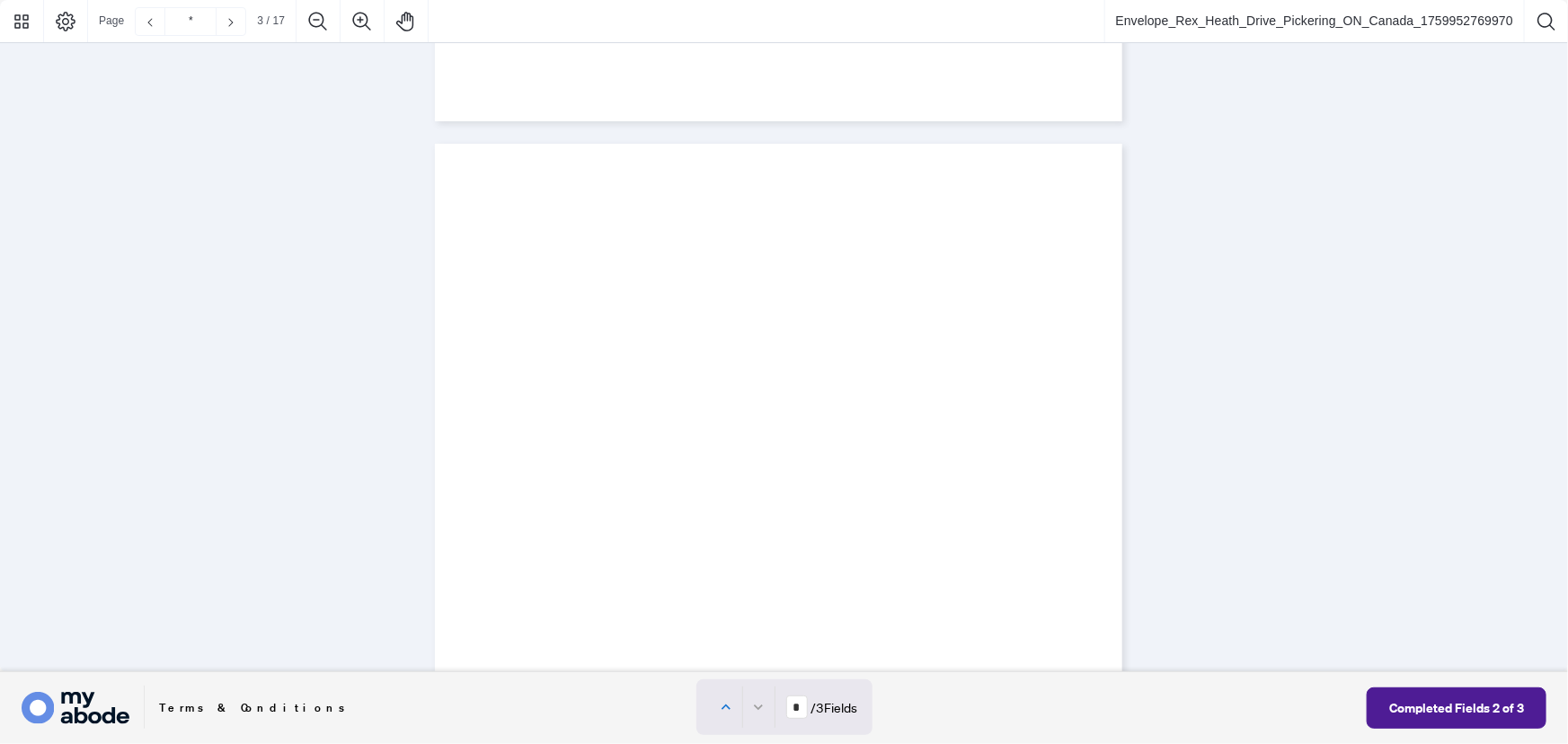
type input "*"
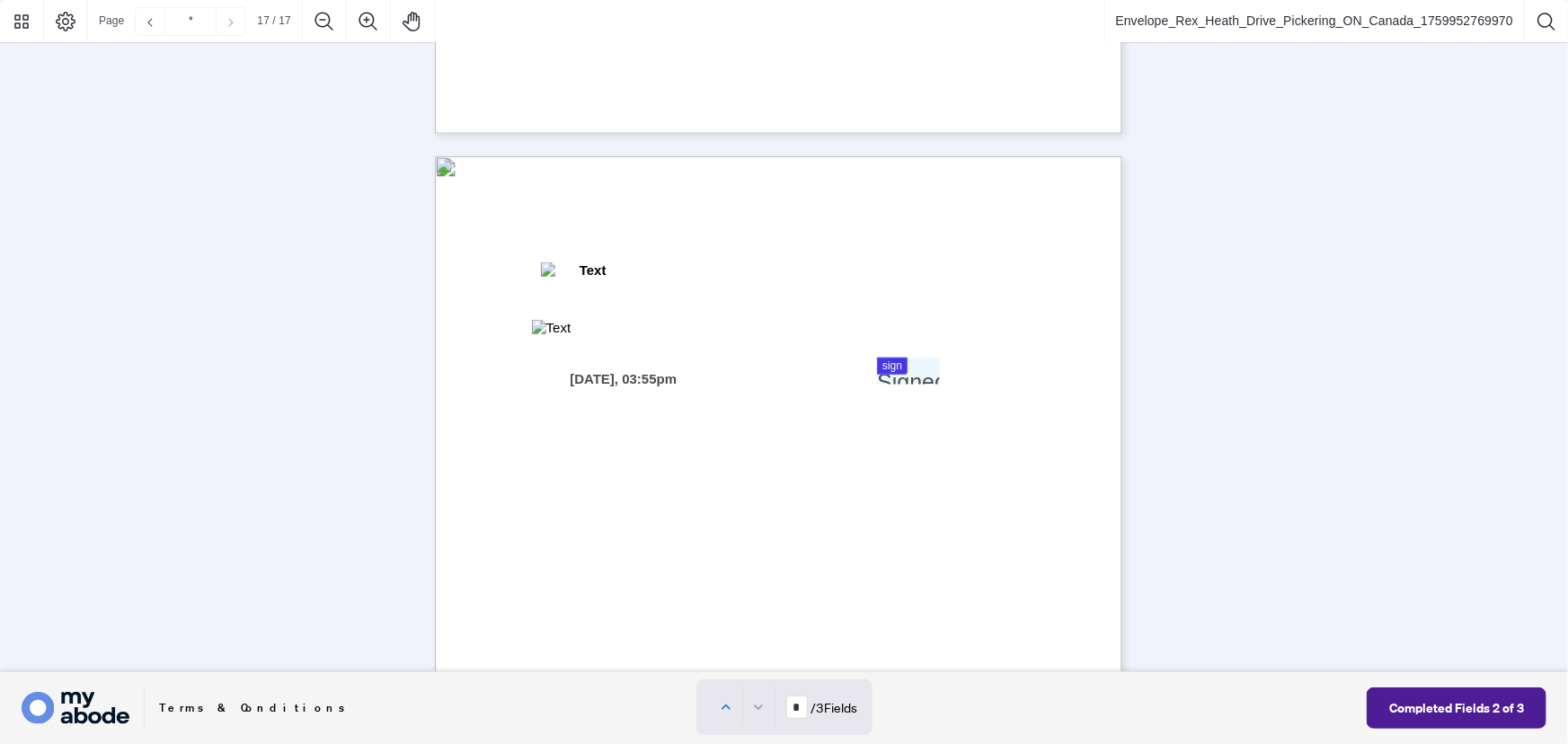
scroll to position [14509, 0]
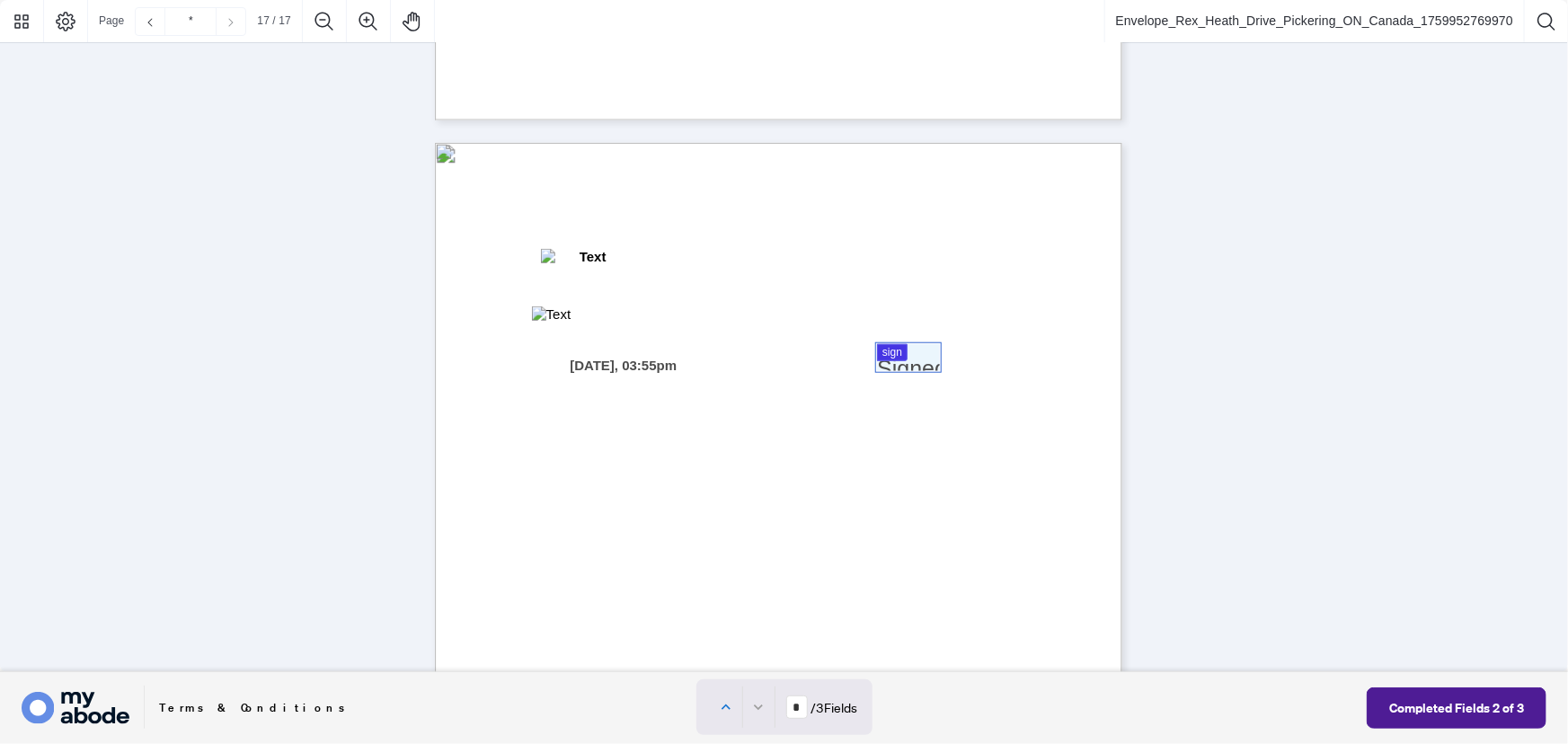
click at [896, 355] on div at bounding box center [784, 336] width 1568 height 672
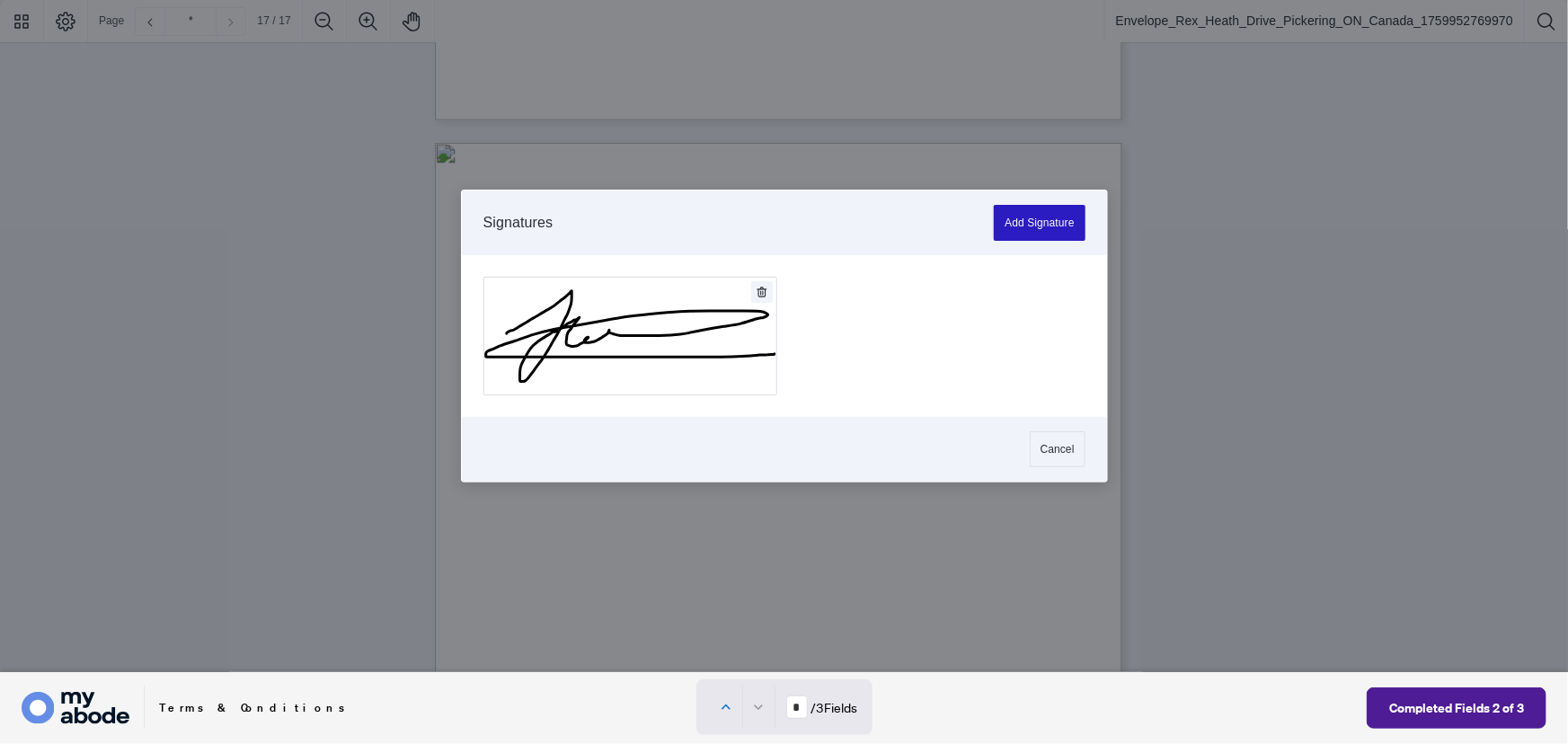
click at [1037, 222] on button "Add Signature" at bounding box center [1039, 223] width 91 height 36
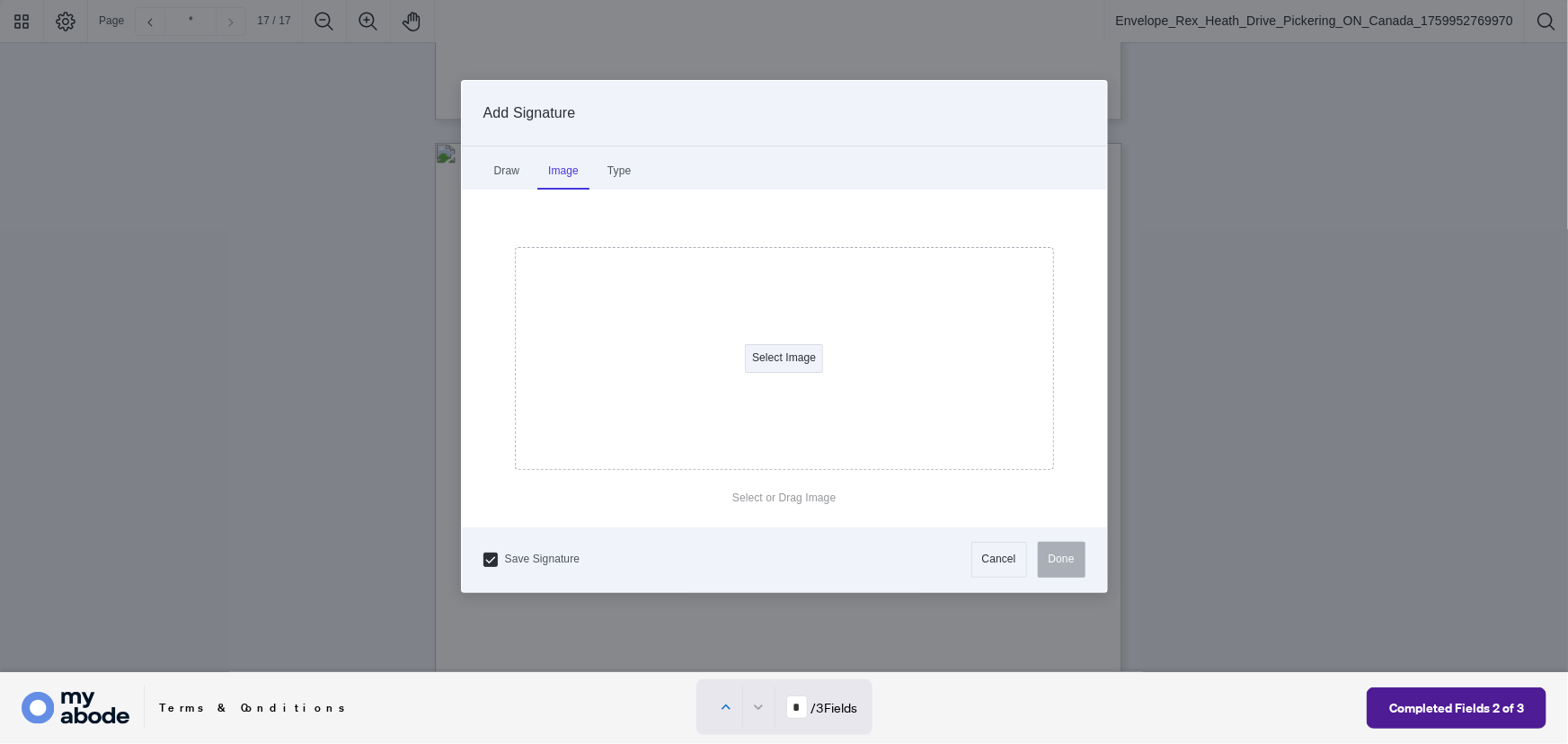
click at [560, 167] on div "Image" at bounding box center [563, 171] width 52 height 36
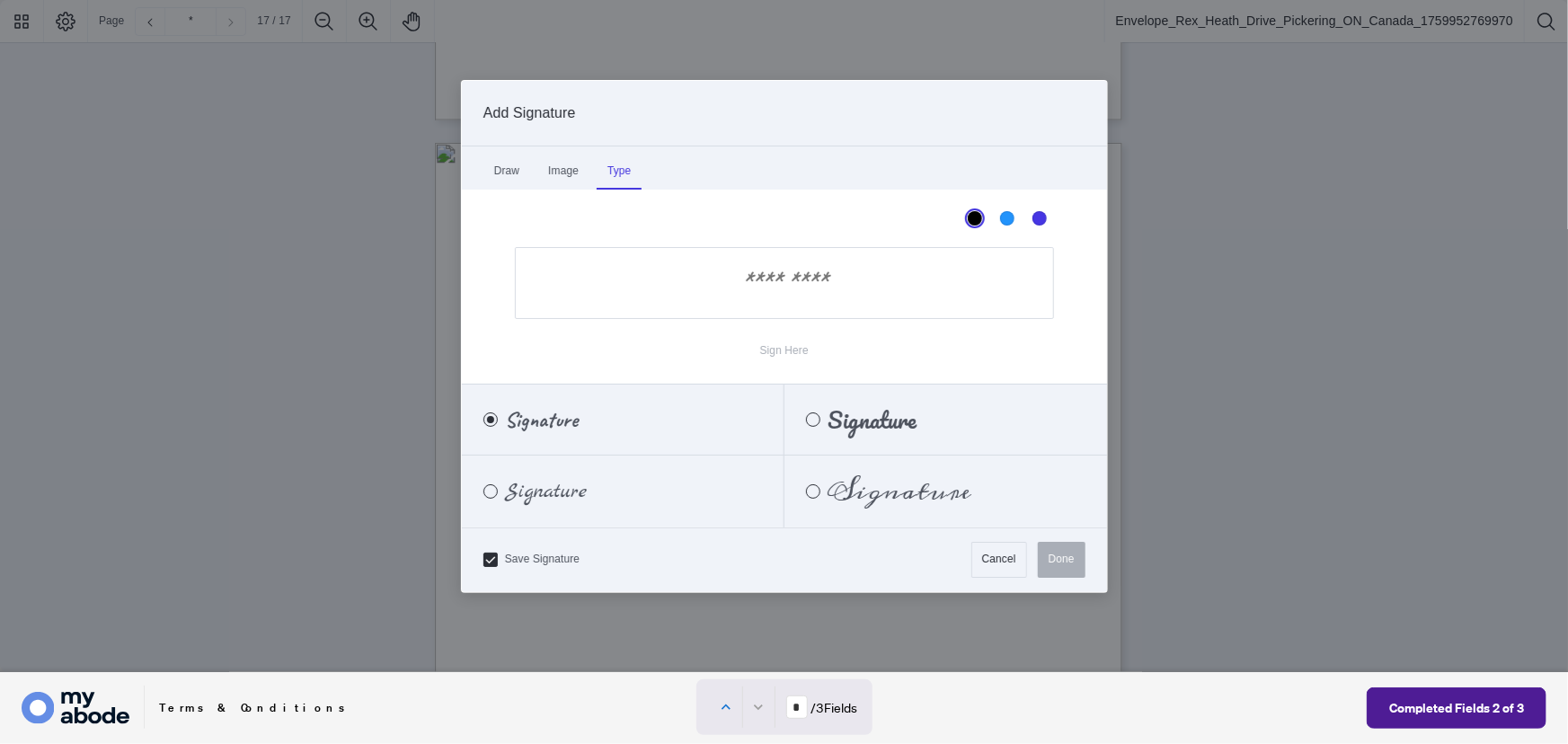
click at [623, 179] on div "Type" at bounding box center [619, 171] width 45 height 36
click at [742, 290] on input "Sign Here" at bounding box center [784, 282] width 539 height 72
type input "*******"
click at [1060, 571] on button "Done" at bounding box center [1062, 560] width 47 height 36
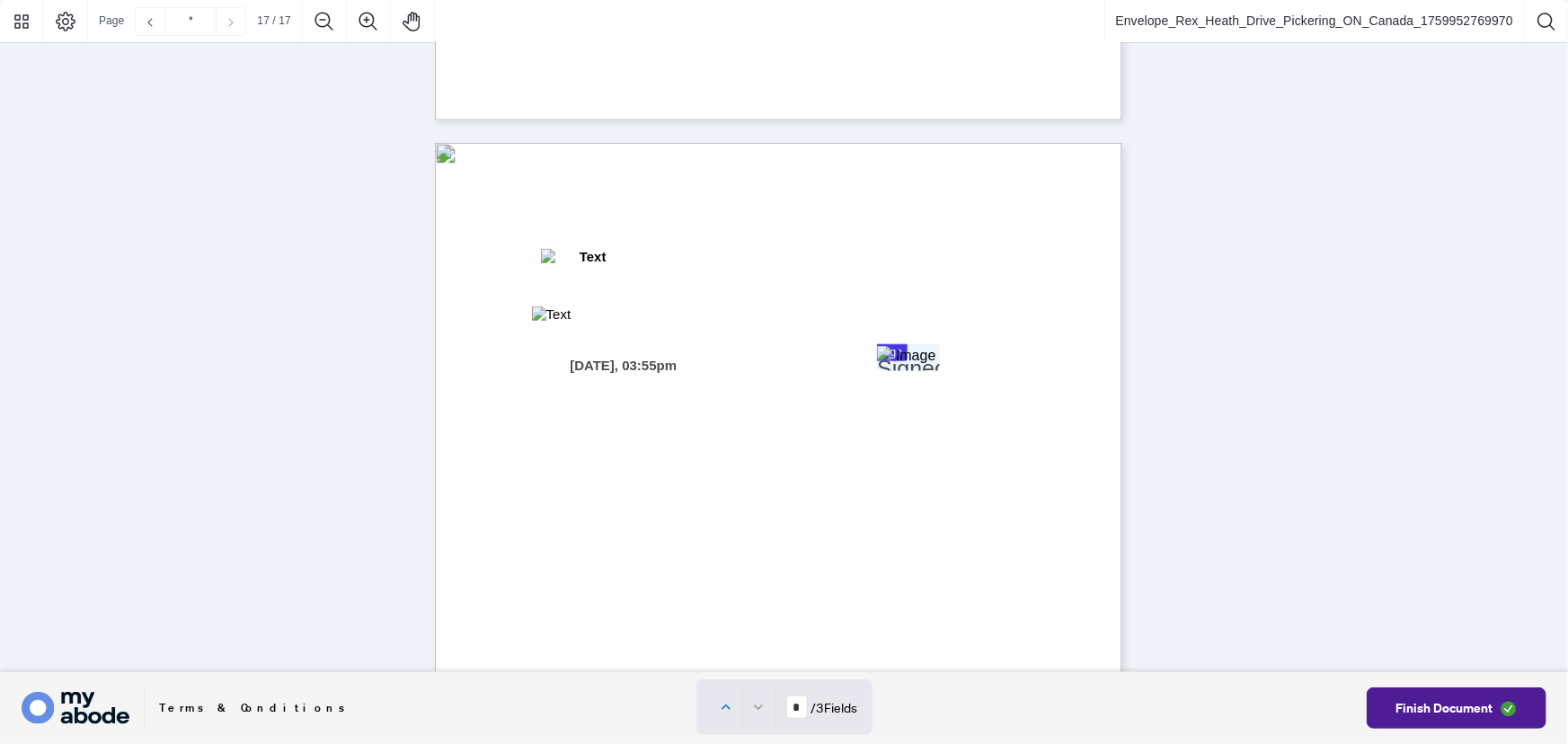
click at [915, 360] on div "Page 4" at bounding box center [907, 357] width 63 height 23
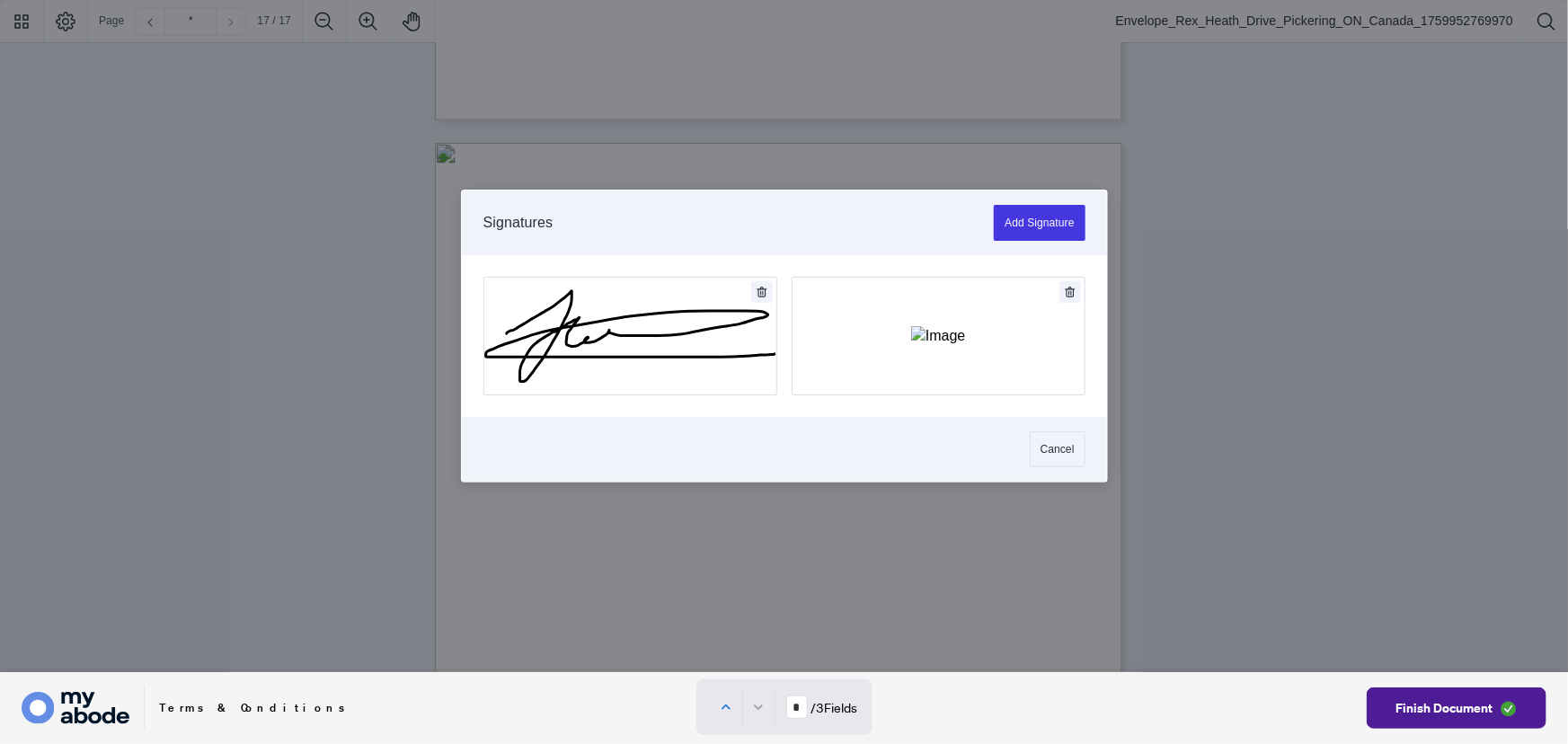
click at [1069, 290] on icon "Delete" at bounding box center [1070, 292] width 11 height 11
click at [626, 348] on button "Add Signature" at bounding box center [631, 336] width 292 height 117
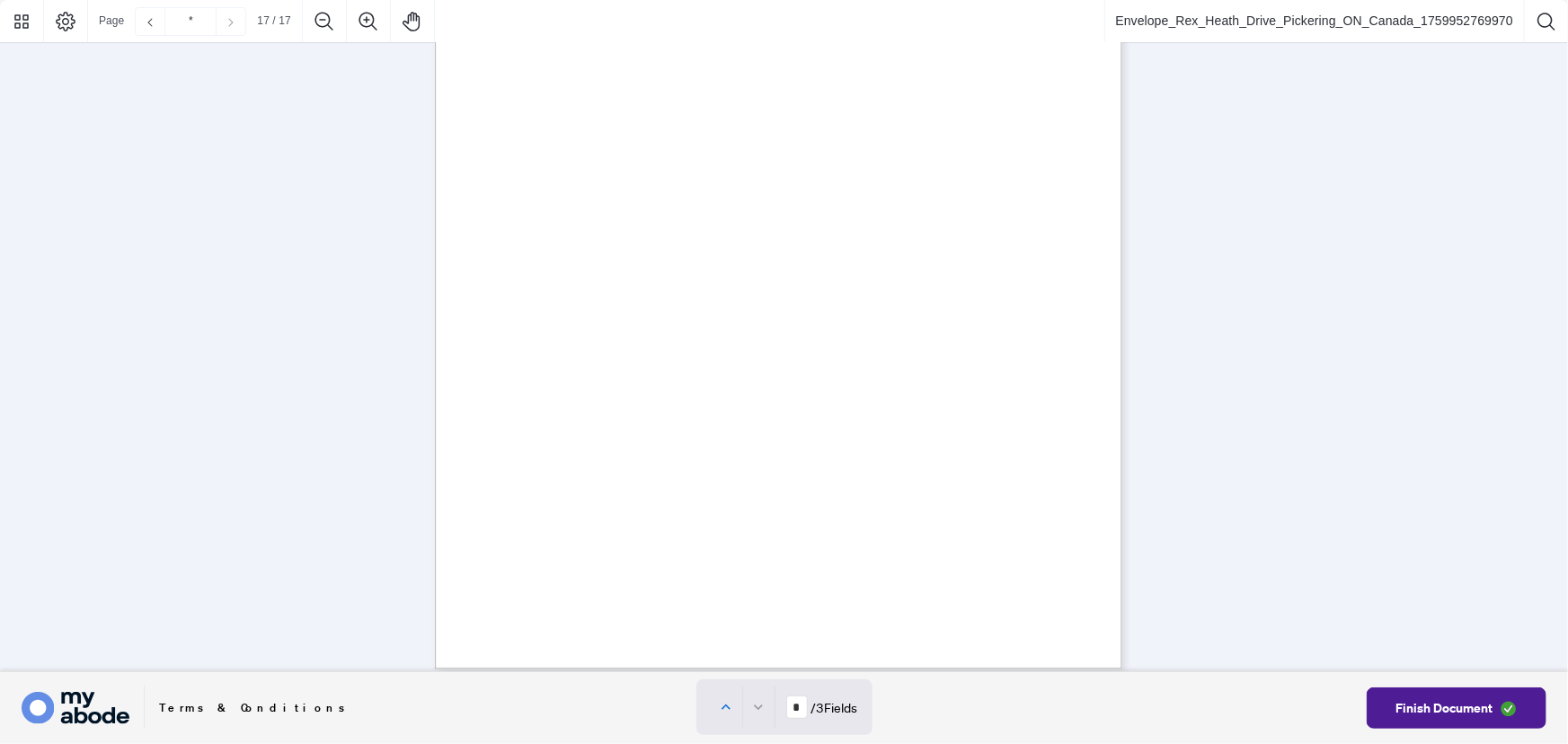
scroll to position [14887, 0]
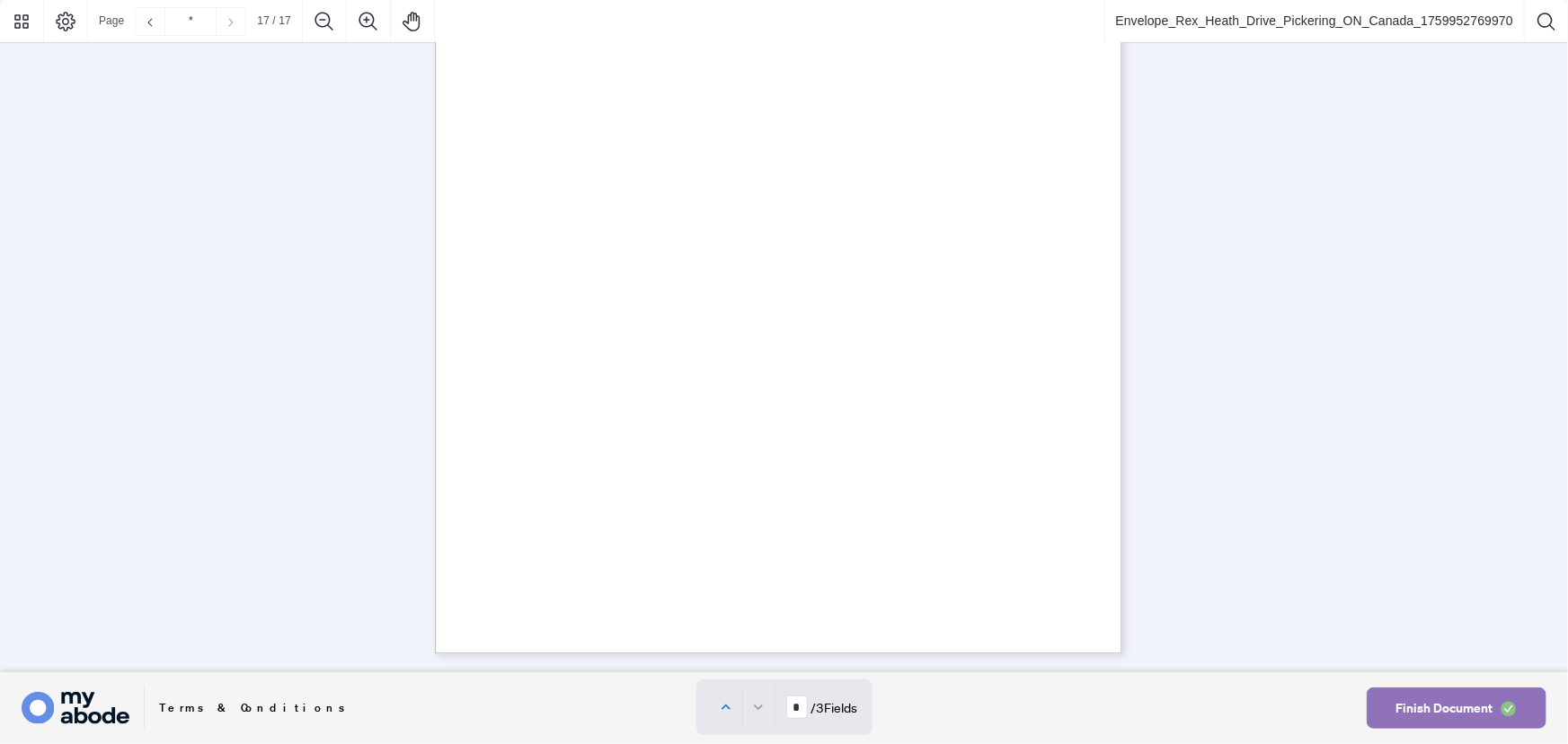
click at [1457, 706] on span "Finish Document" at bounding box center [1444, 708] width 97 height 29
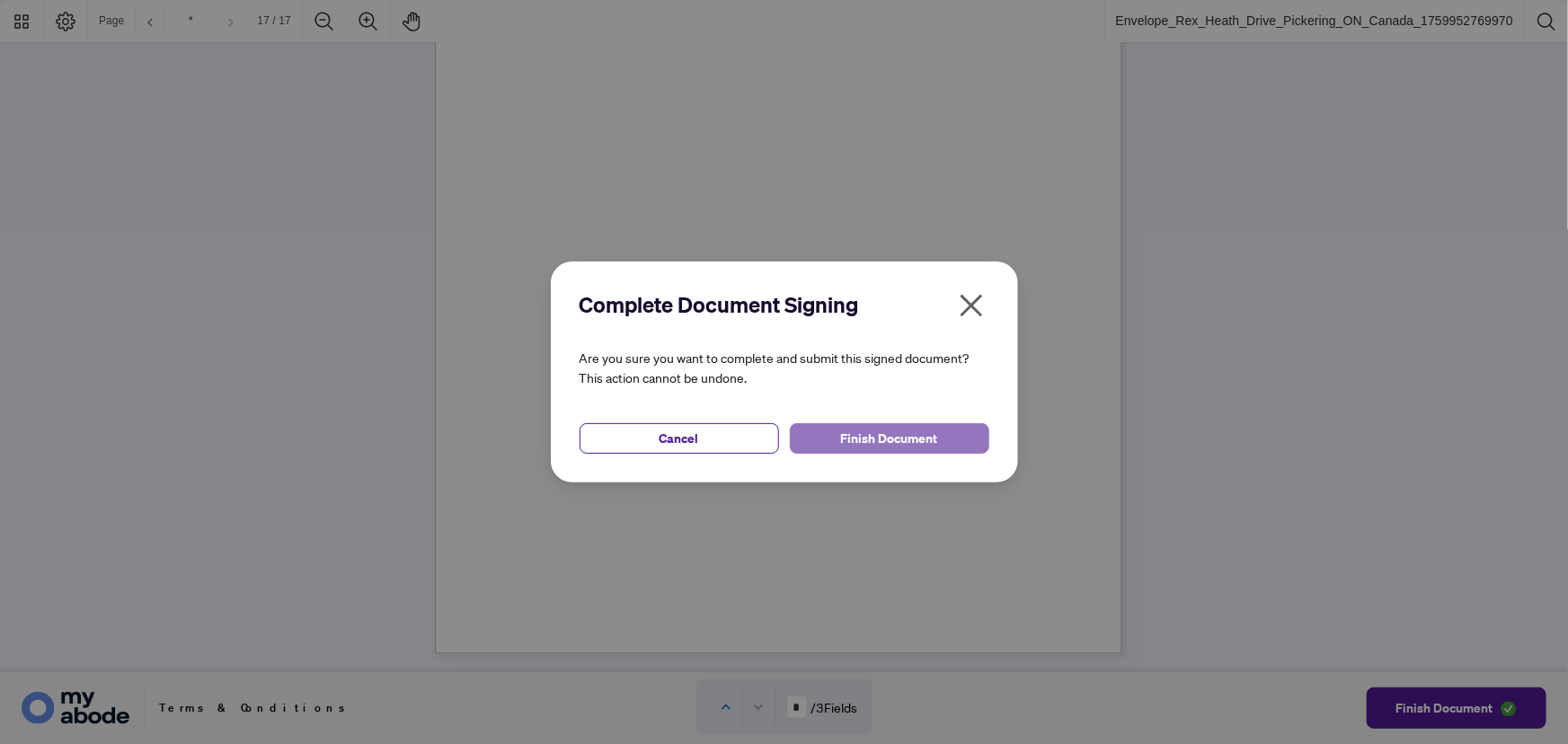
click at [847, 436] on span "Finish Document" at bounding box center [889, 438] width 97 height 29
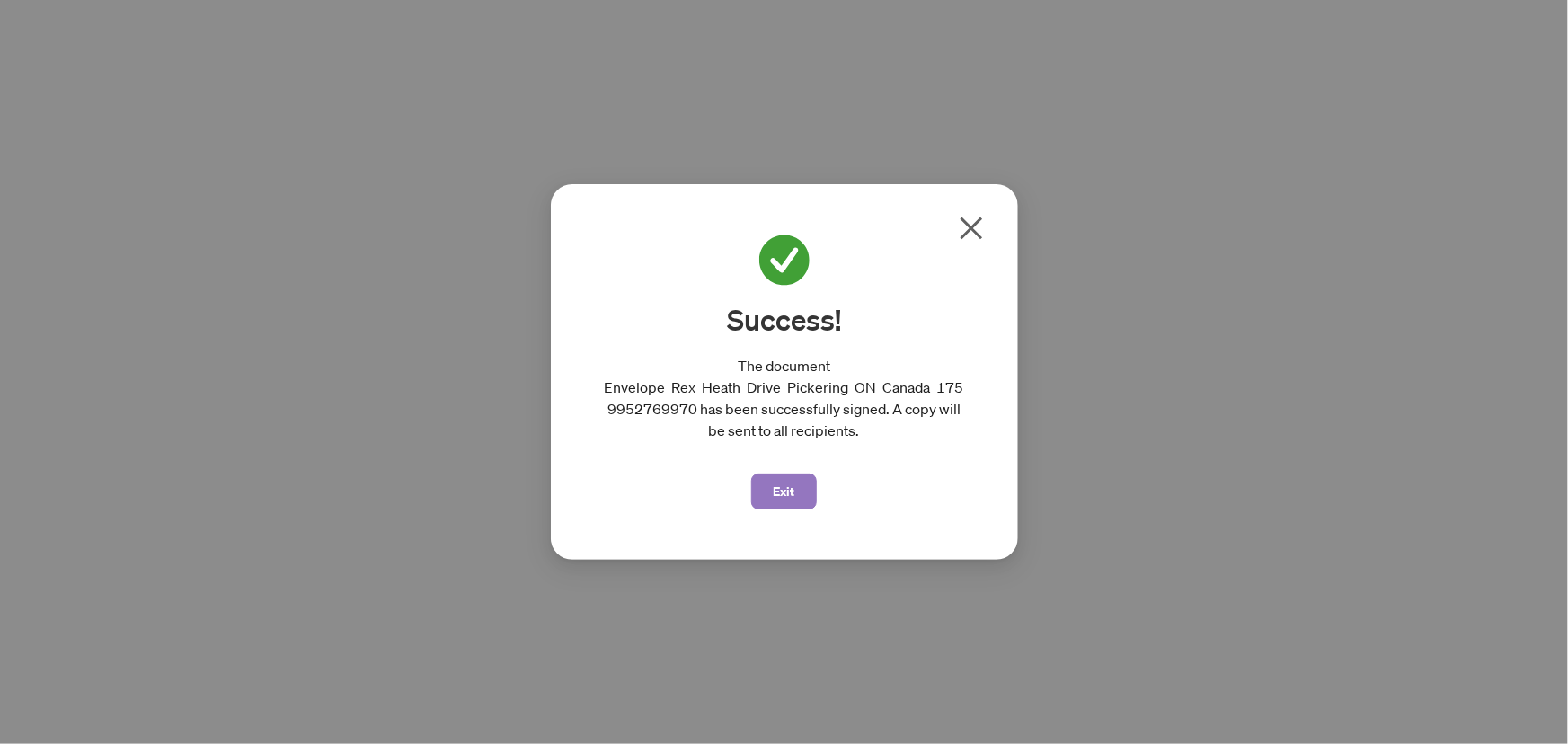
click at [803, 491] on button "Exit" at bounding box center [784, 492] width 65 height 36
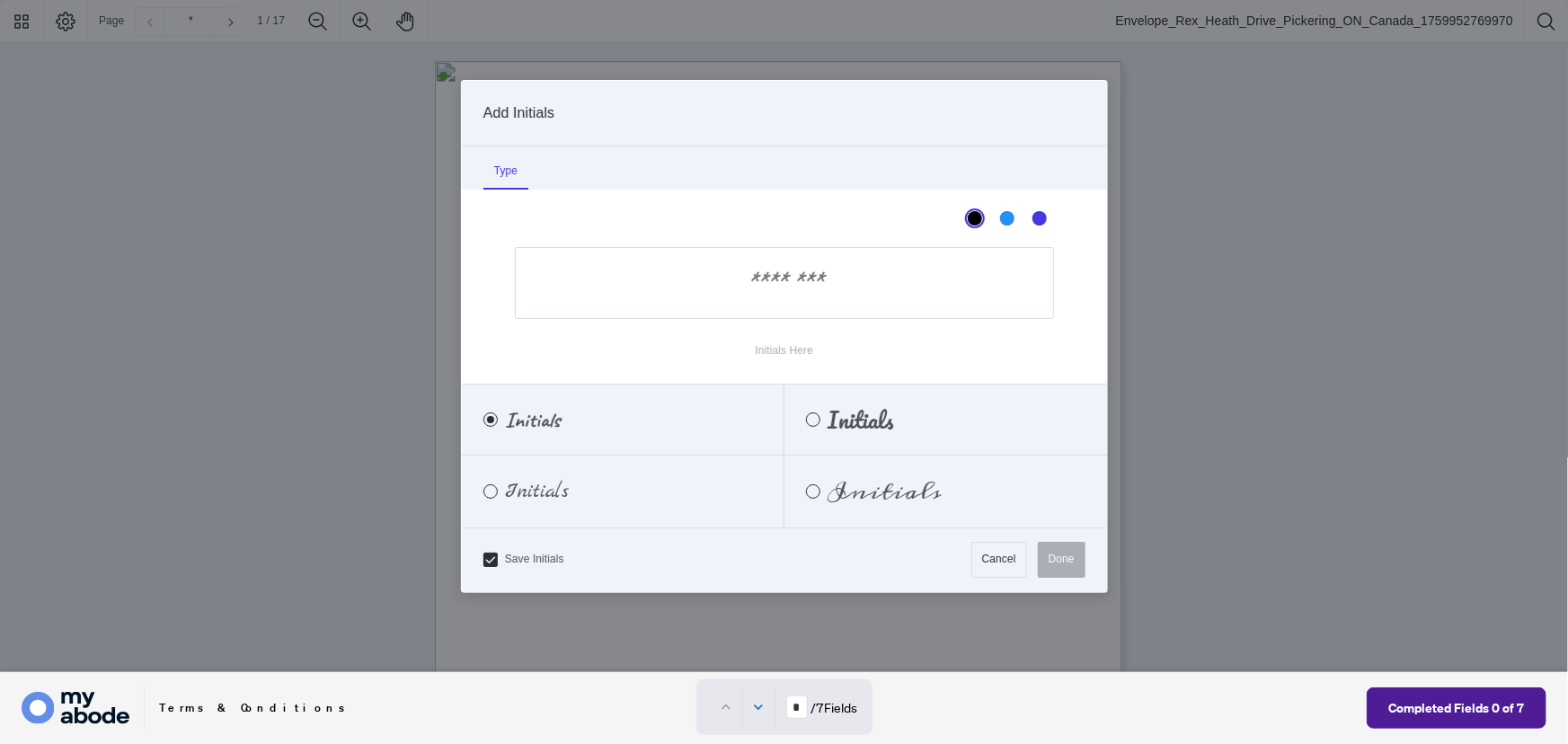
click at [724, 189] on div at bounding box center [784, 336] width 1568 height 672
click at [772, 289] on input "Initials Here" at bounding box center [784, 282] width 539 height 72
type input "**"
click at [1064, 563] on button "Done" at bounding box center [1062, 560] width 47 height 36
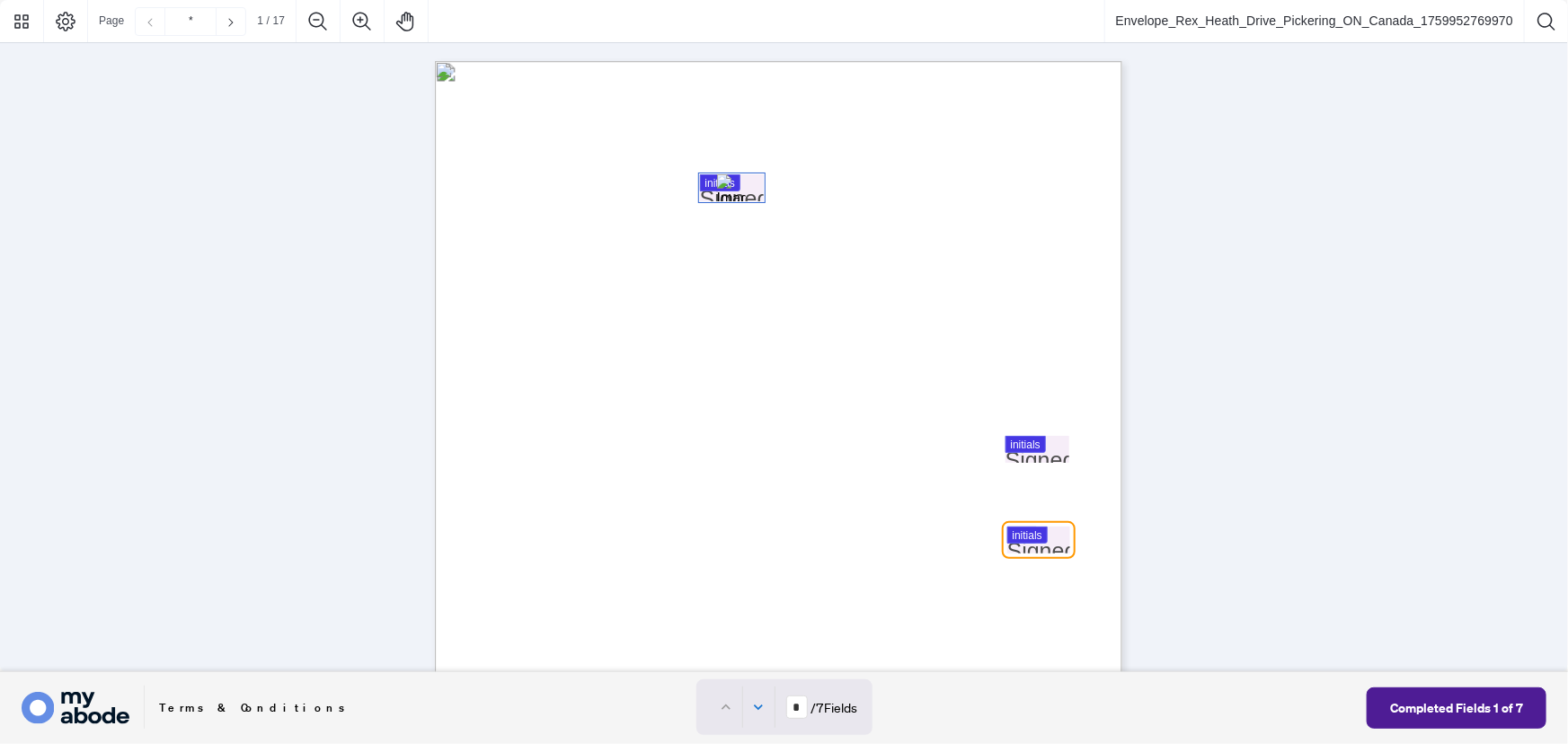
click at [992, 465] on span "{" at bounding box center [987, 452] width 8 height 36
click at [1043, 451] on div at bounding box center [784, 336] width 1568 height 672
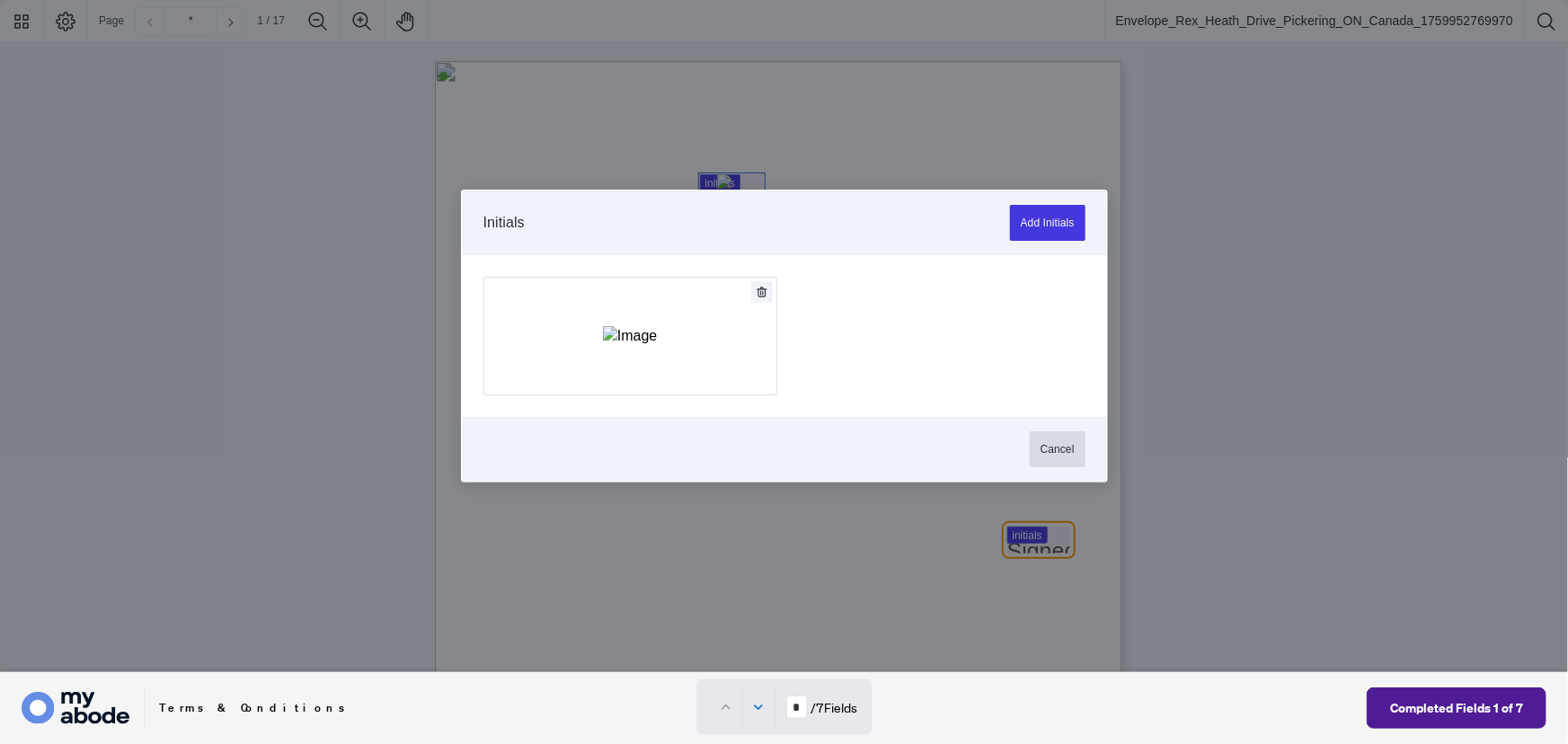
click at [1052, 451] on button "Cancel" at bounding box center [1057, 449] width 55 height 36
click at [1034, 449] on div at bounding box center [784, 336] width 1568 height 672
click at [554, 321] on button "Add Signature" at bounding box center [631, 336] width 292 height 117
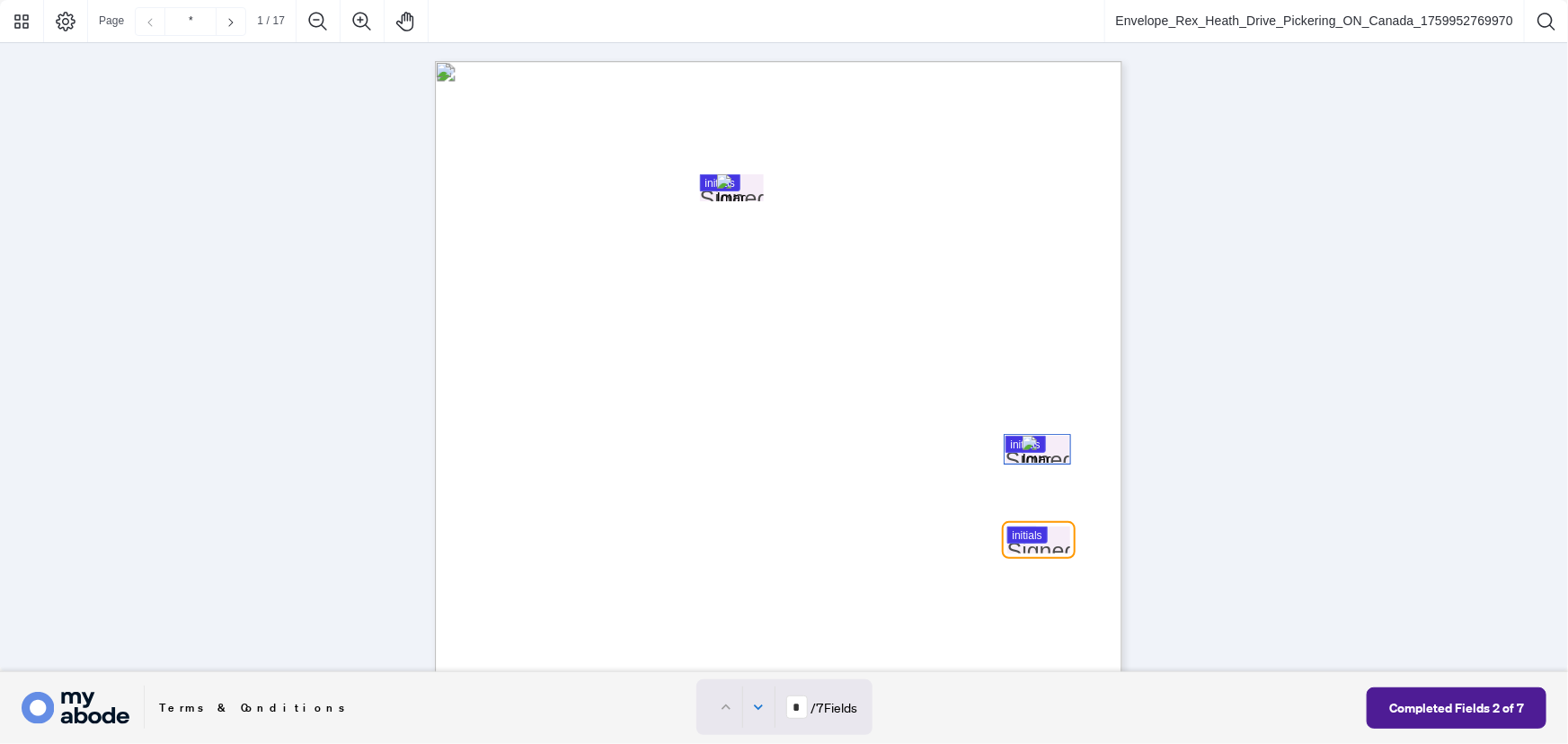
click at [1022, 530] on div at bounding box center [784, 336] width 1568 height 672
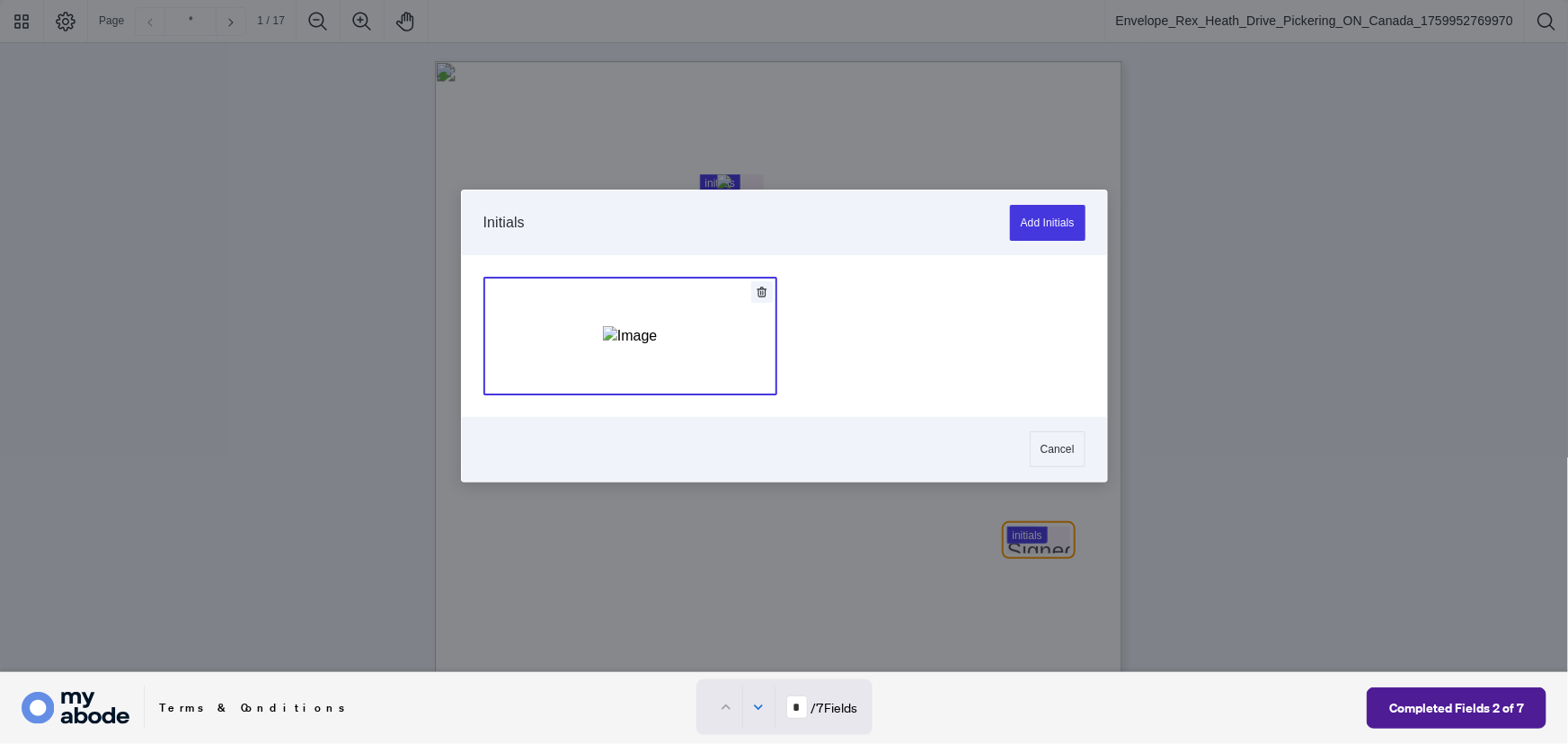
click at [657, 341] on img "Add Signature" at bounding box center [629, 336] width 54 height 20
type input "*"
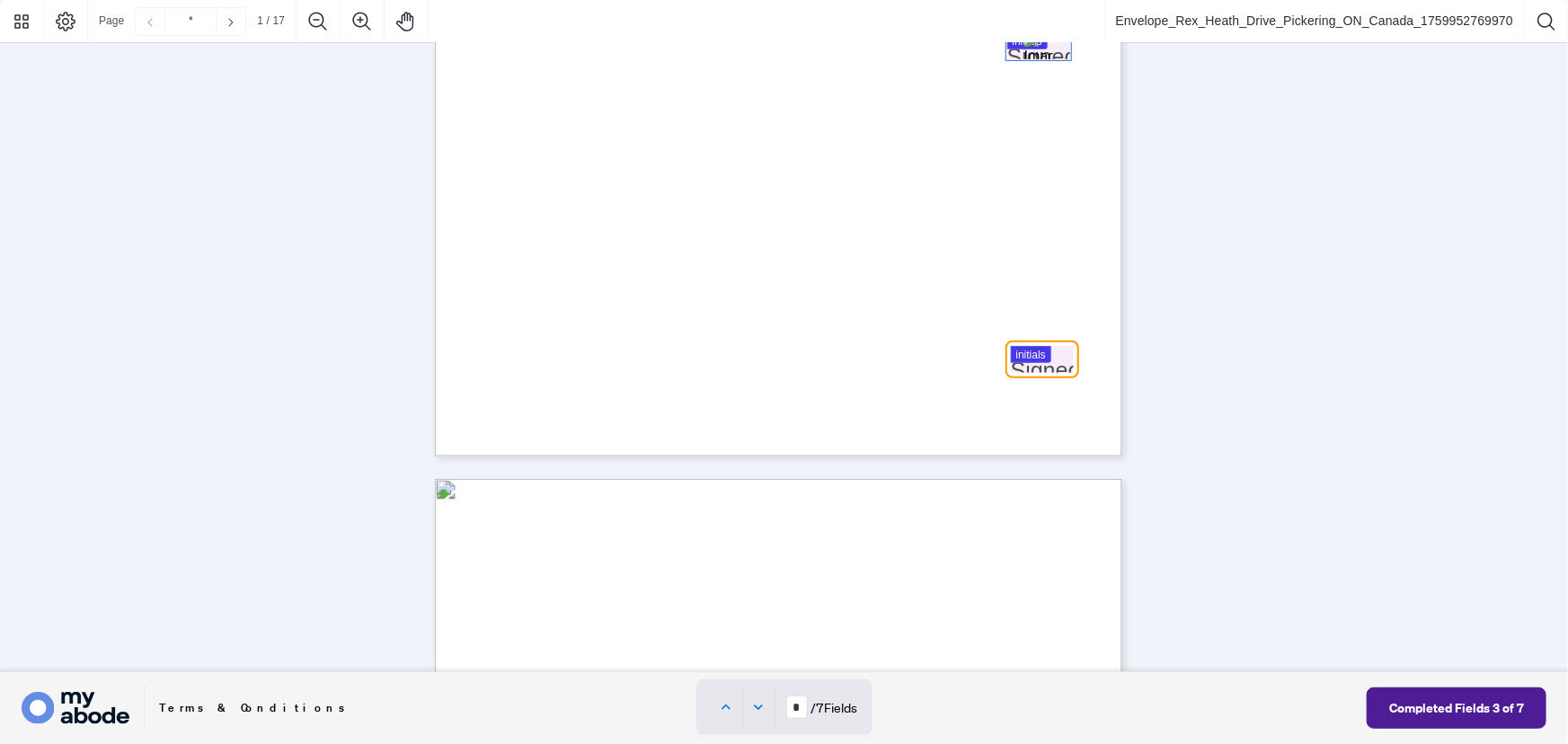
scroll to position [495, 0]
click at [1034, 359] on div at bounding box center [784, 336] width 1568 height 672
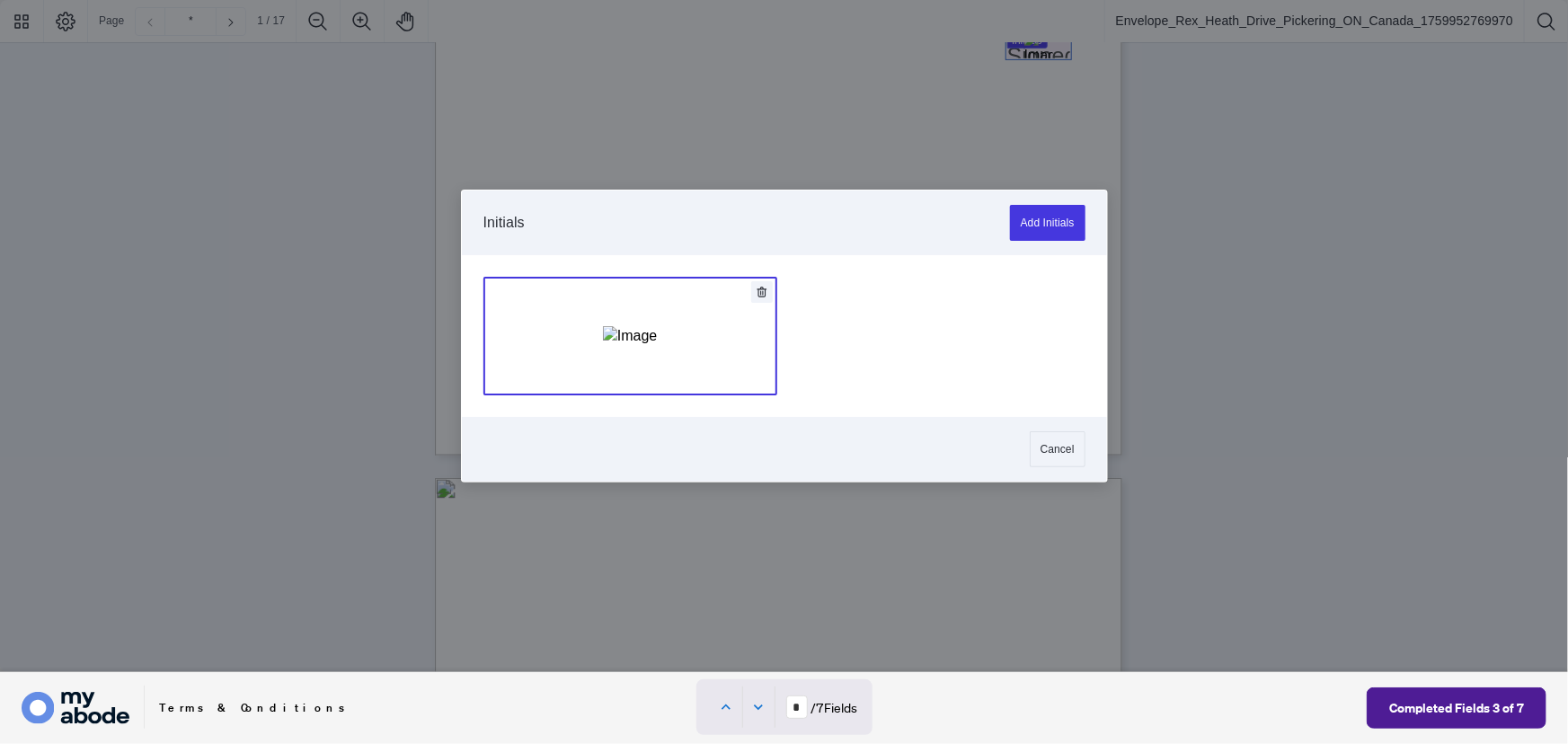
click at [681, 340] on button "Add Signature" at bounding box center [631, 336] width 292 height 117
type input "*"
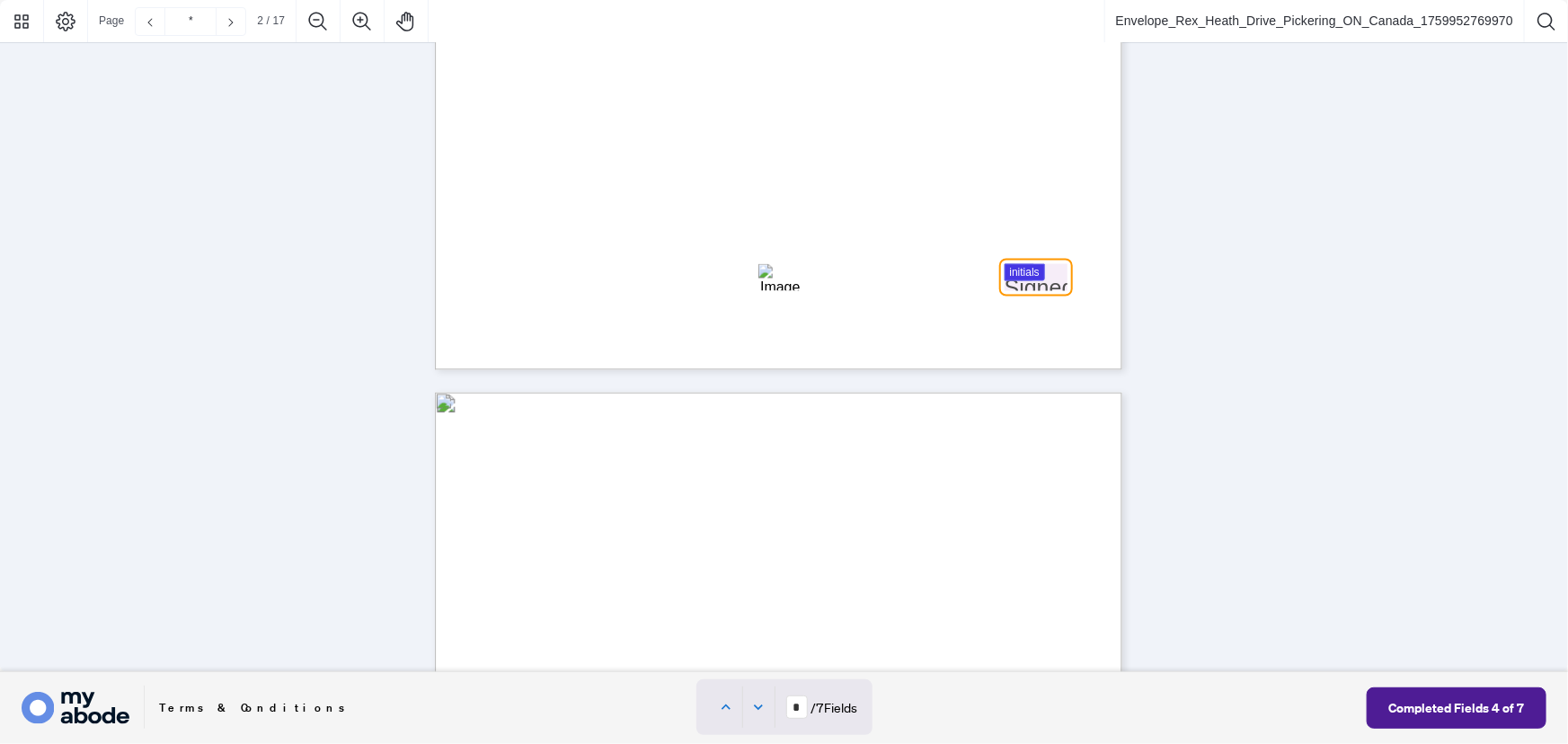
scroll to position [1493, 0]
click at [1036, 279] on div at bounding box center [784, 336] width 1568 height 672
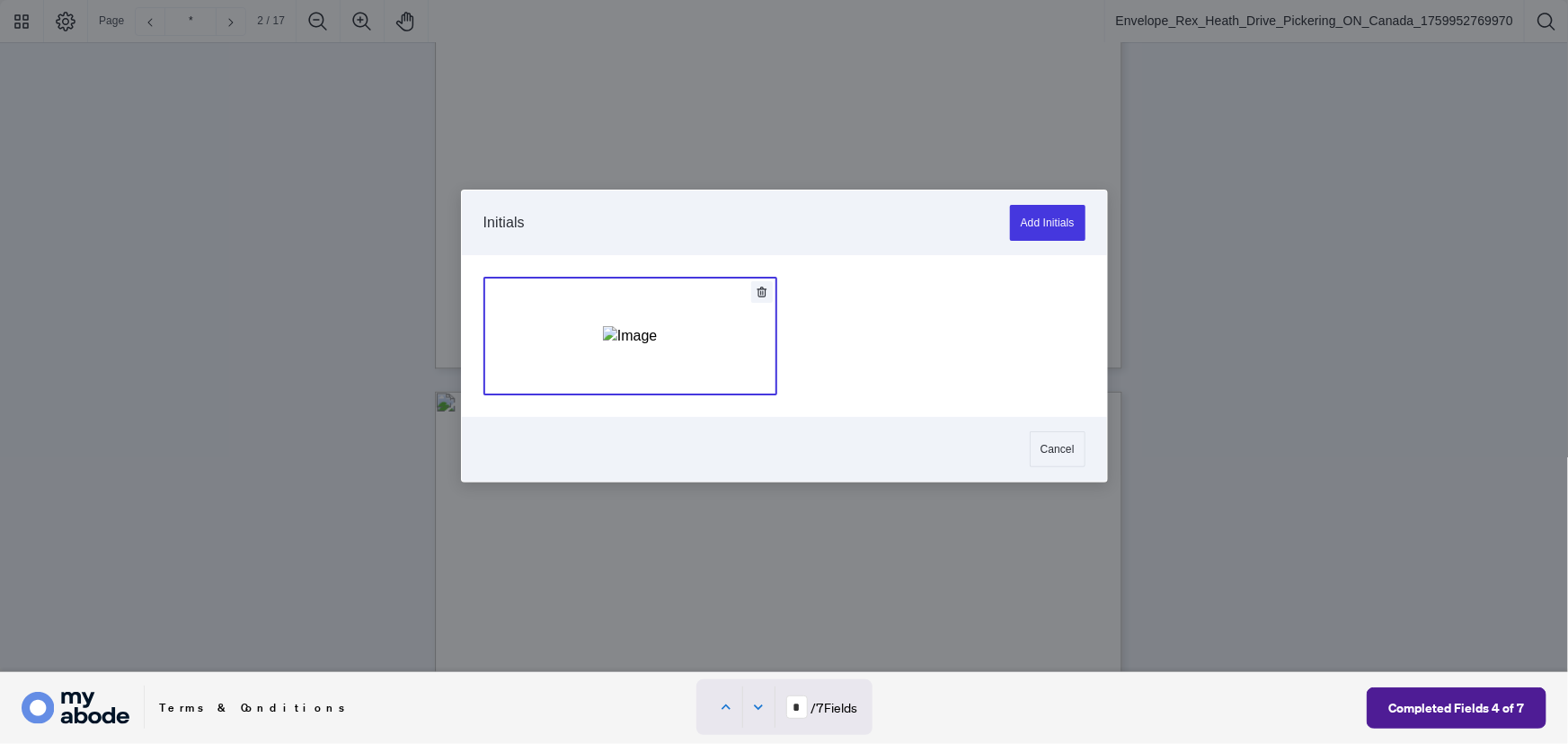
click at [657, 326] on img "Add Signature" at bounding box center [629, 336] width 54 height 20
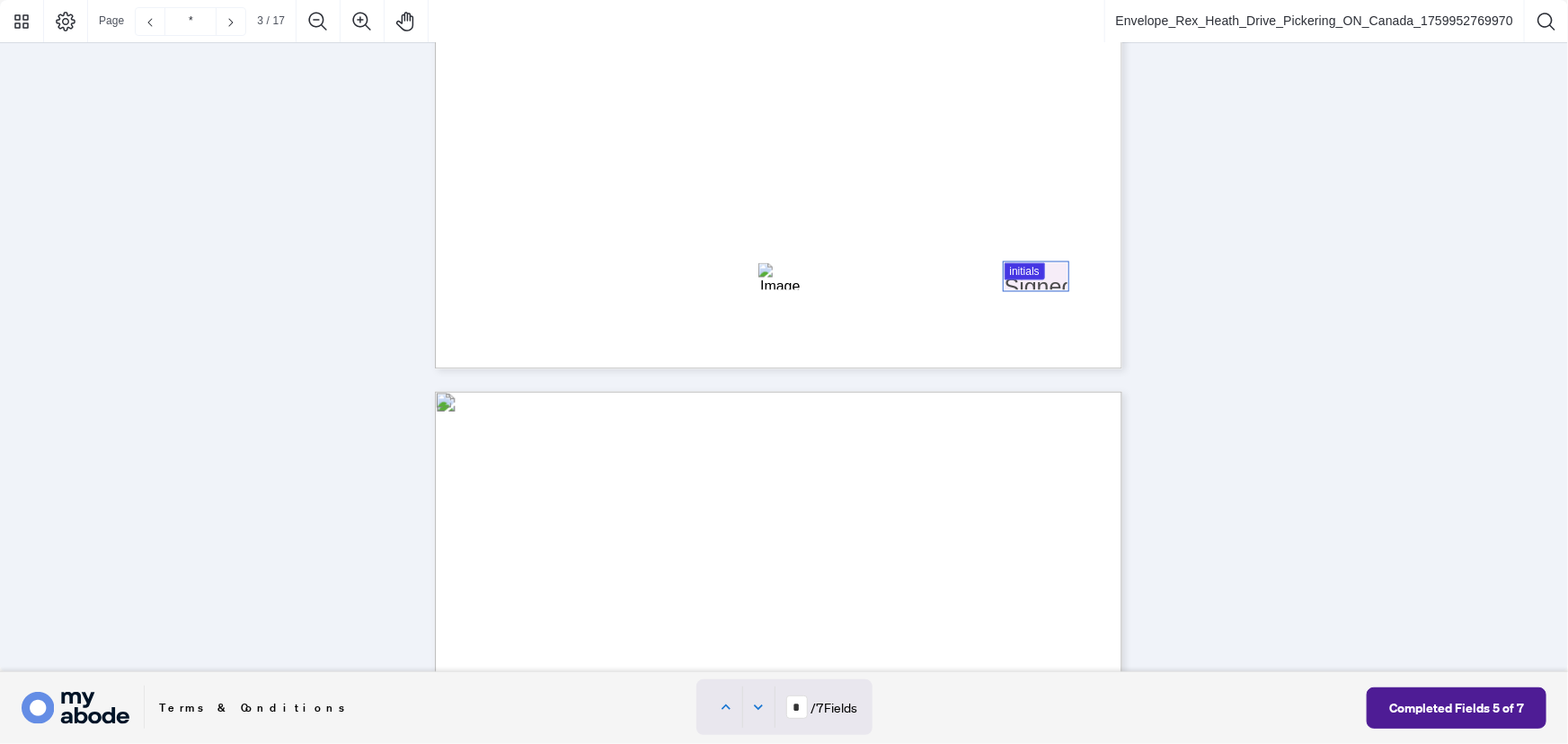
type input "*"
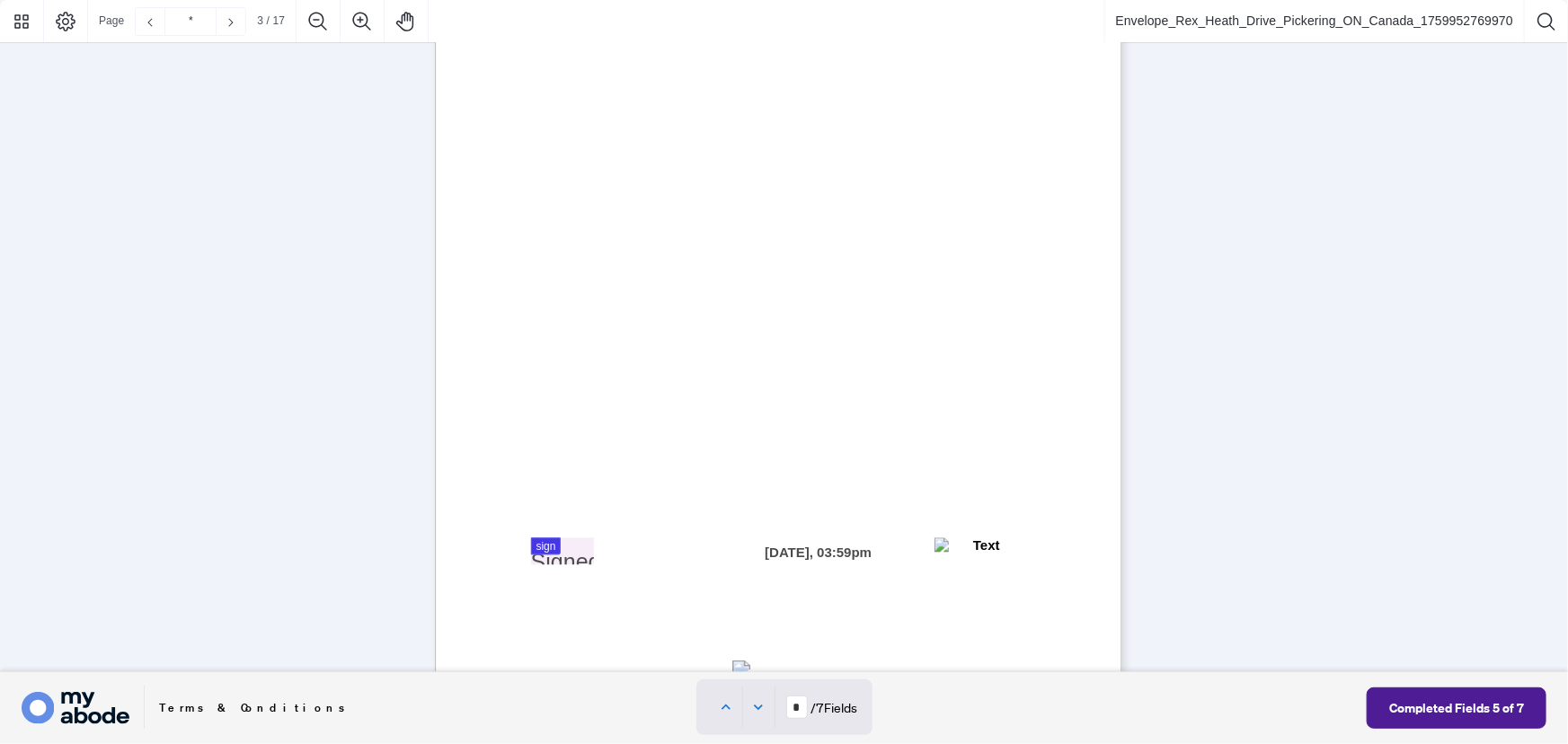
type input "*"
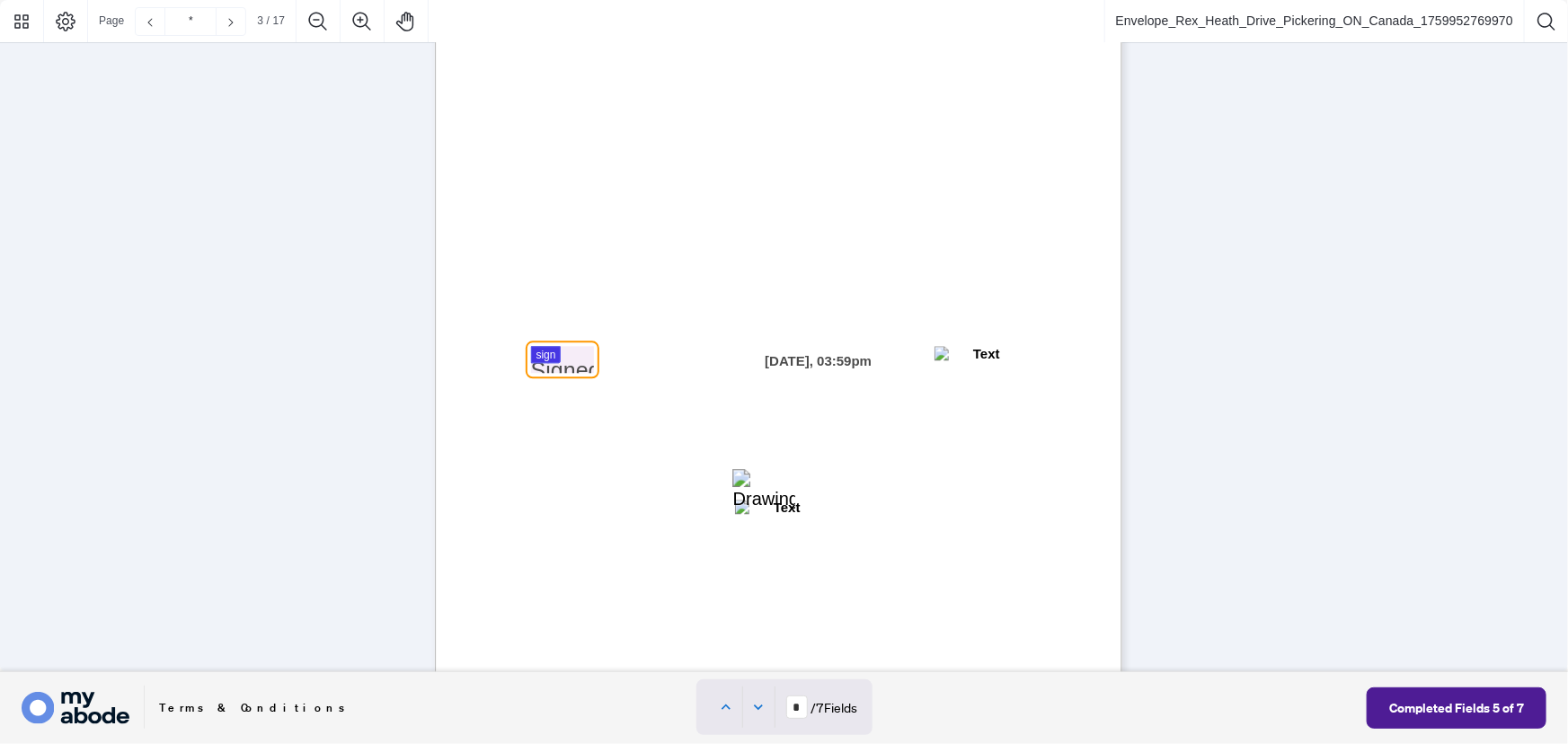
scroll to position [2067, 0]
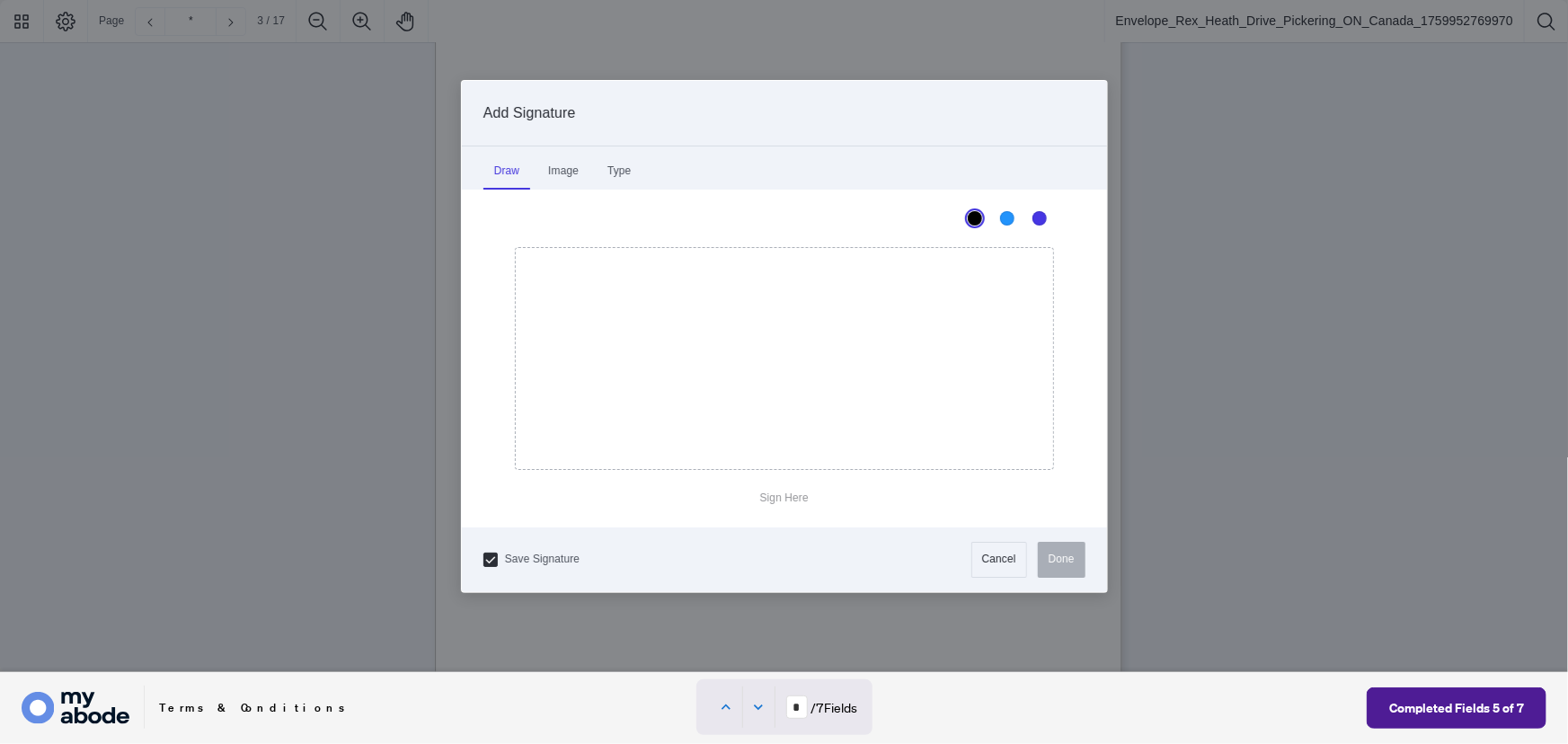
click at [542, 358] on div at bounding box center [784, 336] width 1568 height 672
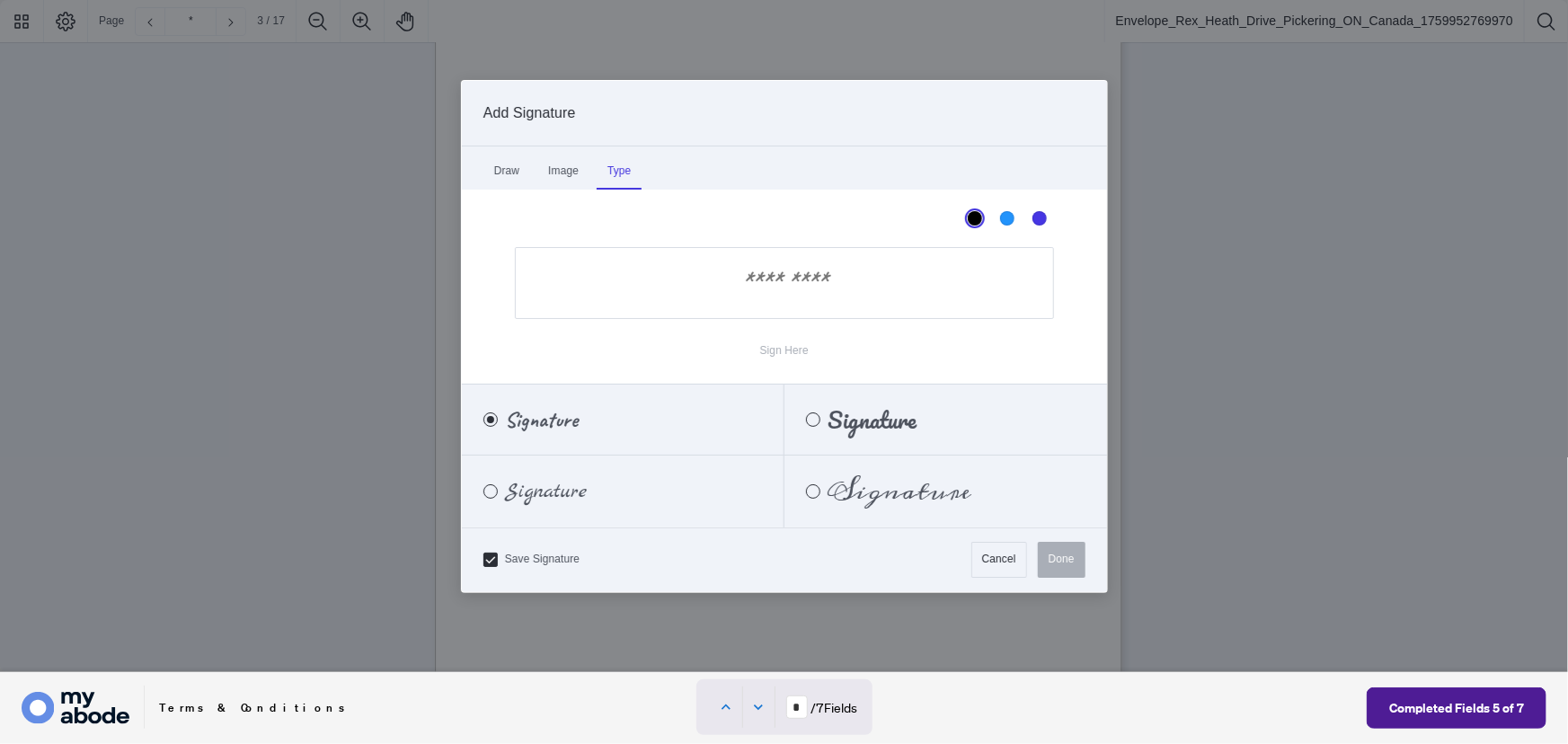
click at [611, 171] on div "Type" at bounding box center [619, 171] width 45 height 36
click at [785, 266] on input "Sign Here" at bounding box center [784, 282] width 539 height 72
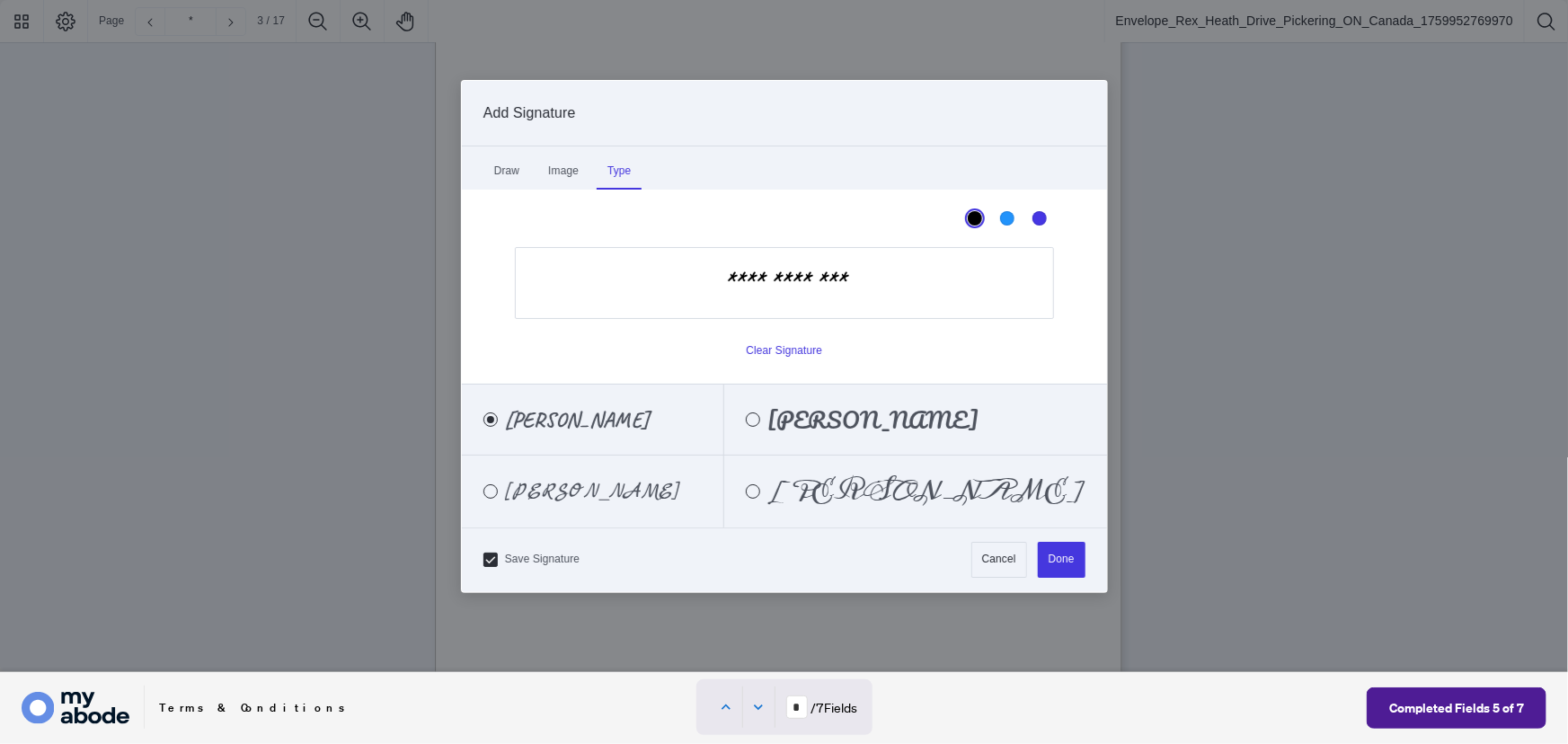
type input "**********"
click at [835, 455] on label "[PERSON_NAME]" at bounding box center [916, 491] width 383 height 72
click at [1068, 548] on button "Done" at bounding box center [1062, 560] width 47 height 36
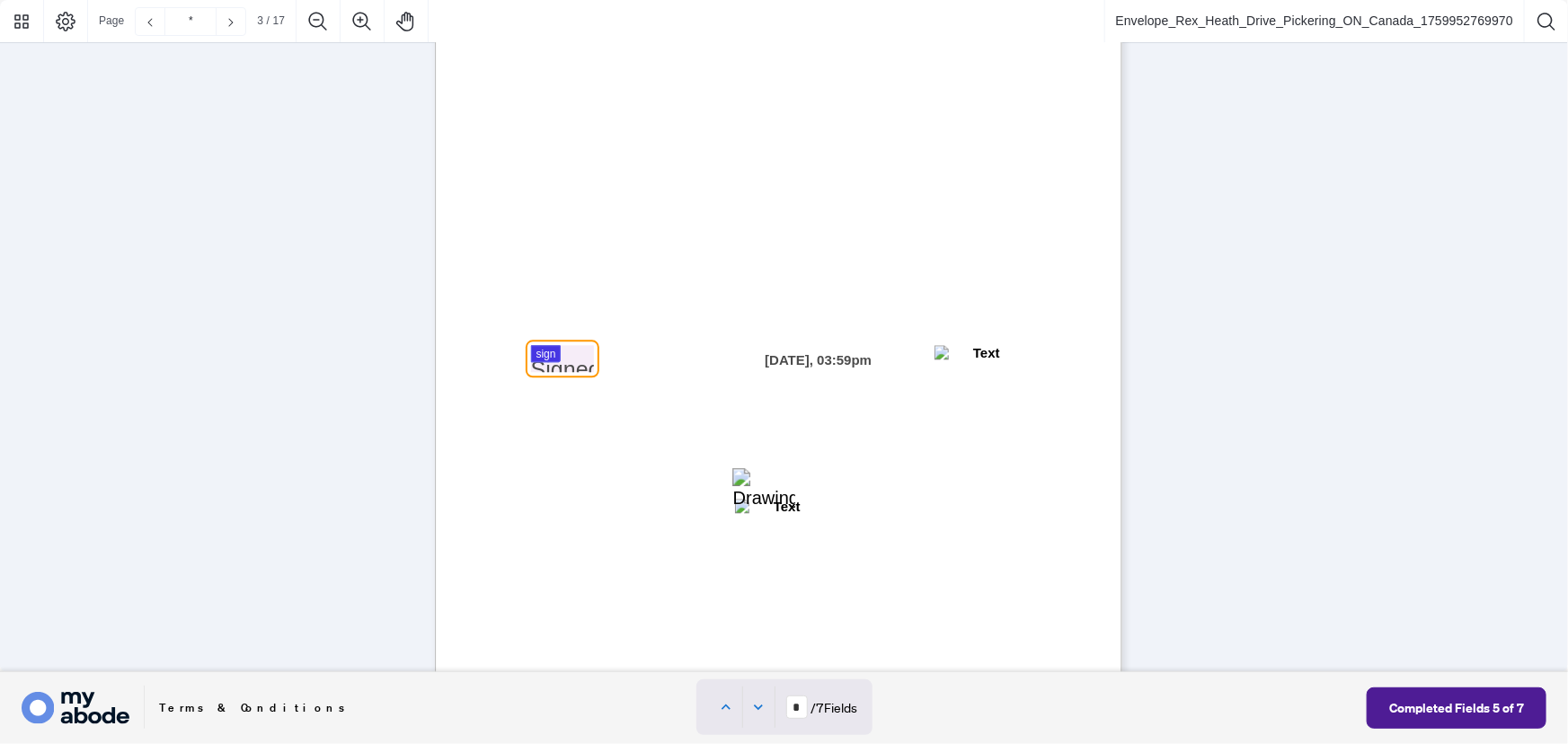
type input "*"
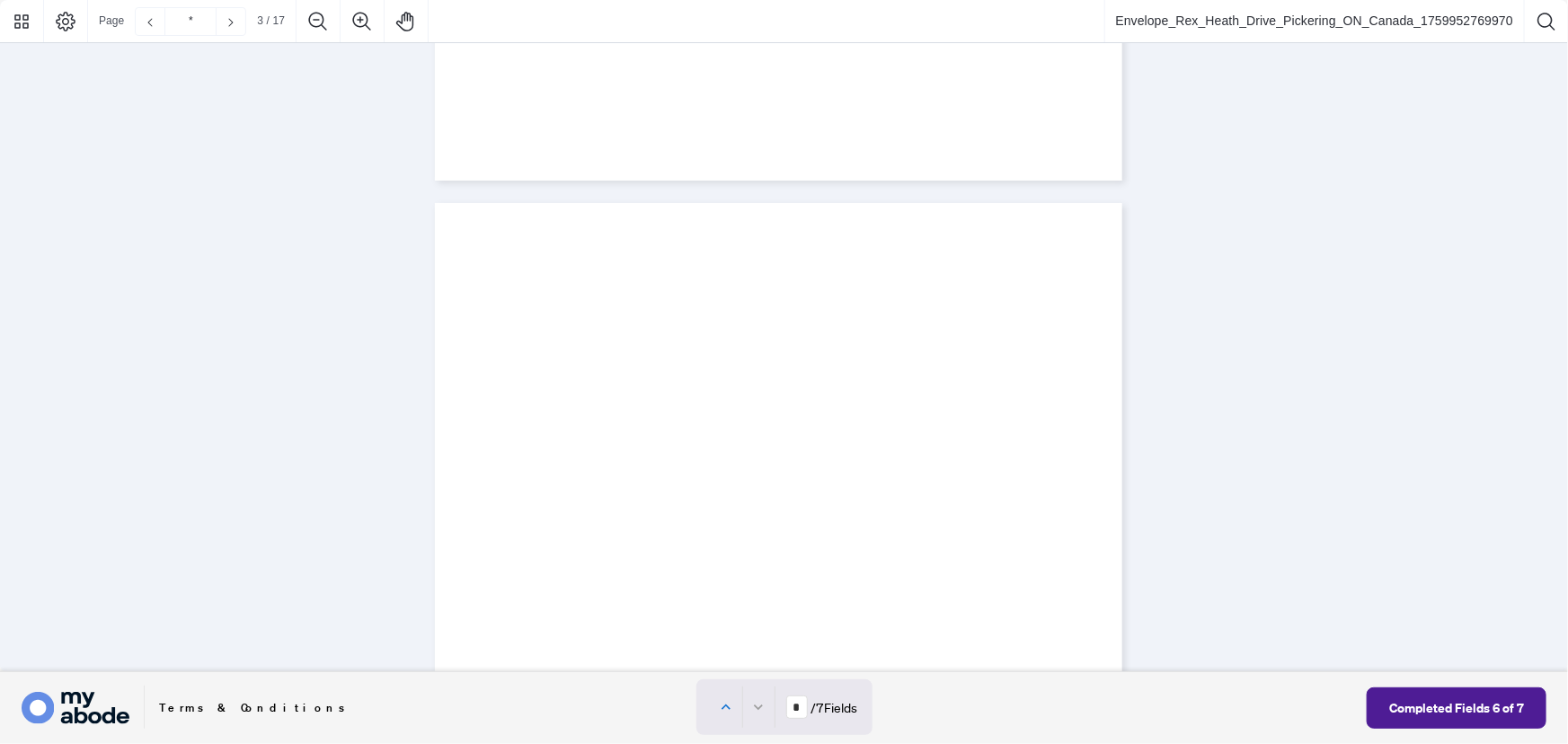
type input "*"
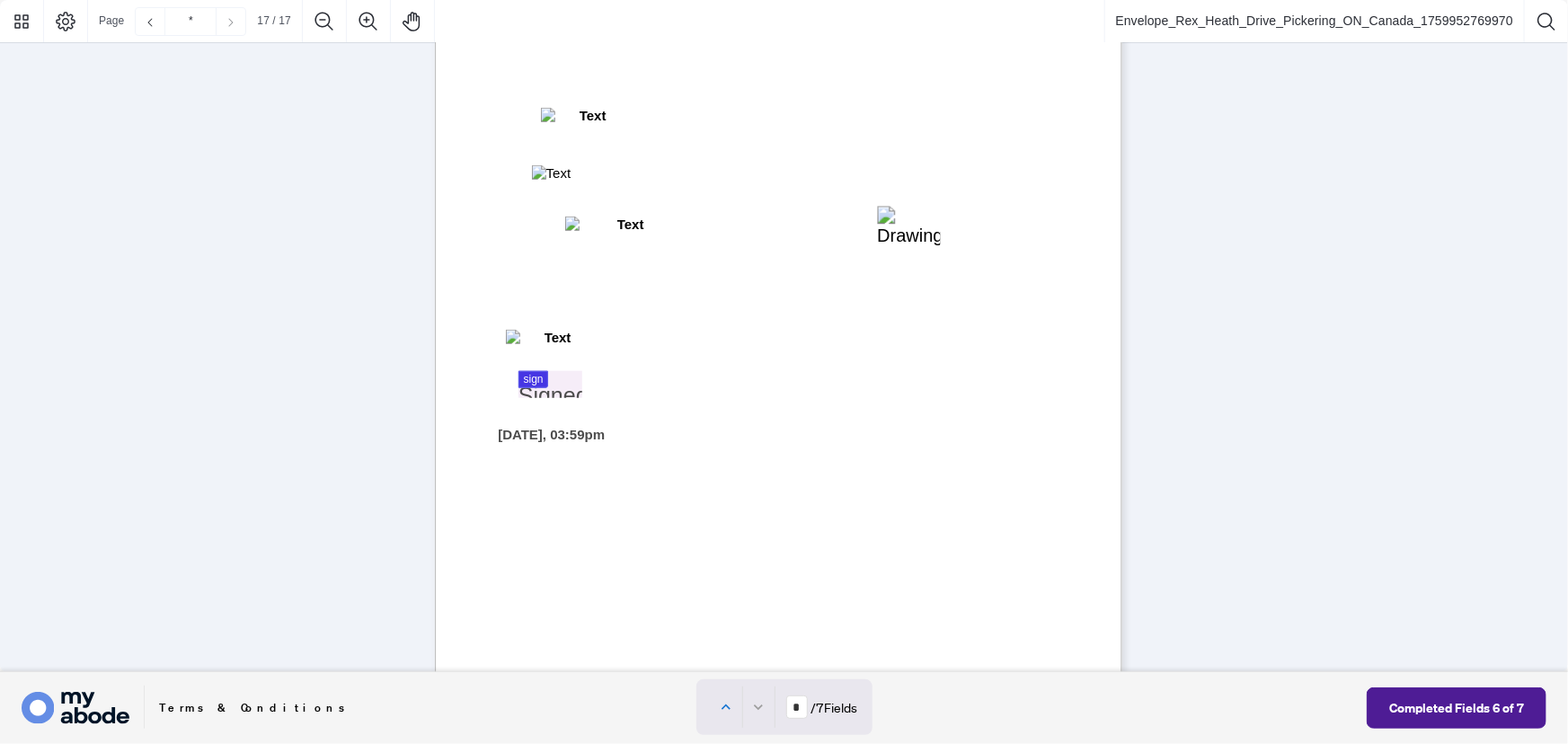
scroll to position [14677, 0]
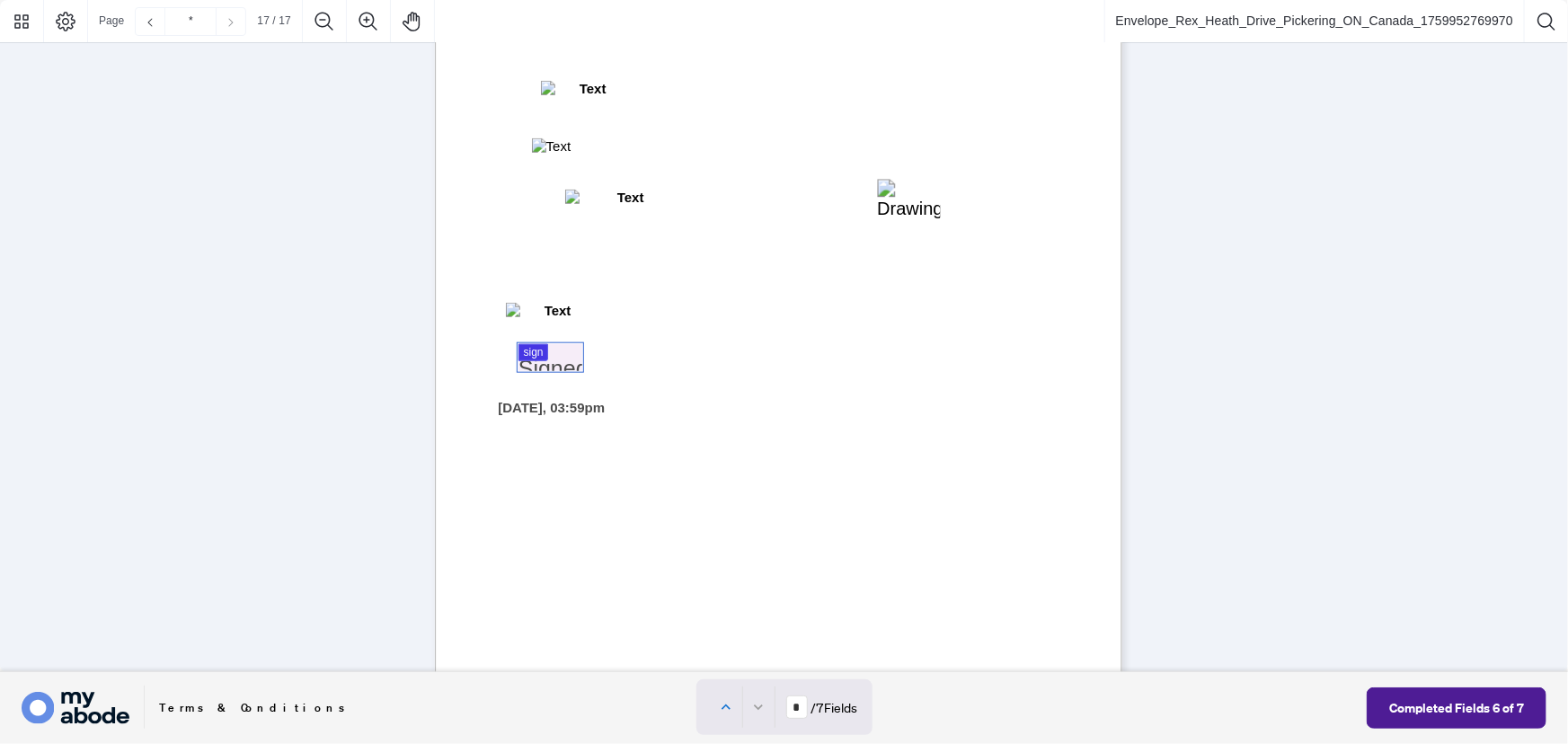
click at [544, 366] on div at bounding box center [784, 336] width 1568 height 672
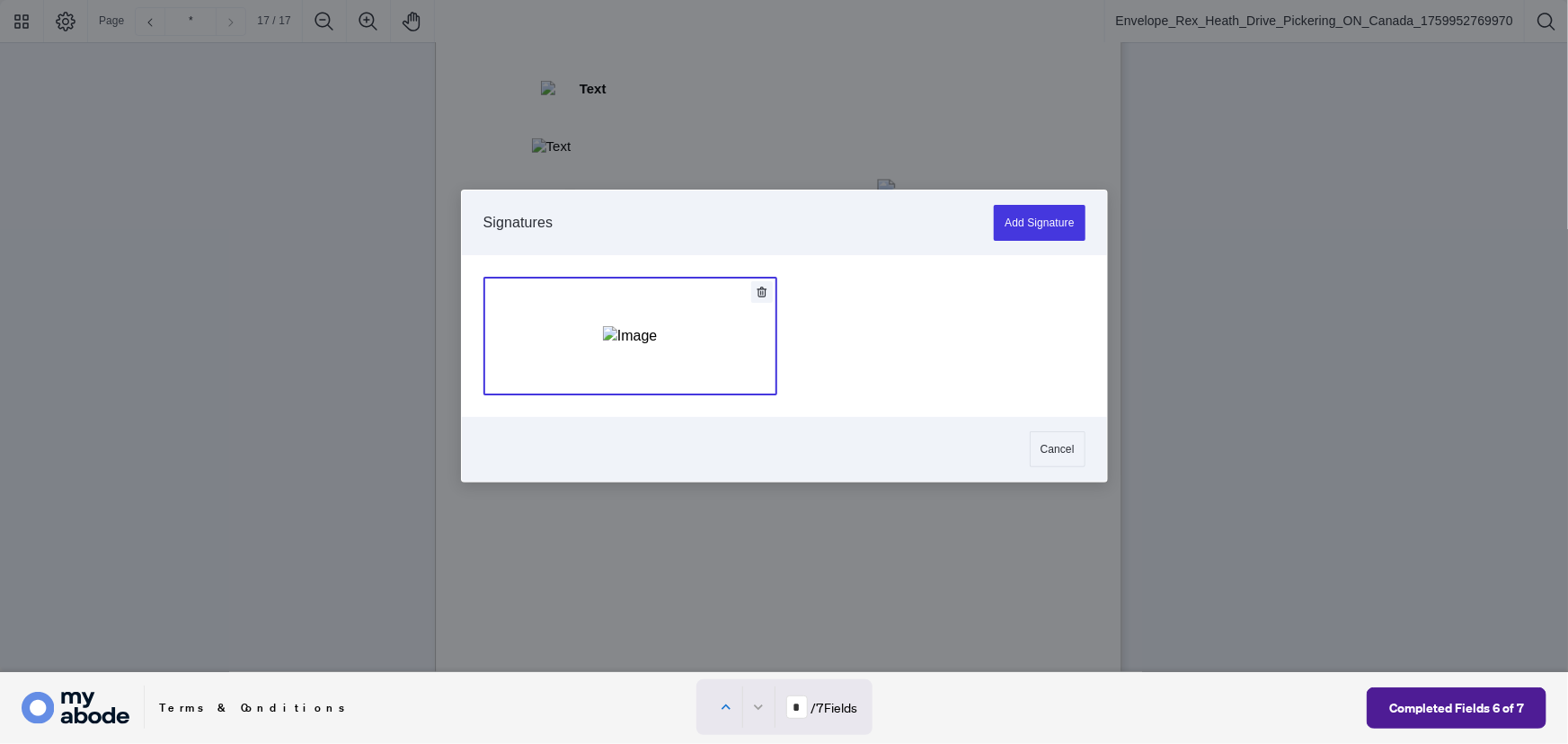
click at [657, 371] on div "Add Signature" at bounding box center [629, 336] width 54 height 180
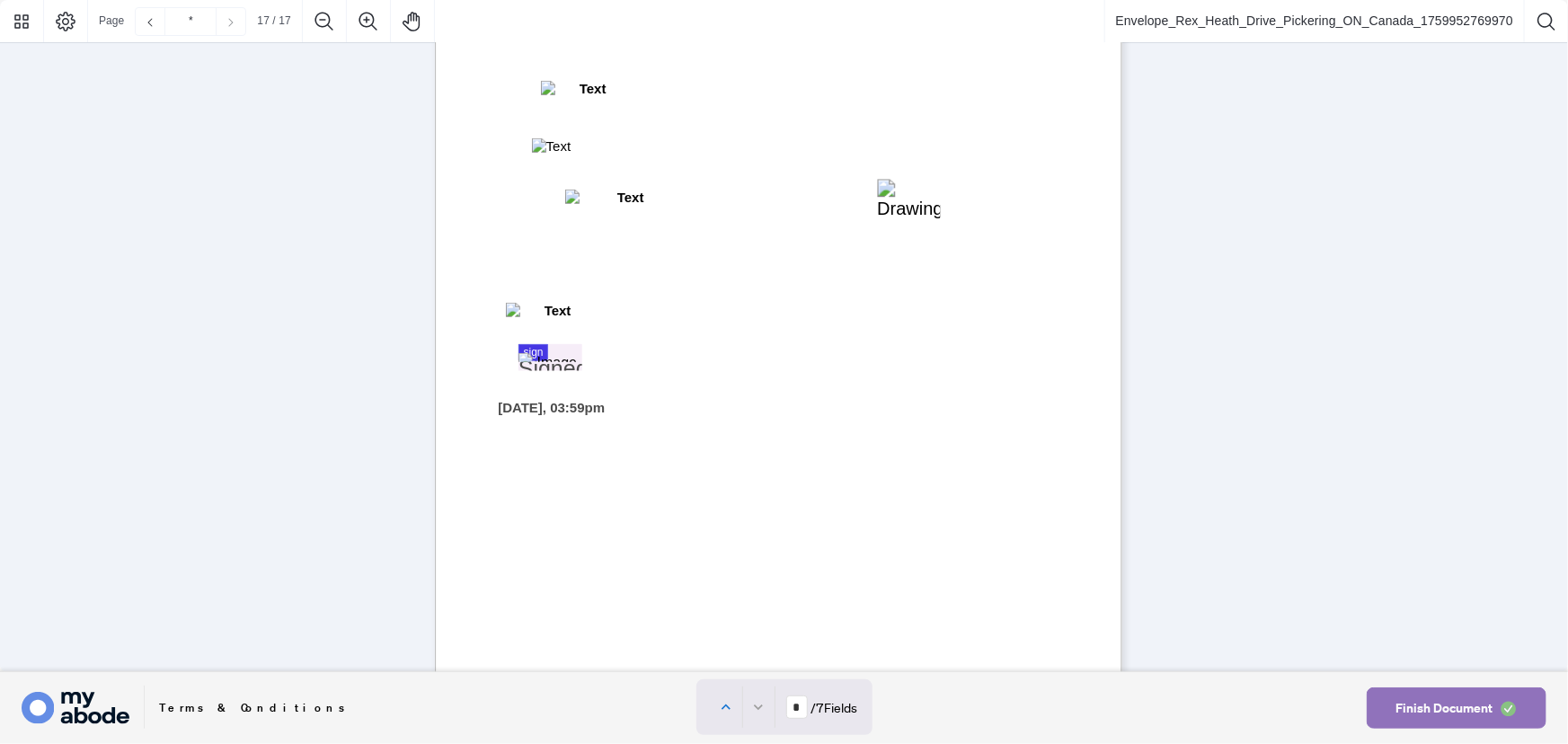
click at [1444, 721] on span "Finish Document" at bounding box center [1444, 708] width 97 height 29
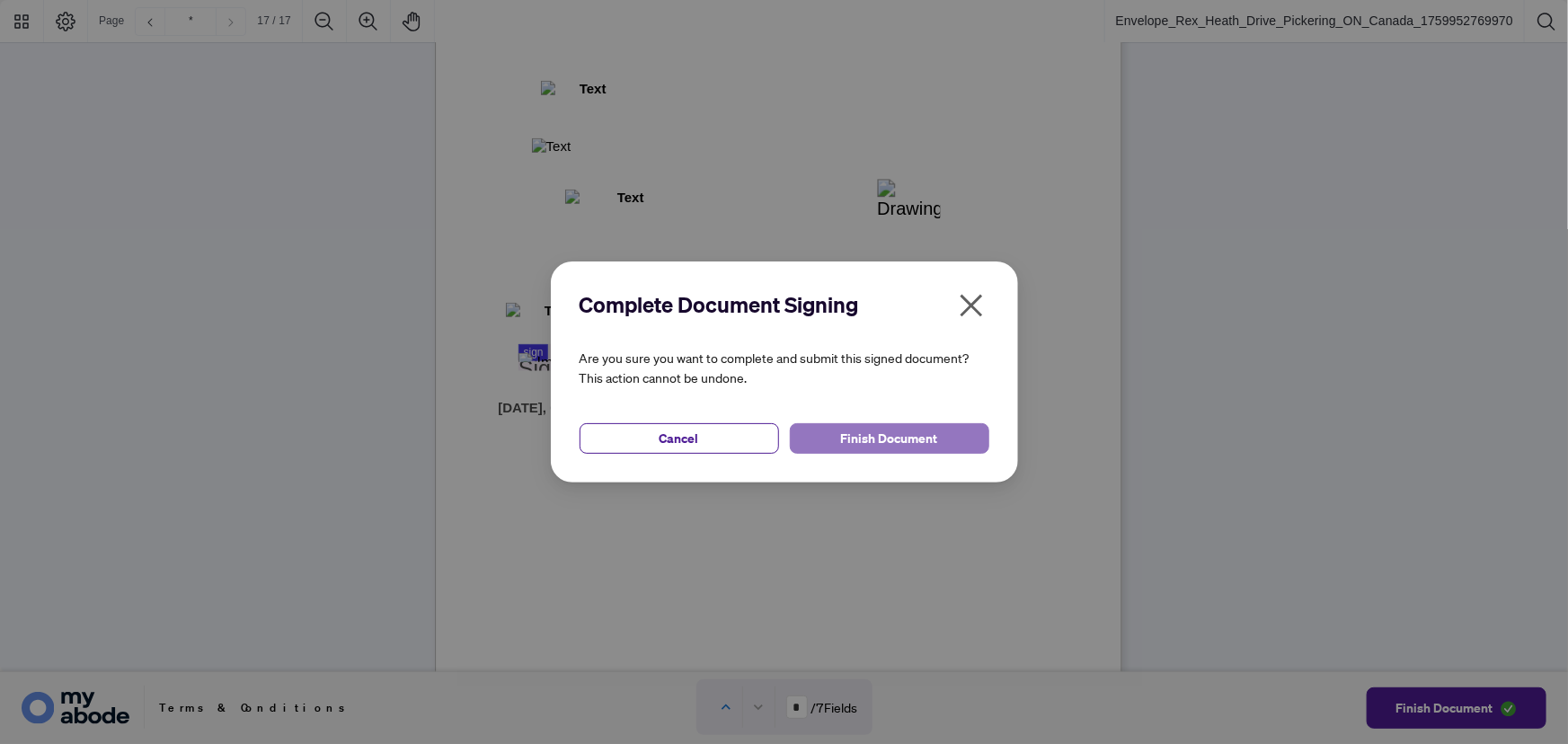
click at [866, 445] on span "Finish Document" at bounding box center [889, 438] width 97 height 29
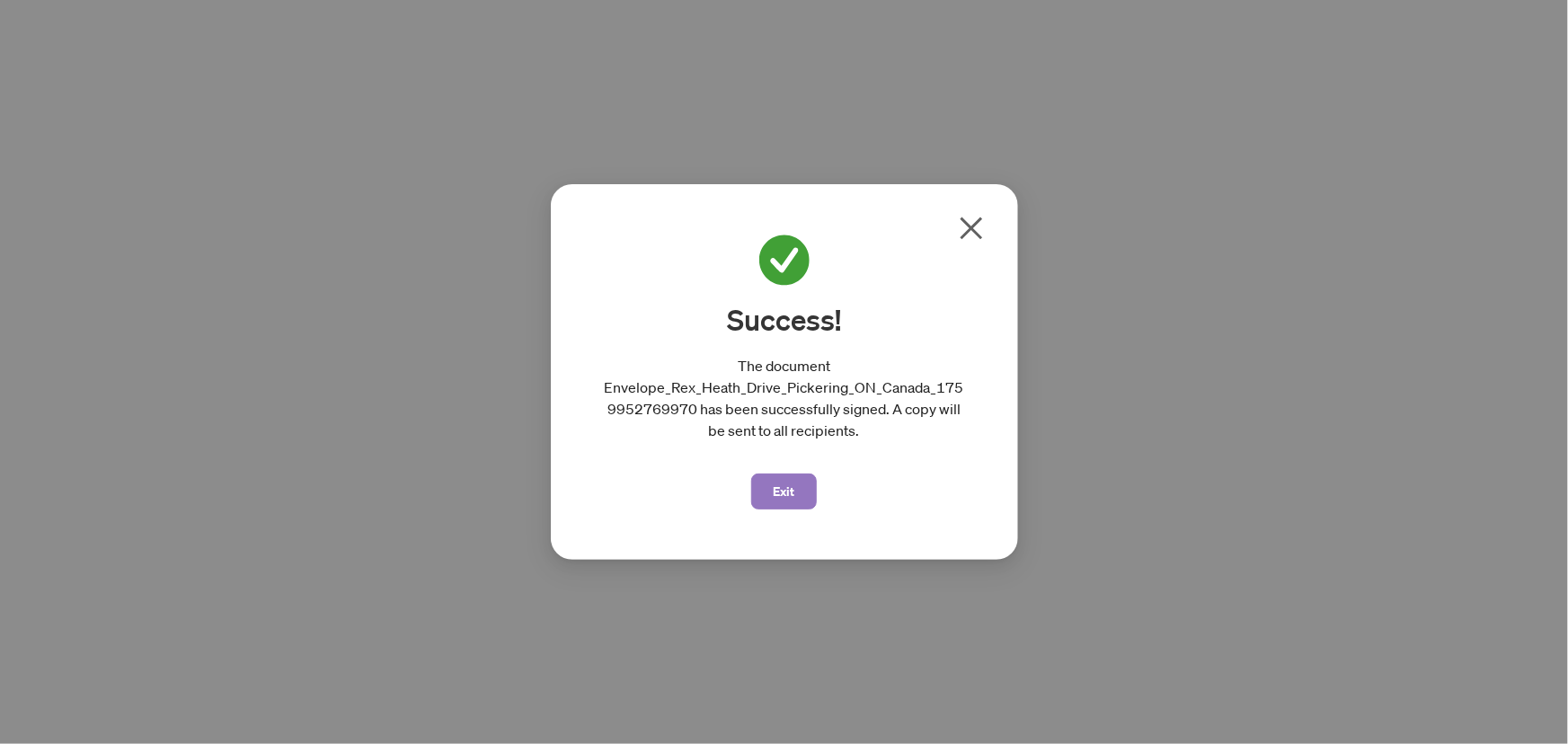
click at [792, 486] on span "Exit" at bounding box center [785, 492] width 22 height 29
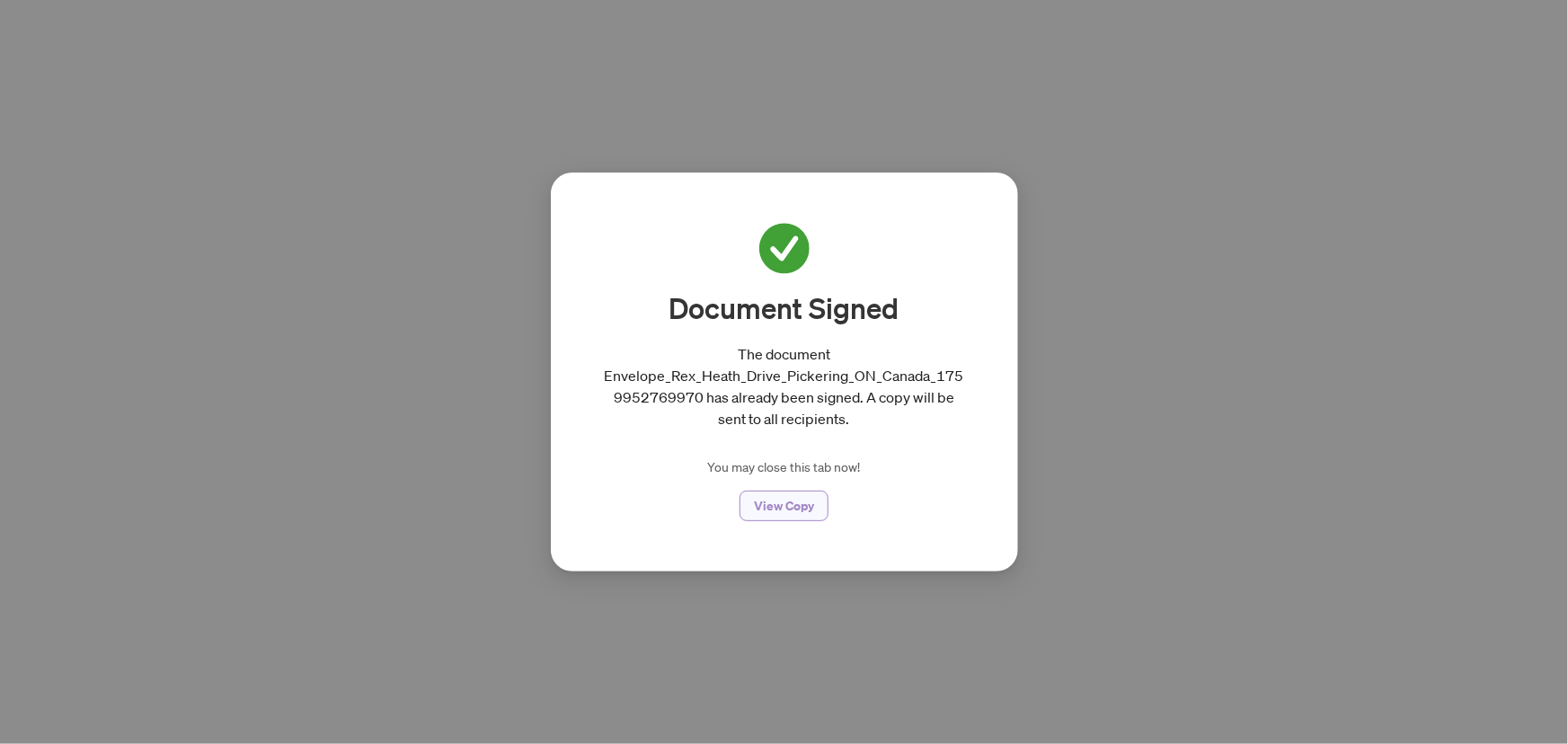
click at [789, 500] on span "View Copy" at bounding box center [784, 506] width 60 height 29
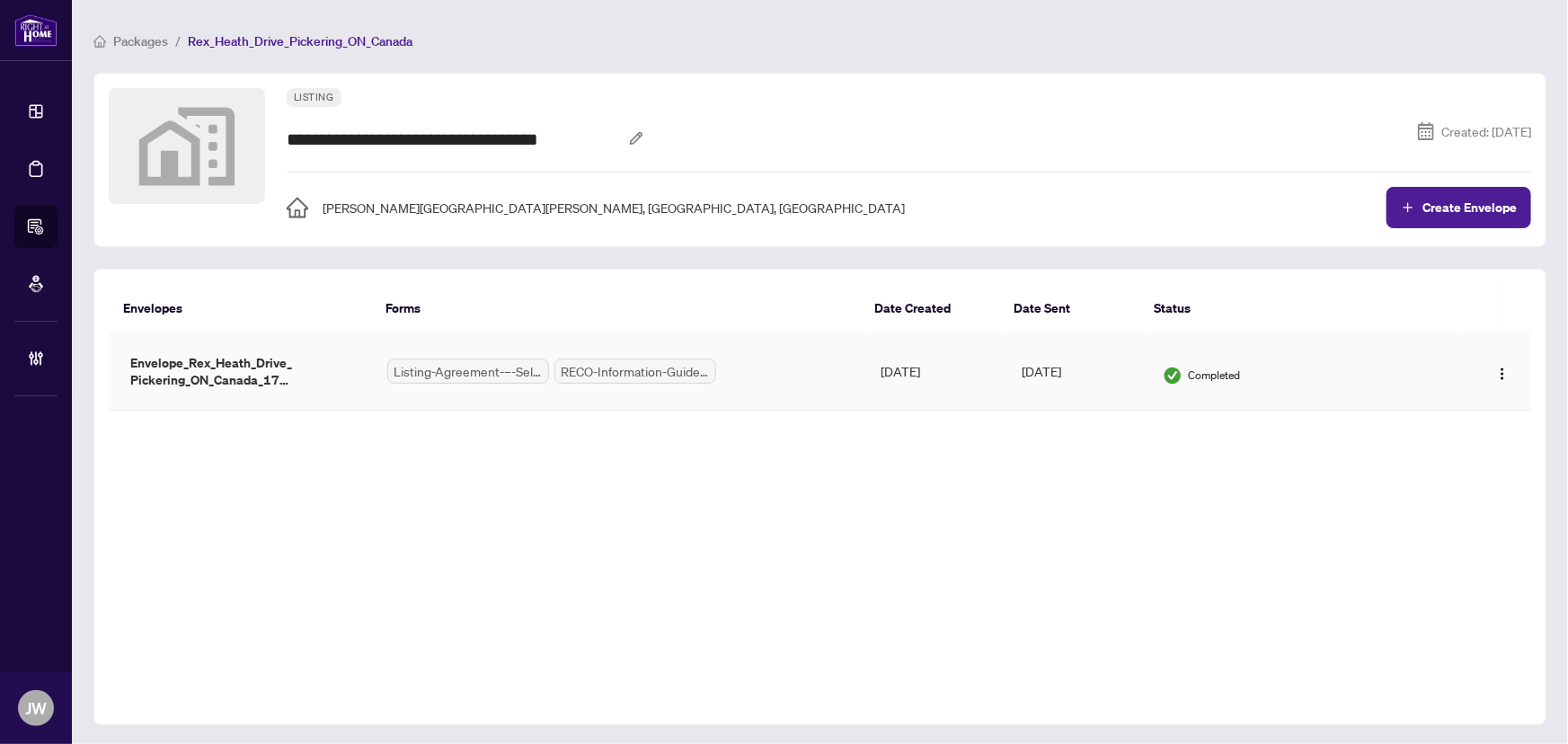
click at [1246, 367] on div "Completed" at bounding box center [1303, 376] width 281 height 20
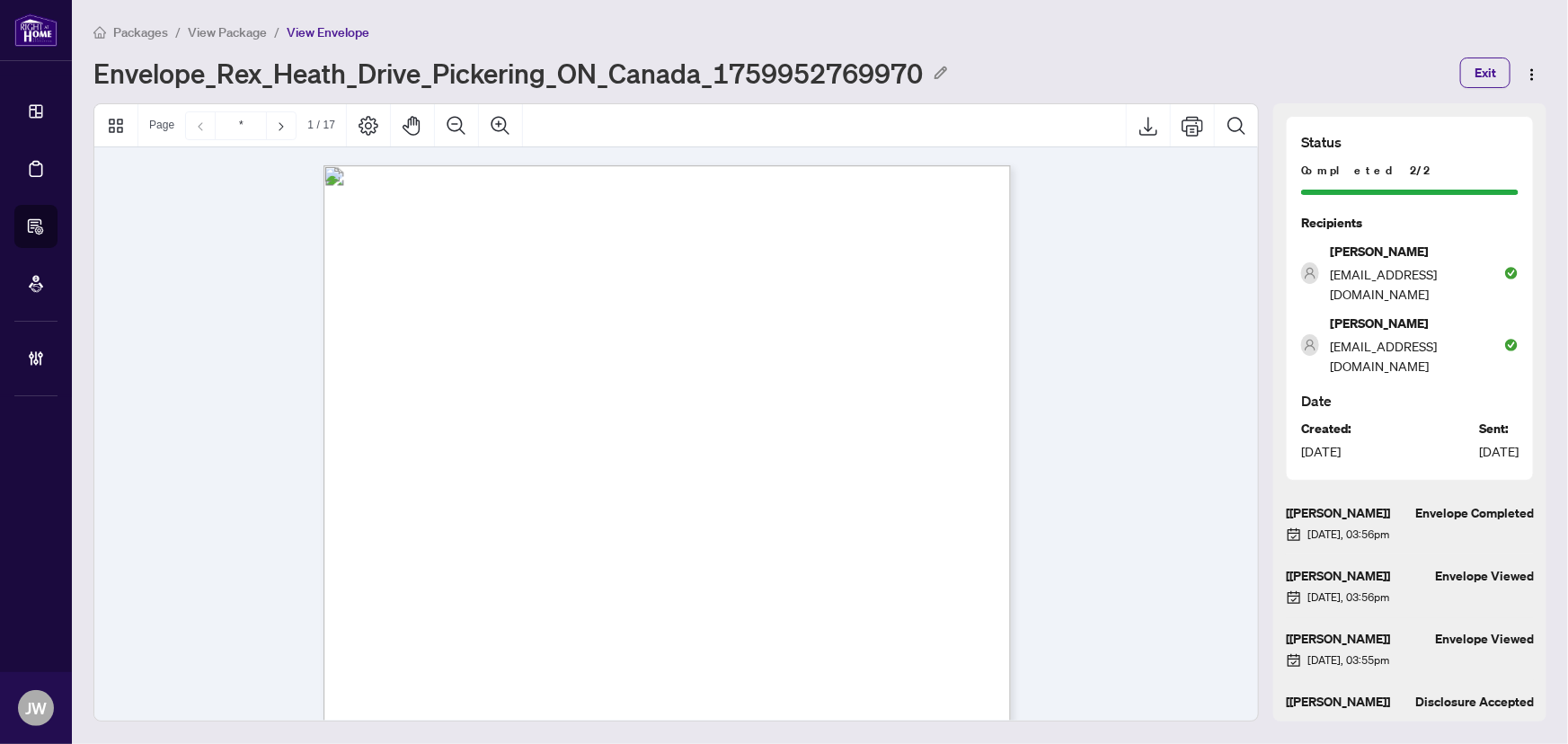
scroll to position [779, 0]
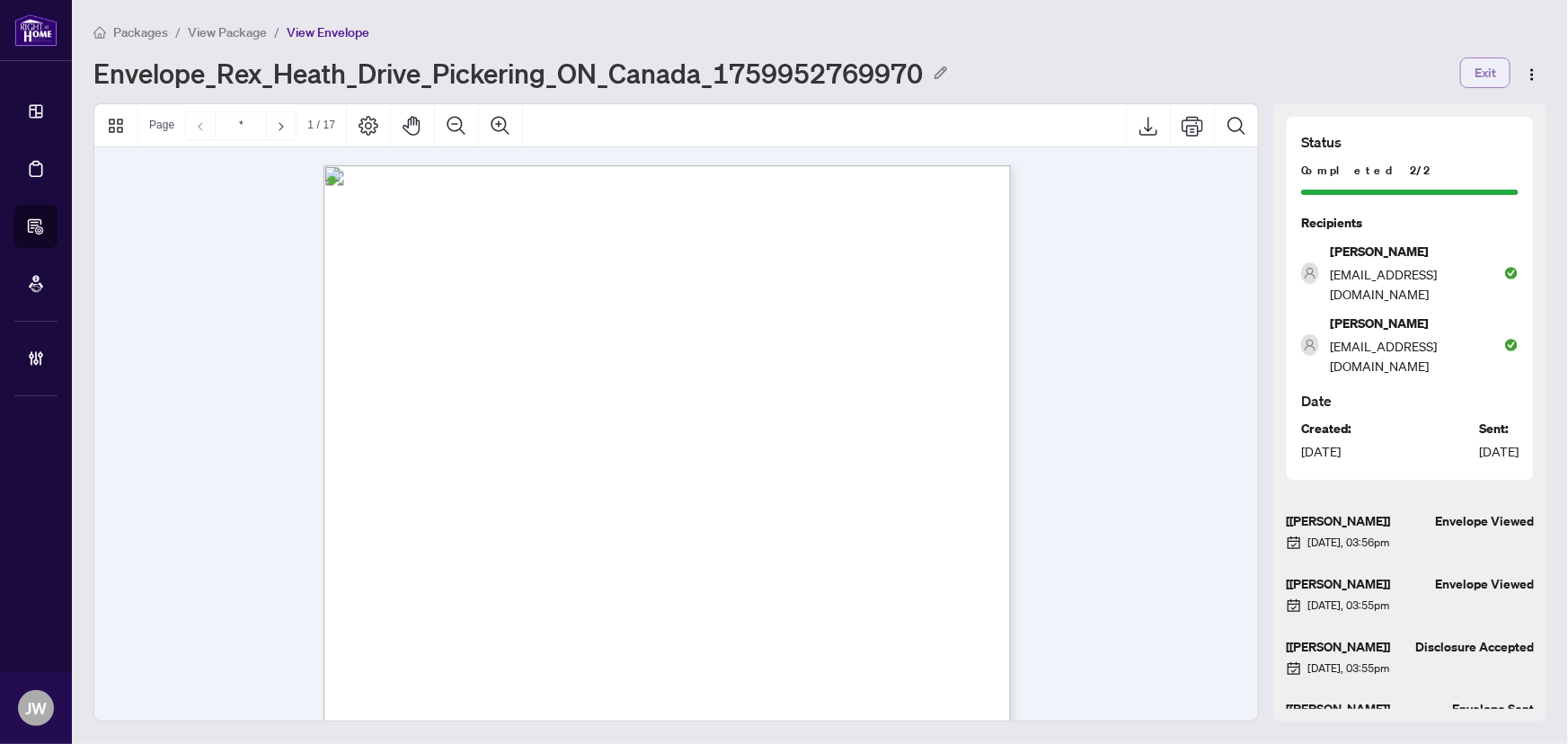
click at [1483, 73] on span "Exit" at bounding box center [1485, 73] width 22 height 29
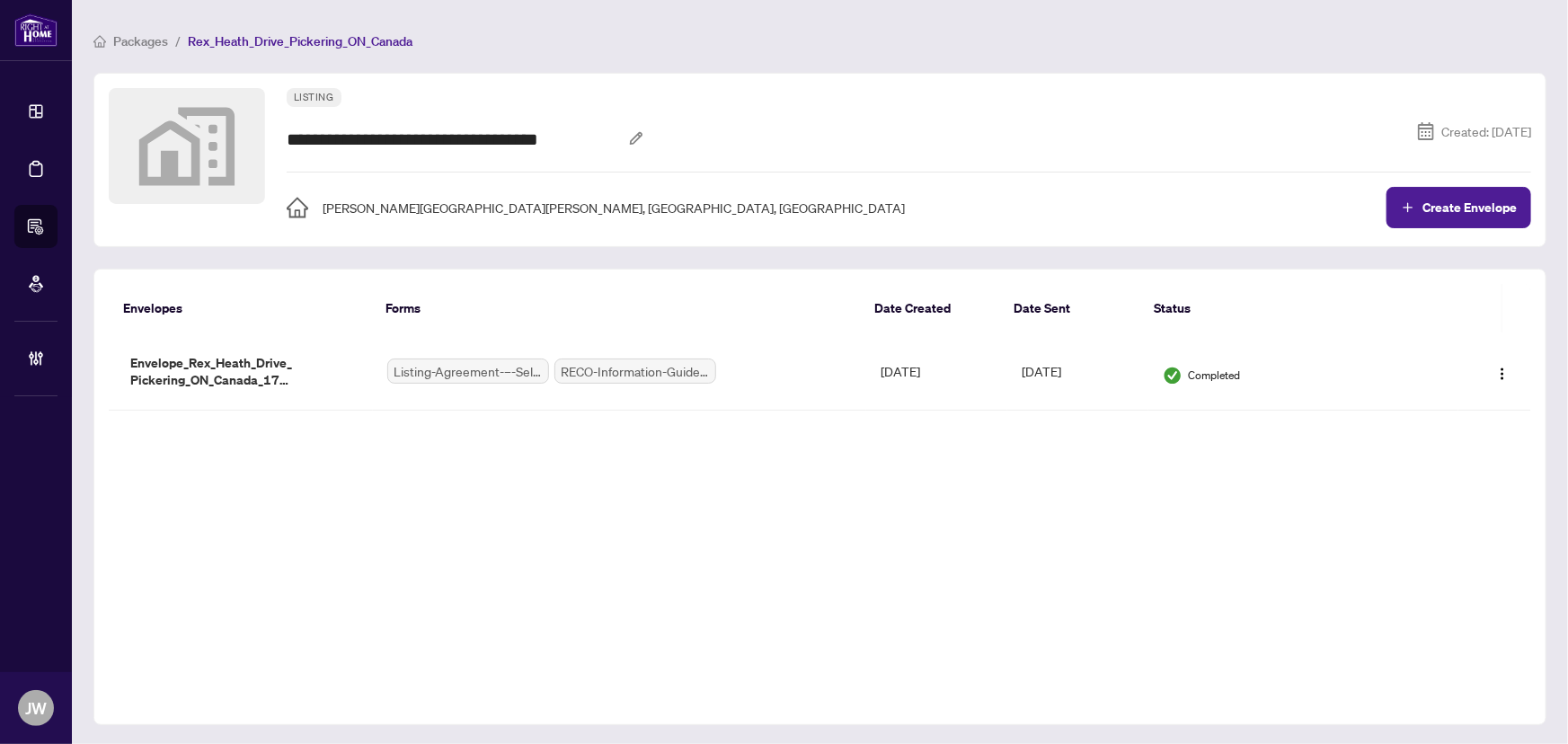
click at [162, 40] on span "Packages" at bounding box center [141, 42] width 54 height 16
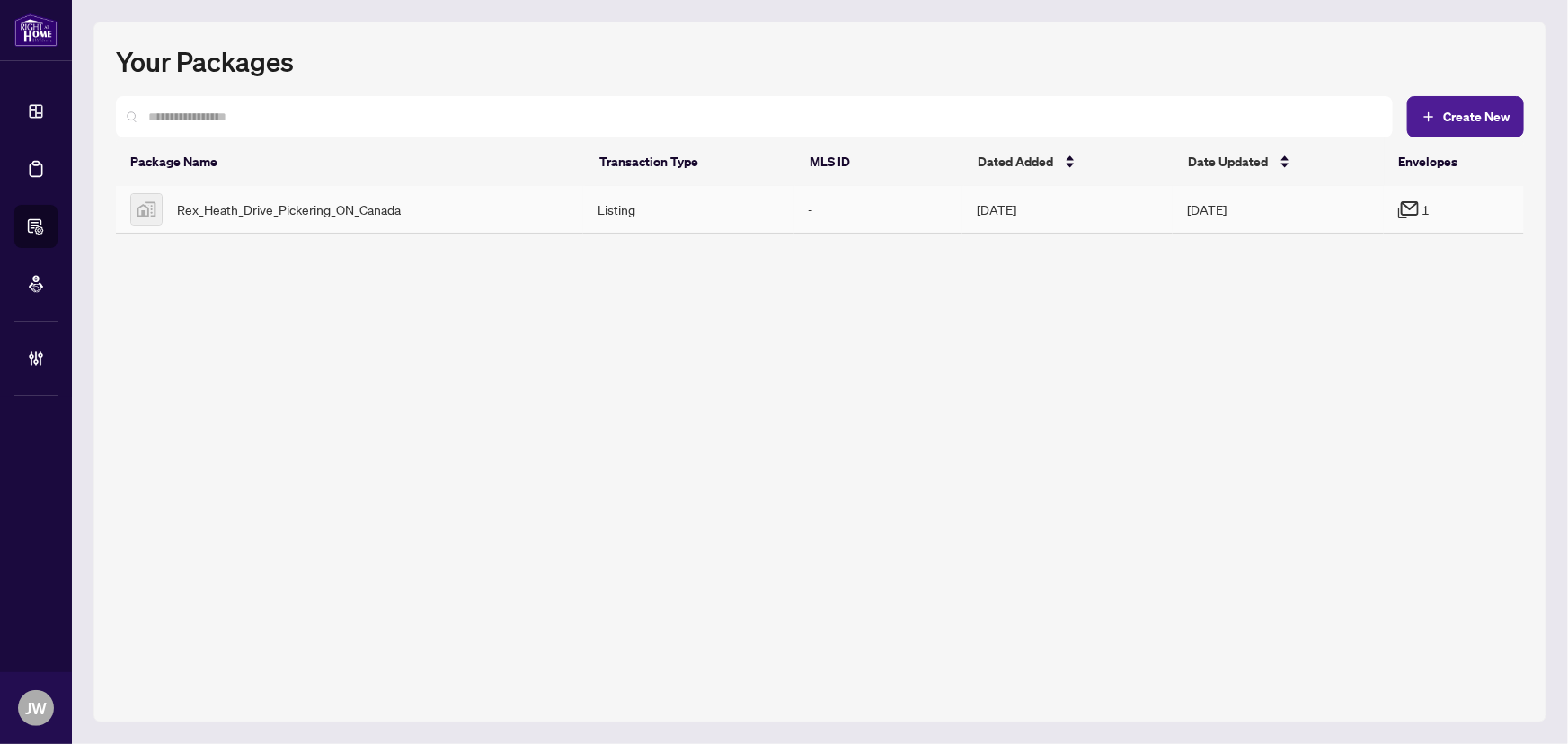
click at [1400, 212] on icon at bounding box center [1408, 210] width 21 height 17
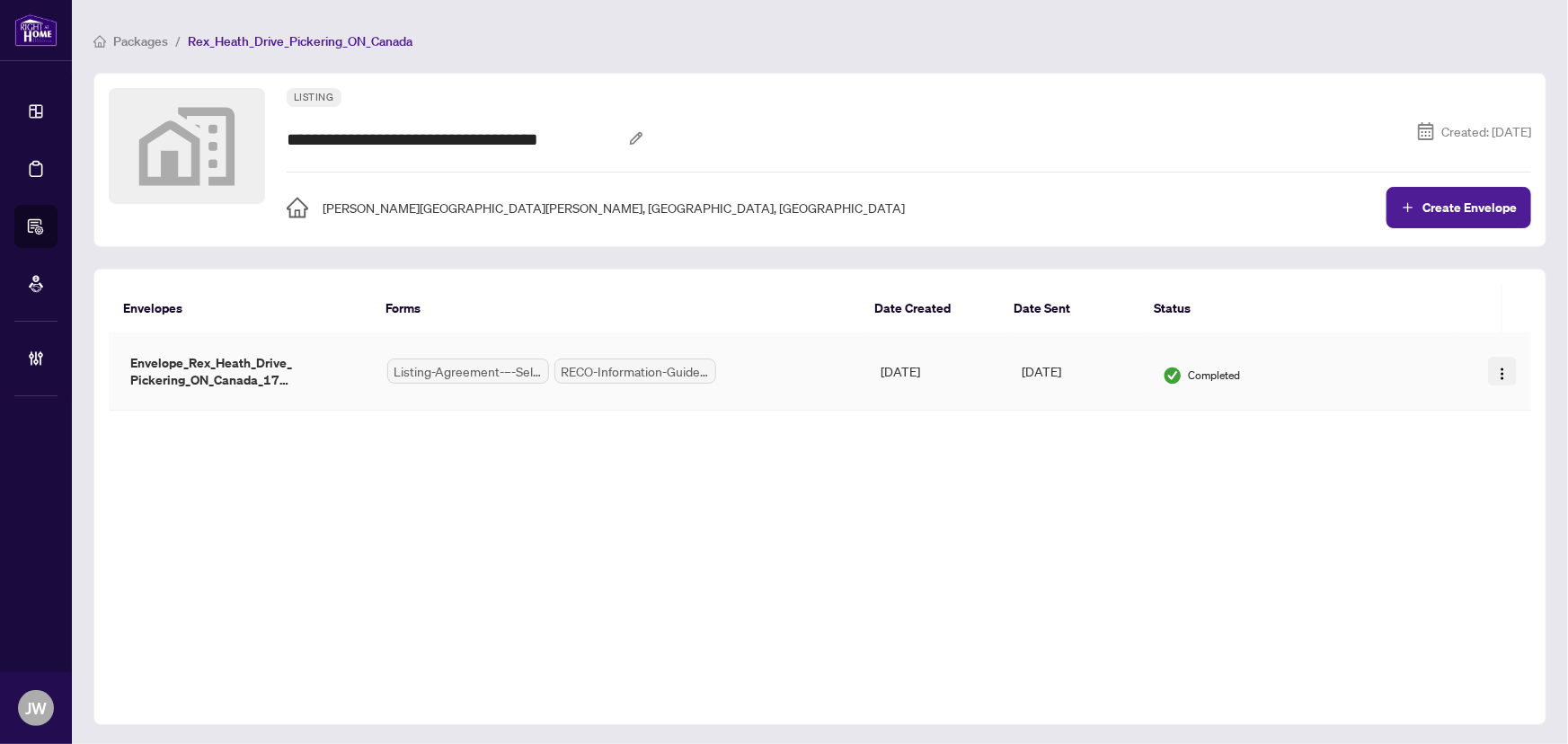
click at [1495, 375] on img "button" at bounding box center [1503, 374] width 15 height 15
click at [1462, 401] on span "View" at bounding box center [1451, 406] width 77 height 20
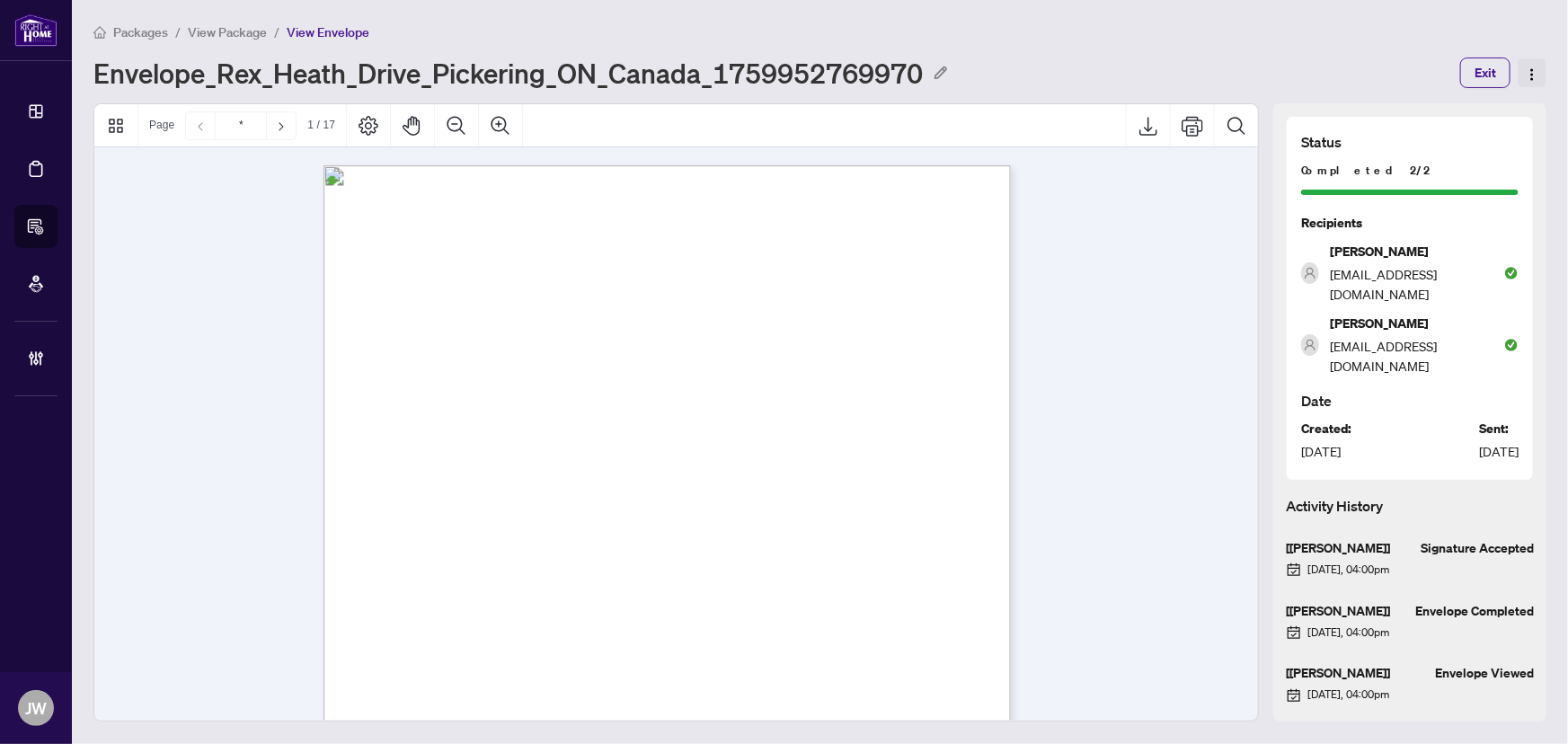
click at [1529, 67] on img "button" at bounding box center [1532, 74] width 15 height 15
click at [374, 133] on icon "Page Layout" at bounding box center [368, 126] width 22 height 22
click at [211, 34] on span "View Package" at bounding box center [227, 33] width 79 height 16
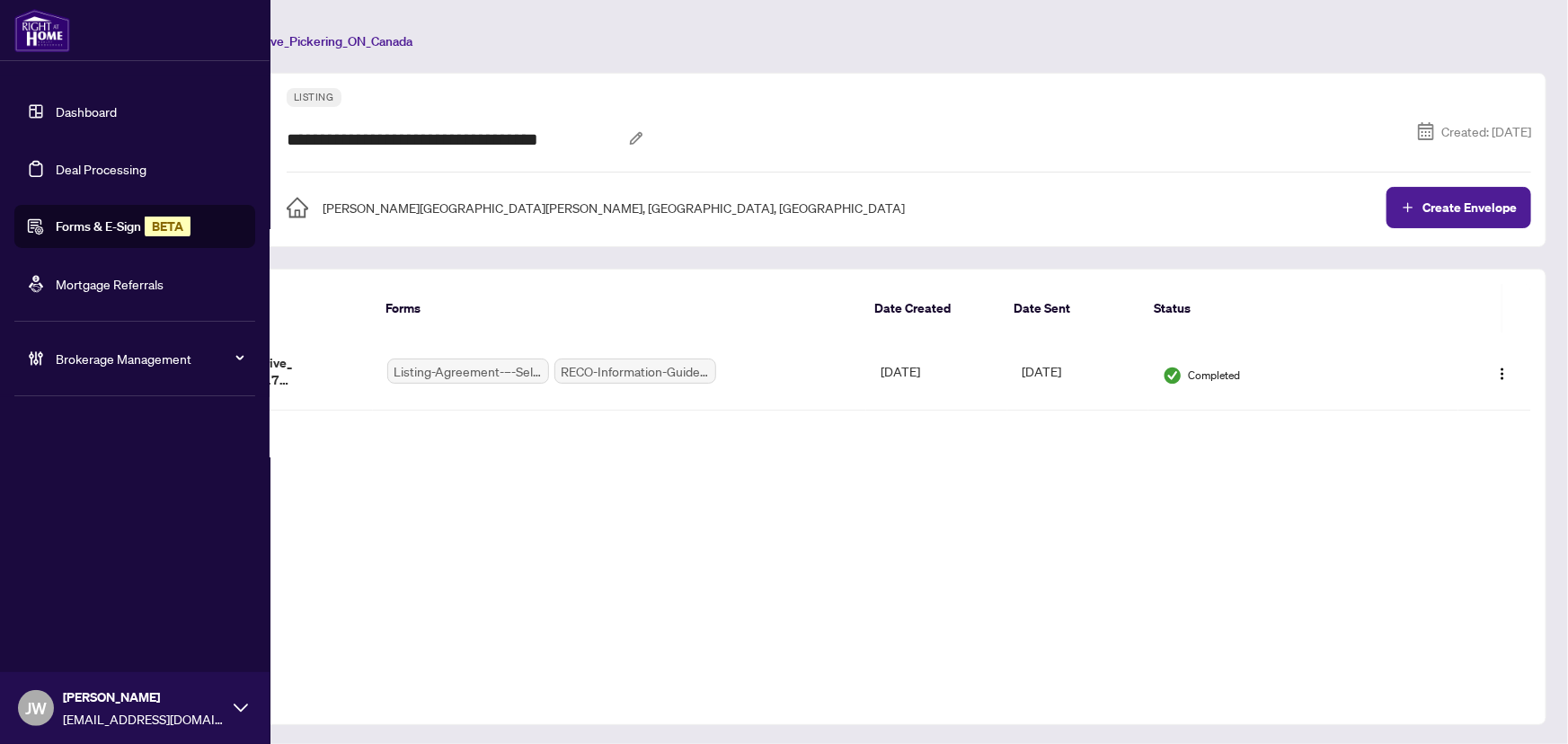
click at [55, 107] on link "Dashboard" at bounding box center [85, 112] width 61 height 16
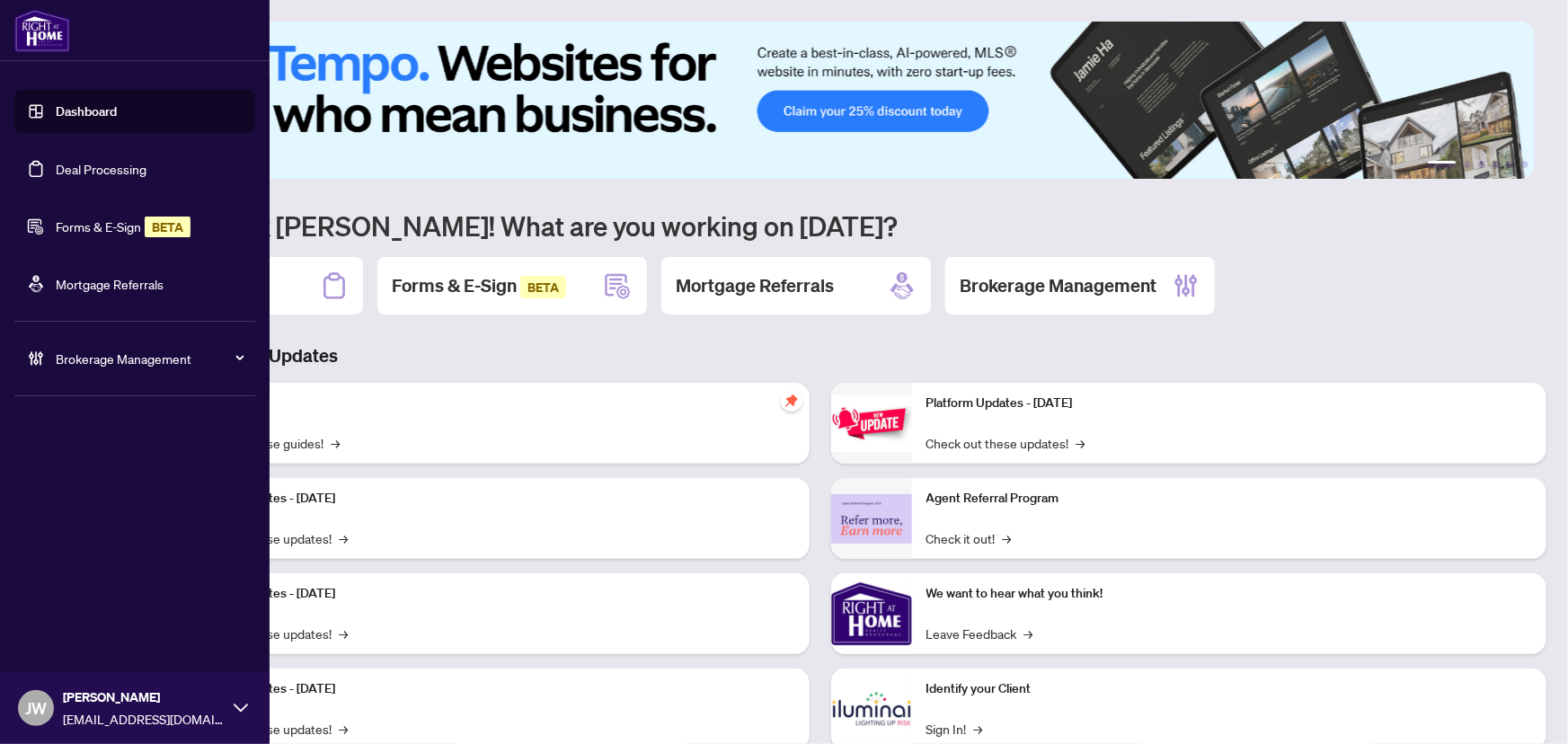
click at [268, 278] on ul "Dashboard Deal Processing Forms & E-Sign BETA Mortgage Referrals Brokerage Mana…" at bounding box center [134, 235] width 270 height 319
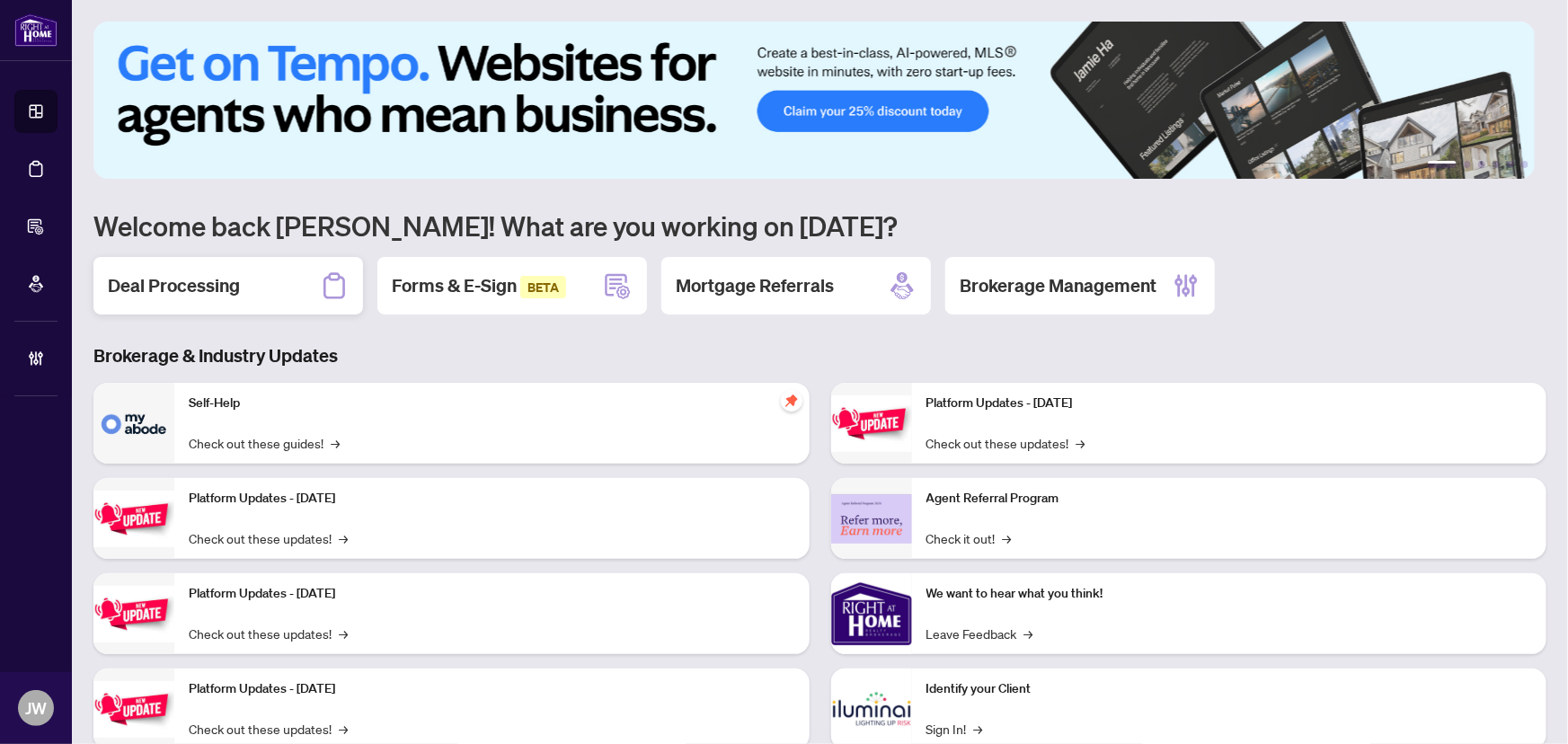
click at [311, 289] on div "Deal Processing" at bounding box center [228, 285] width 270 height 57
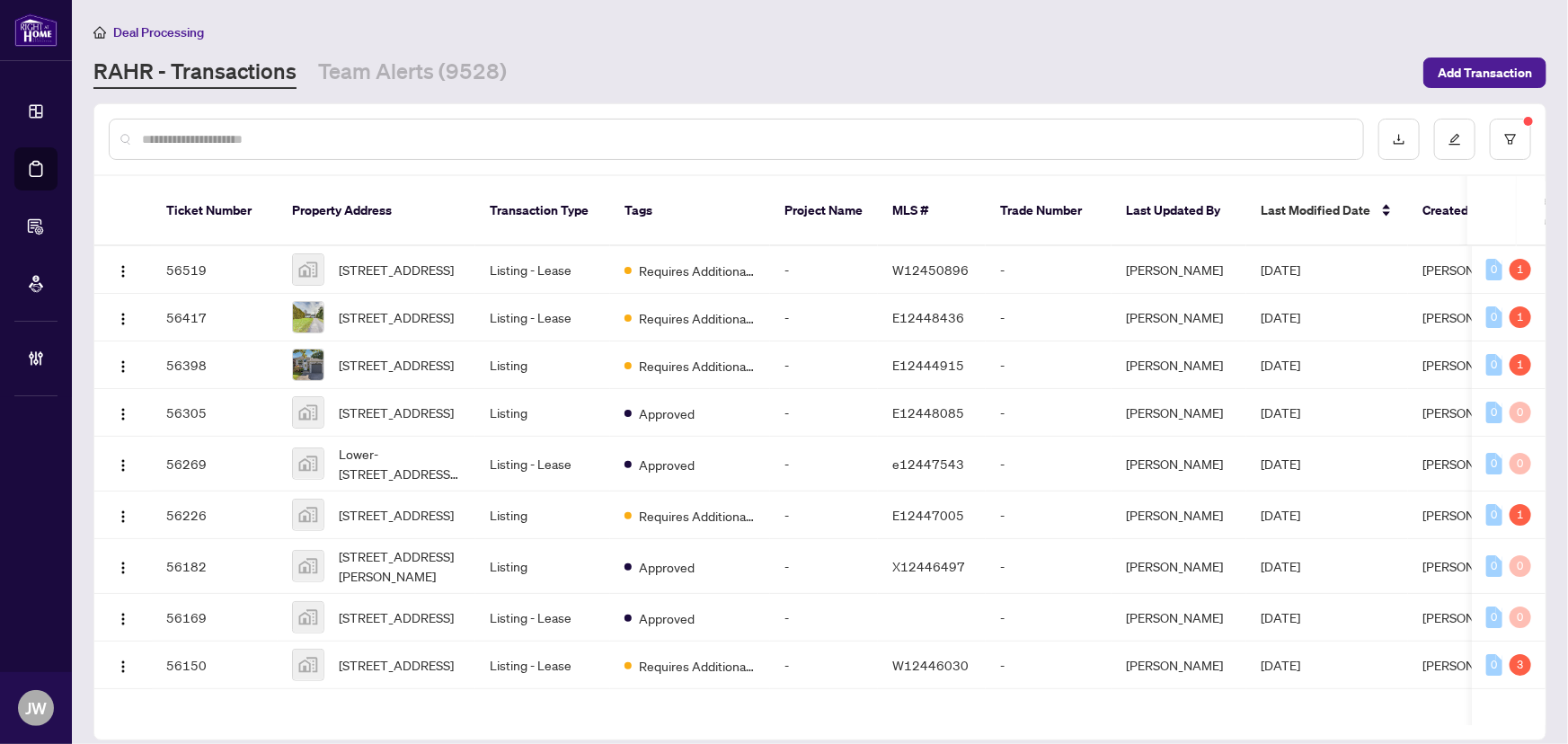
click at [375, 142] on input "text" at bounding box center [745, 140] width 1207 height 20
click at [1523, 140] on button "button" at bounding box center [1511, 140] width 42 height 42
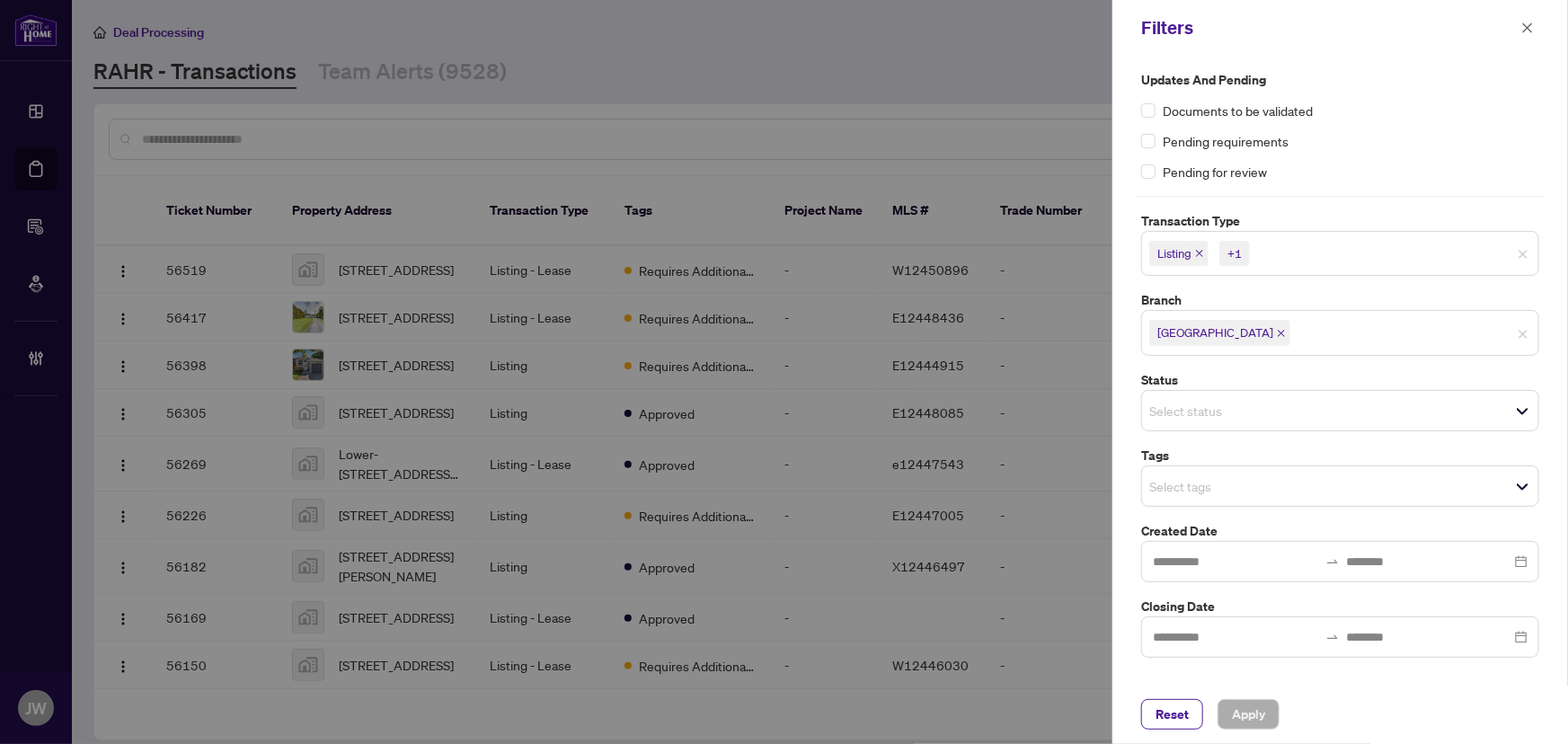
click at [408, 118] on div at bounding box center [784, 372] width 1568 height 744
click at [405, 128] on div at bounding box center [784, 372] width 1568 height 744
click at [1524, 29] on icon "close" at bounding box center [1527, 28] width 13 height 13
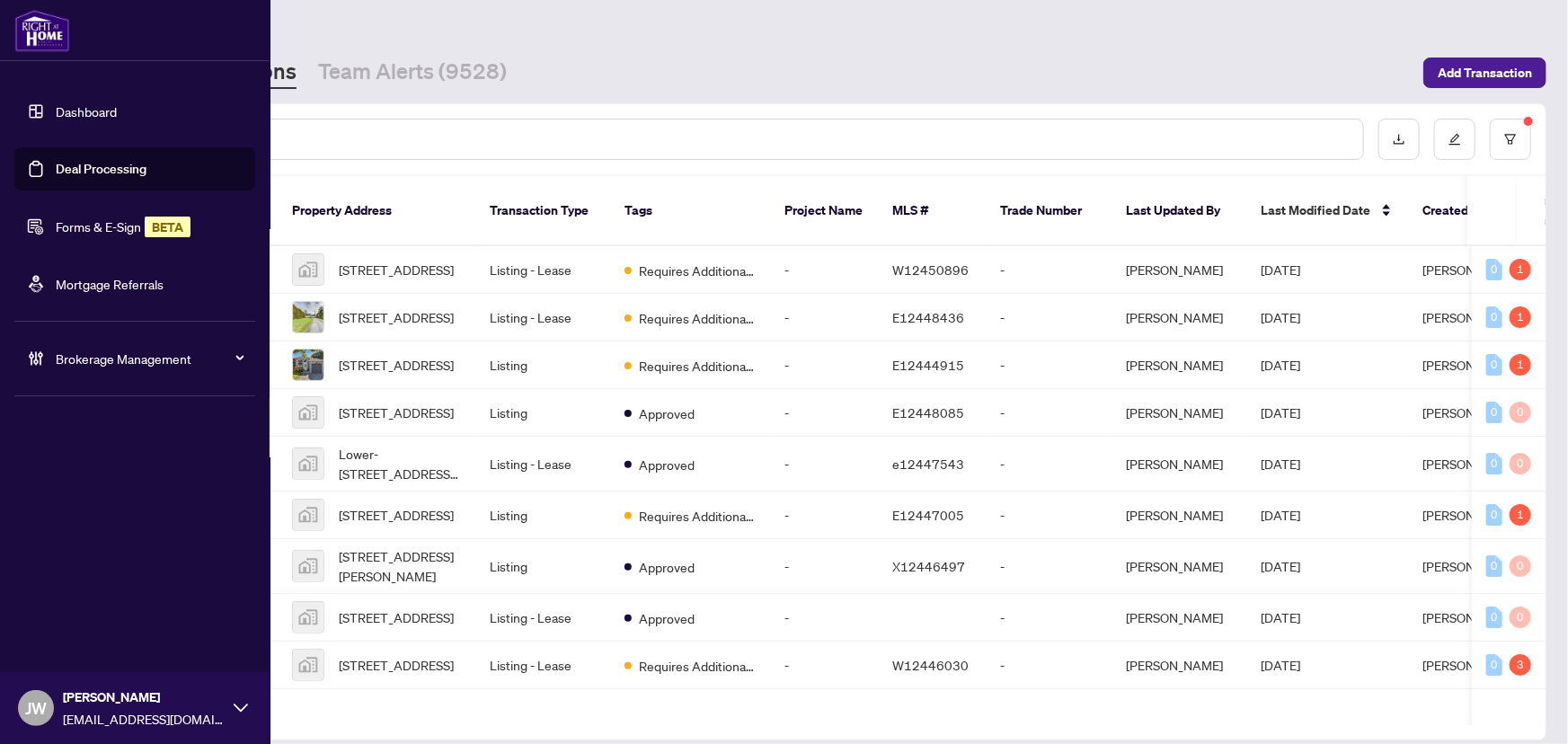
click at [55, 230] on link "Forms & E-Sign BETA" at bounding box center [122, 227] width 135 height 16
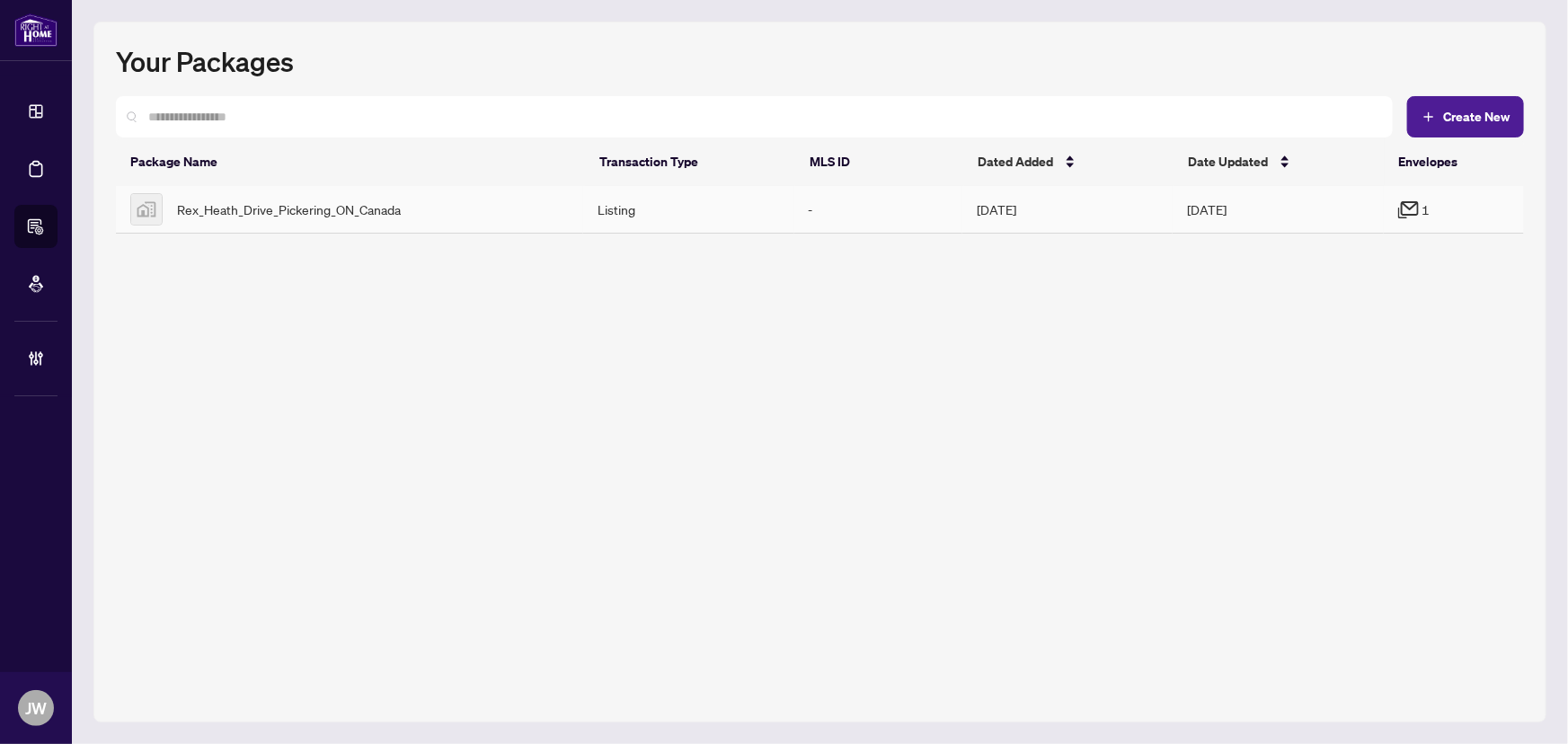
click at [461, 203] on div "Rex_Heath_Drive_Pickering_ON_Canada" at bounding box center [349, 210] width 438 height 33
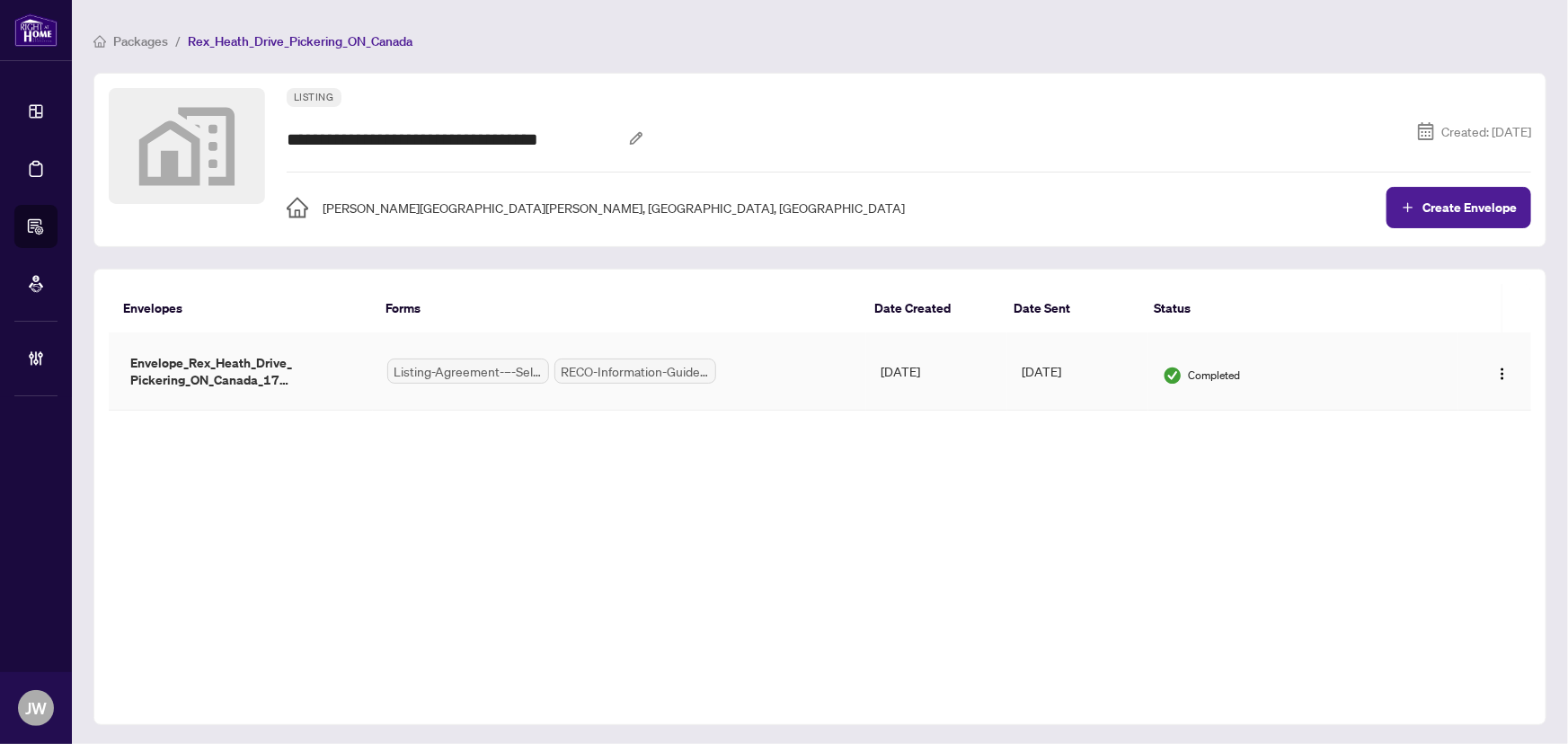
click at [868, 379] on td "[DATE]" at bounding box center [936, 371] width 141 height 78
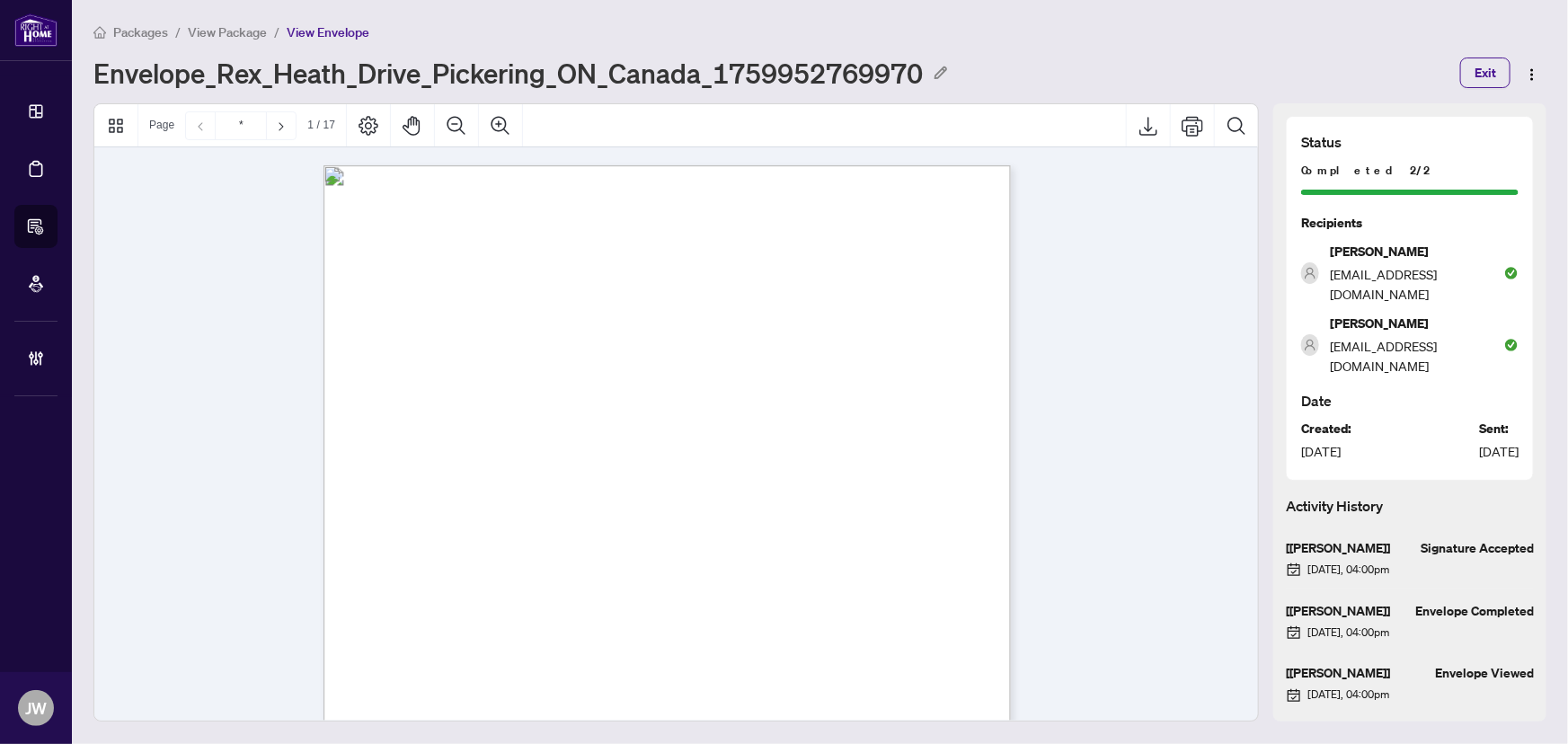
click at [230, 35] on span "View Package" at bounding box center [227, 33] width 79 height 16
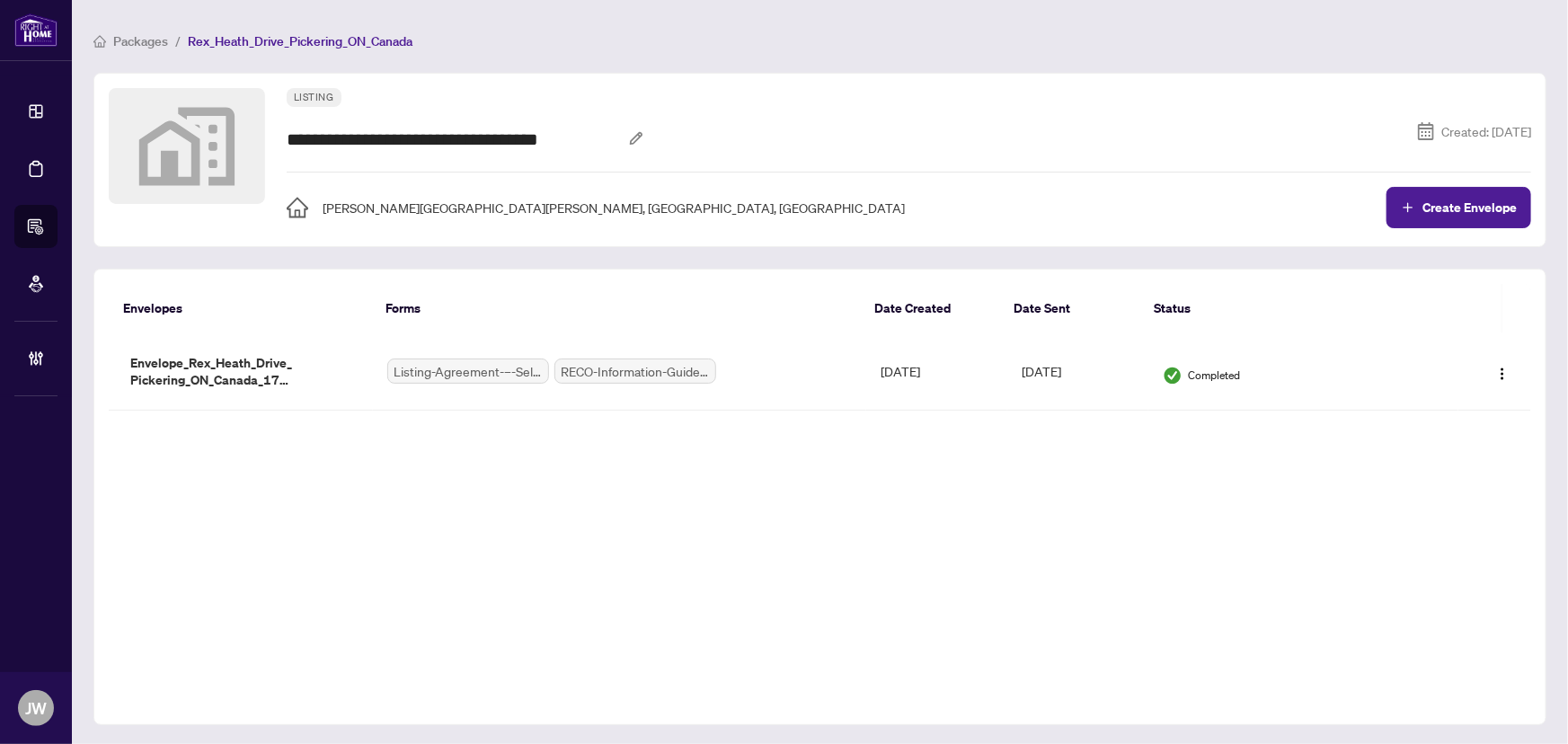
click at [145, 40] on span "Packages" at bounding box center [141, 42] width 54 height 16
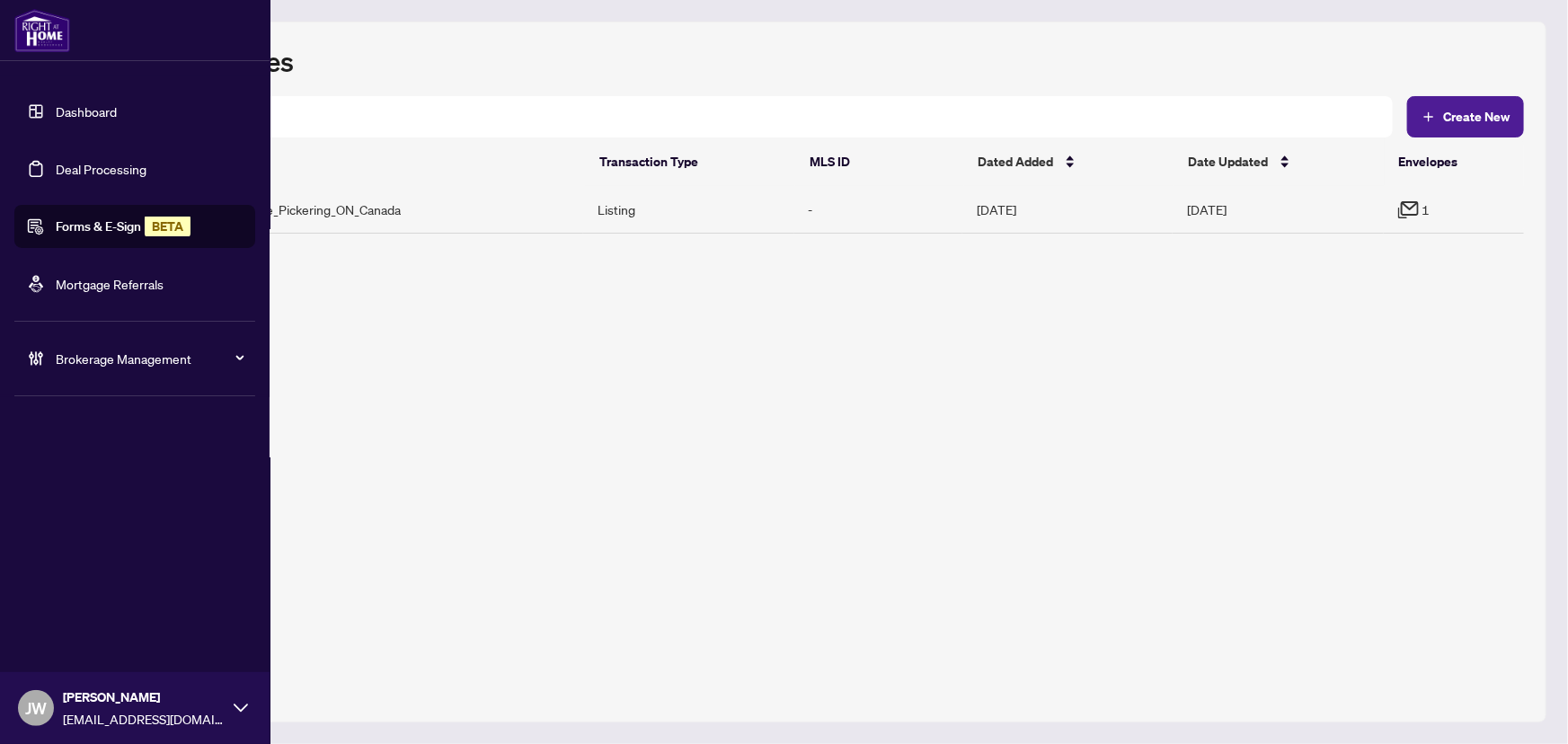
click at [69, 113] on link "Dashboard" at bounding box center [85, 112] width 61 height 16
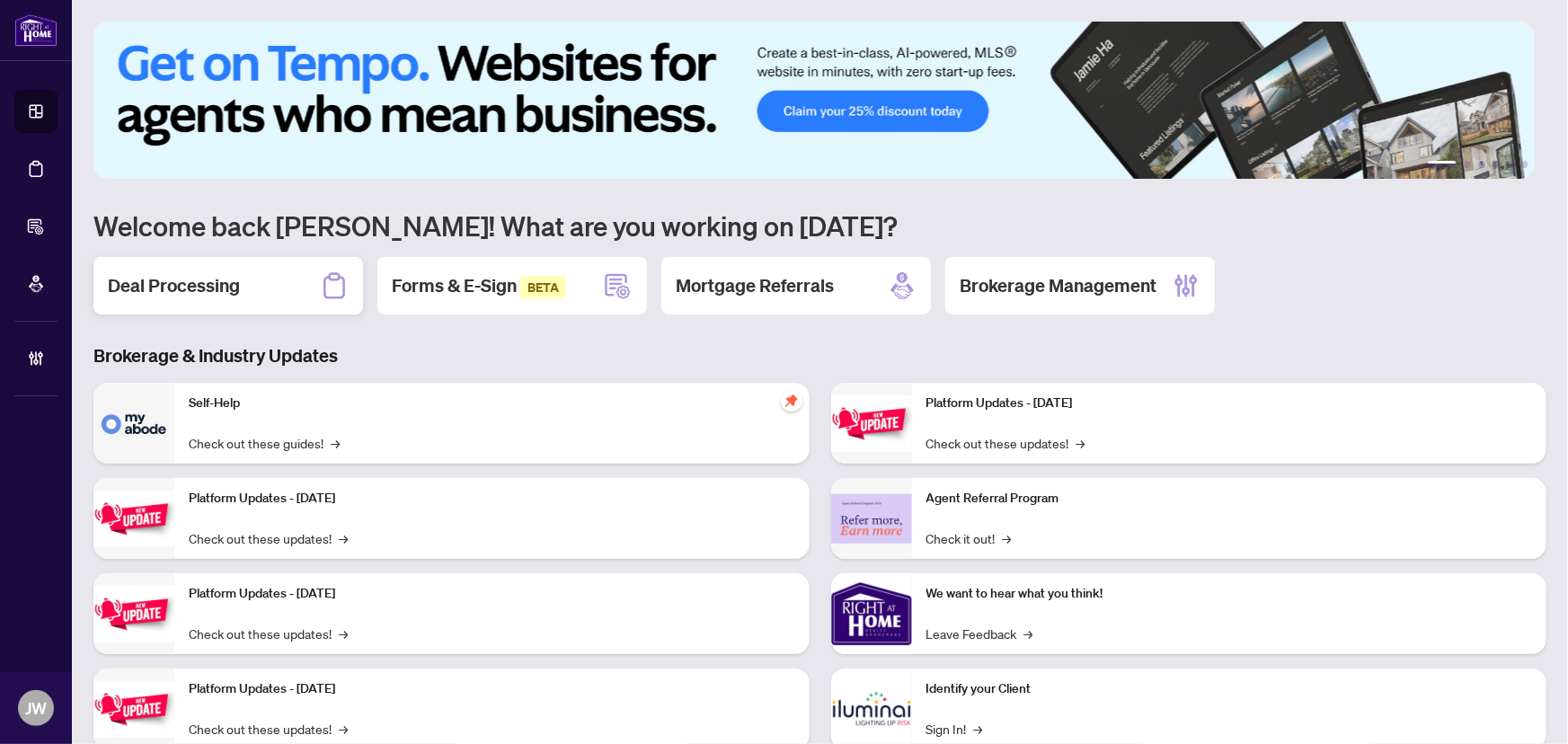
click at [299, 269] on div "Deal Processing" at bounding box center [228, 285] width 270 height 57
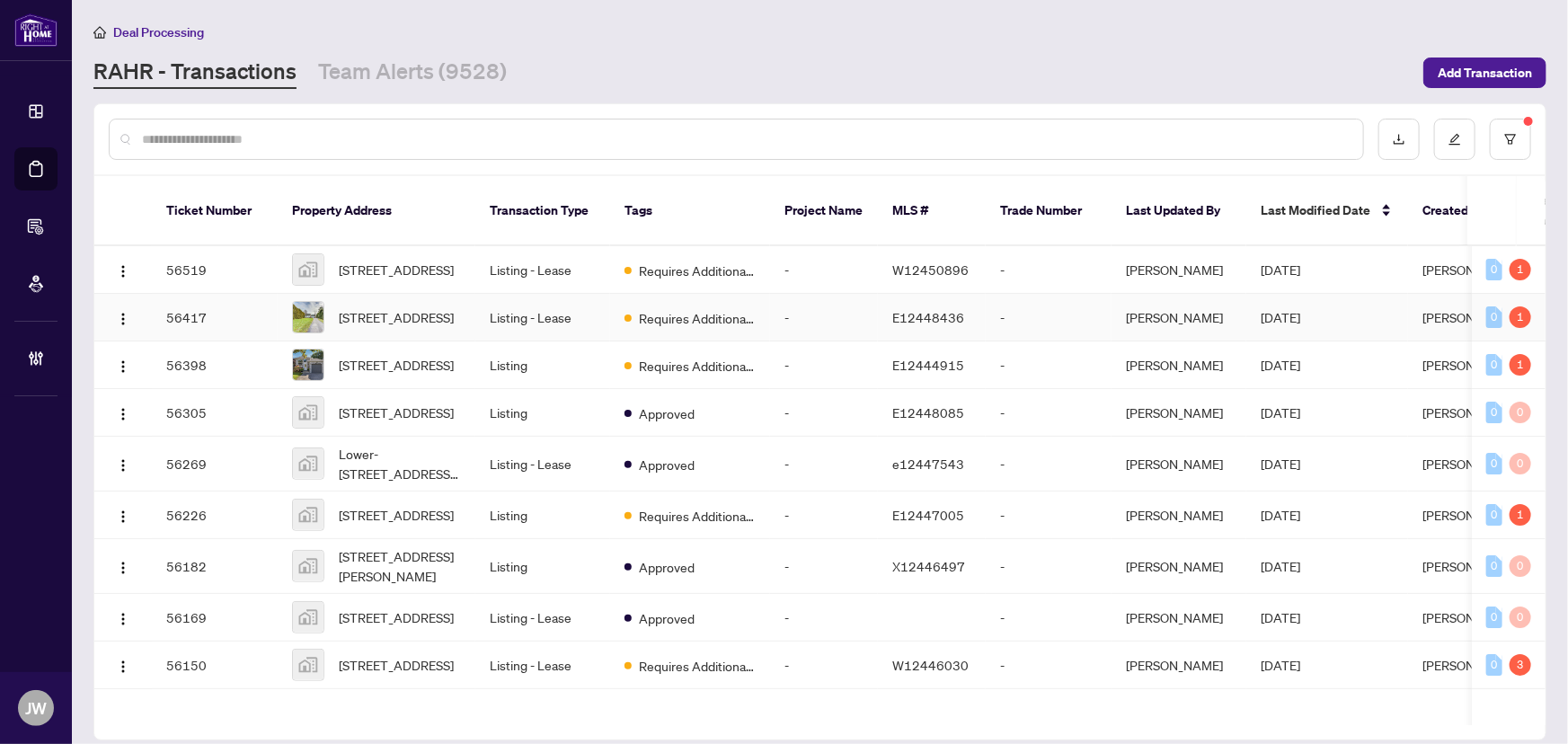
click at [524, 298] on td "Listing - Lease" at bounding box center [543, 318] width 135 height 47
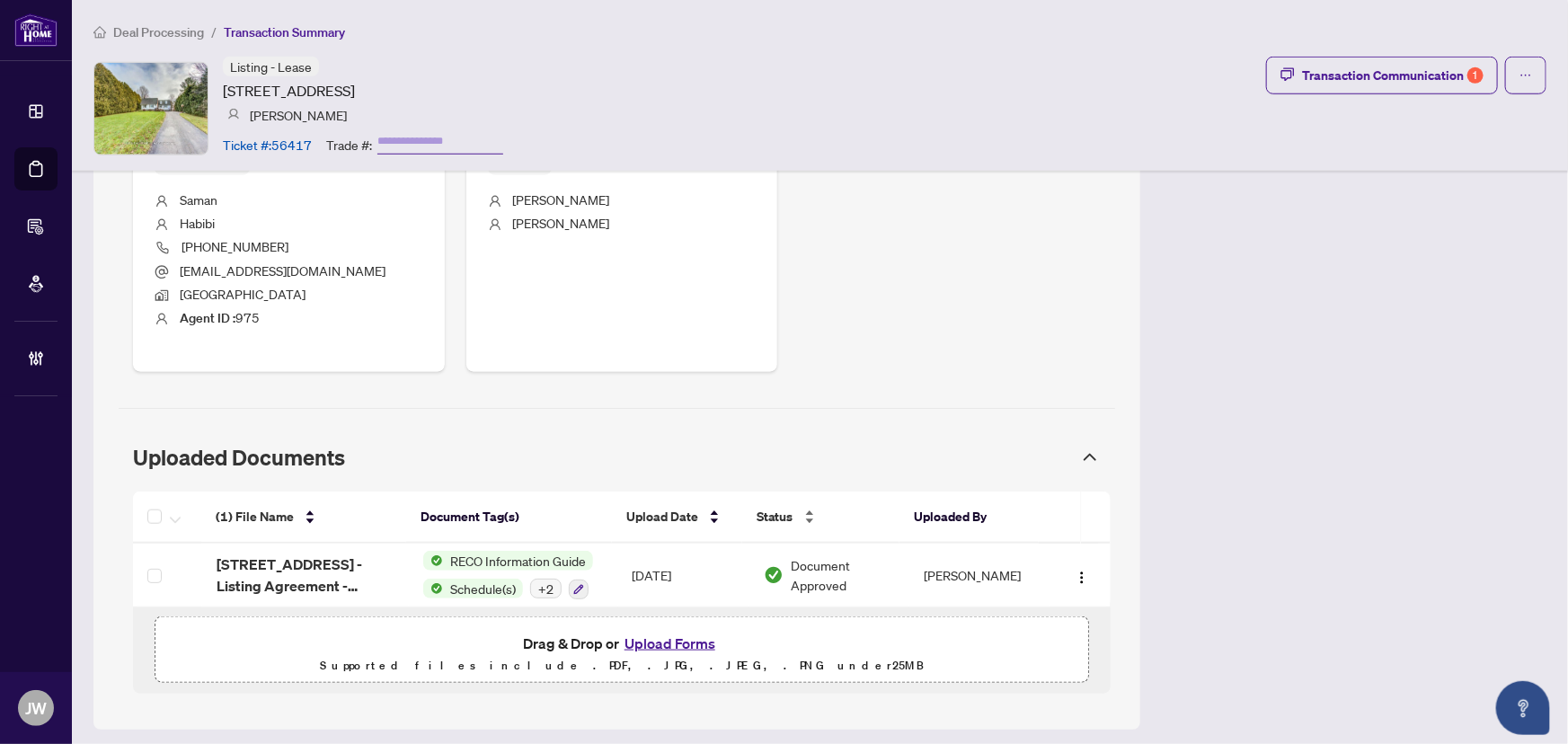
scroll to position [748, 0]
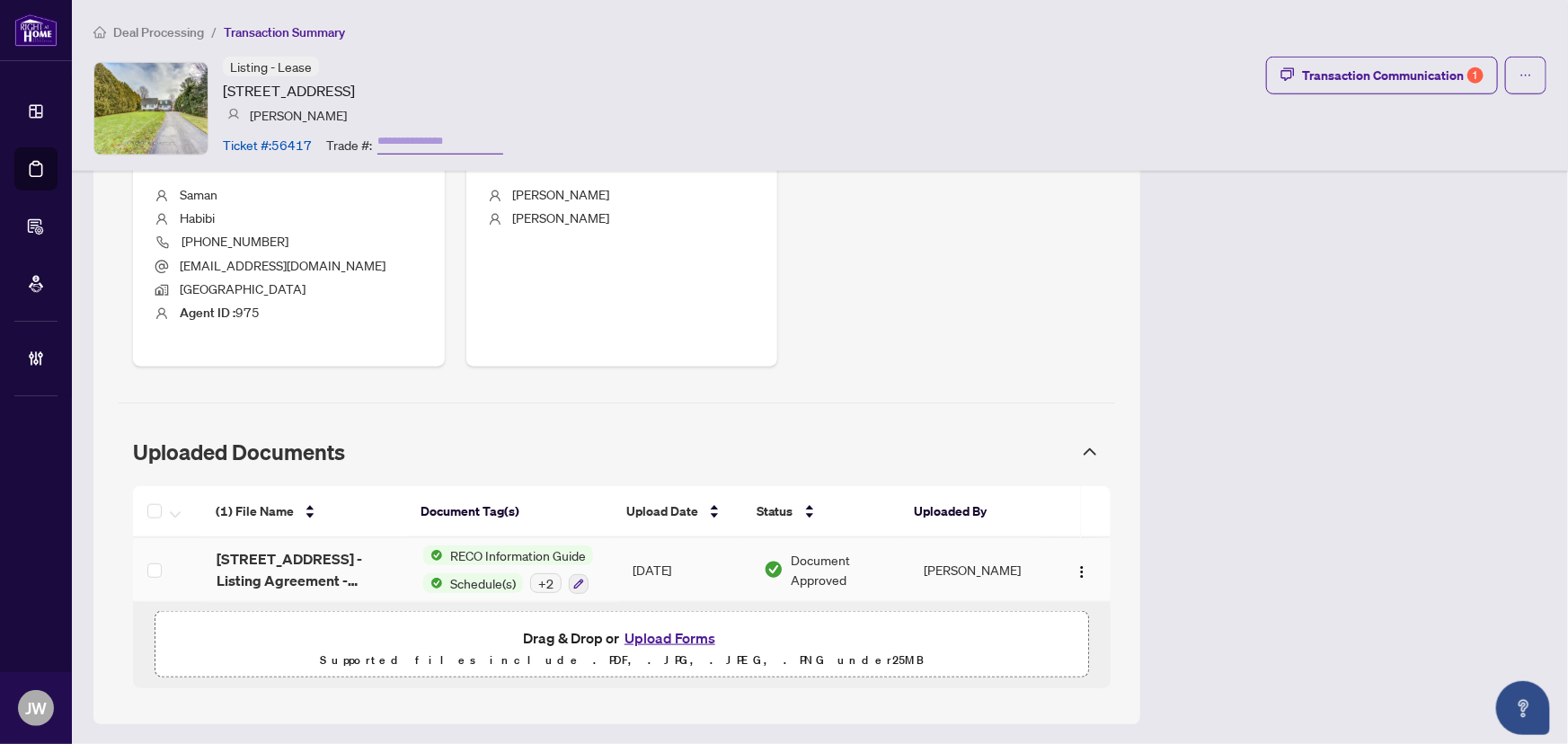
click at [329, 584] on span "[STREET_ADDRESS] - Listing Agreement - Landlord Designated Representation Agree…" at bounding box center [306, 570] width 178 height 44
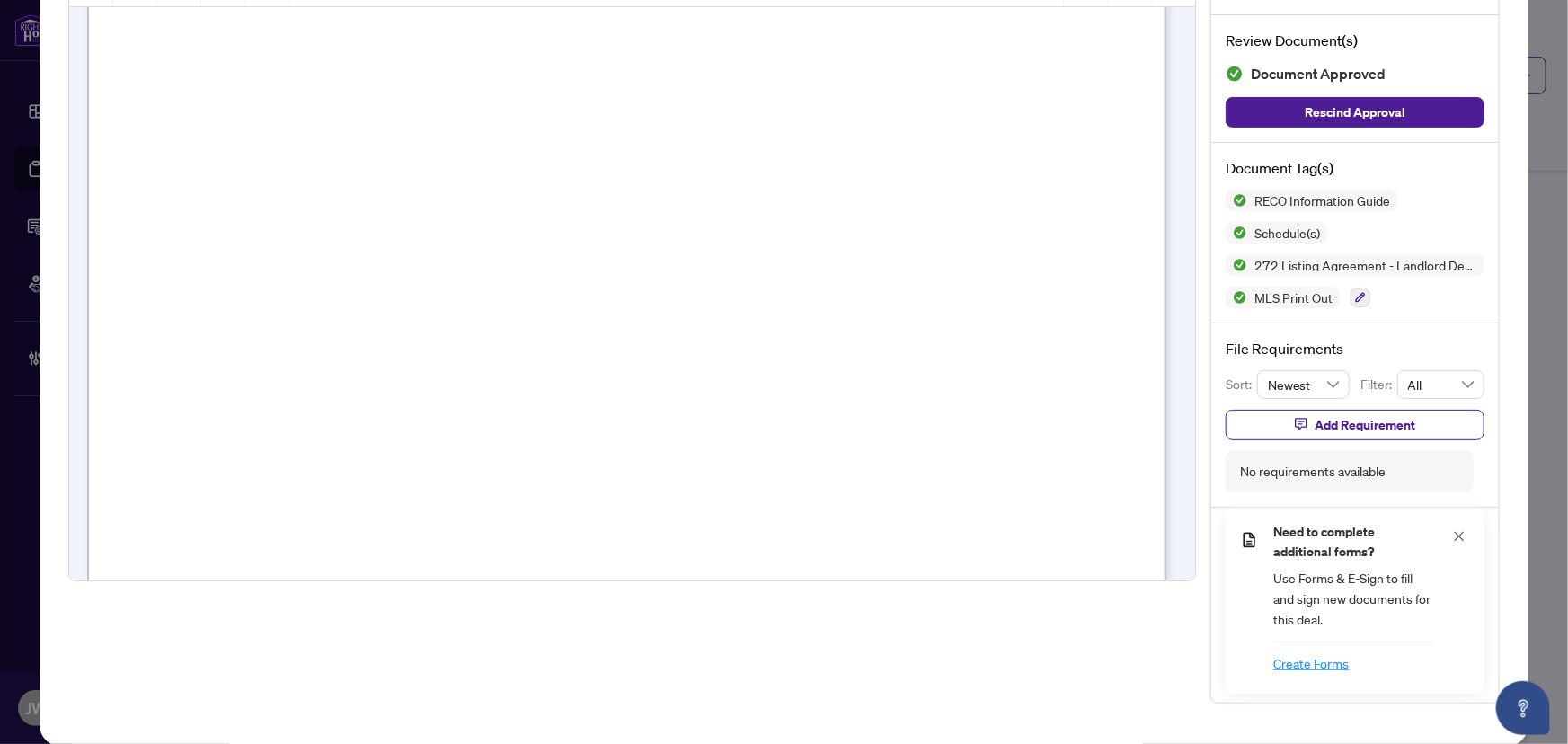
scroll to position [162, 0]
click at [1298, 663] on h5 "Create Forms" at bounding box center [1354, 663] width 161 height 20
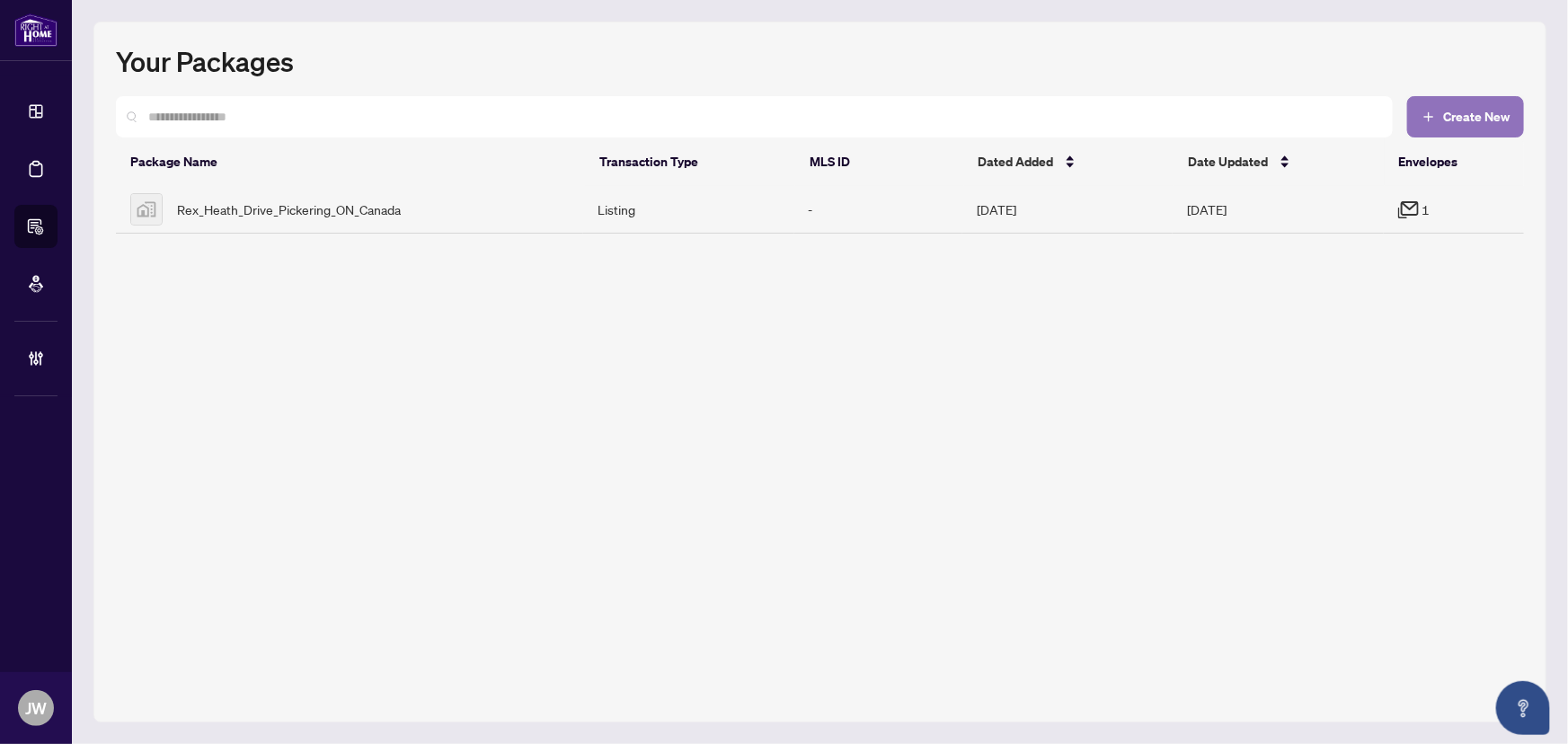
click at [1501, 116] on span "Create New" at bounding box center [1475, 117] width 66 height 13
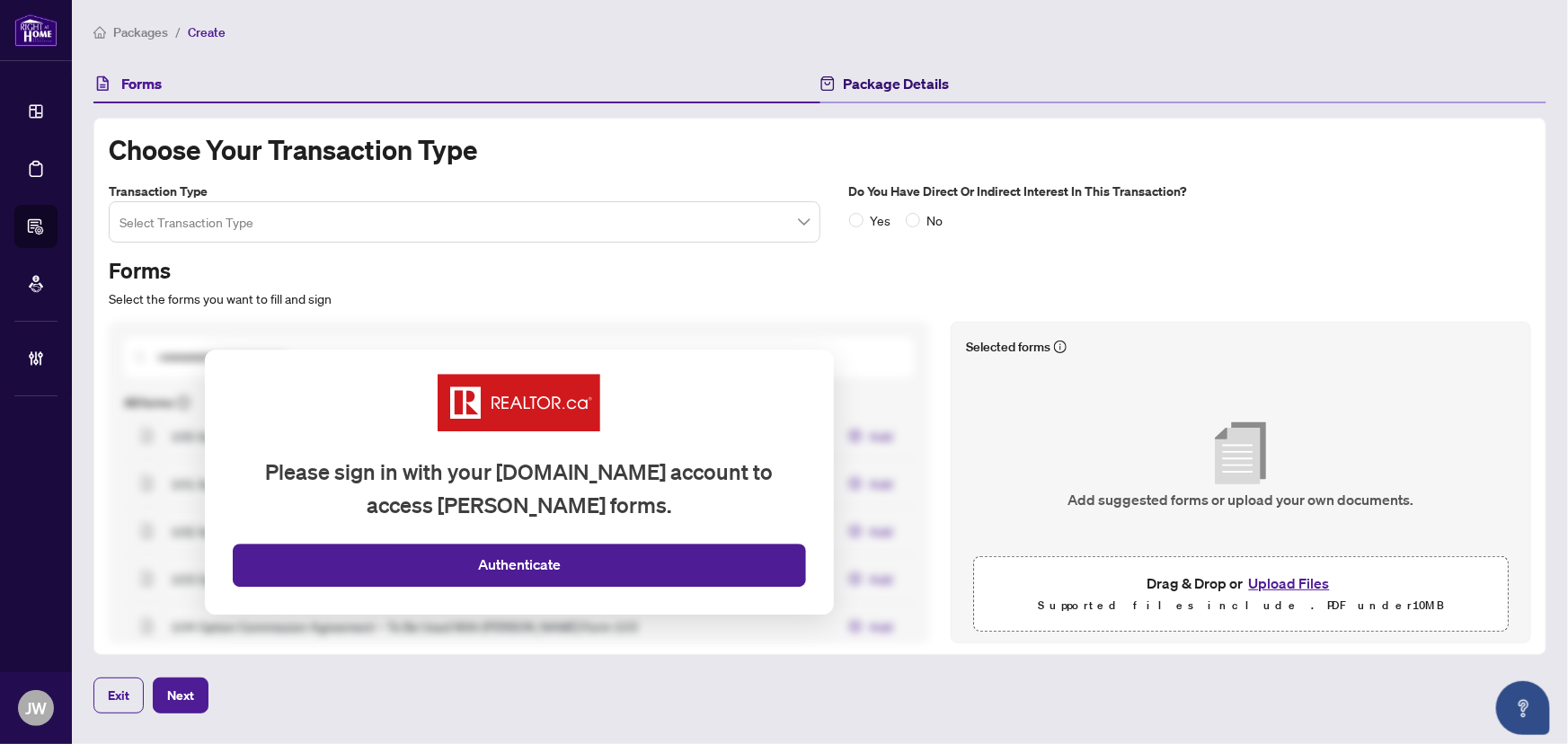
click at [909, 87] on h4 "Package Details" at bounding box center [897, 83] width 106 height 22
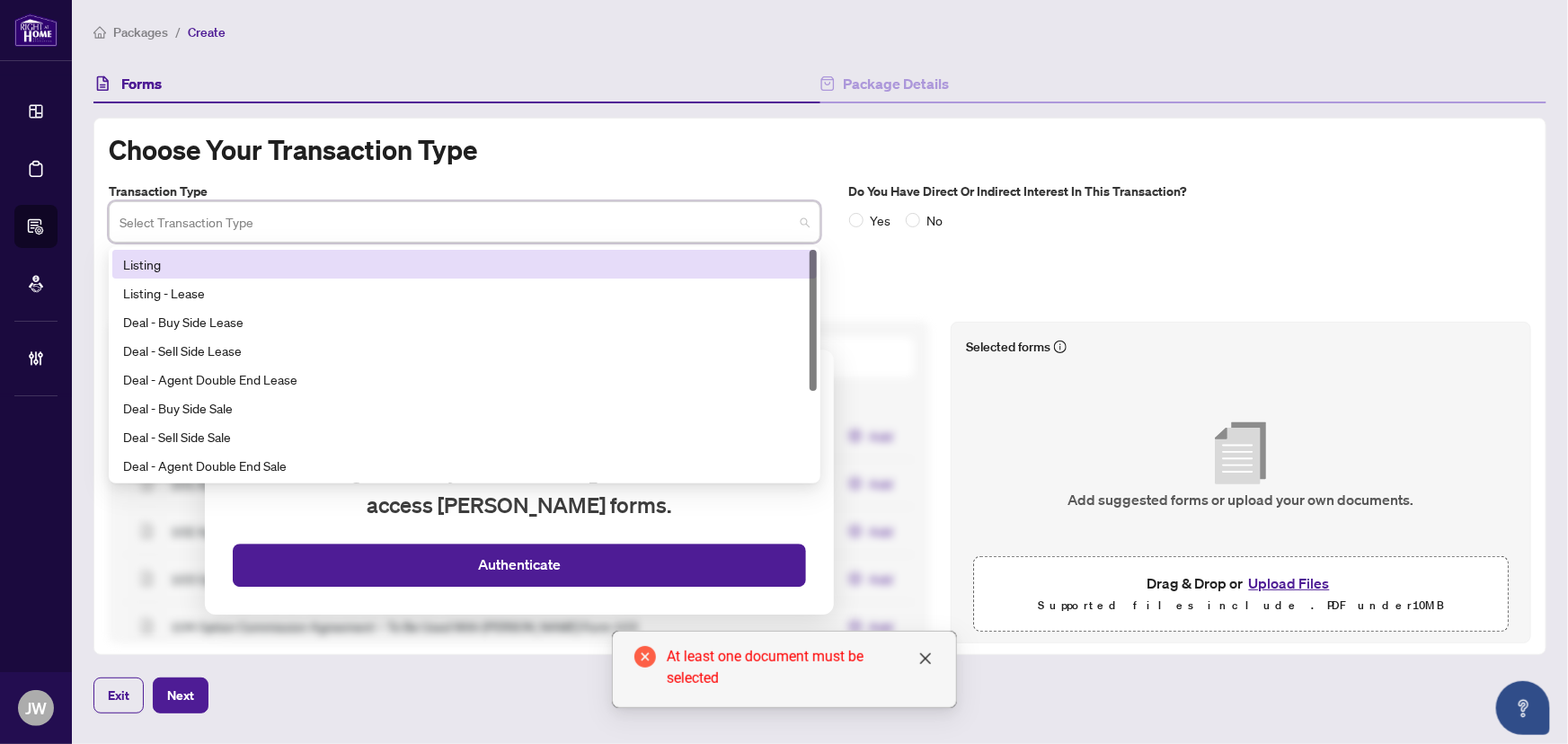
click at [228, 224] on input "search" at bounding box center [456, 225] width 674 height 40
click at [184, 268] on div "Listing" at bounding box center [465, 264] width 683 height 20
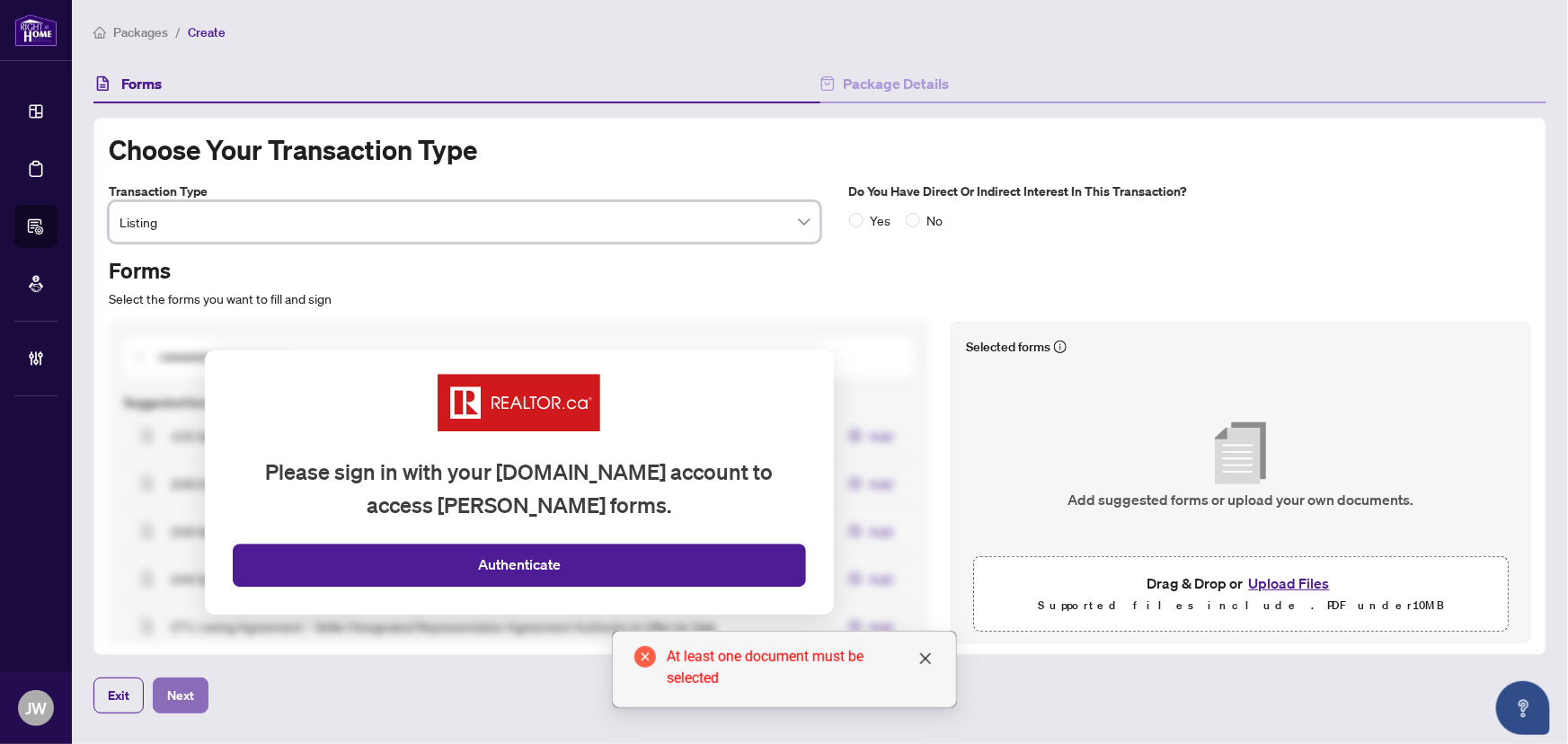
click at [175, 698] on span "Next" at bounding box center [181, 696] width 27 height 29
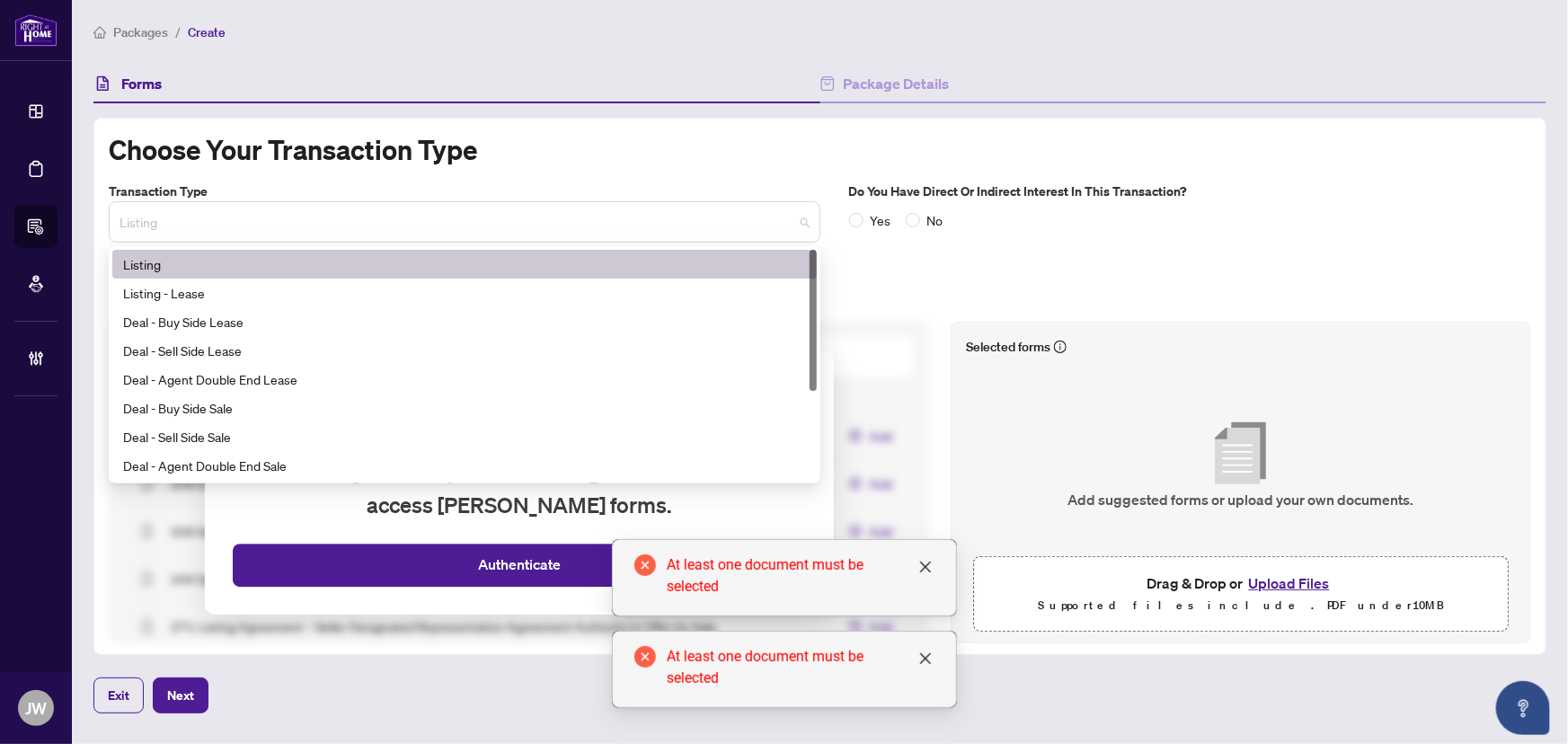
click at [251, 230] on span "Listing" at bounding box center [465, 222] width 690 height 34
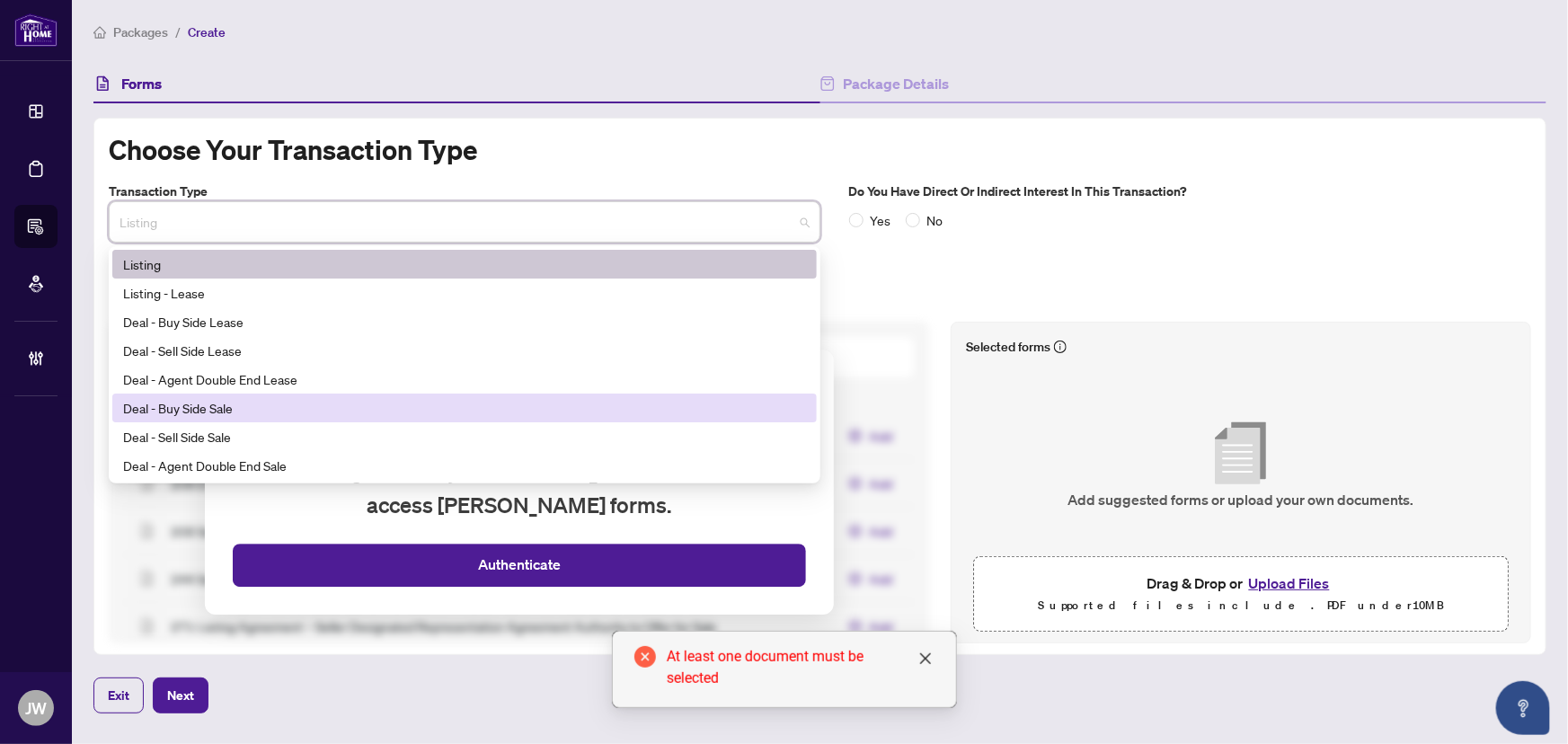
scroll to position [81, 0]
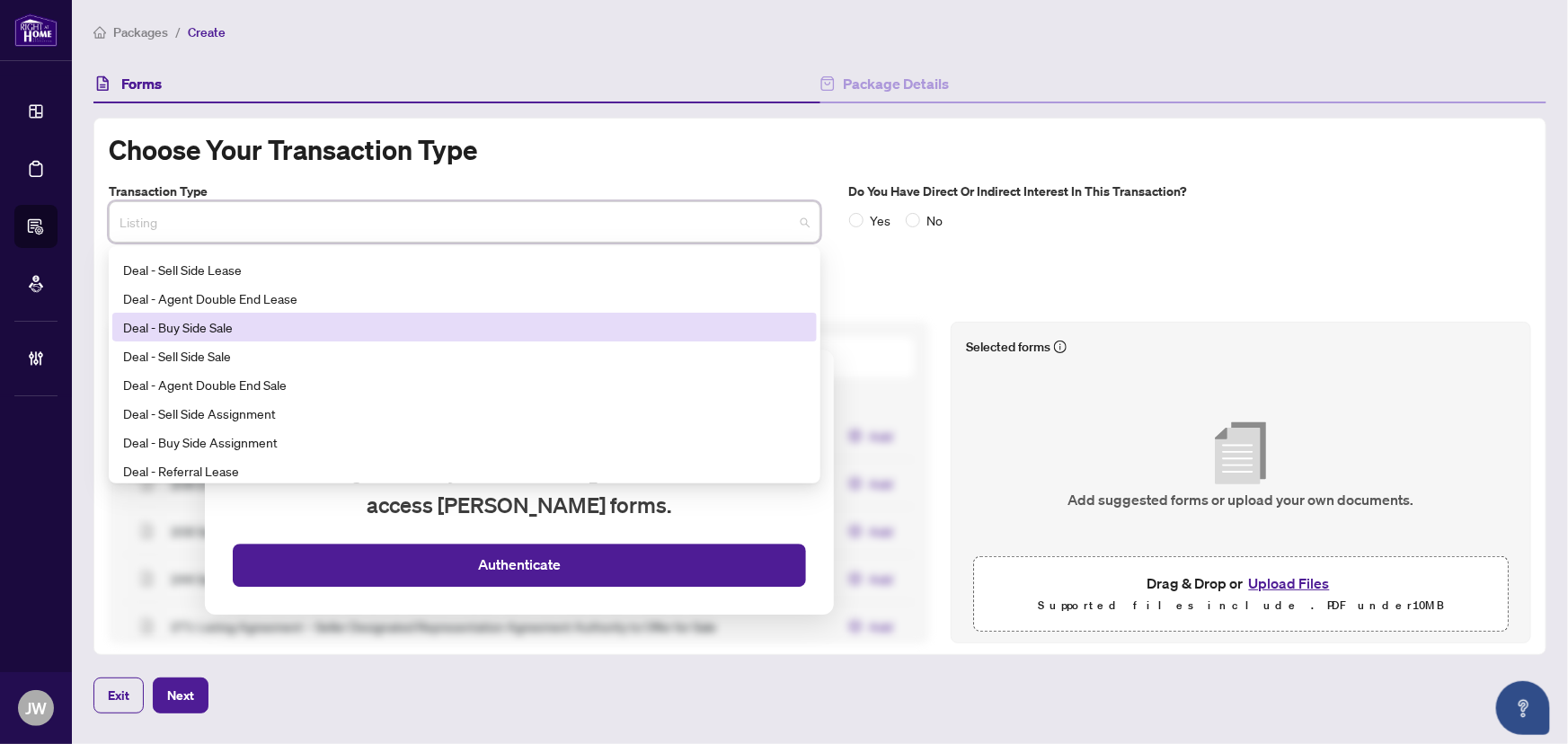
click at [195, 325] on div "Deal - Buy Side Sale" at bounding box center [465, 328] width 683 height 20
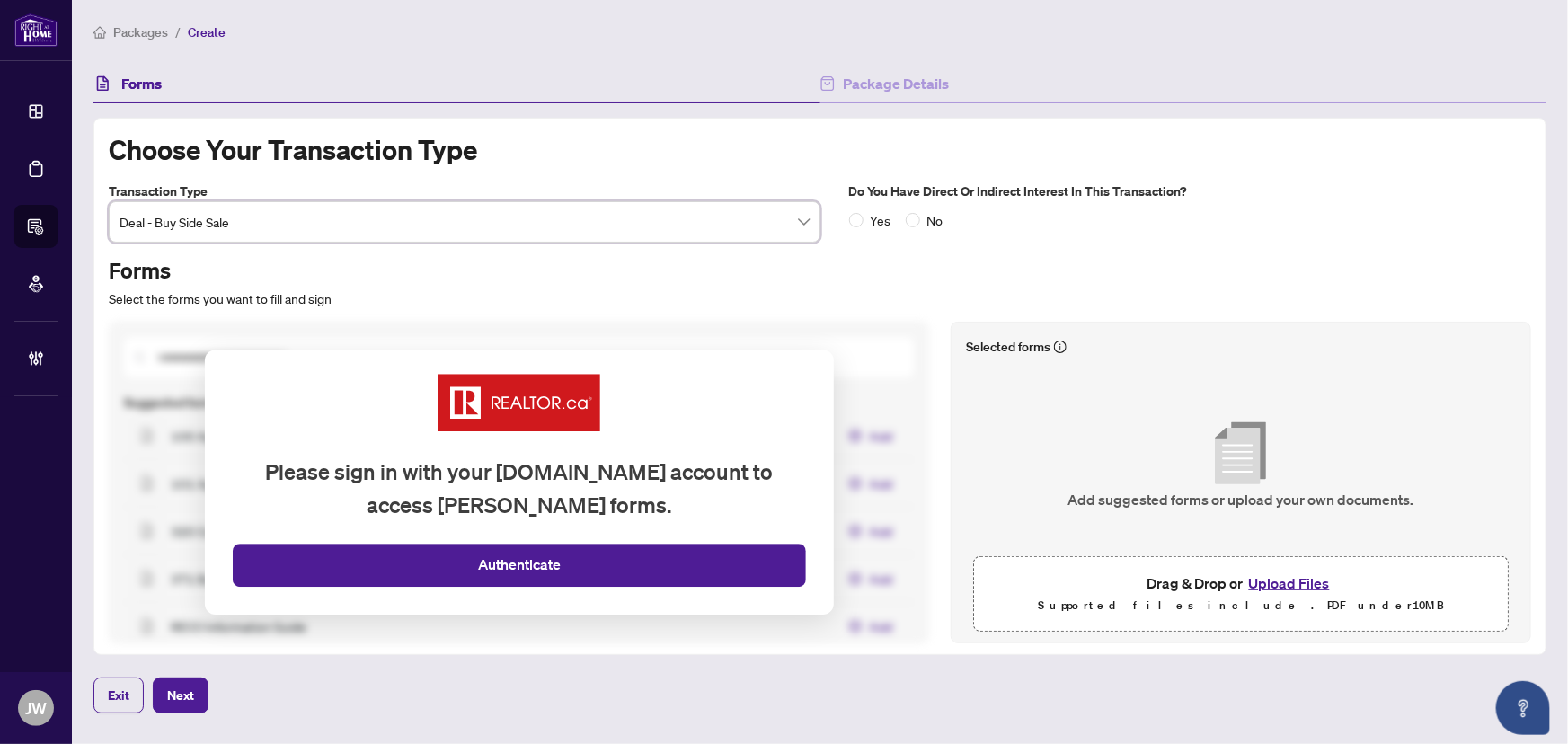
click at [1285, 585] on button "Upload Files" at bounding box center [1289, 583] width 92 height 24
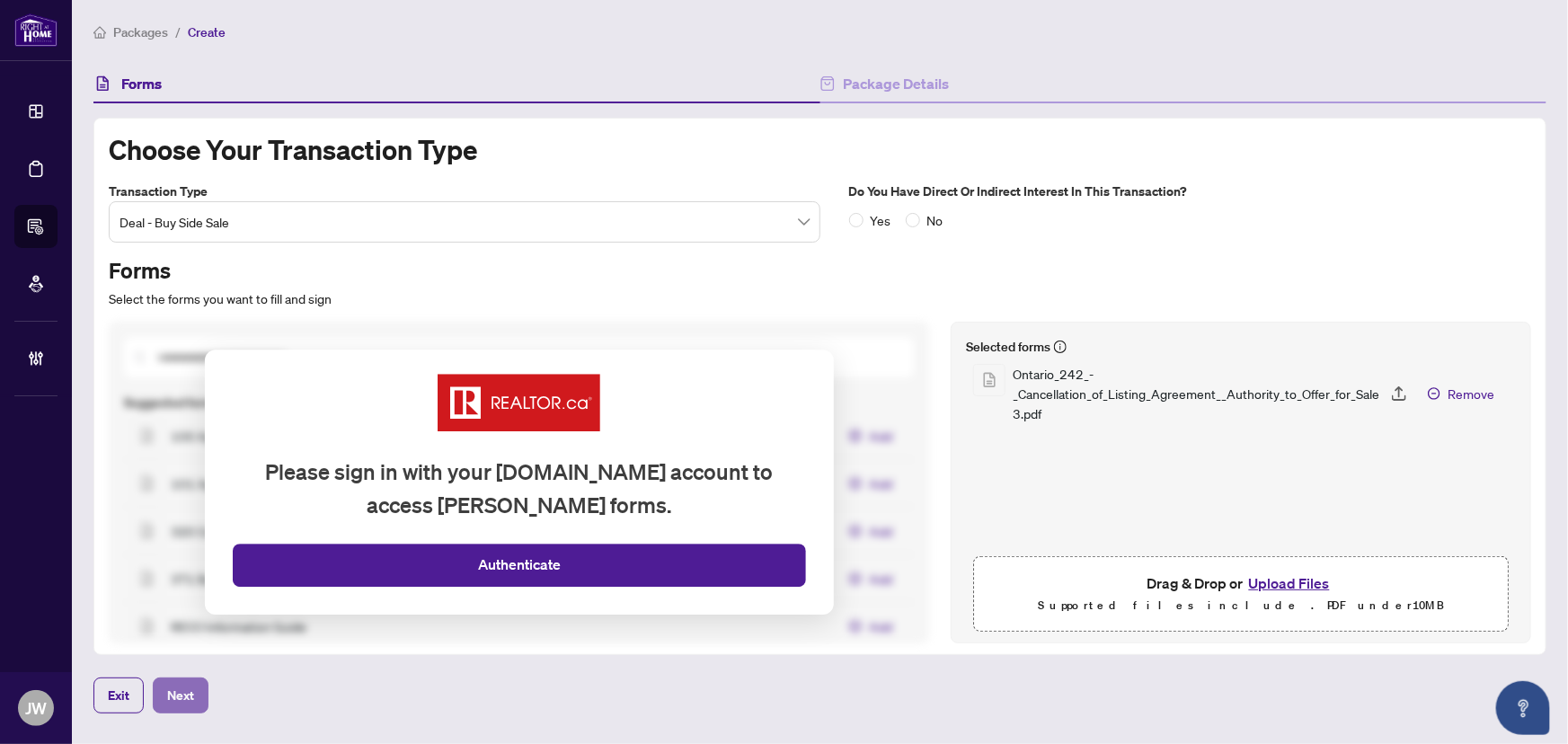
click at [197, 700] on button "Next" at bounding box center [180, 696] width 55 height 36
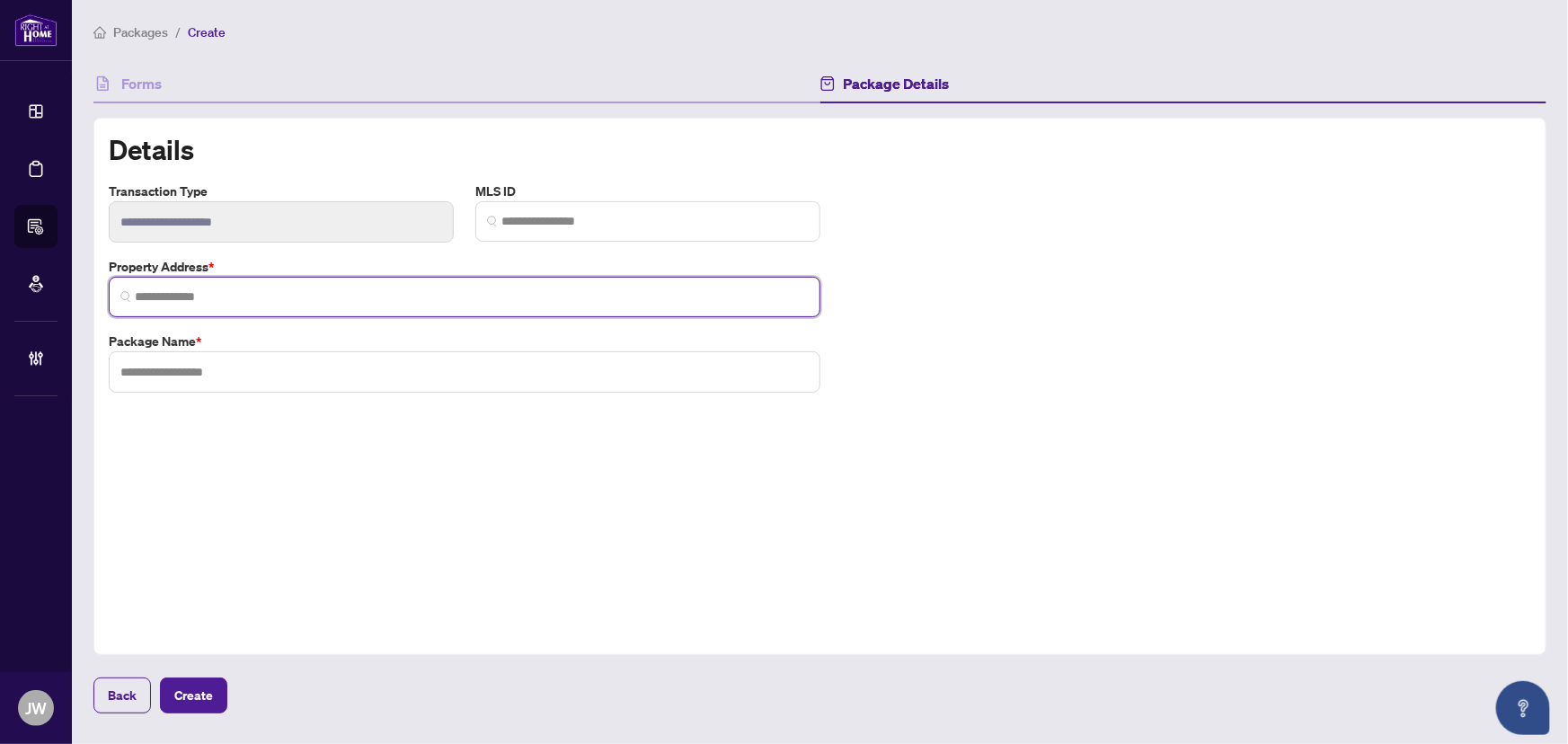
click at [216, 296] on input "search" at bounding box center [472, 297] width 674 height 19
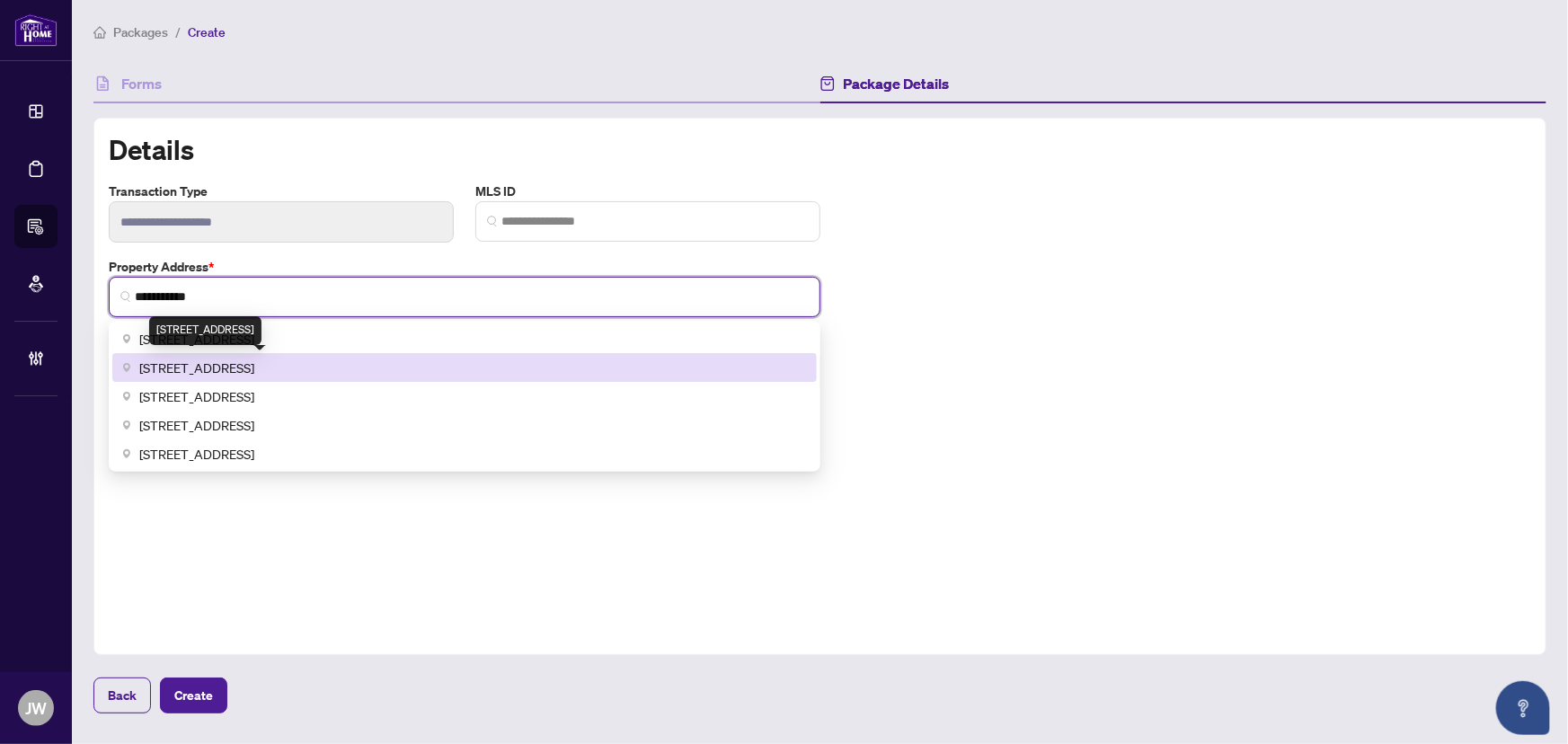
click at [242, 358] on span "64 Fernhill Boulevard, Oshawa, ON, Canada" at bounding box center [196, 367] width 115 height 20
type input "**********"
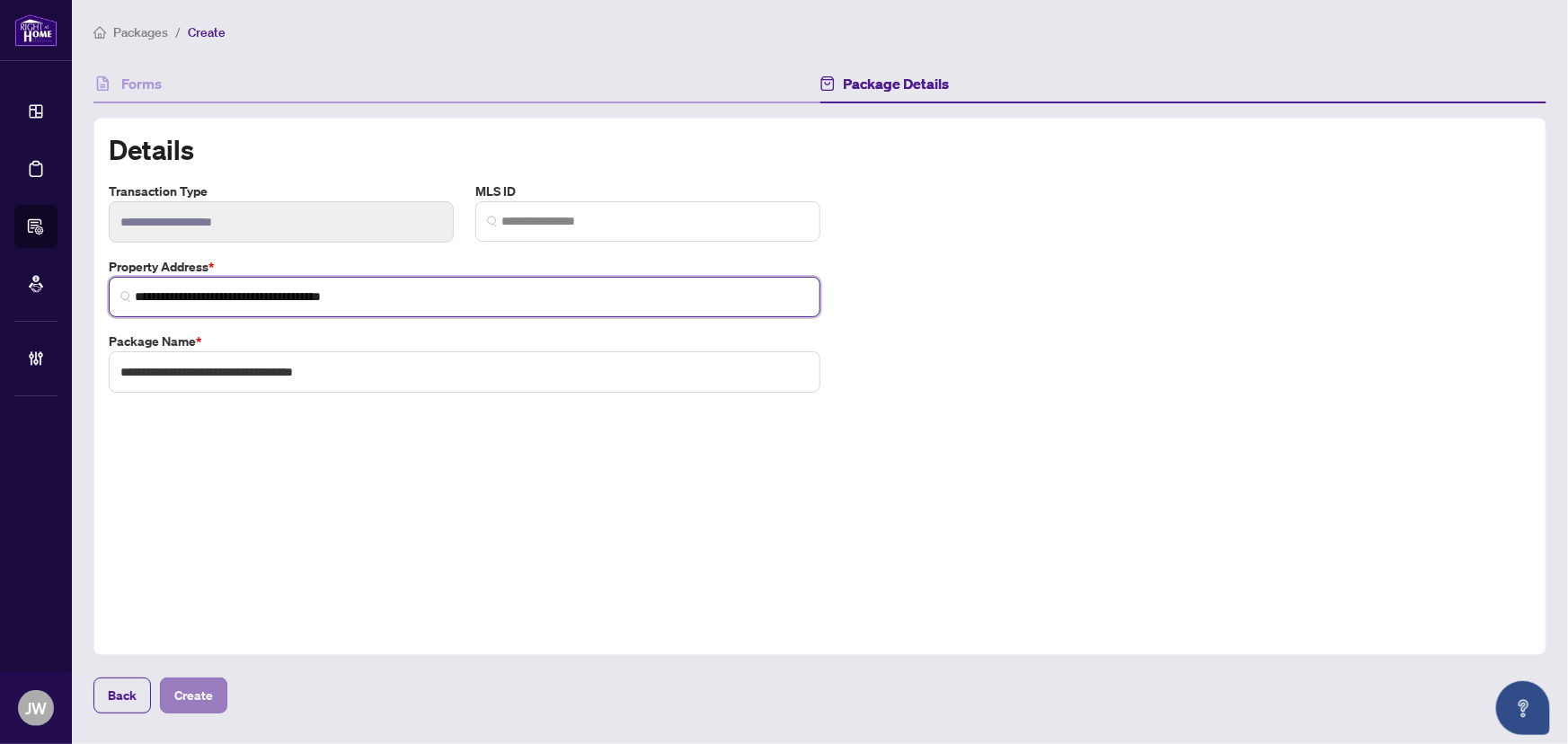
type input "**********"
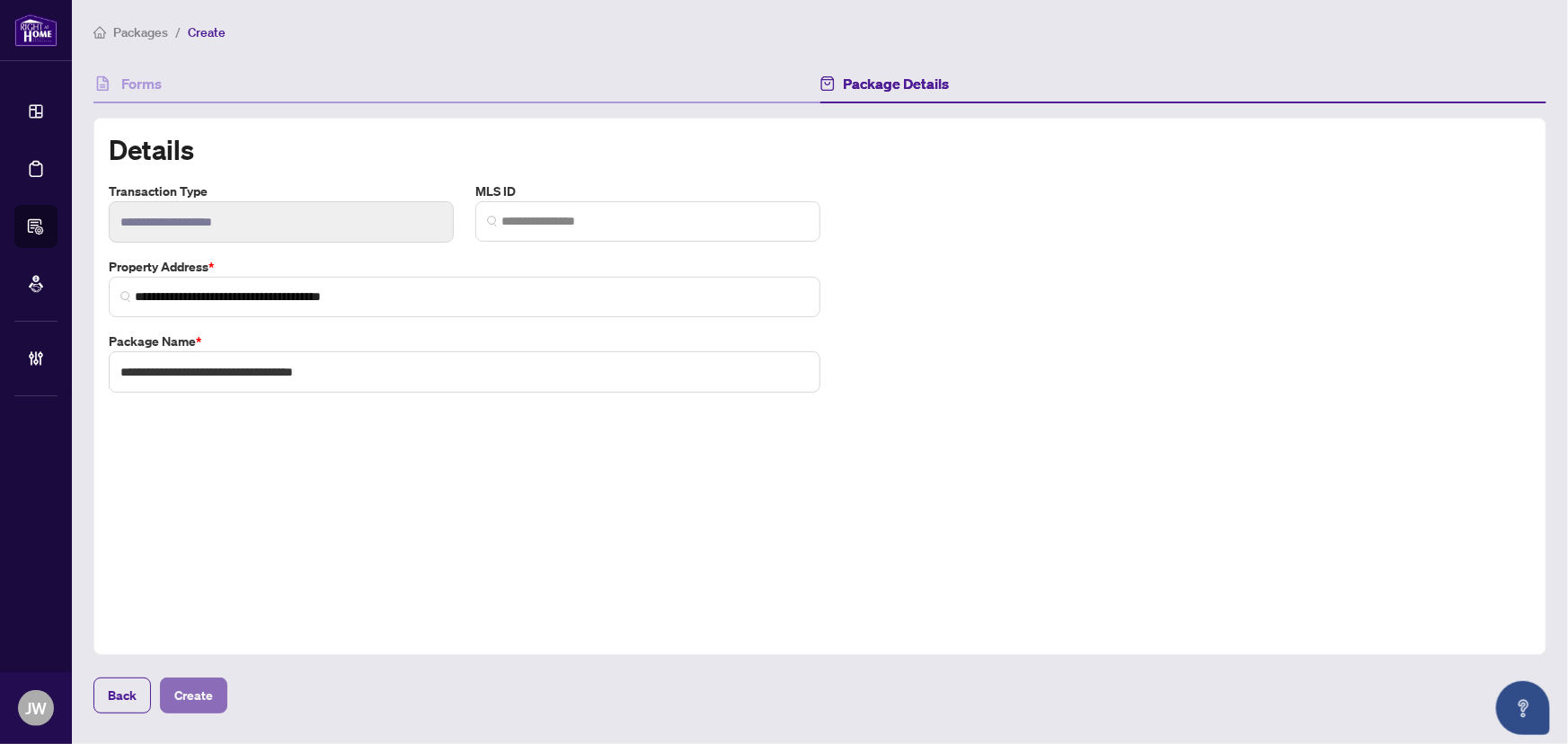
click at [194, 688] on span "Create" at bounding box center [193, 696] width 39 height 29
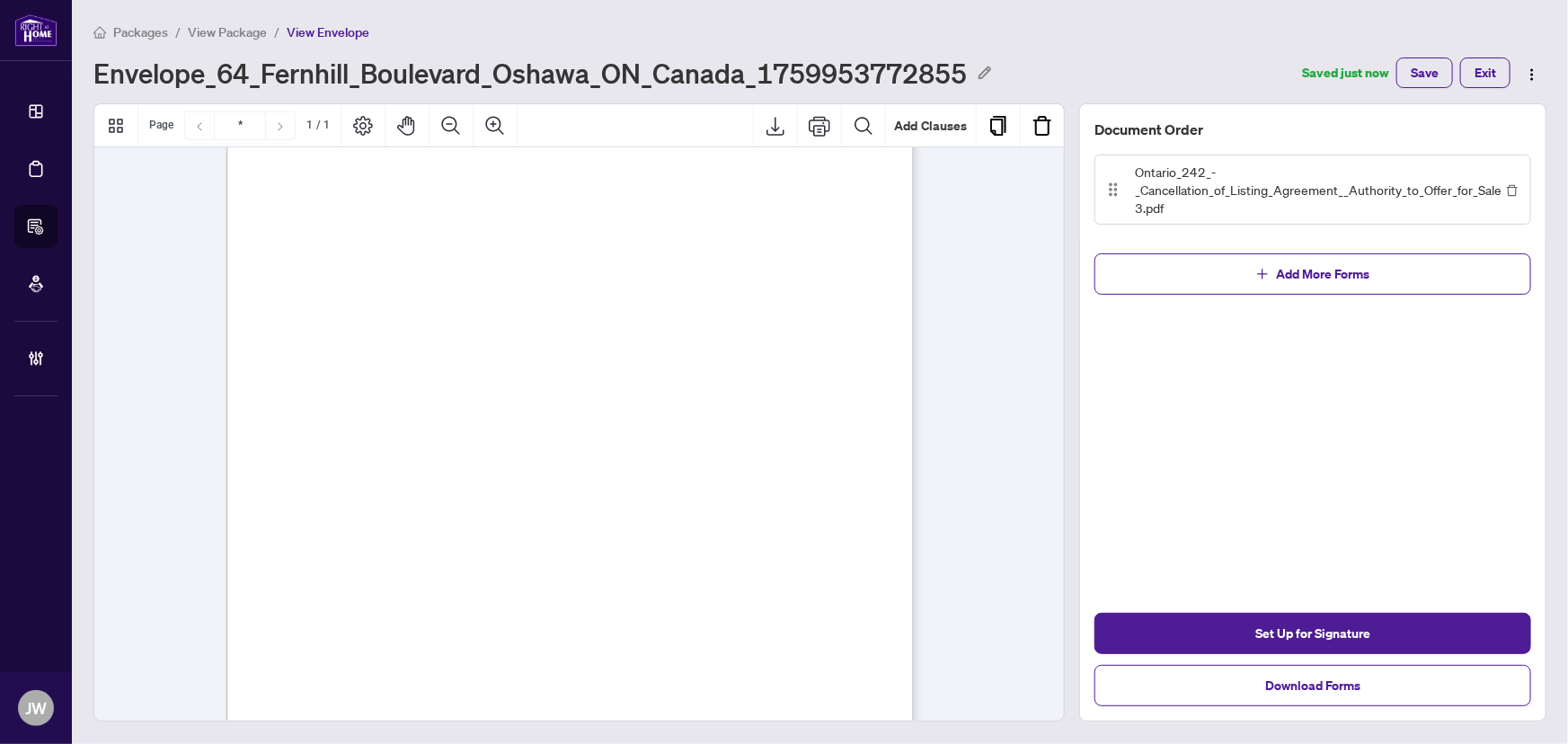
scroll to position [351, 0]
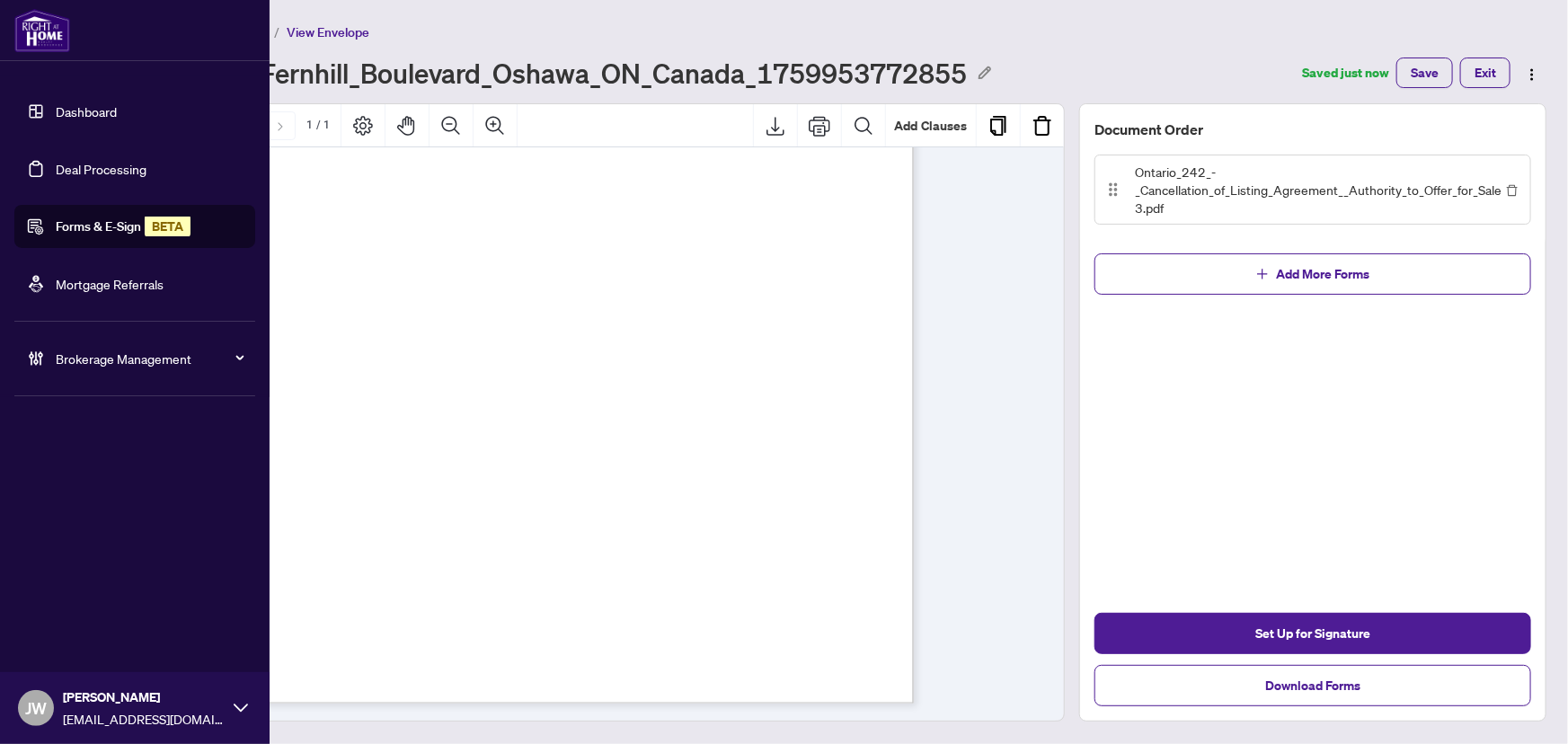
click at [70, 107] on link "Dashboard" at bounding box center [85, 112] width 61 height 16
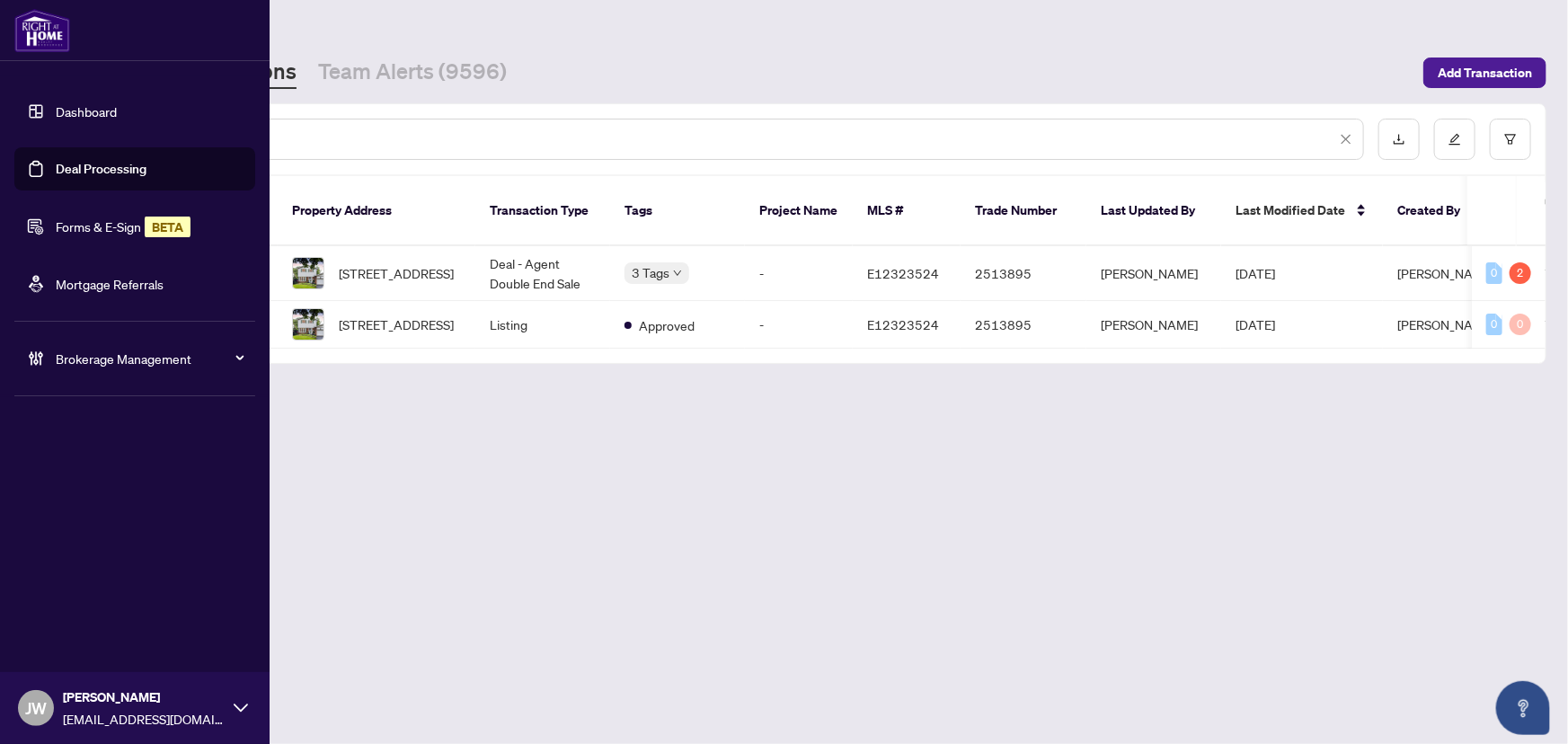
click at [110, 230] on link "Forms & E-Sign BETA" at bounding box center [122, 227] width 135 height 16
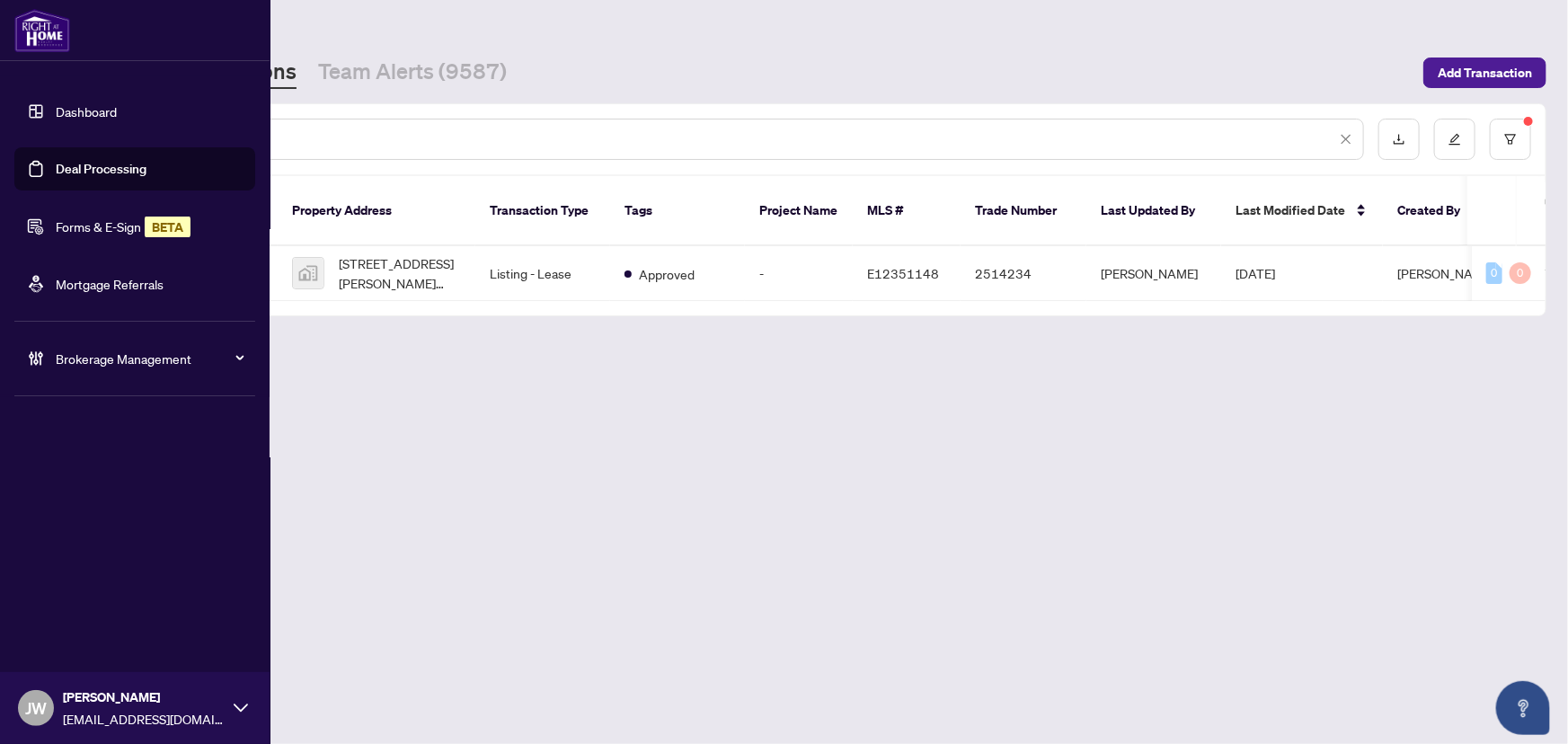
click at [106, 228] on link "Forms & E-Sign BETA" at bounding box center [122, 227] width 135 height 16
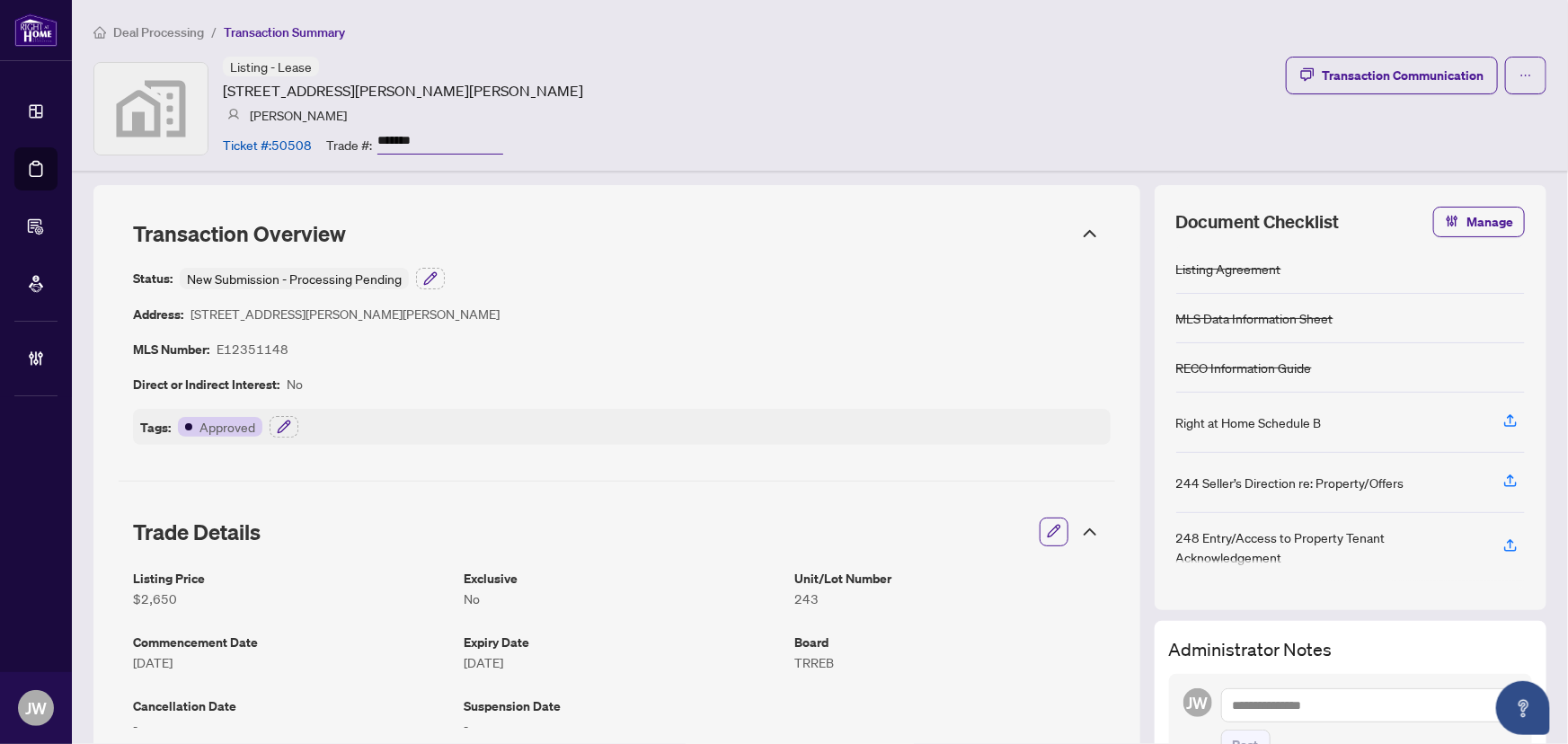
click at [152, 16] on div "Deal Processing / Transaction Summary Listing - Lease [STREET_ADDRESS][PERSON_N…" at bounding box center [819, 85] width 1496 height 171
click at [150, 28] on span "Deal Processing" at bounding box center [159, 33] width 91 height 16
